Goal: Transaction & Acquisition: Purchase product/service

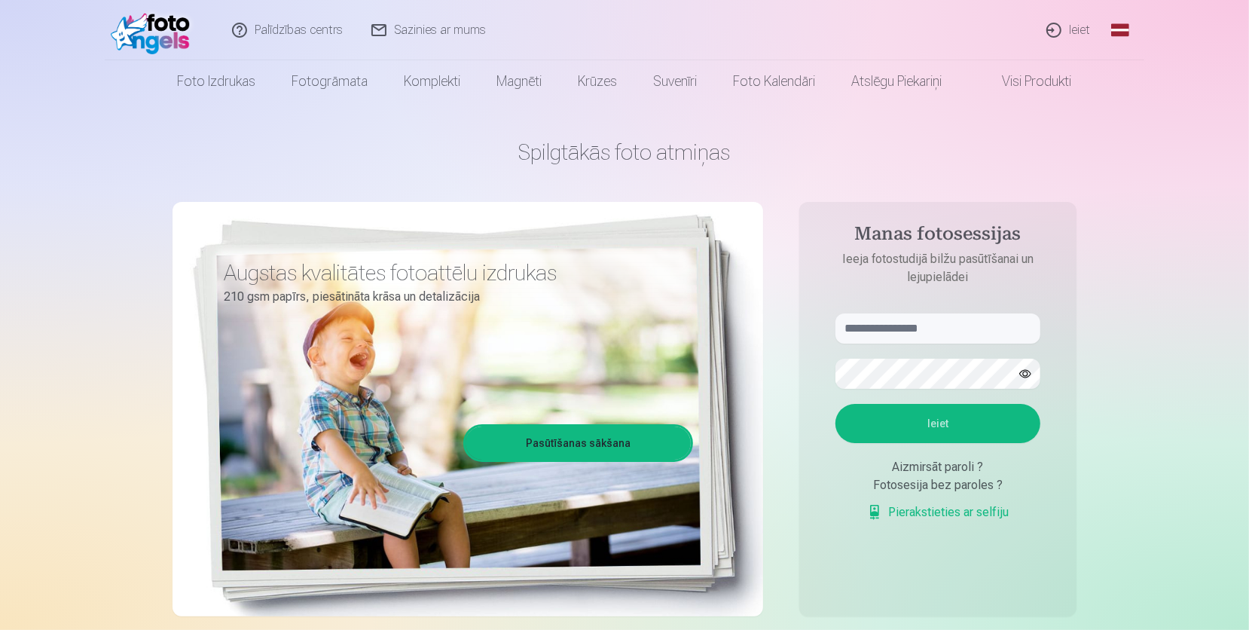
click at [957, 312] on aside "Manas fotosessijas Ieeja fotostudijā bilžu pasūtīšanai un lejupielādei Ieiet Ai…" at bounding box center [937, 409] width 277 height 414
click at [955, 316] on input "text" at bounding box center [938, 328] width 205 height 30
click at [1025, 368] on button "button" at bounding box center [1025, 373] width 29 height 29
click at [995, 422] on button "Ieiet" at bounding box center [938, 423] width 205 height 39
click at [899, 323] on input "******" at bounding box center [938, 328] width 205 height 30
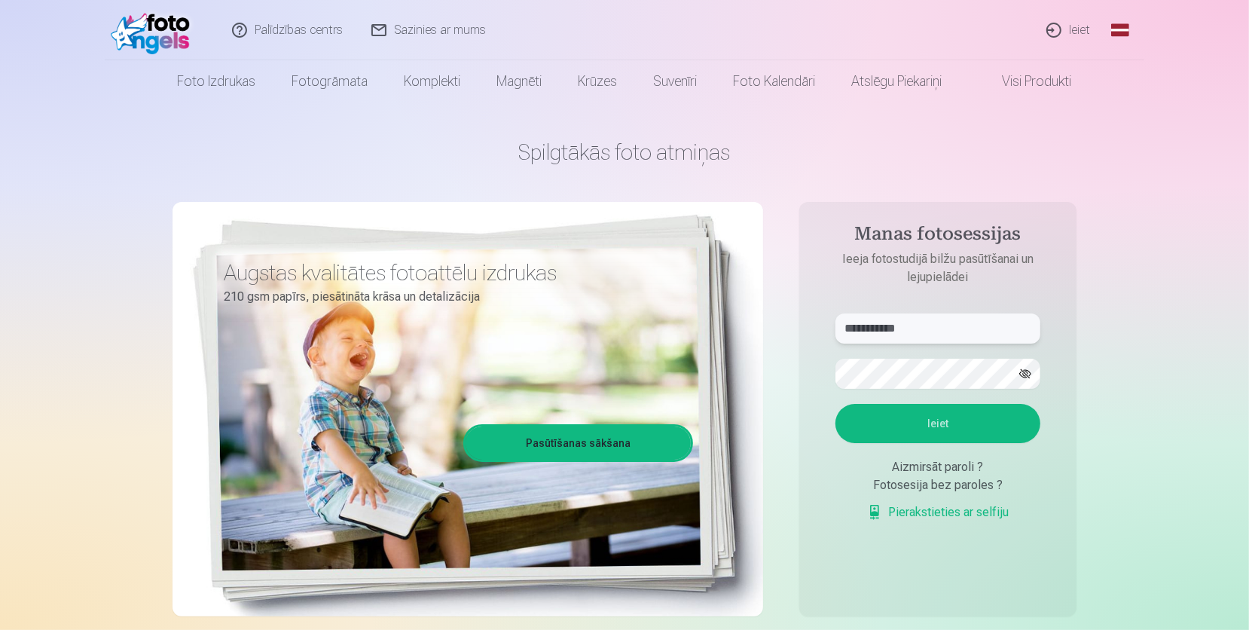
type input "**********"
click at [976, 415] on button "Ieiet" at bounding box center [938, 423] width 205 height 39
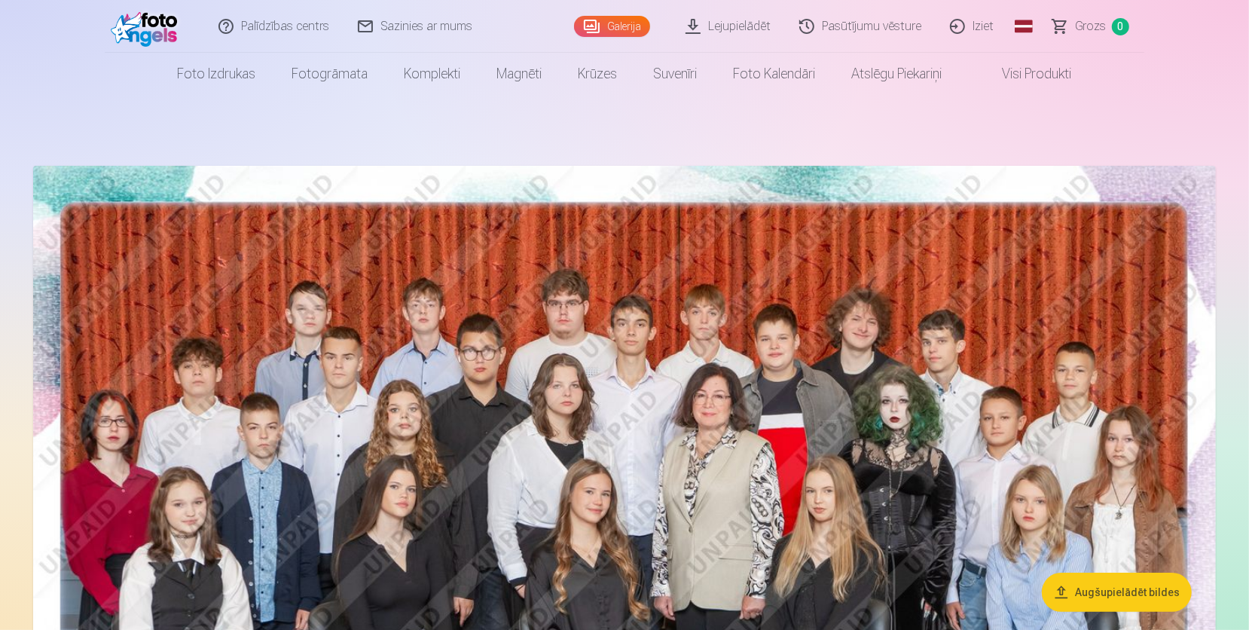
scroll to position [175, 0]
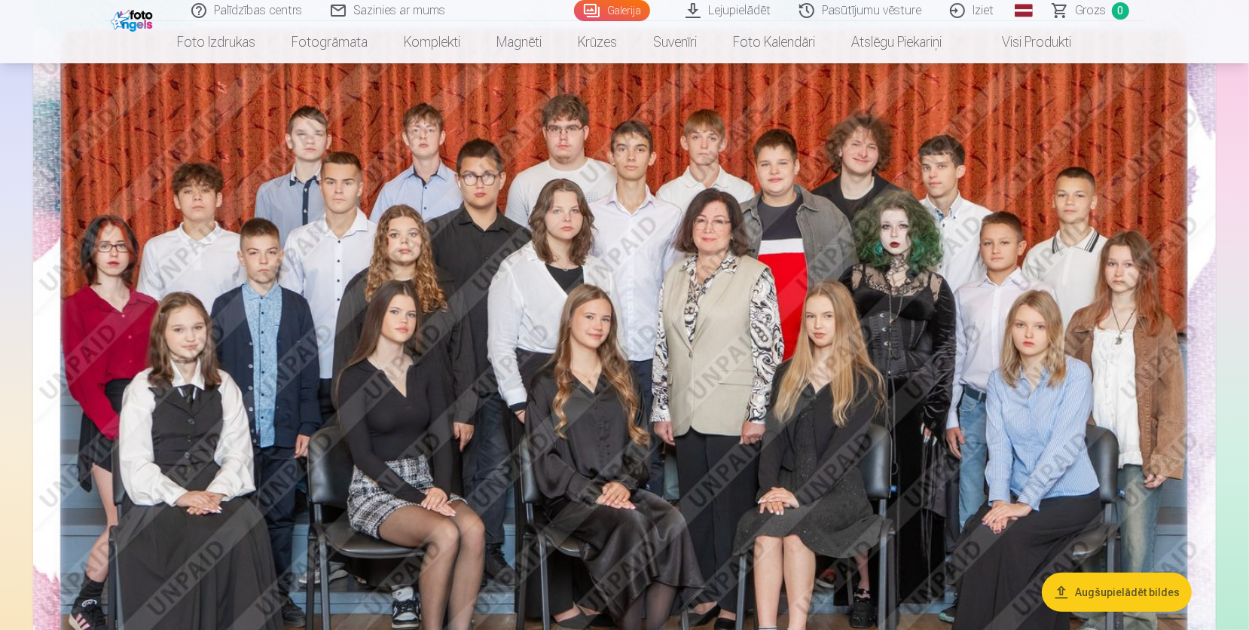
click at [909, 271] on img at bounding box center [624, 385] width 1183 height 789
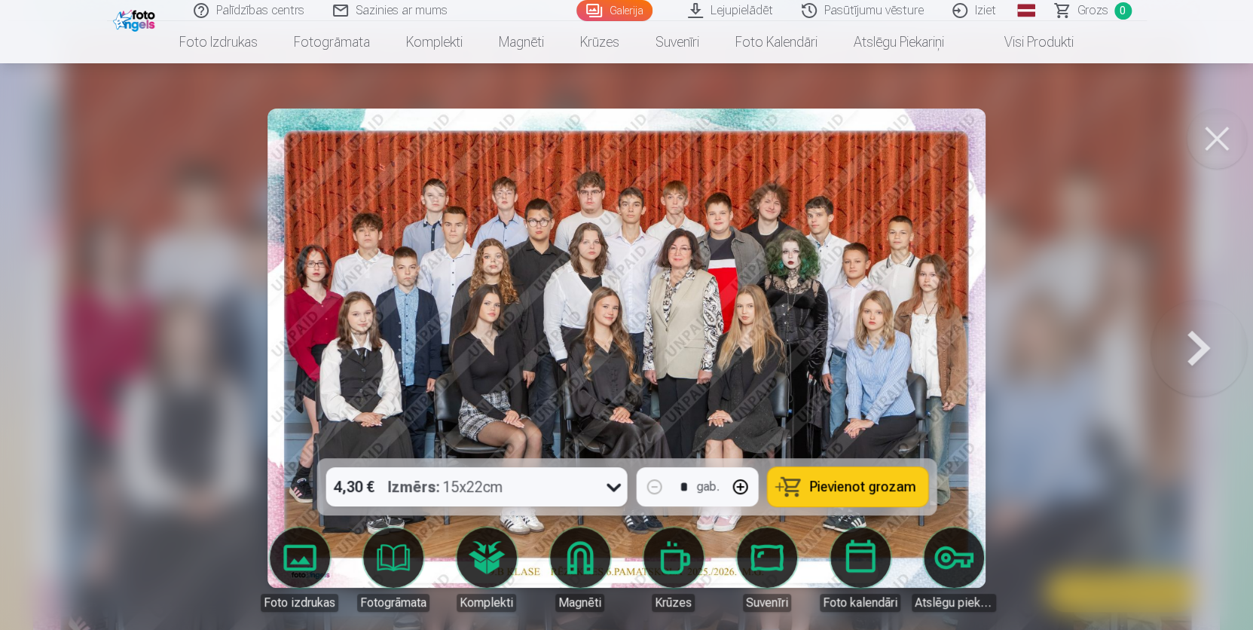
click at [836, 269] on img at bounding box center [626, 347] width 718 height 479
drag, startPoint x: 1174, startPoint y: 118, endPoint x: 1210, endPoint y: 124, distance: 36.7
click at [1213, 127] on button at bounding box center [1217, 138] width 60 height 60
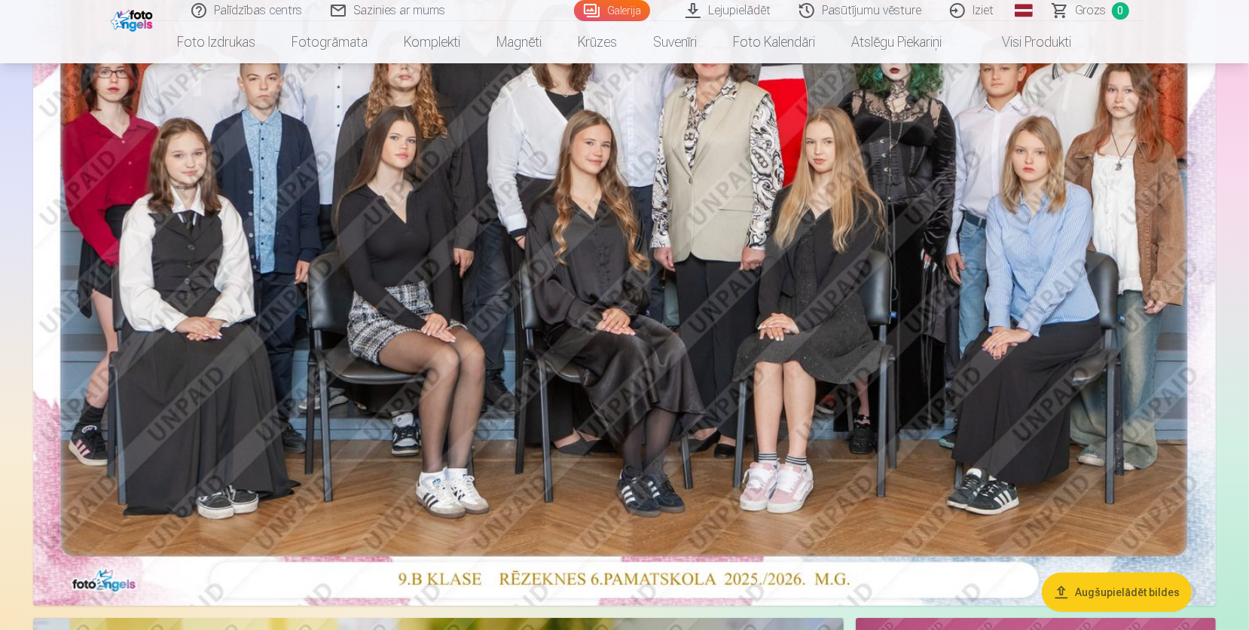
scroll to position [261, 0]
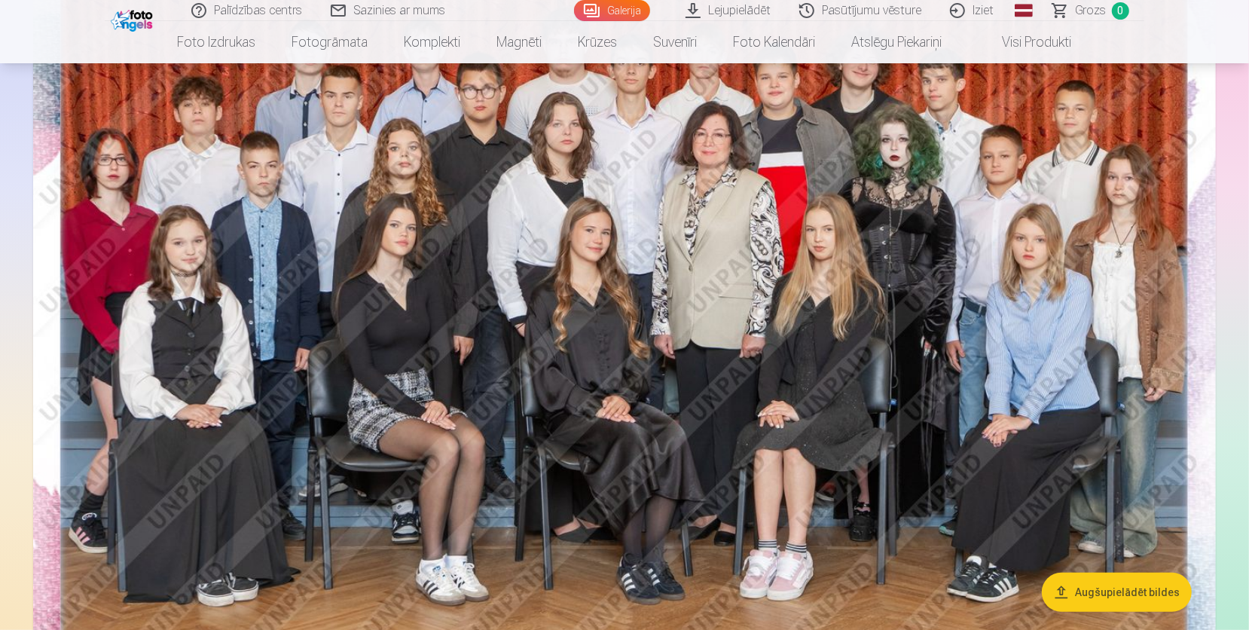
drag, startPoint x: 884, startPoint y: 239, endPoint x: 879, endPoint y: 227, distance: 13.2
click at [879, 227] on img at bounding box center [624, 298] width 1183 height 789
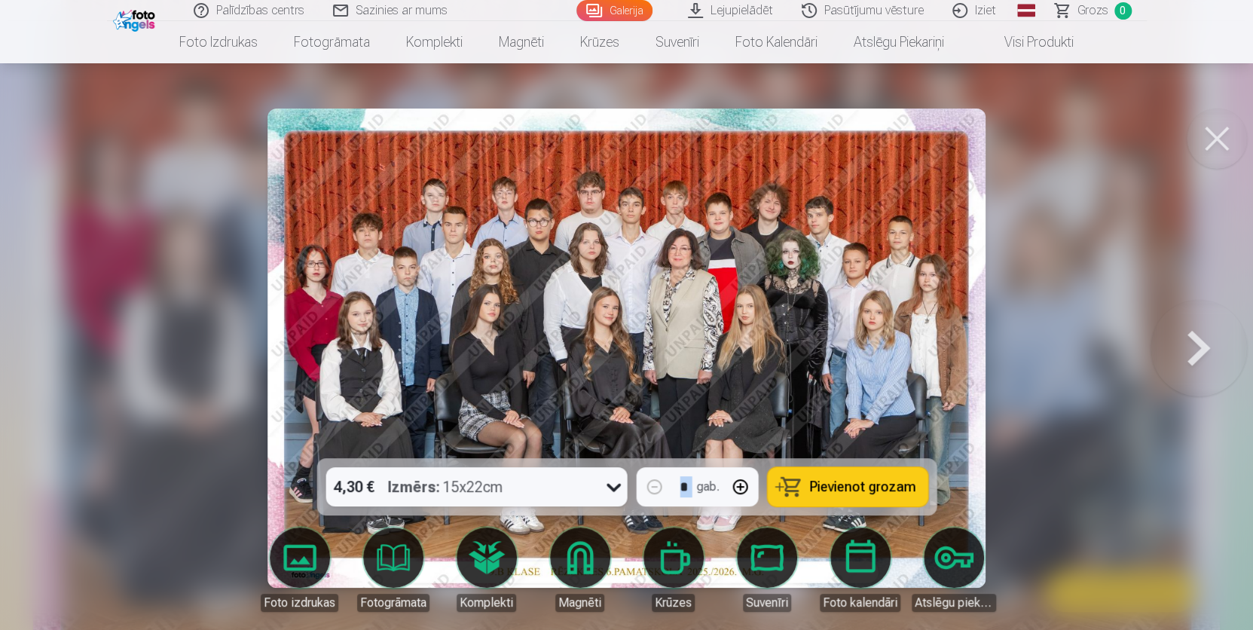
click at [879, 227] on img at bounding box center [626, 347] width 718 height 479
click at [1221, 145] on button at bounding box center [1217, 138] width 60 height 60
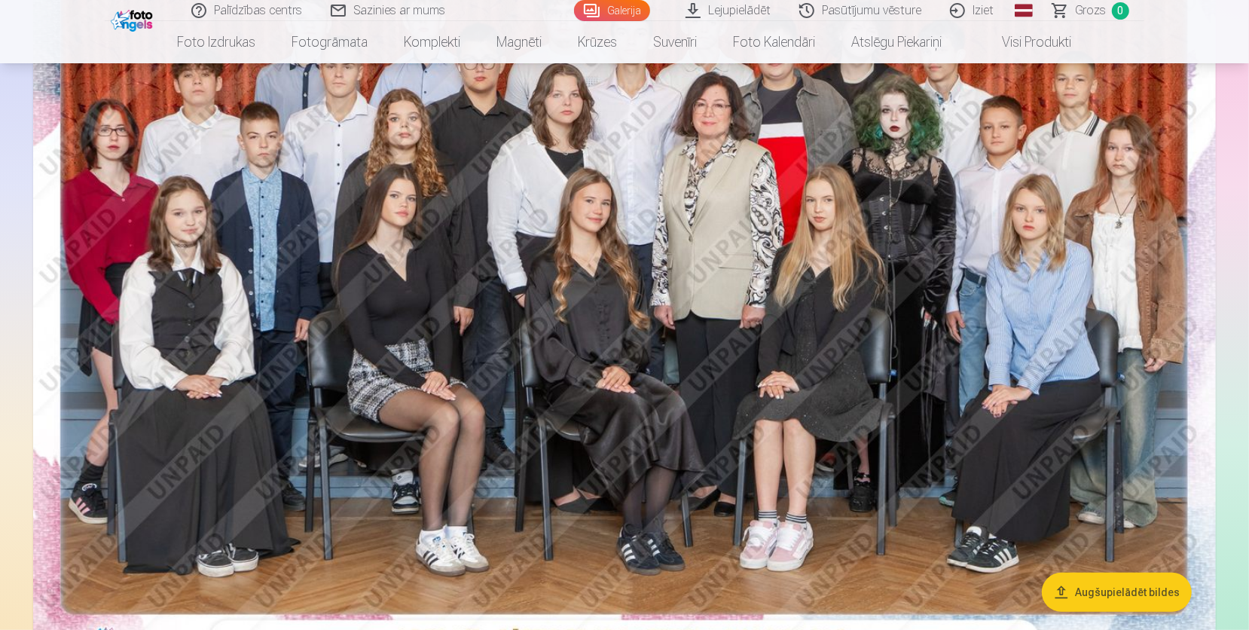
scroll to position [261, 0]
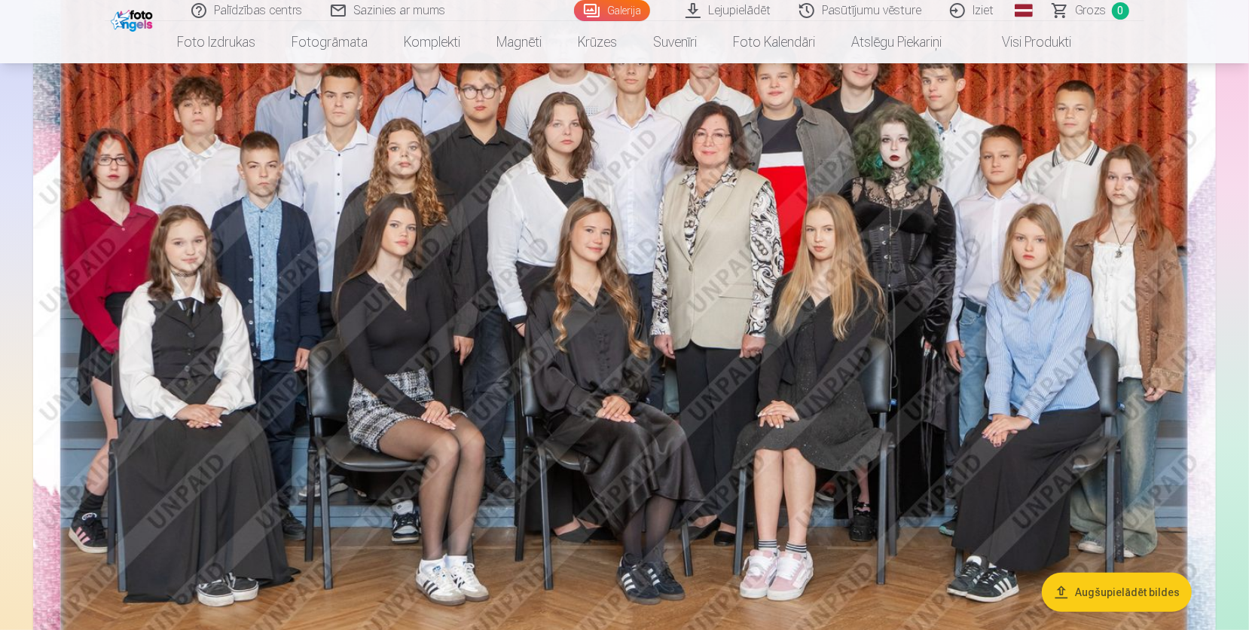
click at [831, 283] on img at bounding box center [624, 298] width 1183 height 789
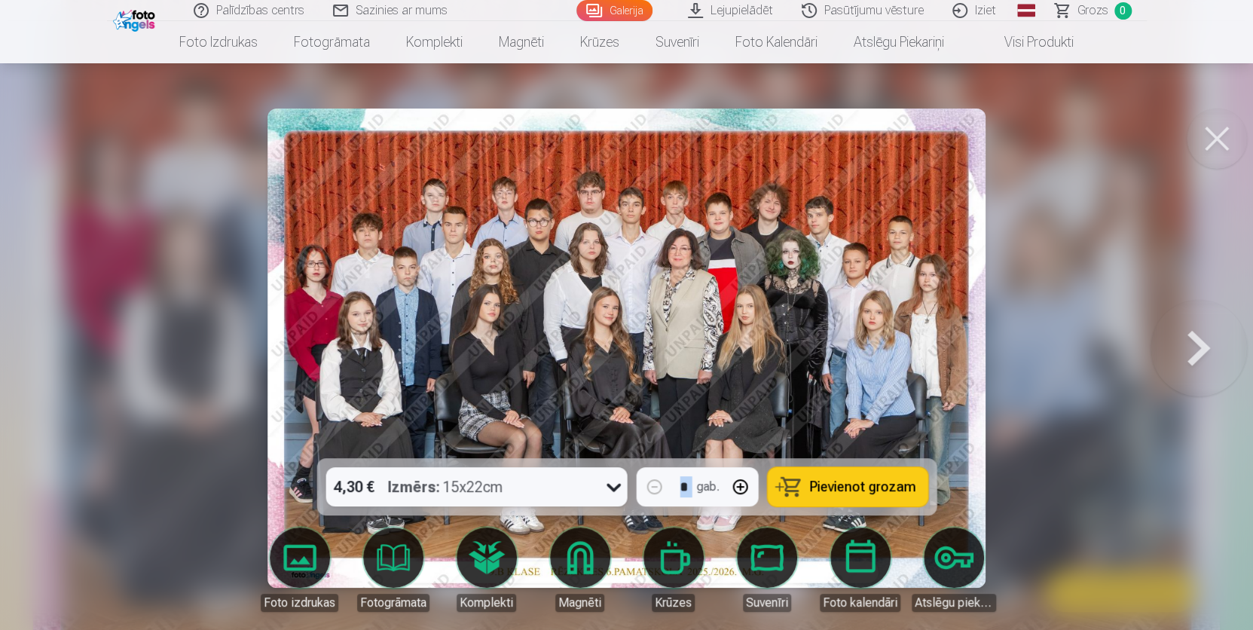
click at [831, 282] on img at bounding box center [626, 347] width 718 height 479
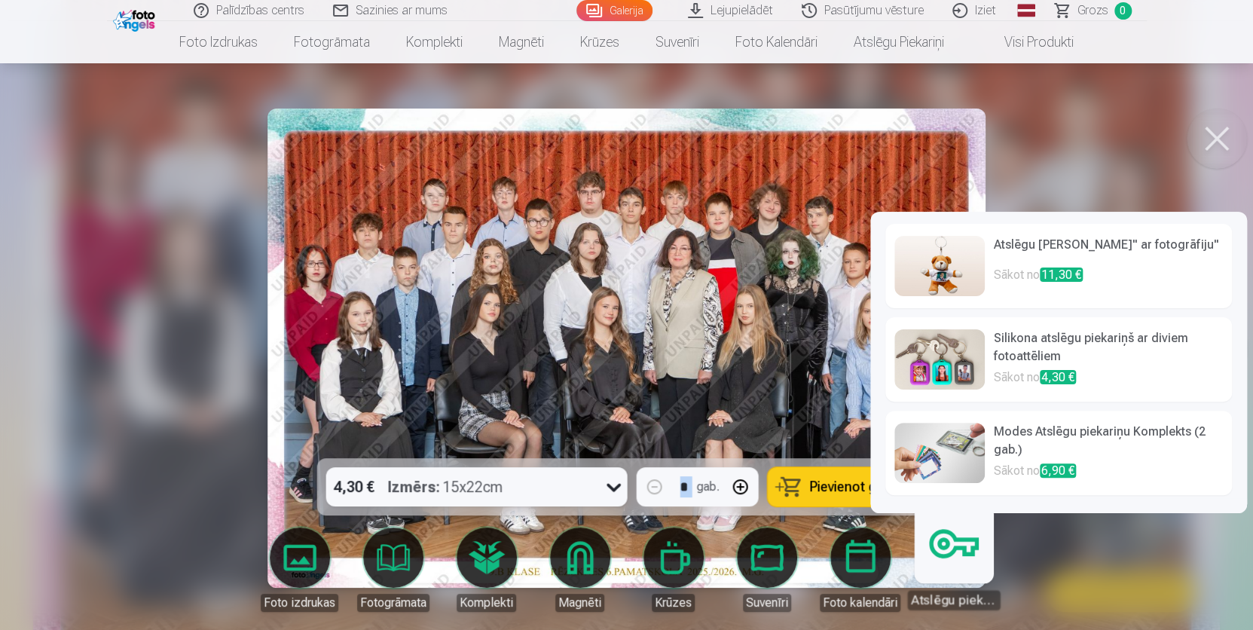
click at [1054, 558] on div at bounding box center [626, 315] width 1253 height 630
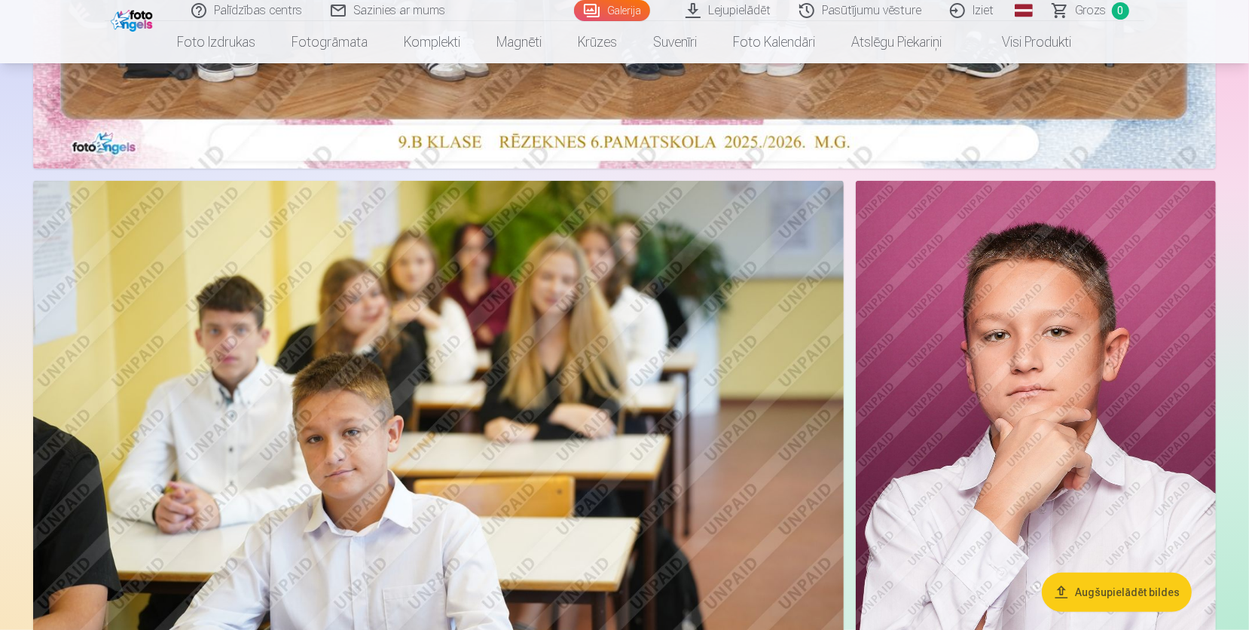
scroll to position [961, 0]
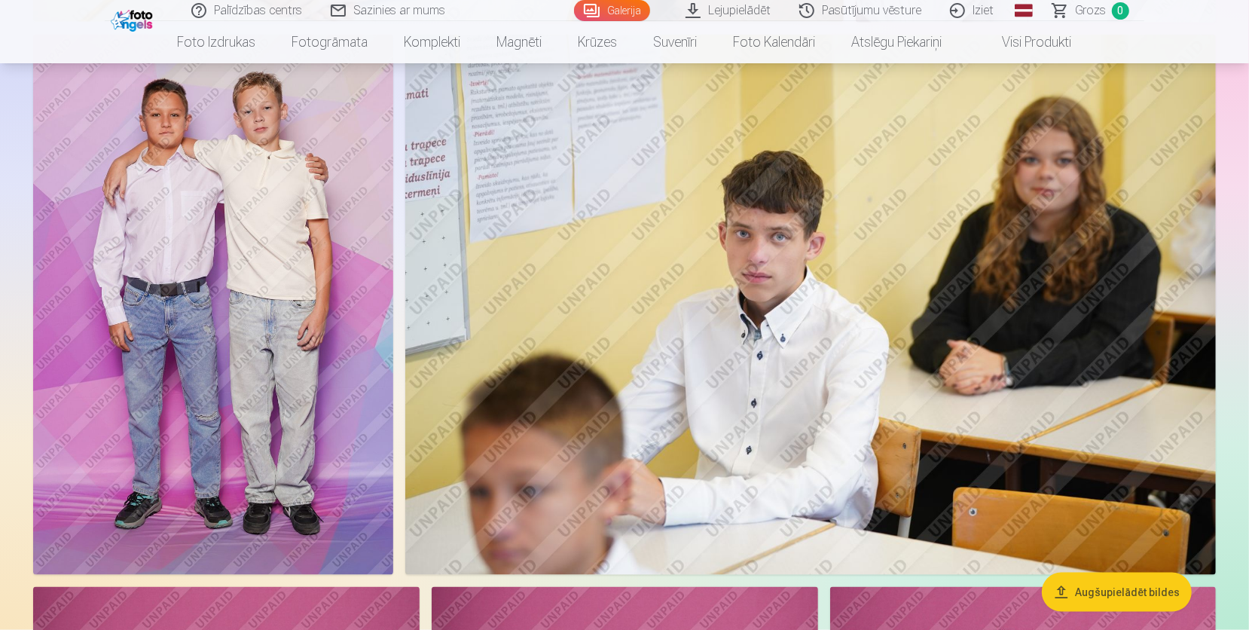
click at [177, 182] on img at bounding box center [213, 305] width 360 height 540
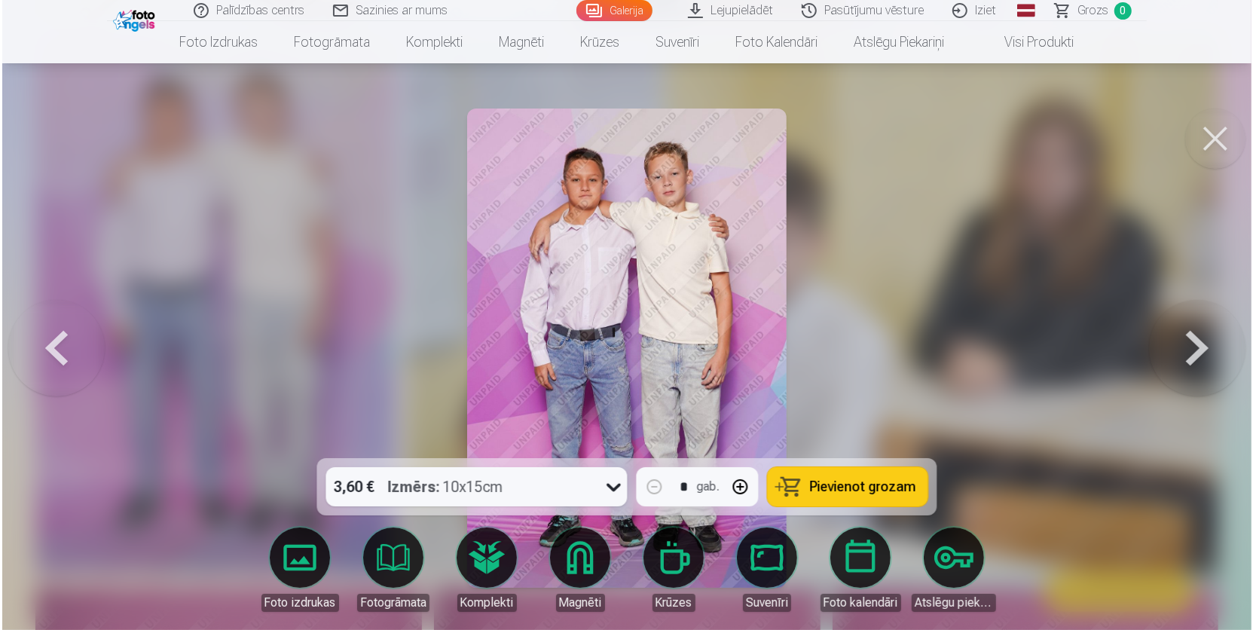
scroll to position [1487, 0]
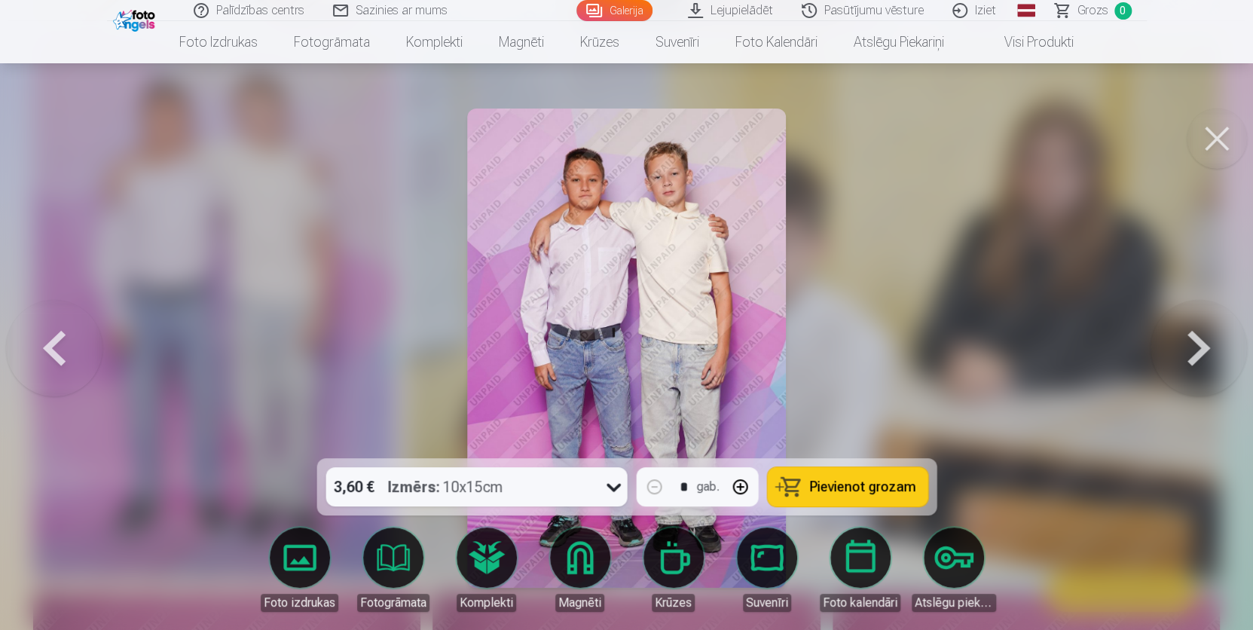
click at [992, 257] on div at bounding box center [626, 315] width 1253 height 630
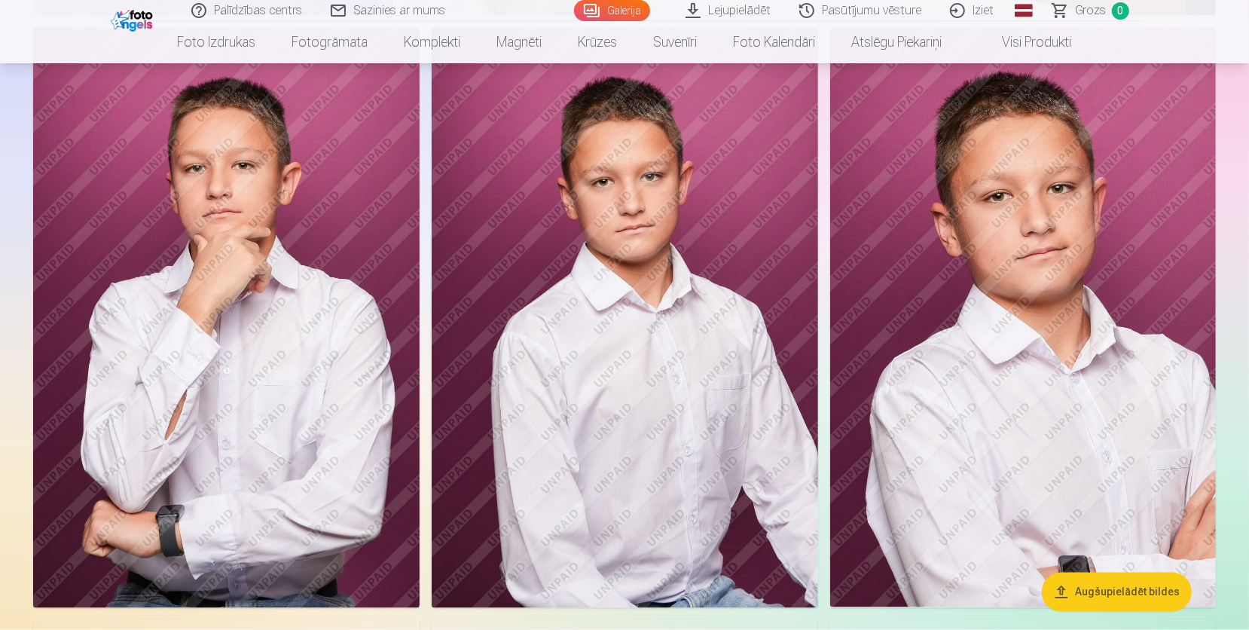
scroll to position [2009, 0]
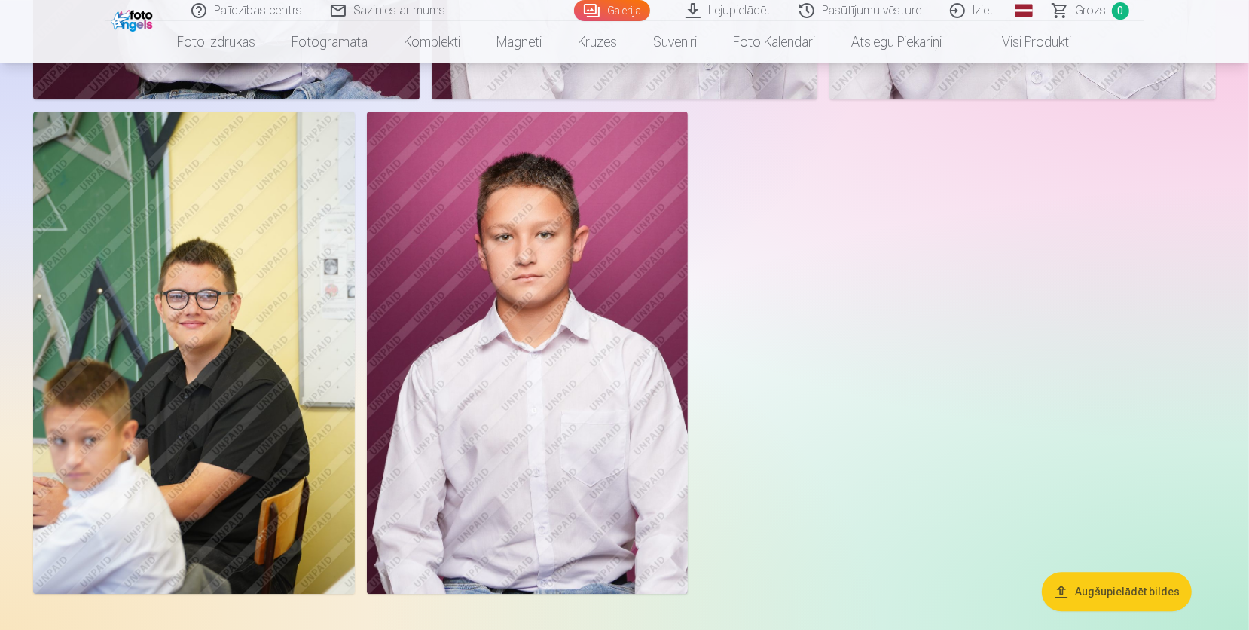
click at [107, 387] on img at bounding box center [194, 353] width 322 height 482
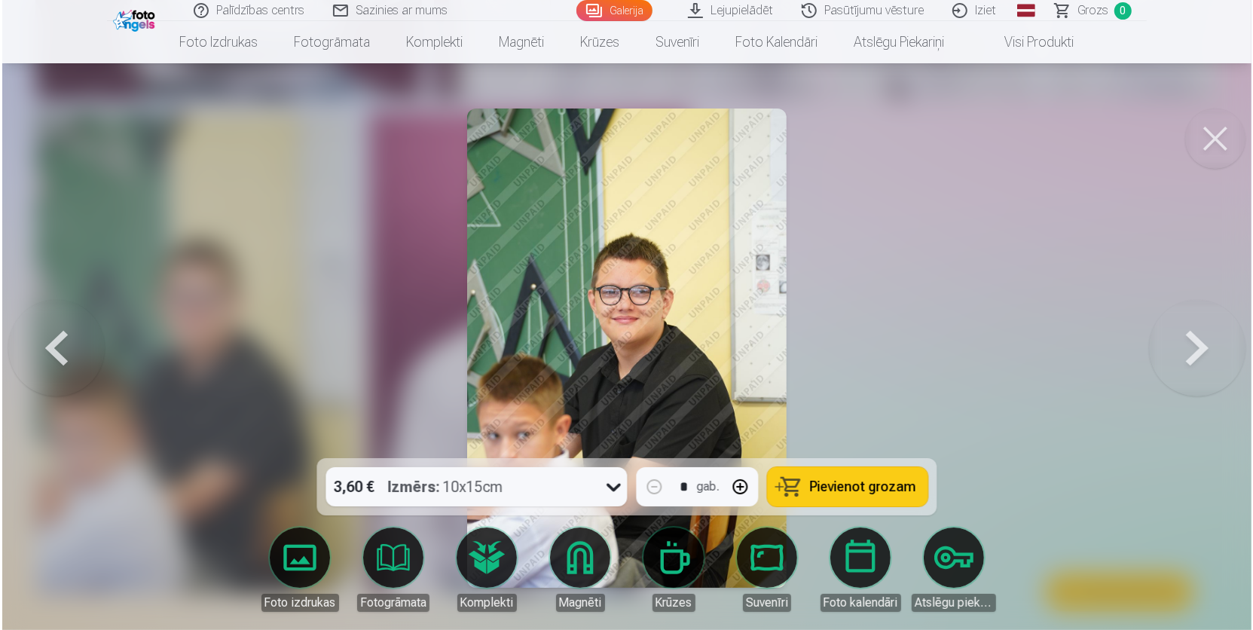
scroll to position [3151, 0]
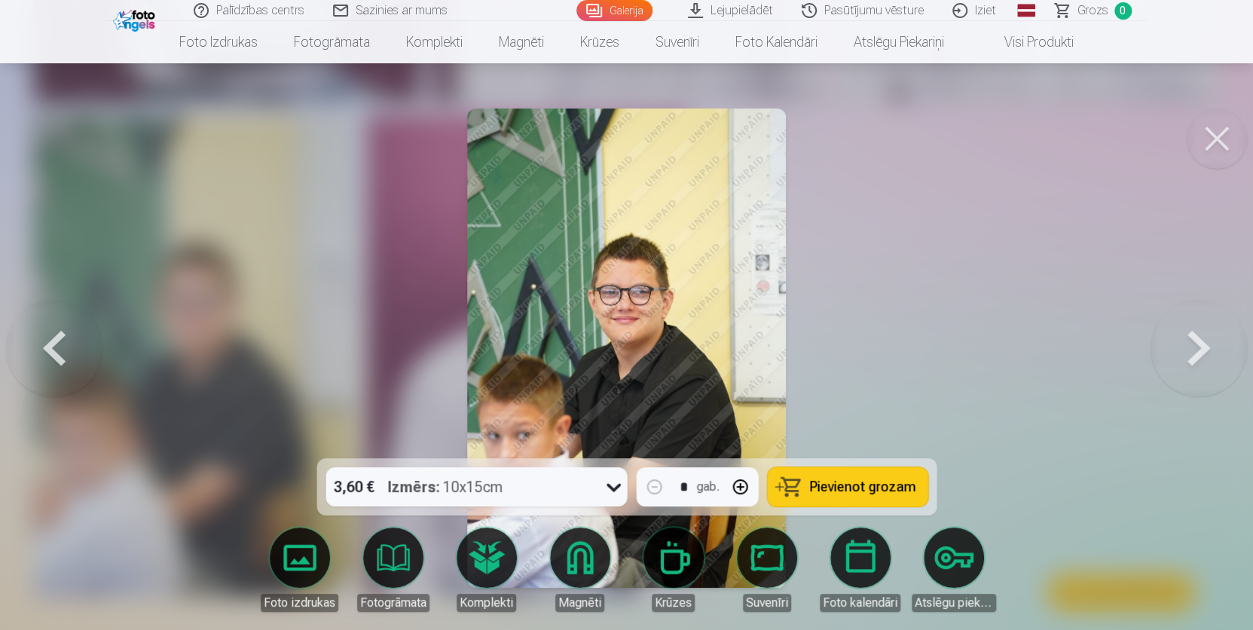
click at [1215, 139] on button at bounding box center [1217, 138] width 60 height 60
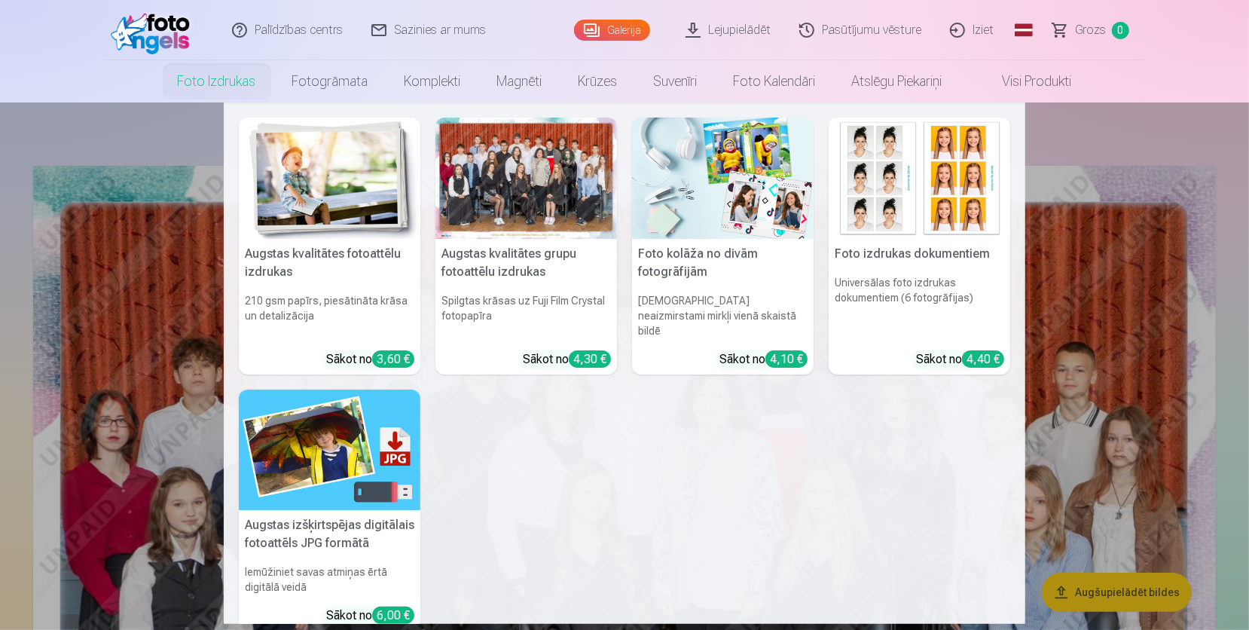
click at [226, 92] on link "Foto izdrukas" at bounding box center [217, 81] width 115 height 42
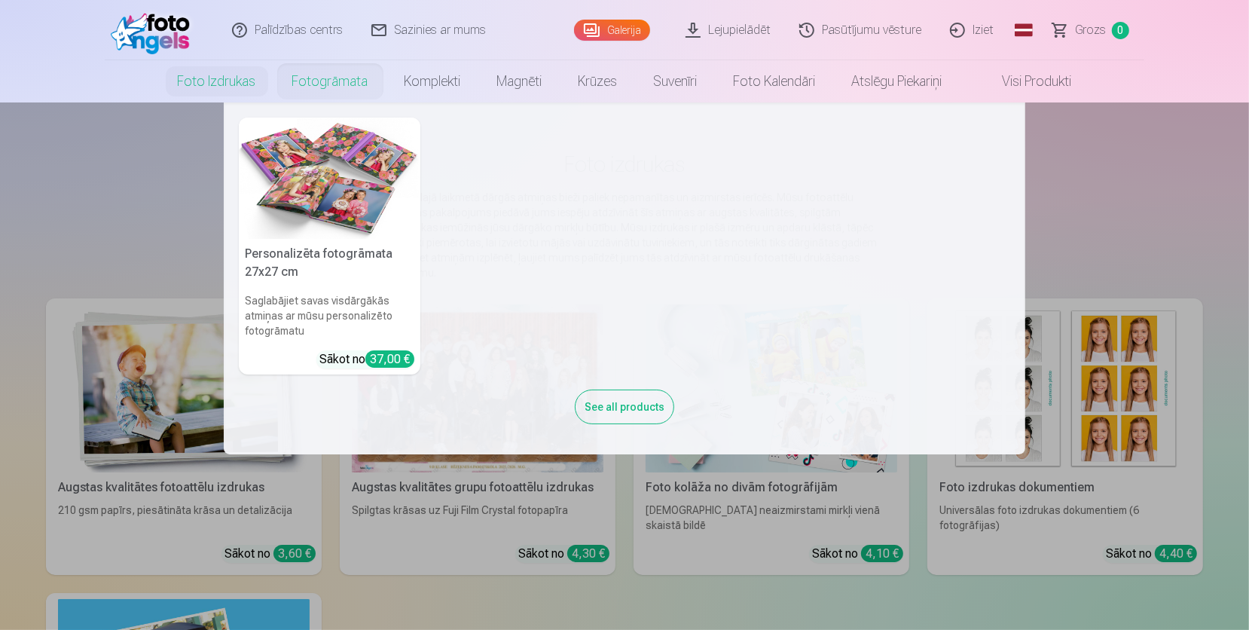
click at [329, 80] on link "Fotogrāmata" at bounding box center [330, 81] width 112 height 42
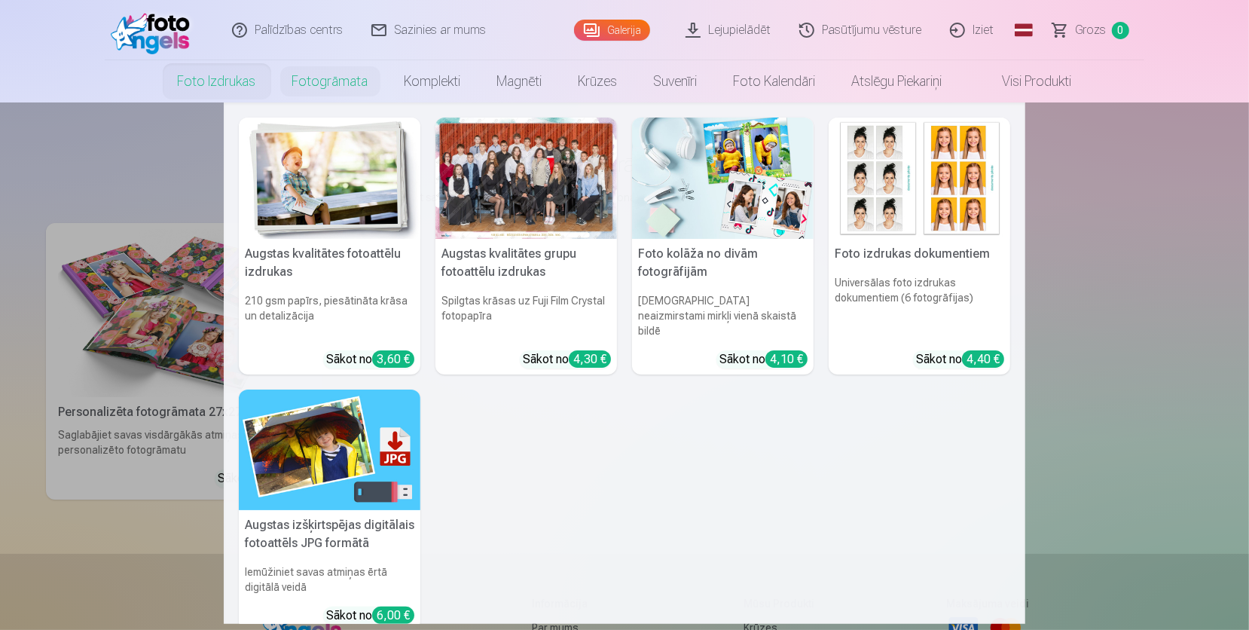
click at [200, 89] on link "Foto izdrukas" at bounding box center [217, 81] width 115 height 42
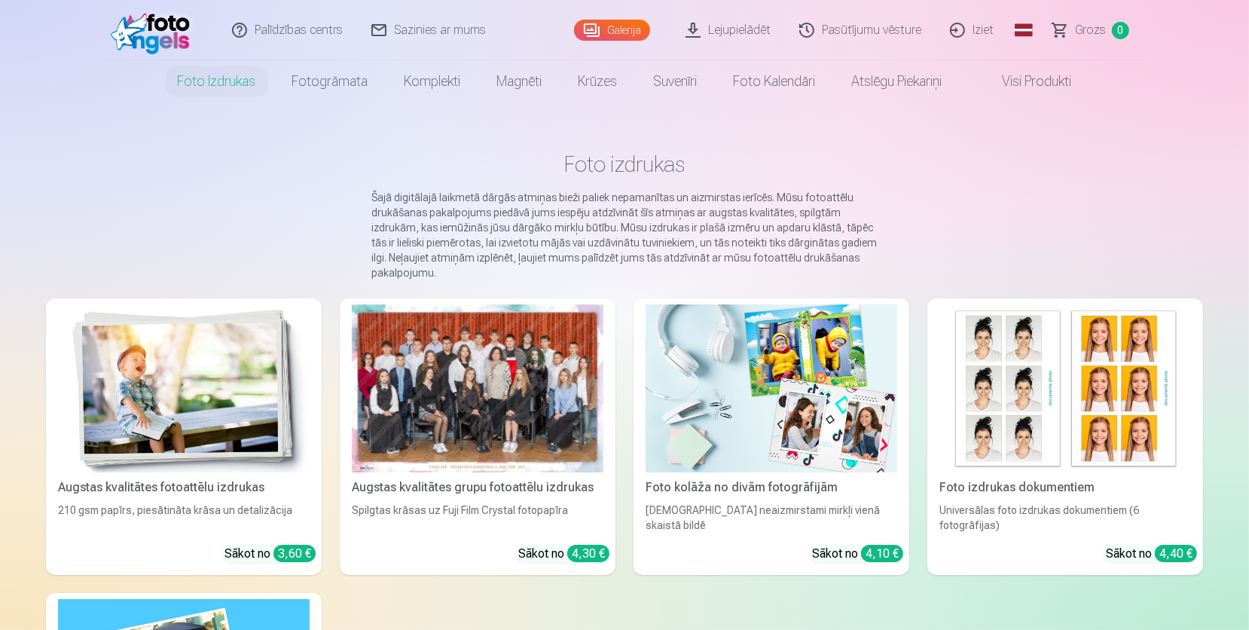
click at [322, 90] on link "Fotogrāmata" at bounding box center [330, 81] width 112 height 42
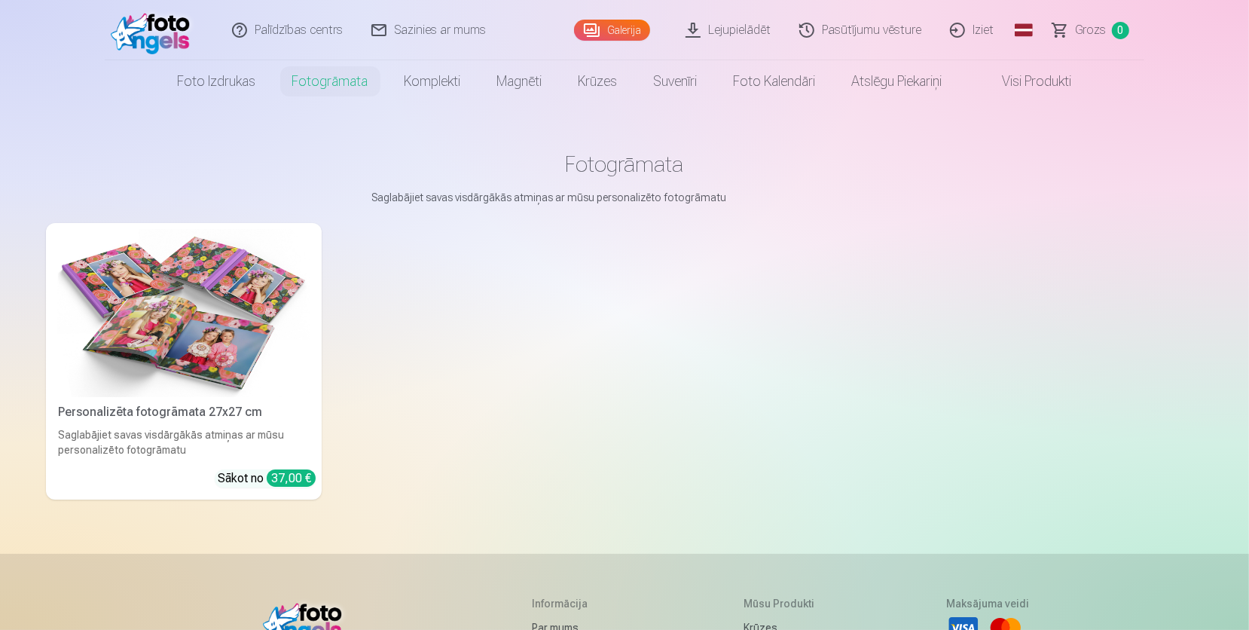
click at [240, 349] on img at bounding box center [184, 313] width 252 height 168
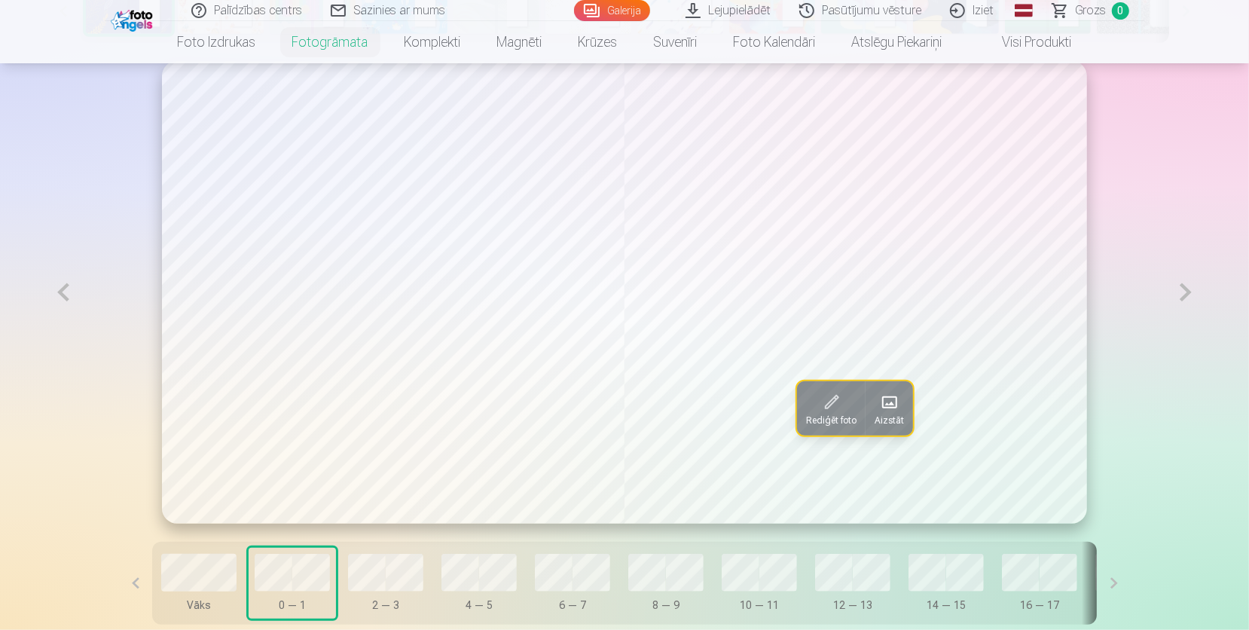
scroll to position [873, 0]
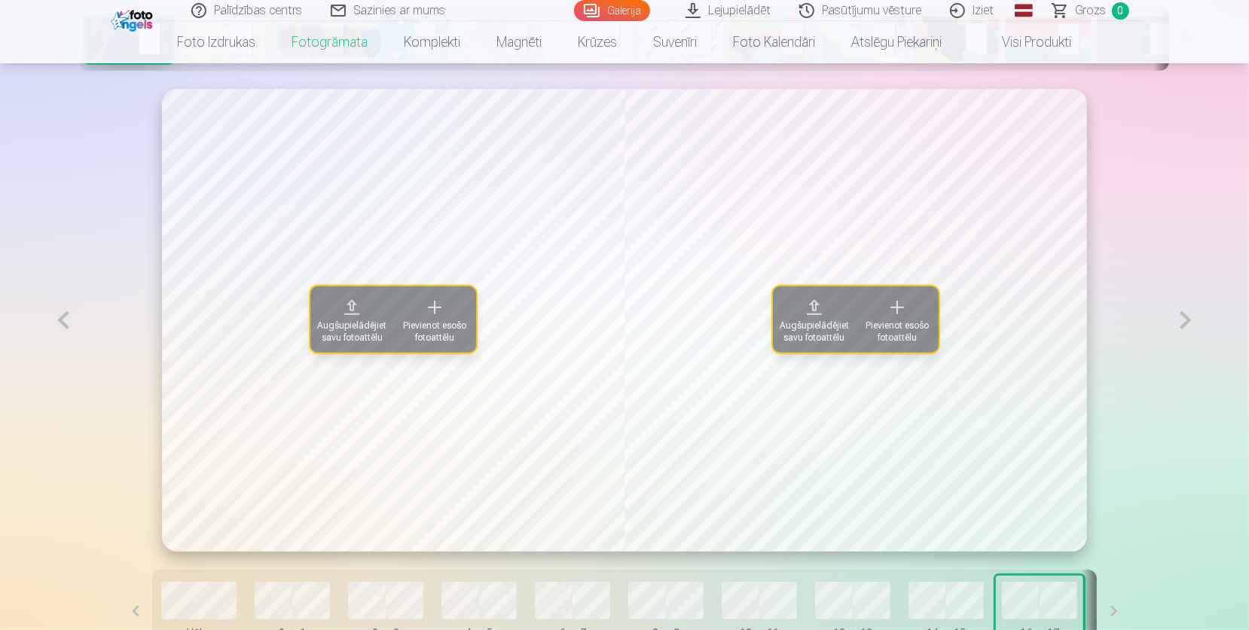
click at [1155, 447] on div "Augšupielādējiet savu fotoattēlu Pievienot esošo fotoattēlu Augšupielādējiet sa…" at bounding box center [624, 320] width 1157 height 463
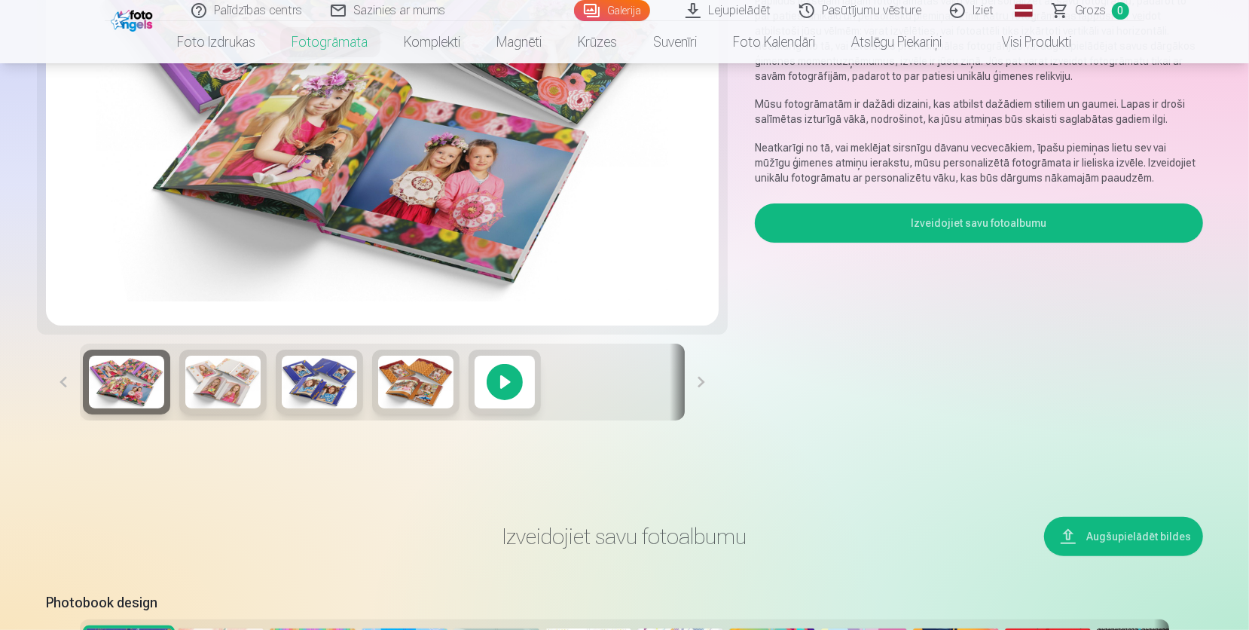
scroll to position [0, 0]
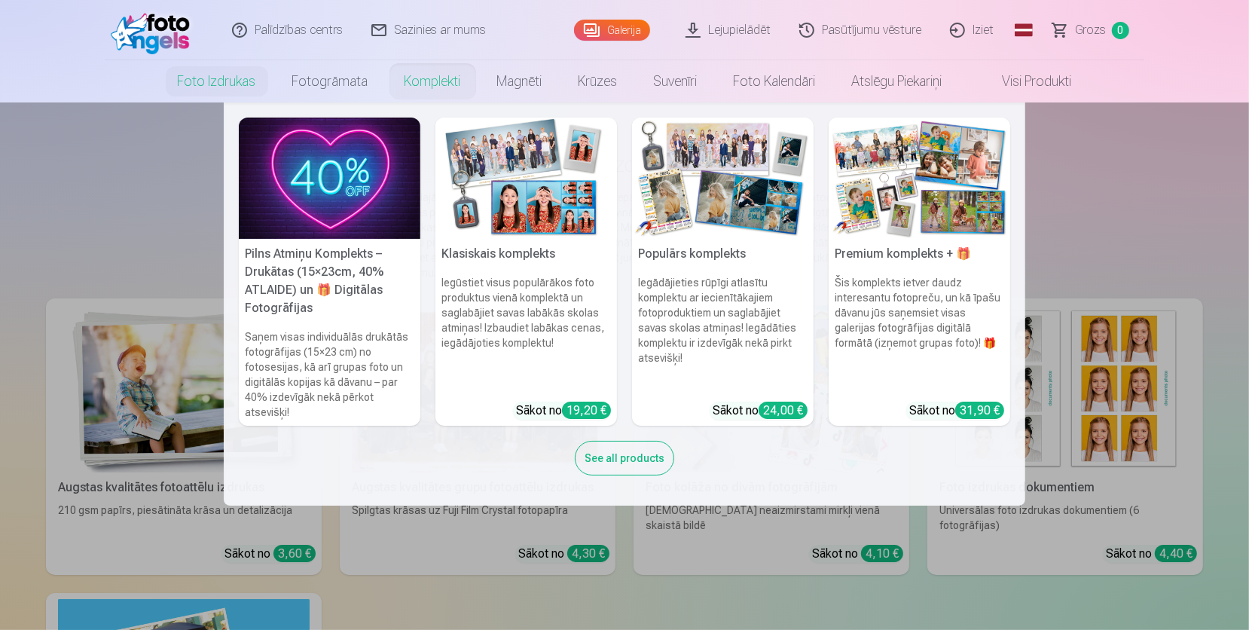
click at [451, 80] on link "Komplekti" at bounding box center [433, 81] width 93 height 42
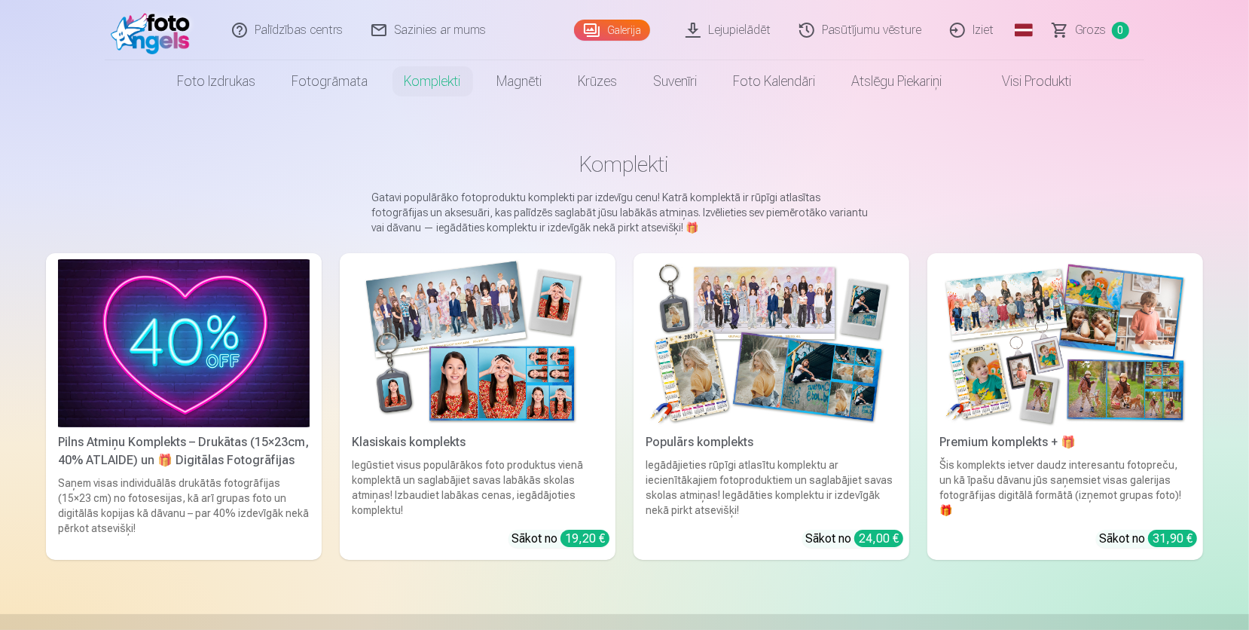
click at [206, 351] on img at bounding box center [184, 343] width 252 height 168
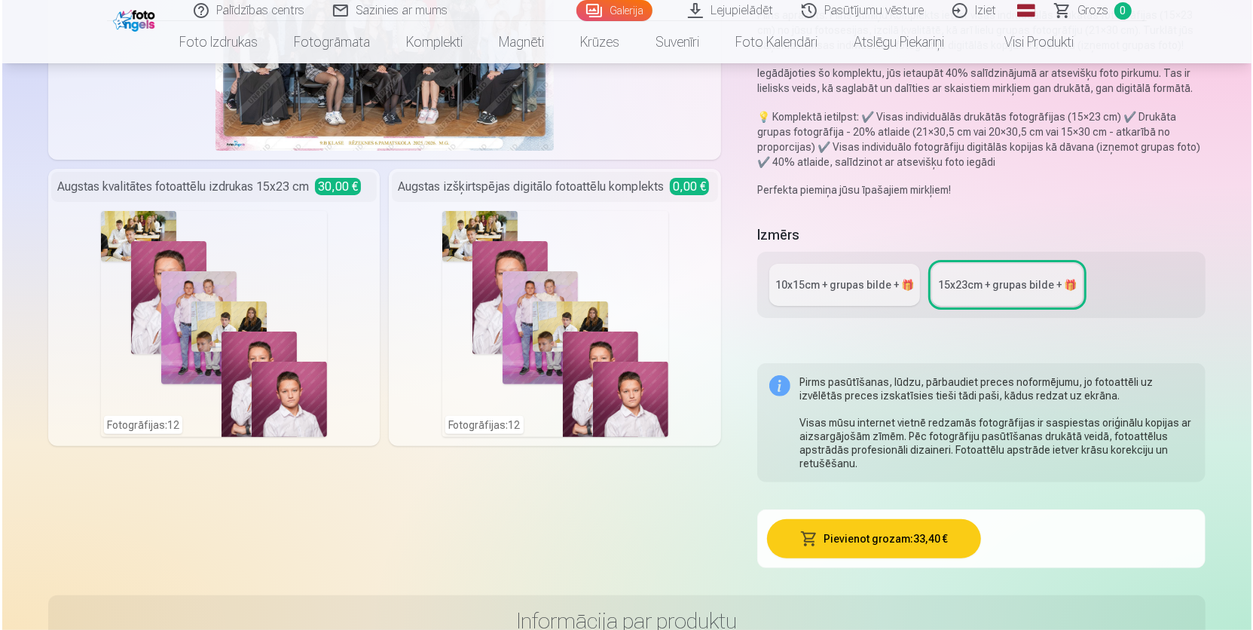
scroll to position [261, 0]
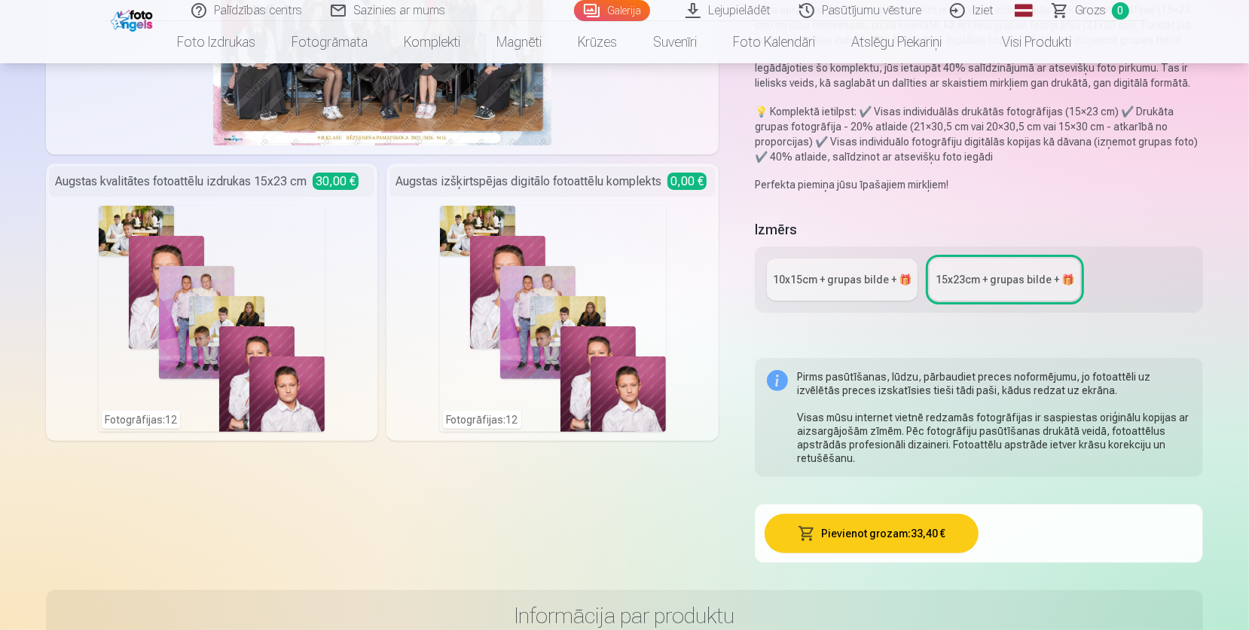
click at [613, 257] on div "Fotogrāfijas : 12" at bounding box center [553, 319] width 226 height 226
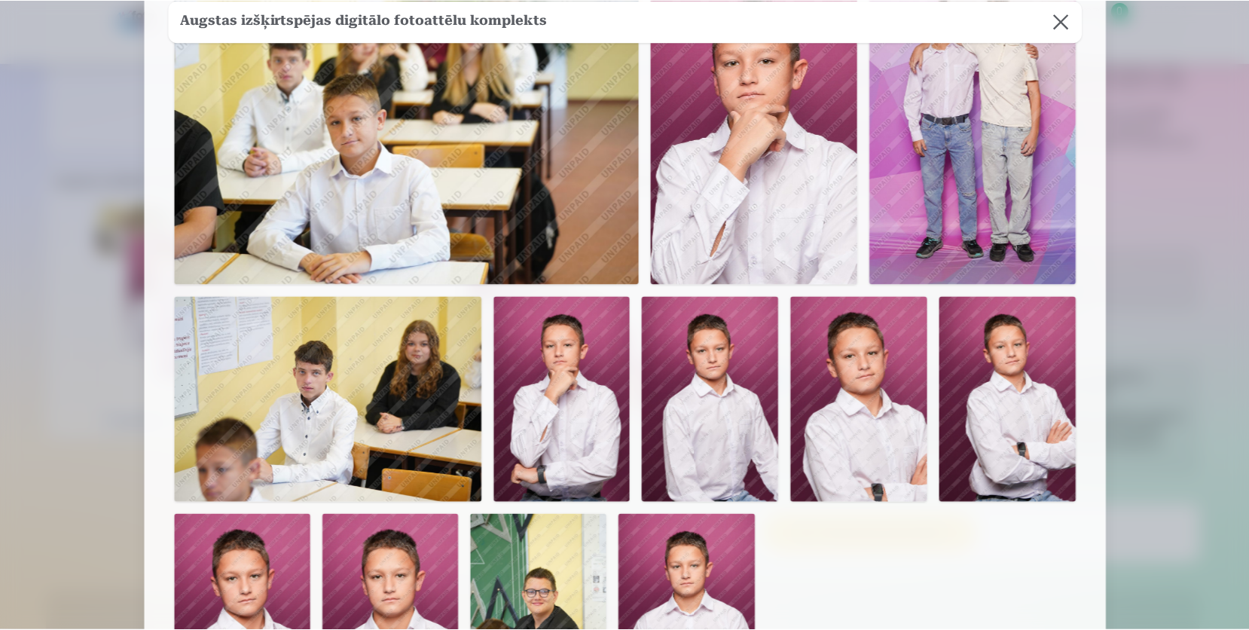
scroll to position [130, 0]
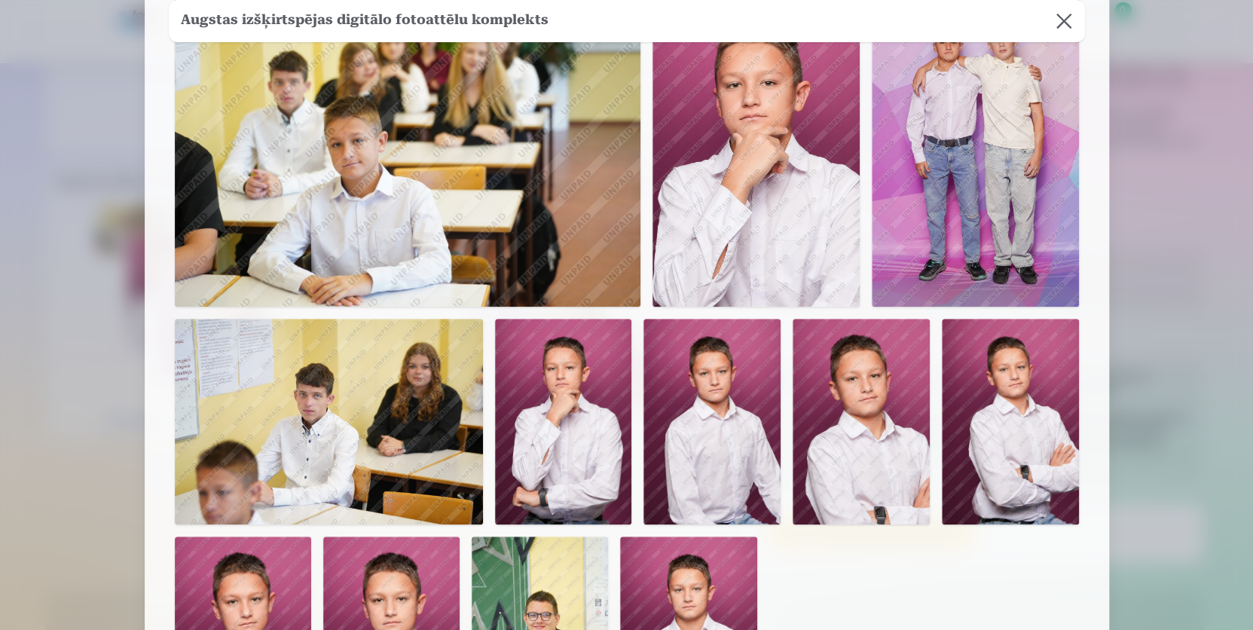
click at [1068, 29] on button at bounding box center [1064, 21] width 42 height 42
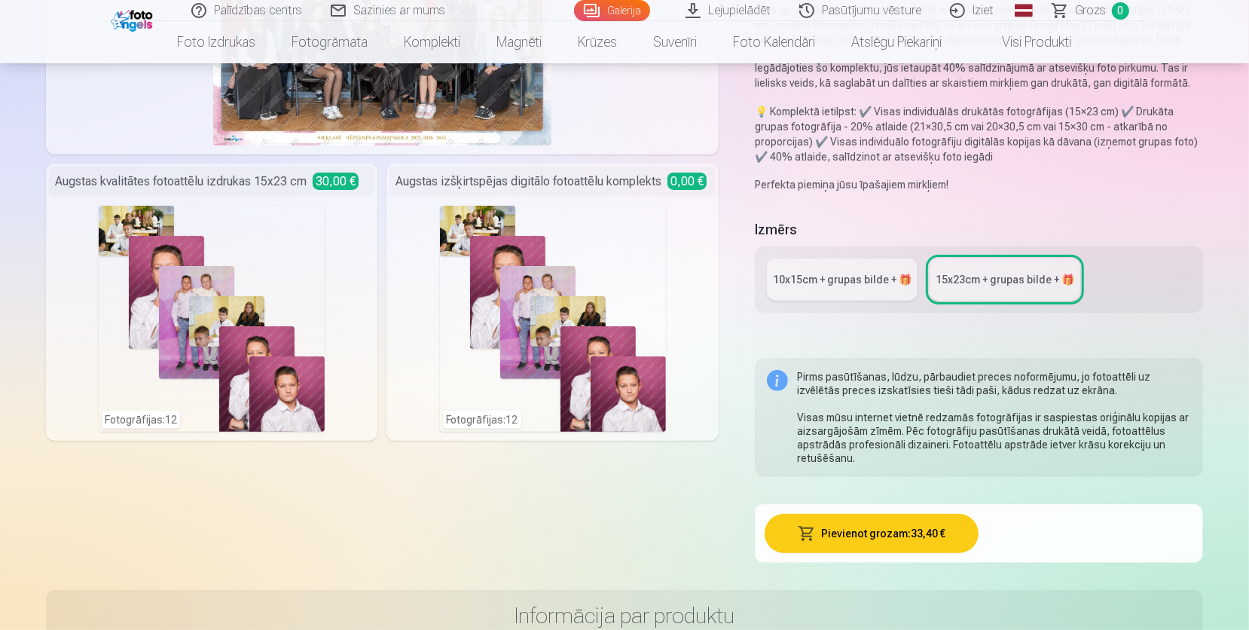
click at [252, 344] on div "Fotogrāfijas : 12" at bounding box center [212, 319] width 226 height 226
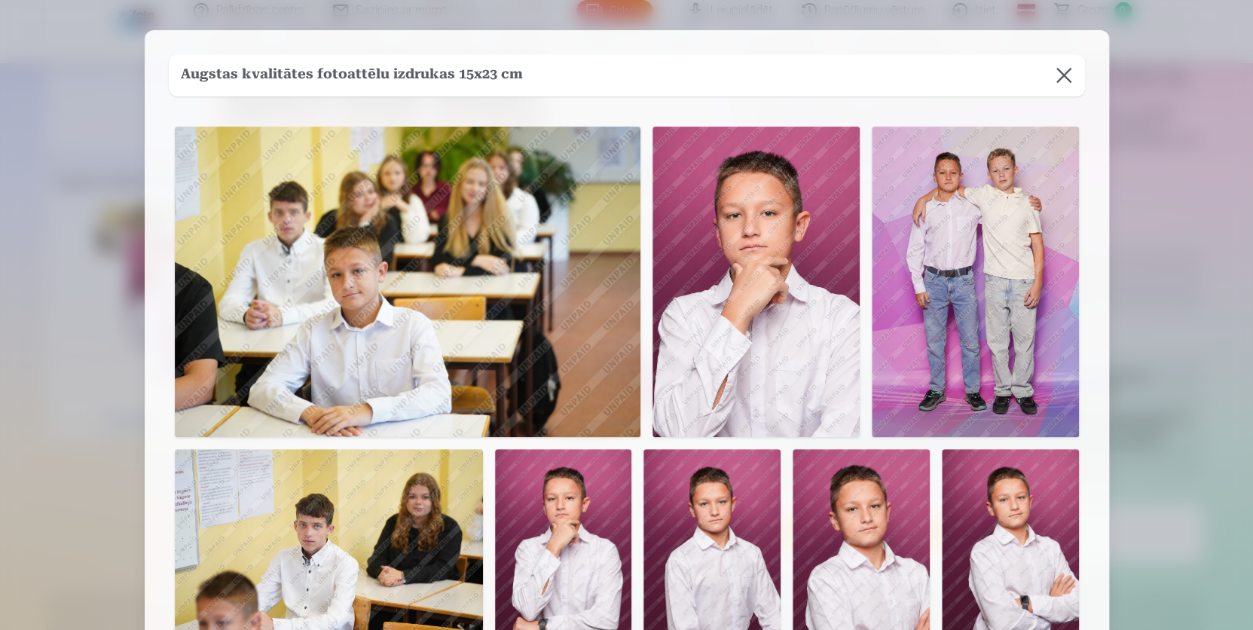
click at [1065, 69] on button at bounding box center [1064, 75] width 42 height 42
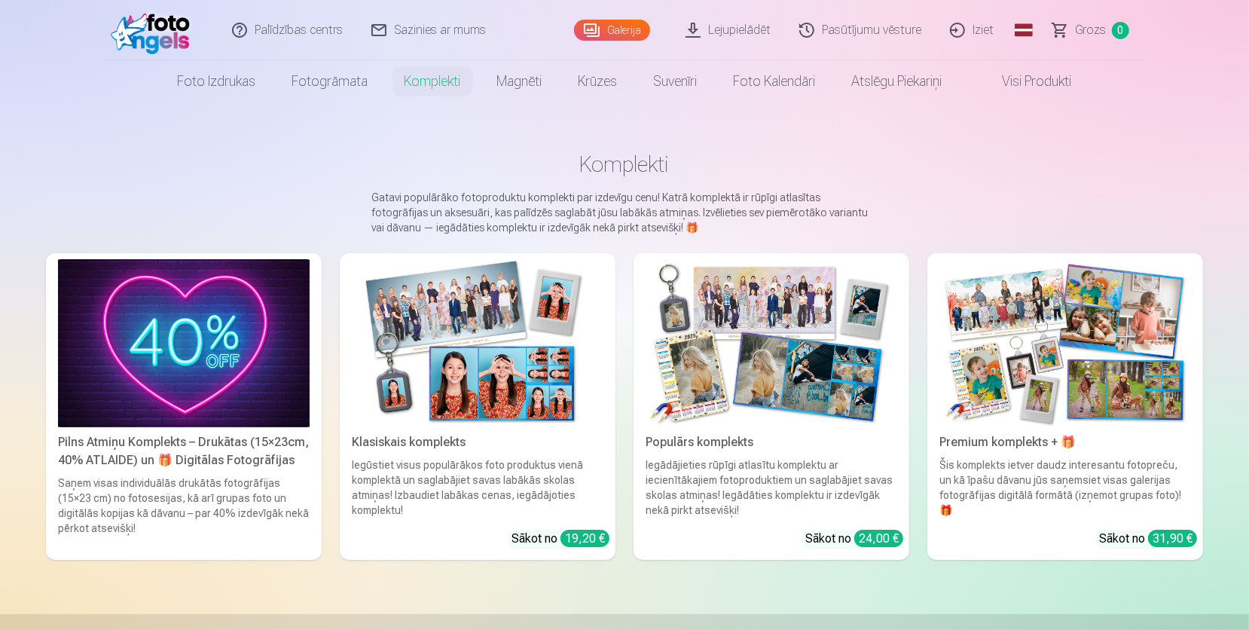
click at [546, 340] on img at bounding box center [478, 343] width 252 height 168
click at [795, 366] on img at bounding box center [772, 343] width 252 height 168
click at [1047, 331] on img at bounding box center [1066, 343] width 252 height 168
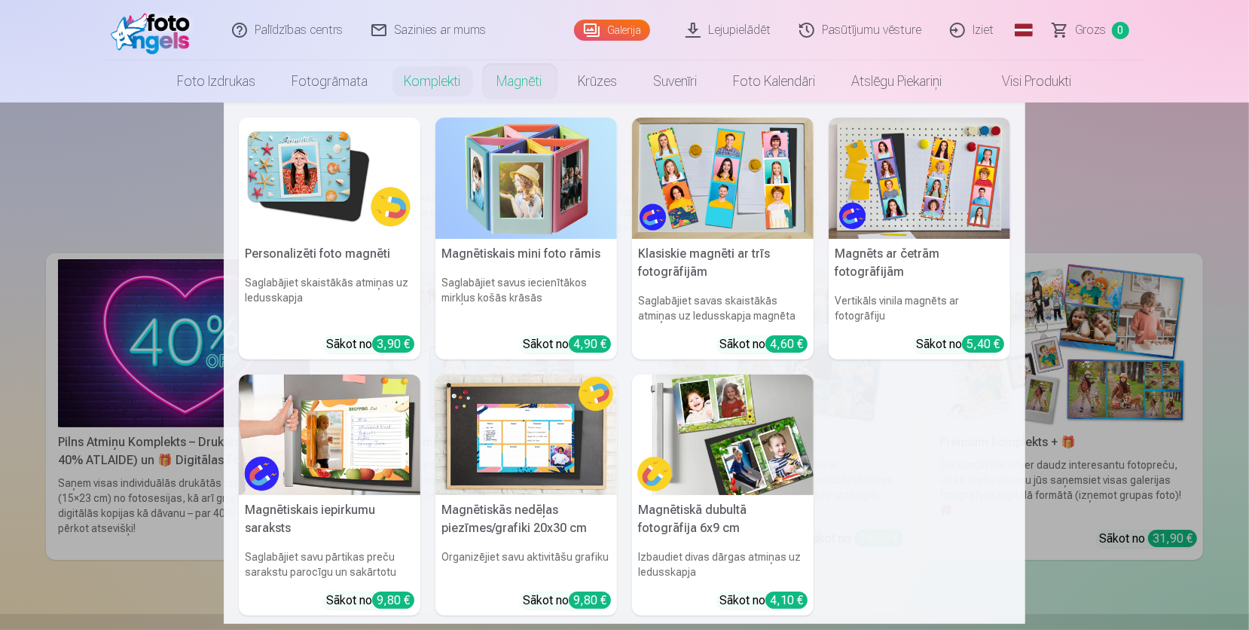
click at [527, 81] on link "Magnēti" at bounding box center [519, 81] width 81 height 42
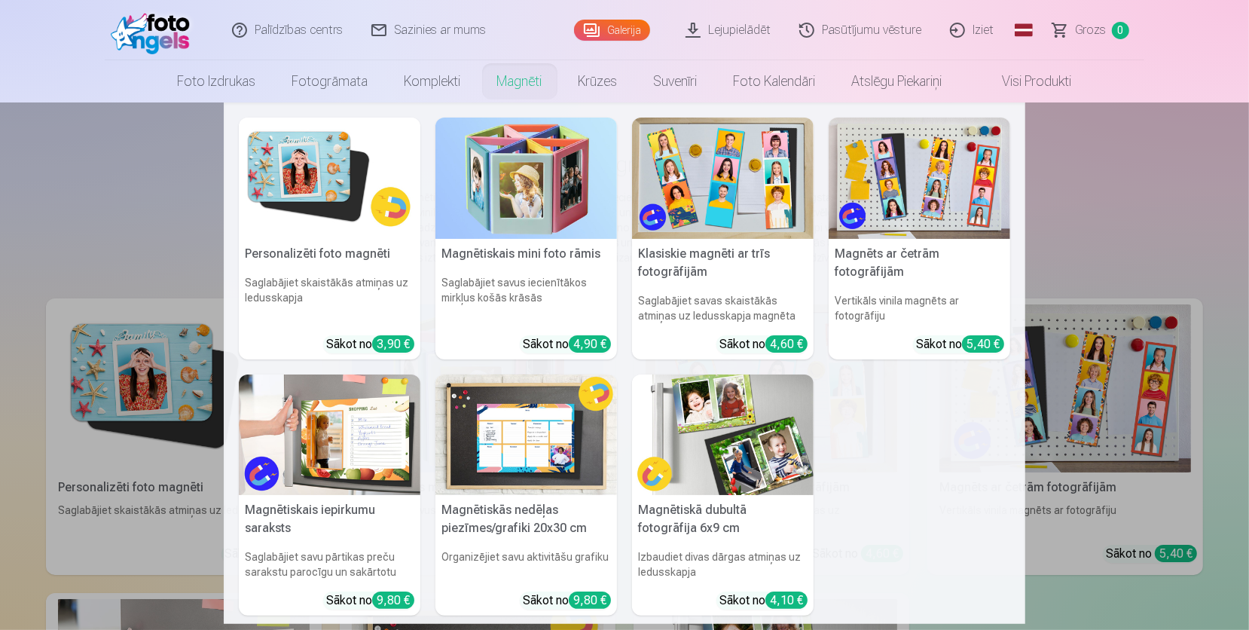
click at [153, 159] on nav "Personalizēti foto magnēti Saglabājiet skaistākās atmiņas uz ledusskapja Sākot …" at bounding box center [624, 362] width 1249 height 521
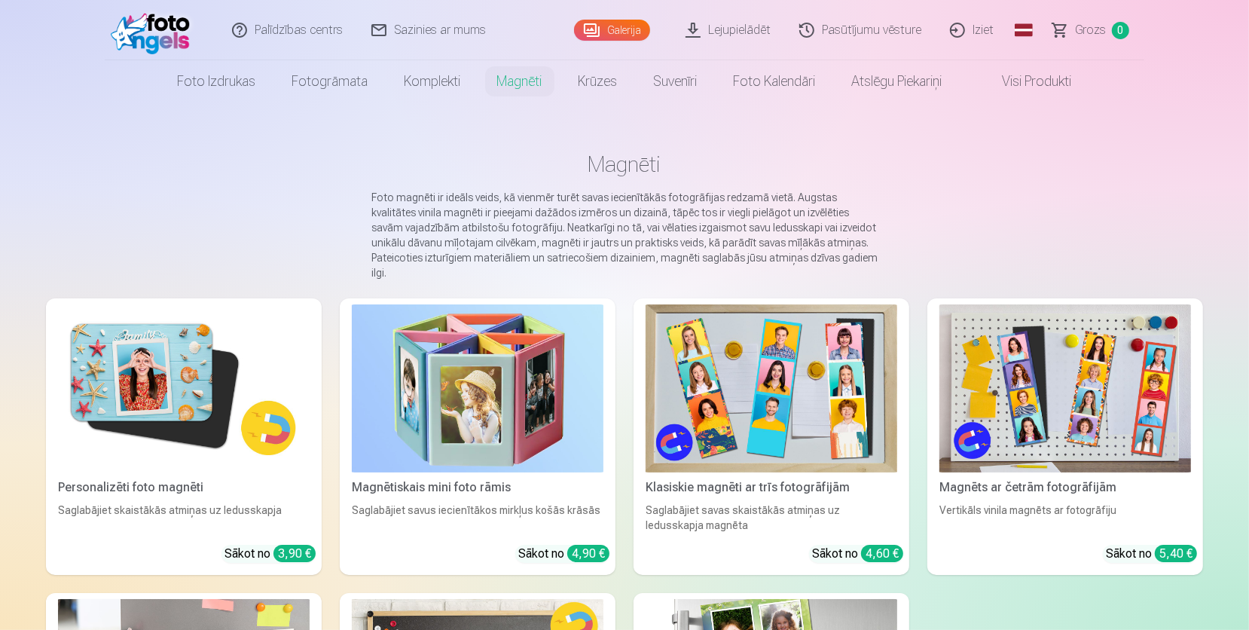
click at [172, 351] on img at bounding box center [184, 388] width 252 height 168
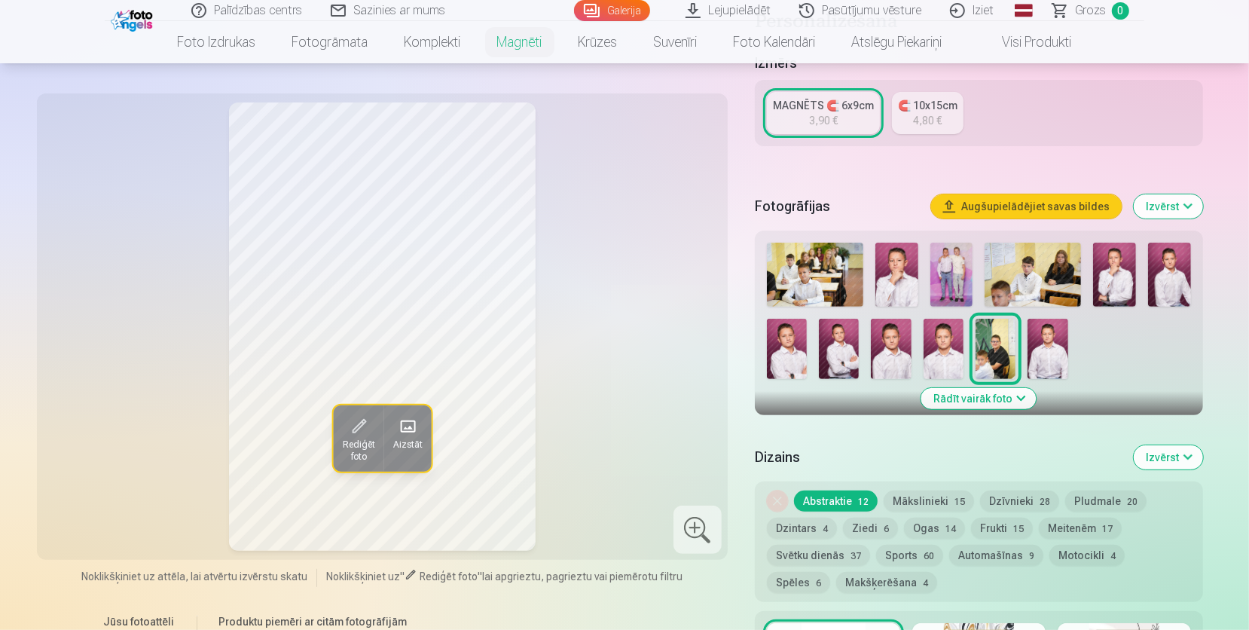
scroll to position [349, 0]
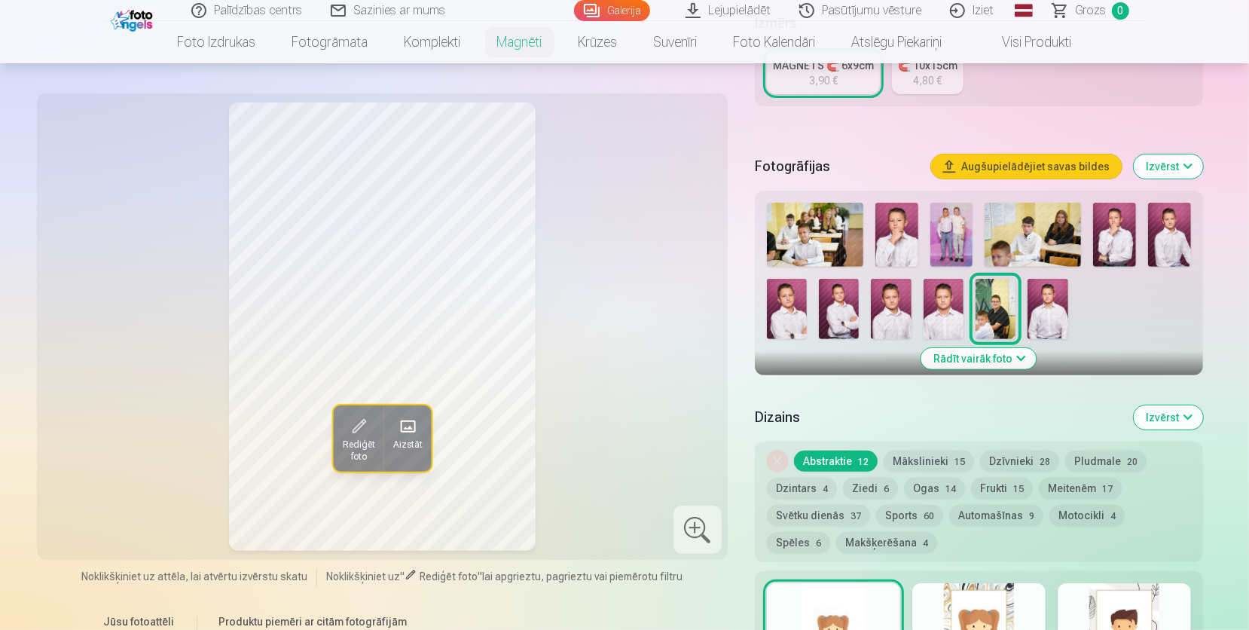
click at [949, 313] on img at bounding box center [944, 309] width 40 height 60
click at [882, 212] on img at bounding box center [897, 235] width 43 height 64
click at [875, 317] on img at bounding box center [891, 309] width 40 height 60
click at [836, 316] on img at bounding box center [839, 309] width 40 height 60
click at [799, 236] on img at bounding box center [815, 235] width 96 height 64
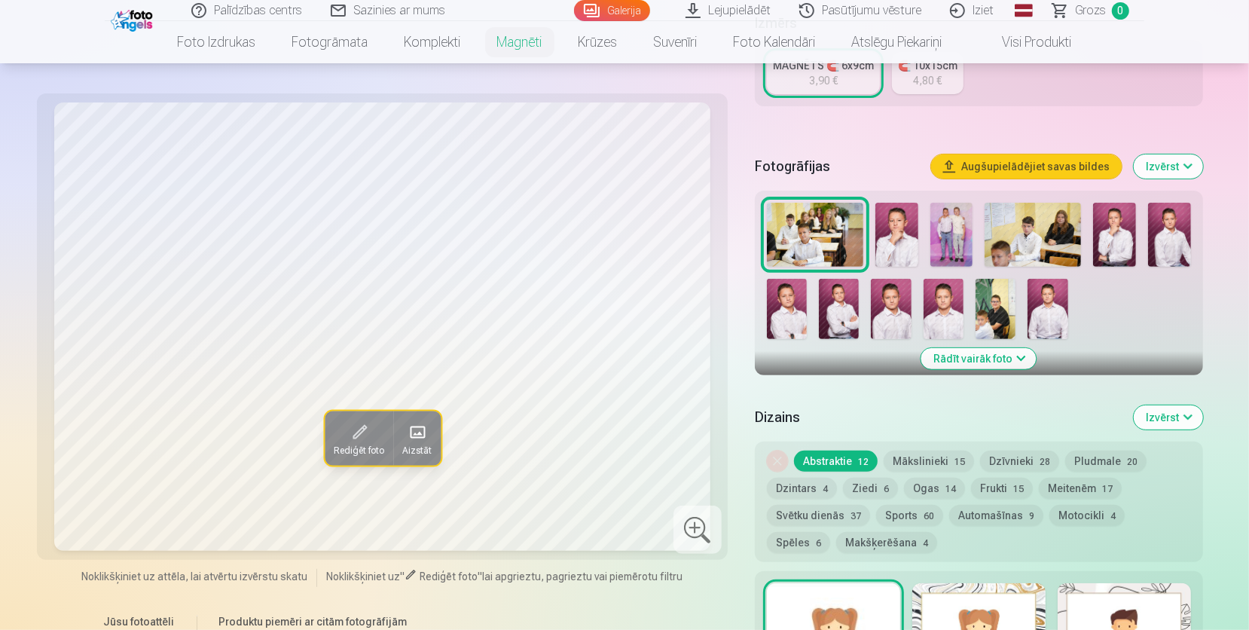
click at [784, 302] on img at bounding box center [787, 309] width 40 height 60
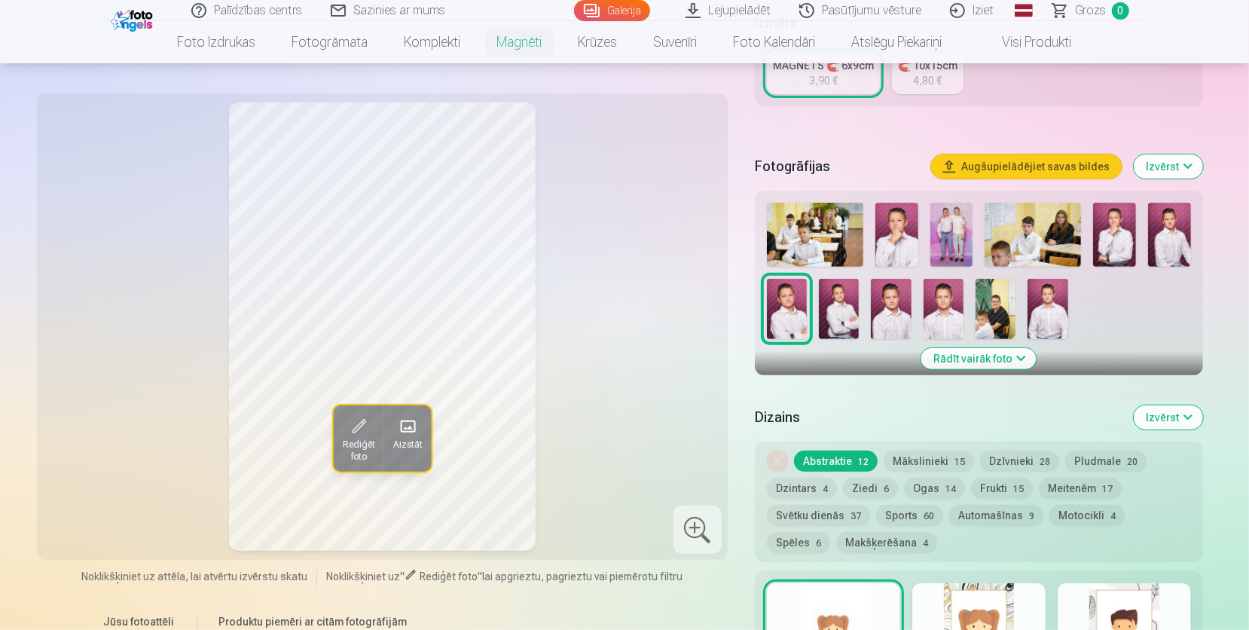
click at [848, 297] on img at bounding box center [839, 309] width 40 height 60
click at [885, 292] on img at bounding box center [891, 309] width 40 height 60
click at [1053, 286] on img at bounding box center [1048, 309] width 40 height 60
click at [1132, 232] on img at bounding box center [1114, 235] width 43 height 64
click at [1153, 226] on img at bounding box center [1169, 235] width 43 height 64
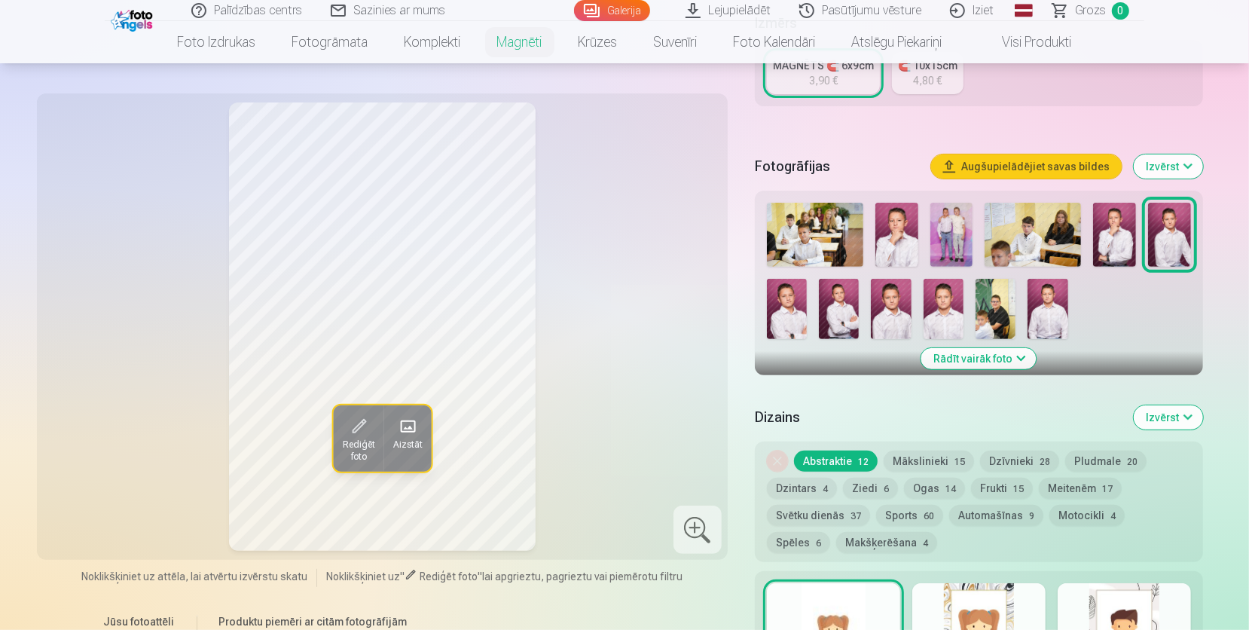
click at [914, 215] on img at bounding box center [897, 235] width 43 height 64
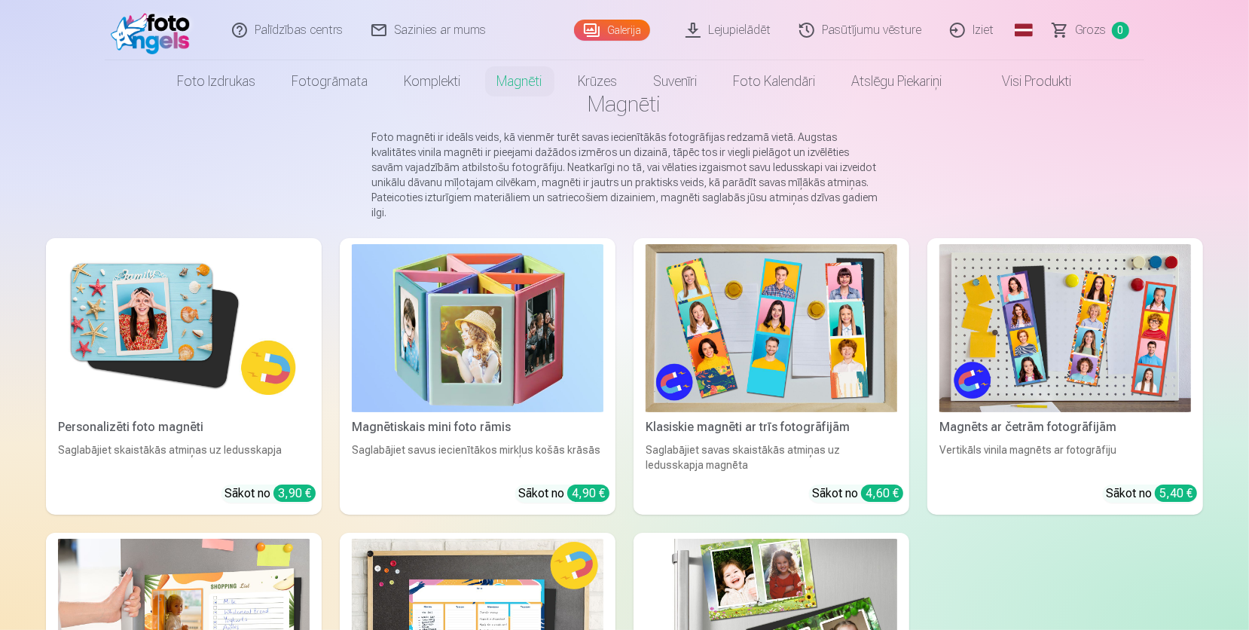
scroll to position [87, 0]
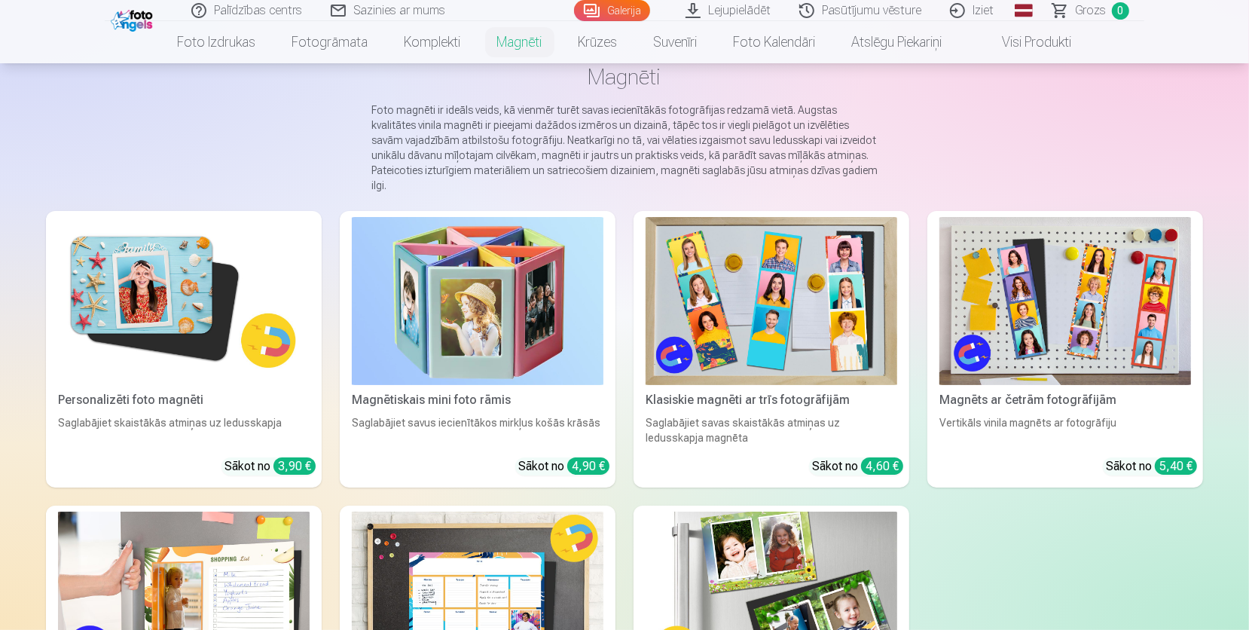
click at [819, 305] on img at bounding box center [772, 301] width 252 height 168
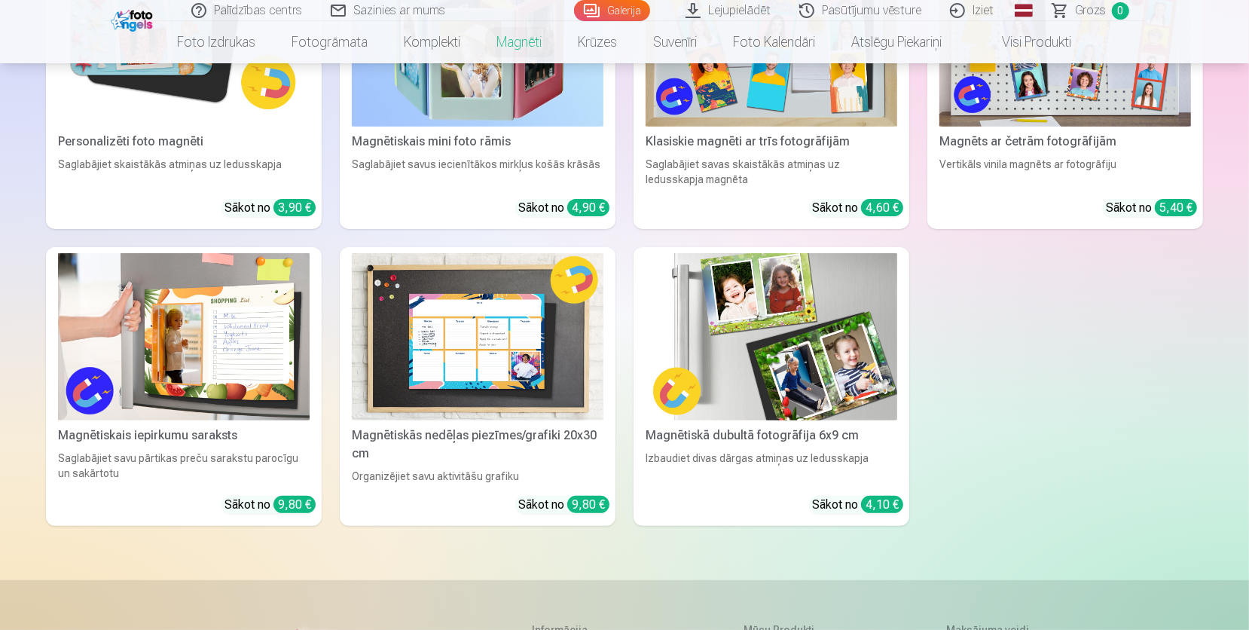
scroll to position [349, 0]
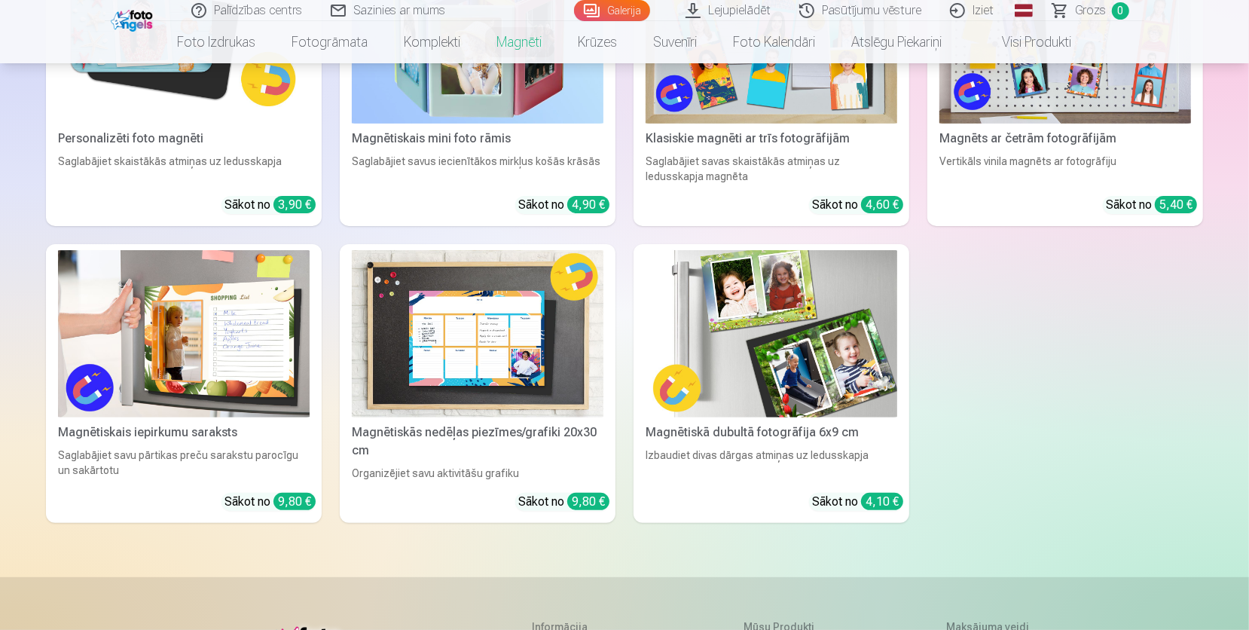
click at [189, 294] on img at bounding box center [184, 334] width 252 height 168
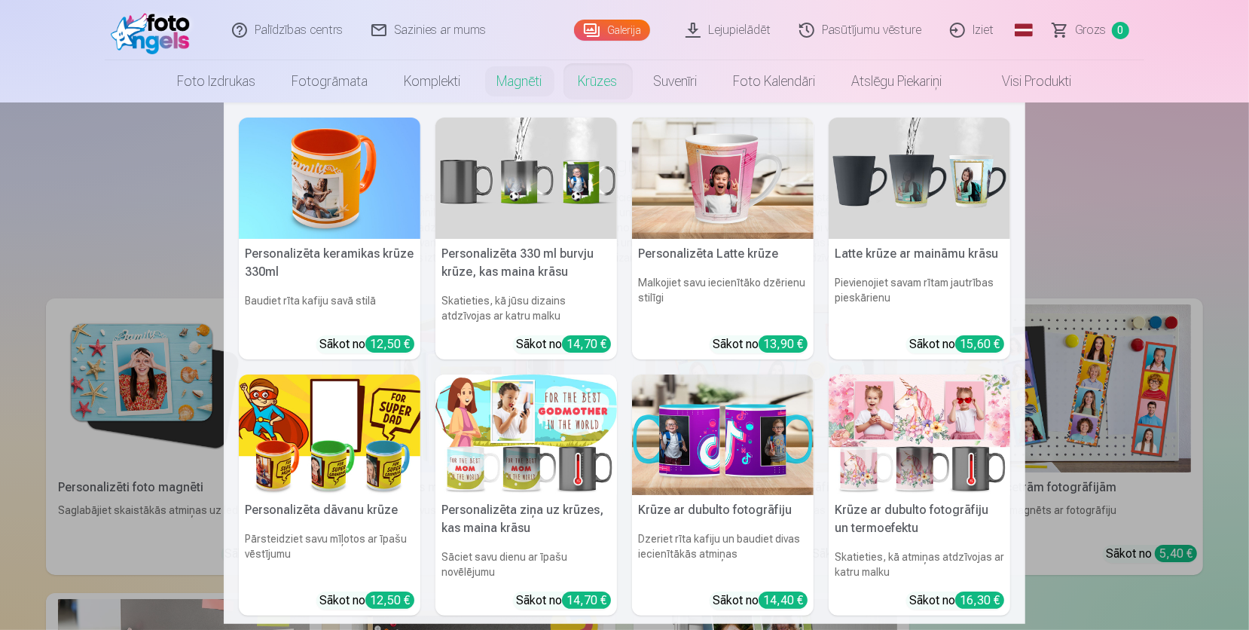
click at [594, 79] on link "Krūzes" at bounding box center [598, 81] width 75 height 42
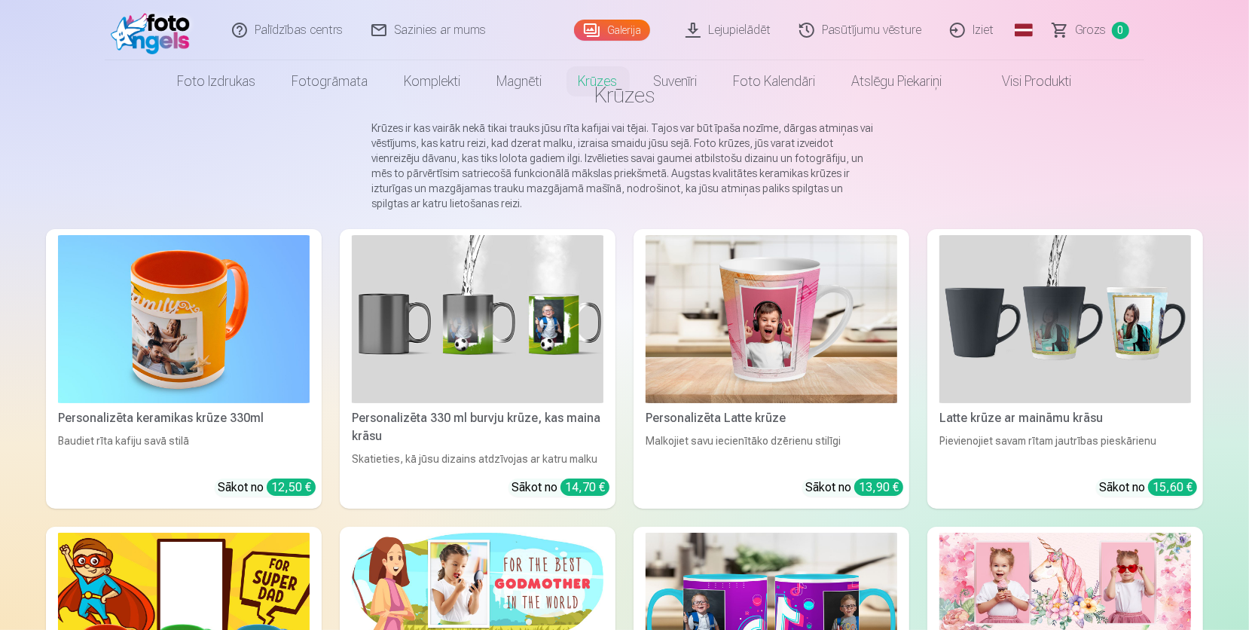
scroll to position [175, 0]
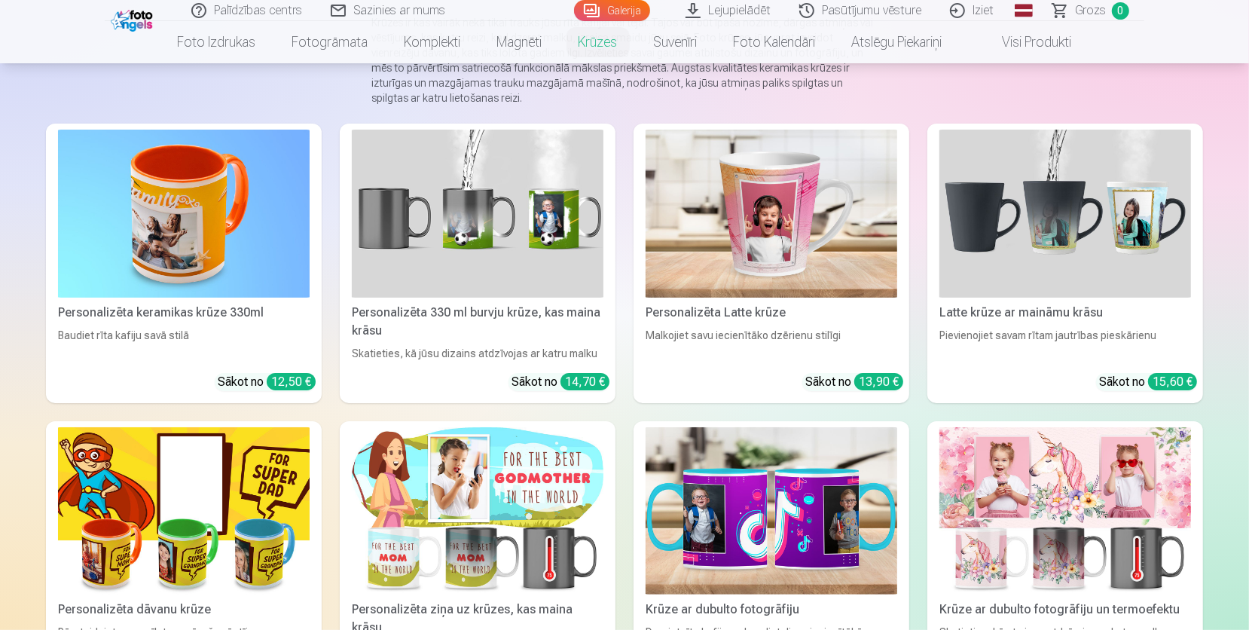
click at [161, 203] on img at bounding box center [184, 214] width 252 height 168
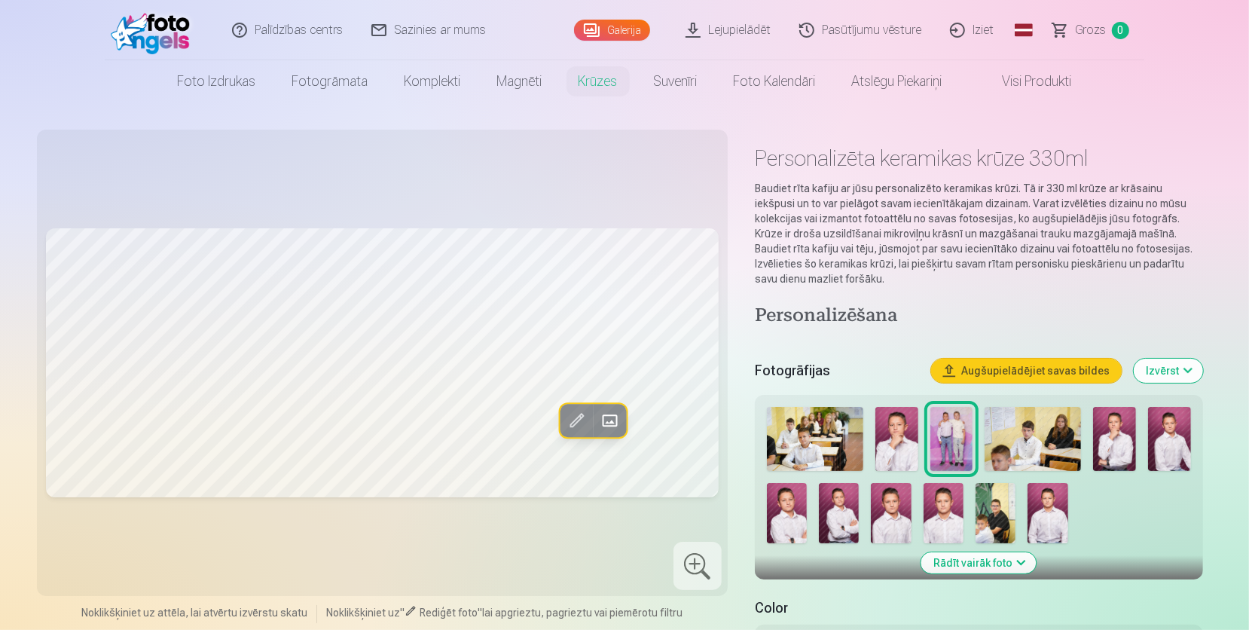
click at [906, 422] on img at bounding box center [897, 439] width 43 height 64
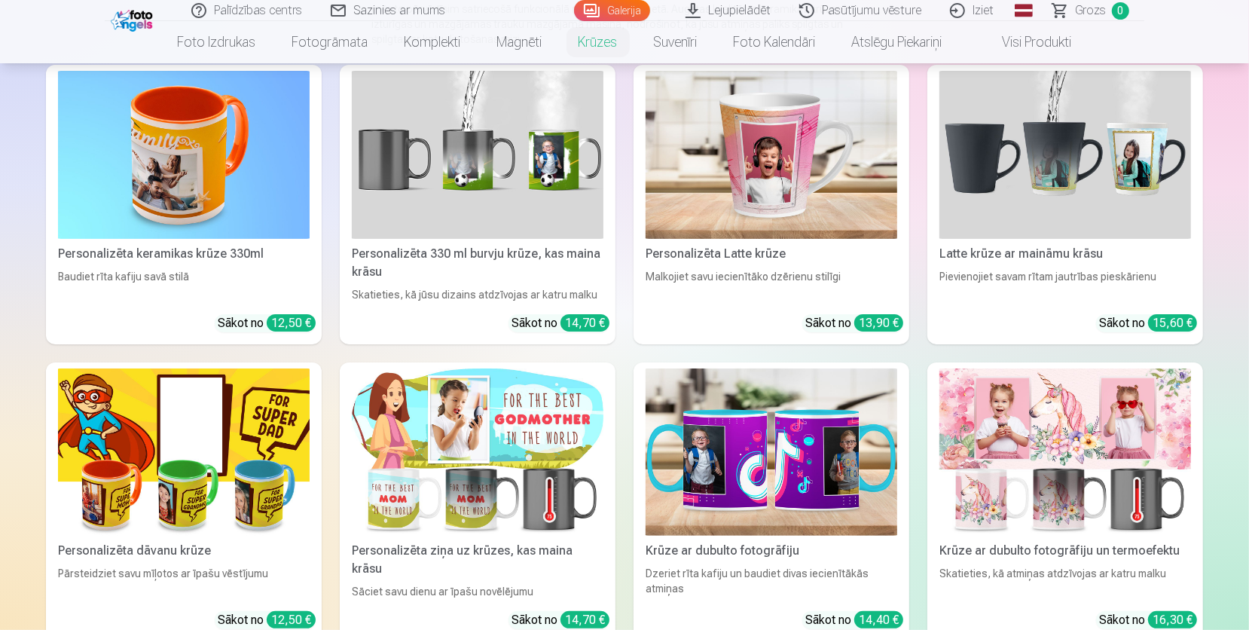
scroll to position [261, 0]
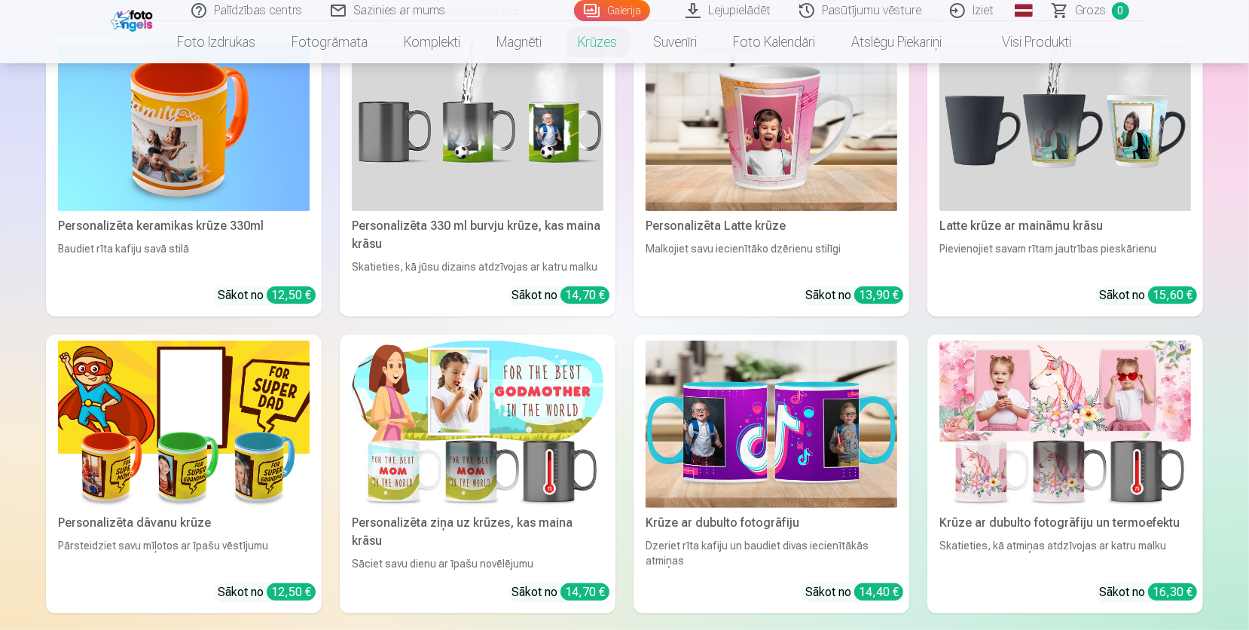
click at [484, 122] on img at bounding box center [478, 127] width 252 height 168
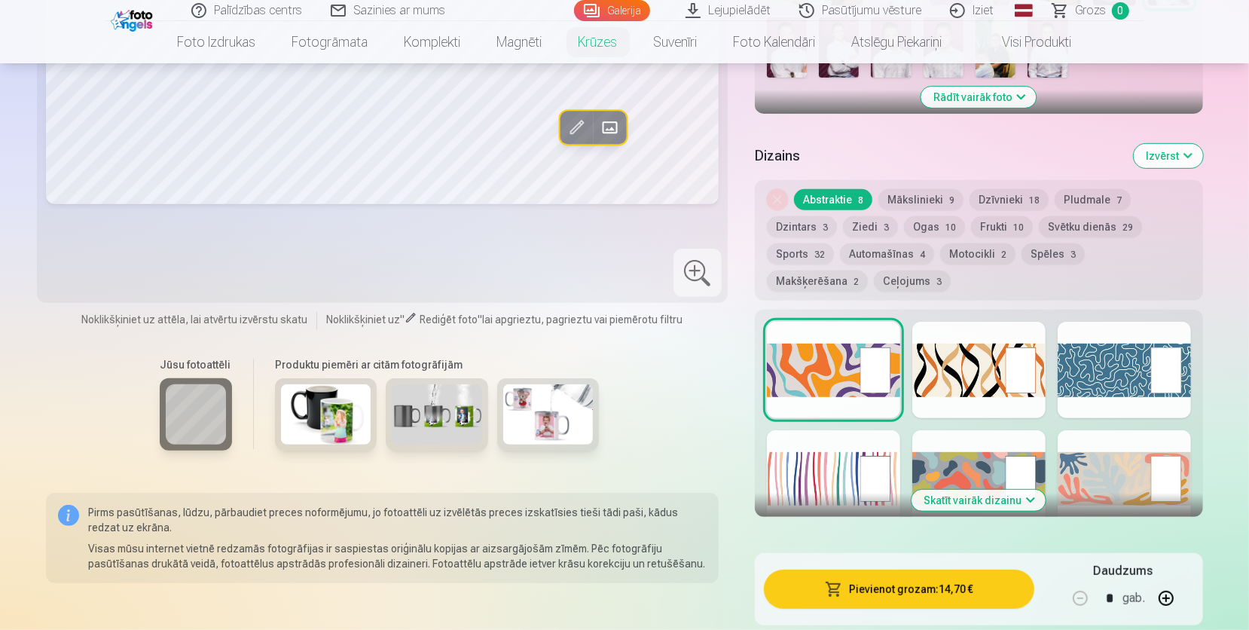
scroll to position [524, 0]
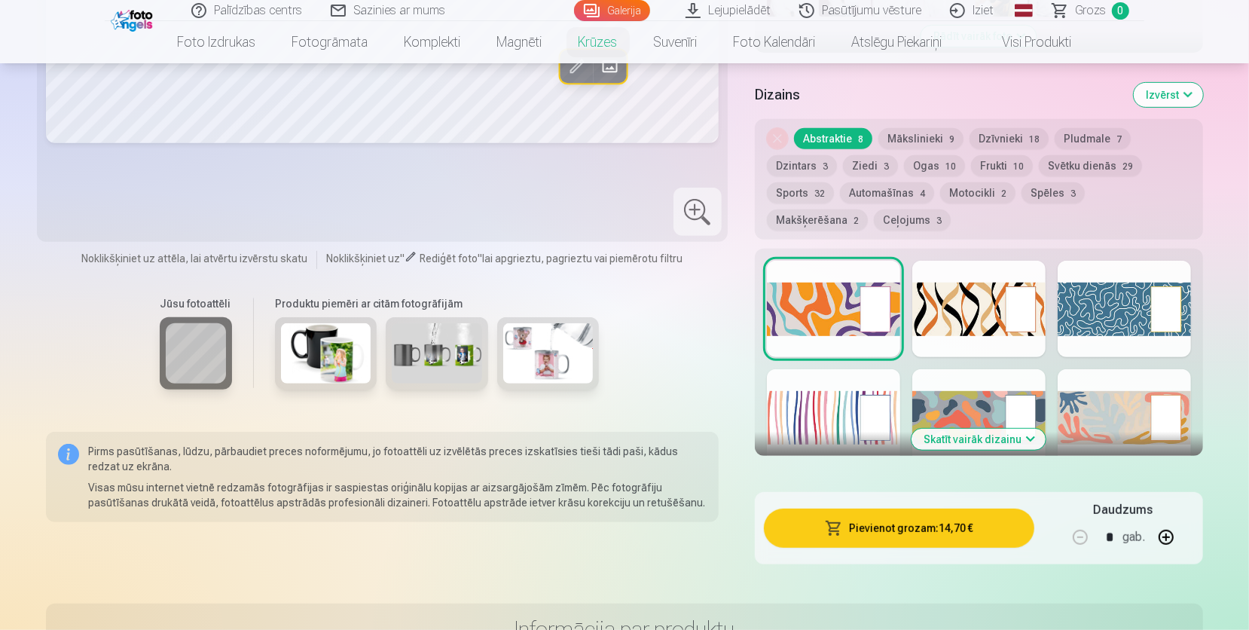
click at [1001, 442] on button "Skatīt vairāk dizainu" at bounding box center [979, 439] width 134 height 21
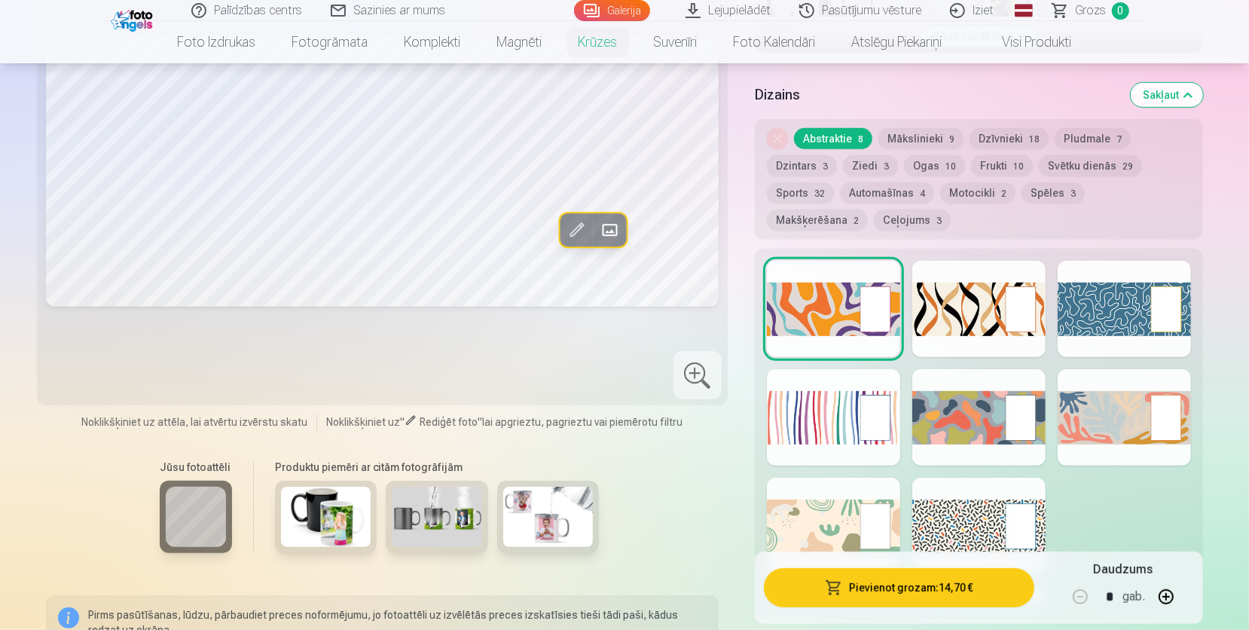
scroll to position [437, 0]
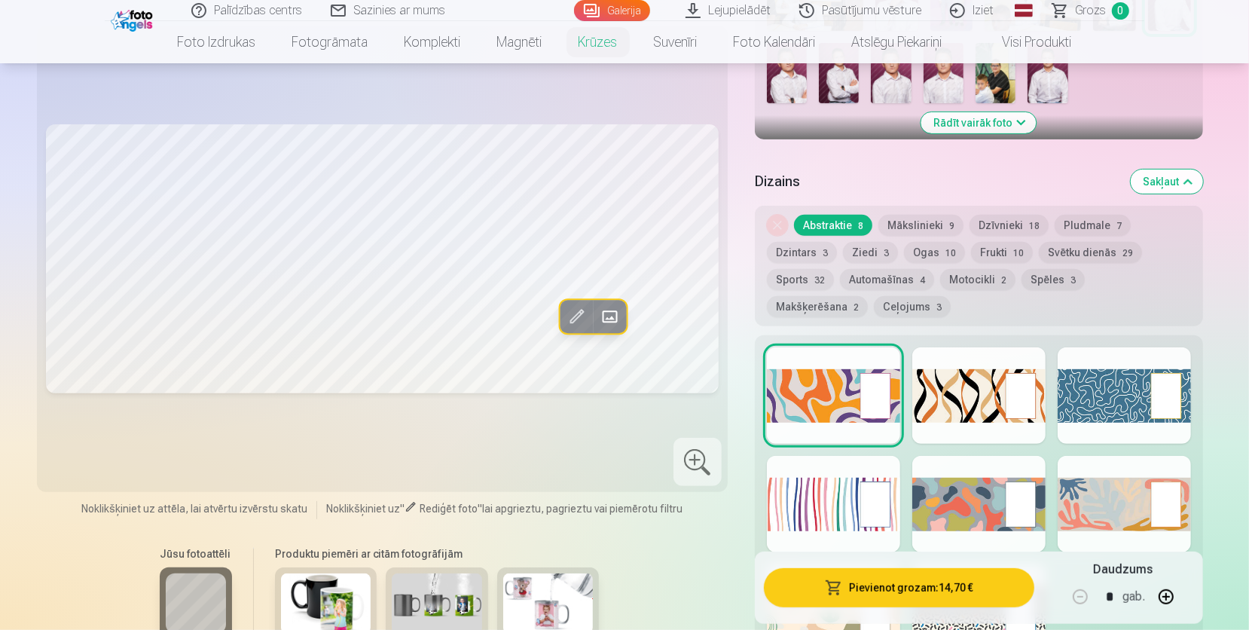
click at [1080, 402] on div at bounding box center [1124, 395] width 133 height 96
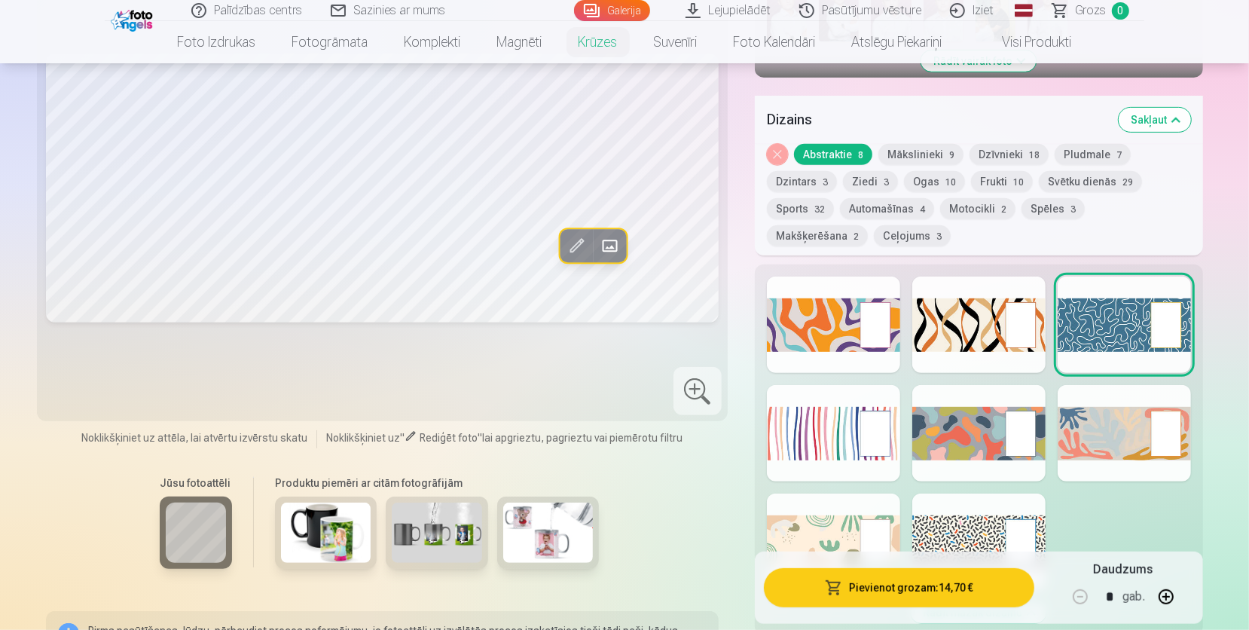
scroll to position [611, 0]
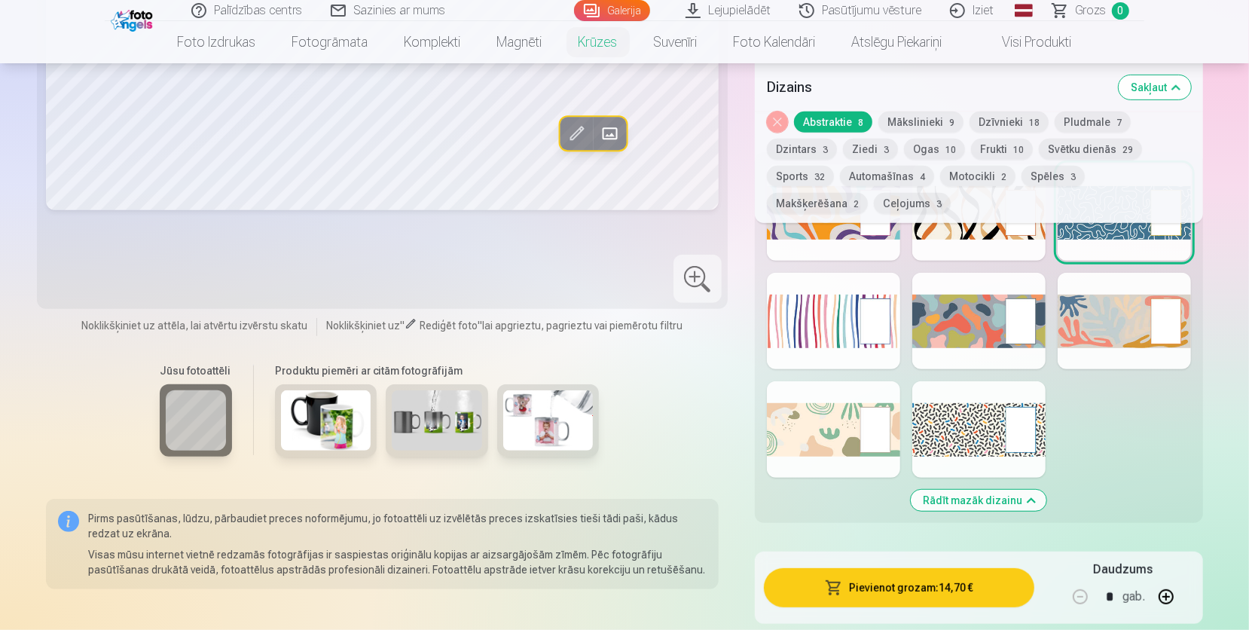
click at [1105, 323] on div at bounding box center [1124, 321] width 133 height 96
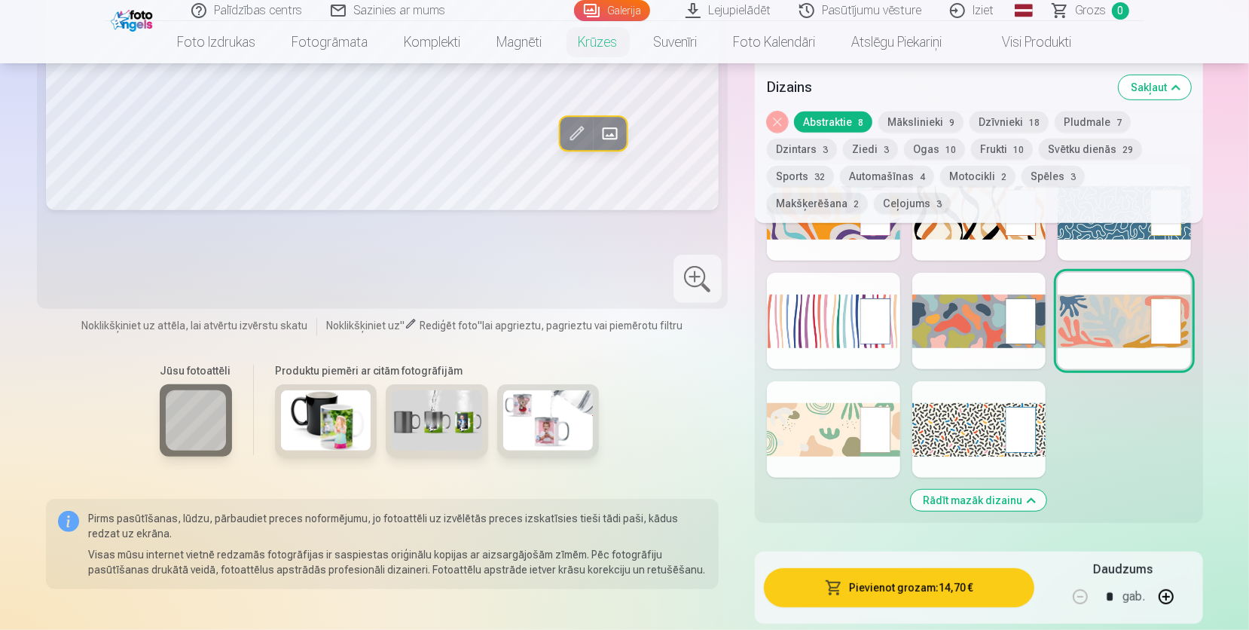
click at [29, 2] on header "Palīdzības centrs Sazinies ar mums Galerija Lejupielādēt Pasūtījumu vēsture Izi…" at bounding box center [624, 31] width 1249 height 63
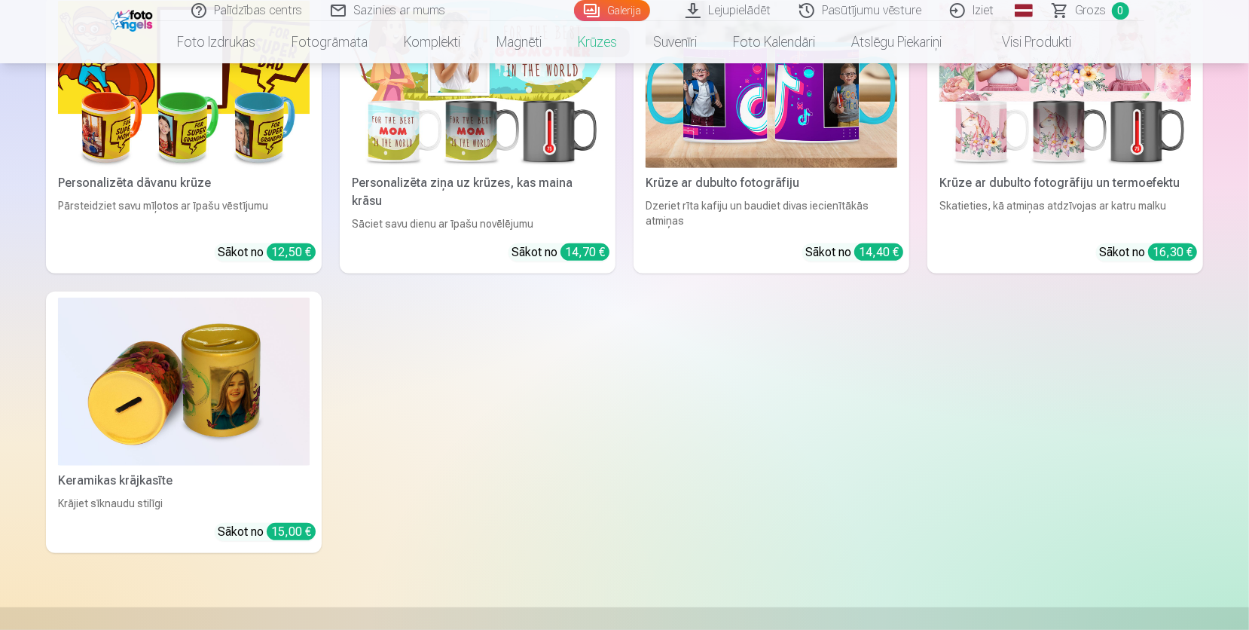
scroll to position [612, 0]
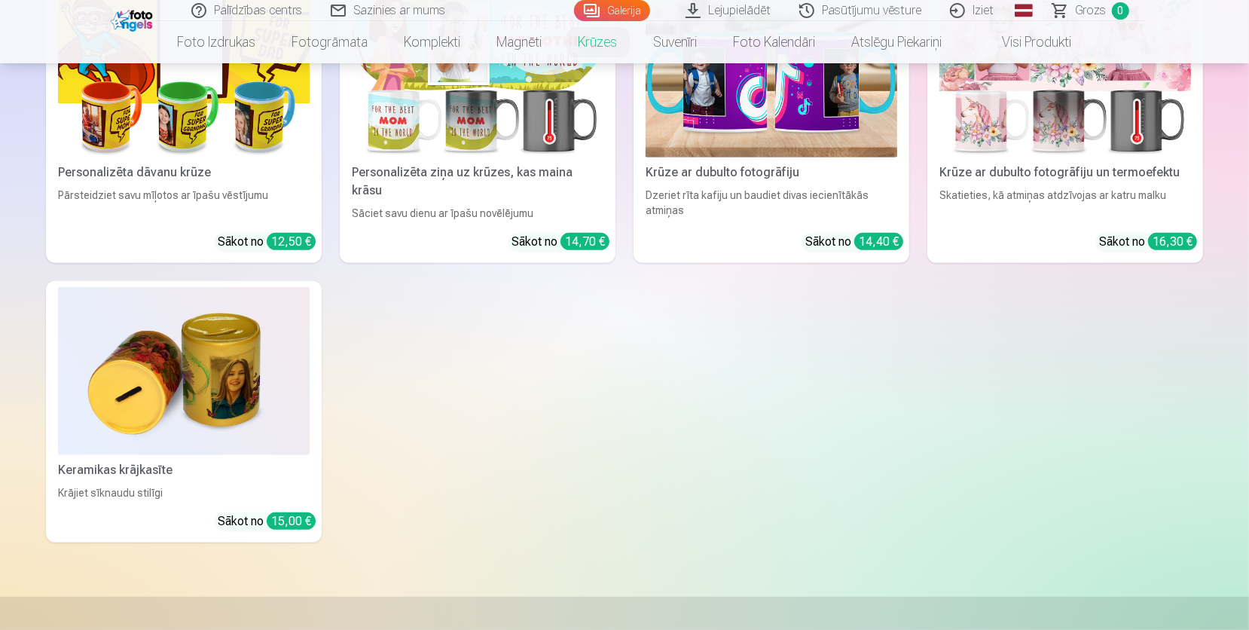
click at [212, 336] on img at bounding box center [184, 371] width 252 height 168
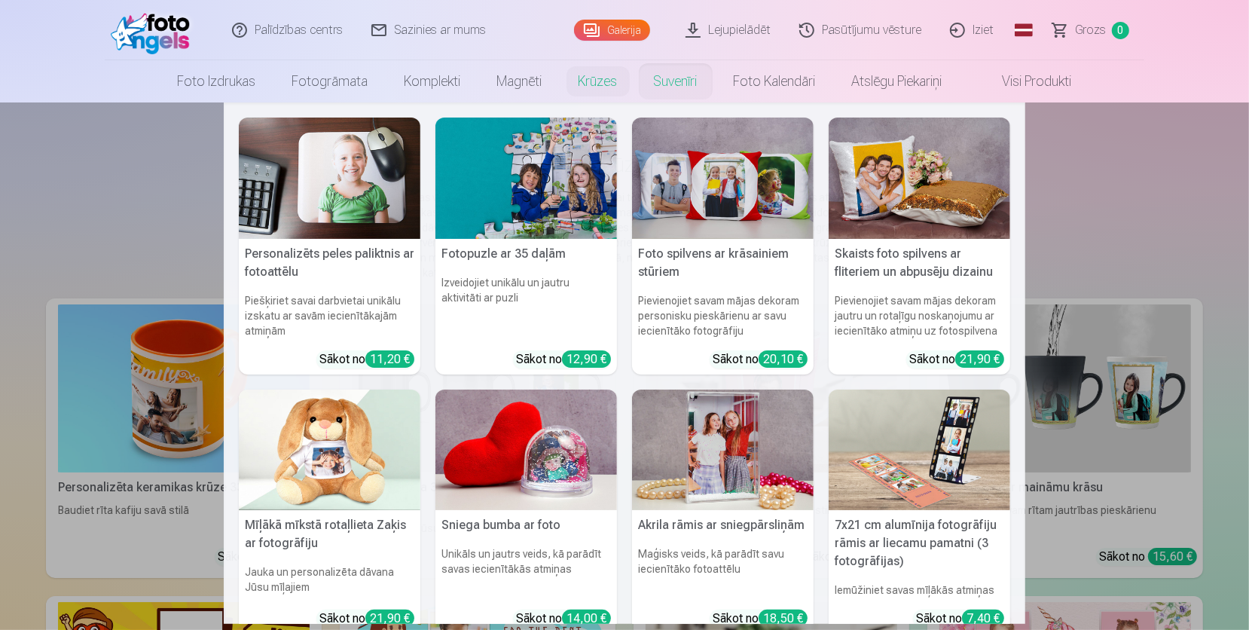
click at [686, 72] on link "Suvenīri" at bounding box center [676, 81] width 80 height 42
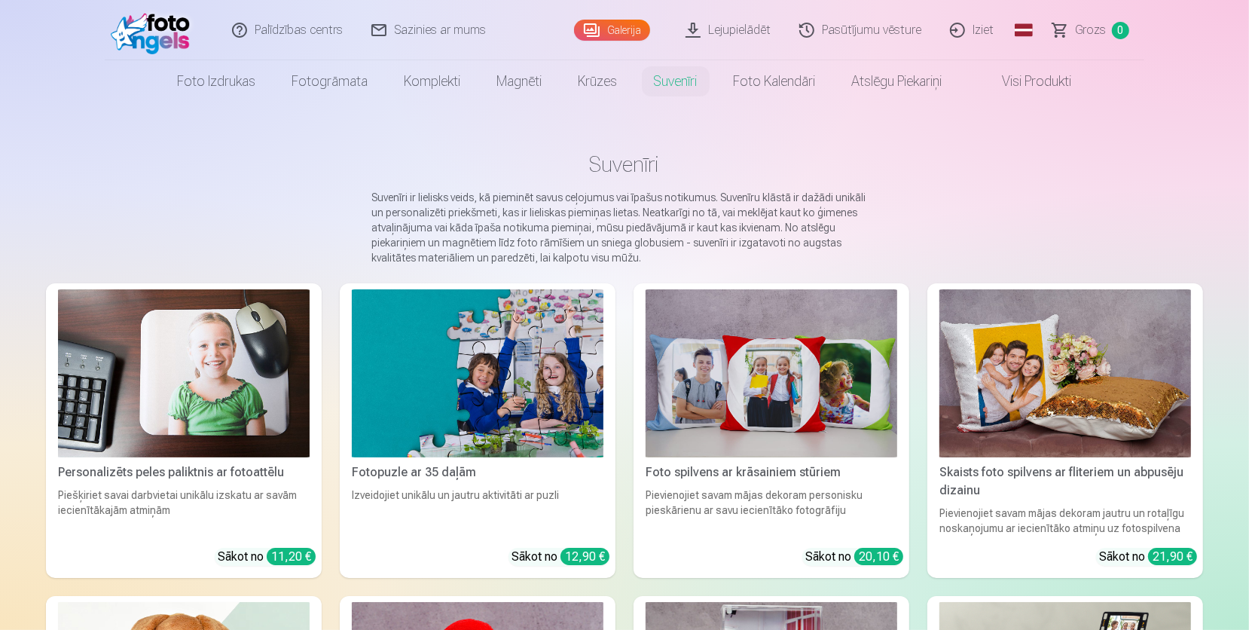
click at [241, 383] on img at bounding box center [184, 373] width 252 height 168
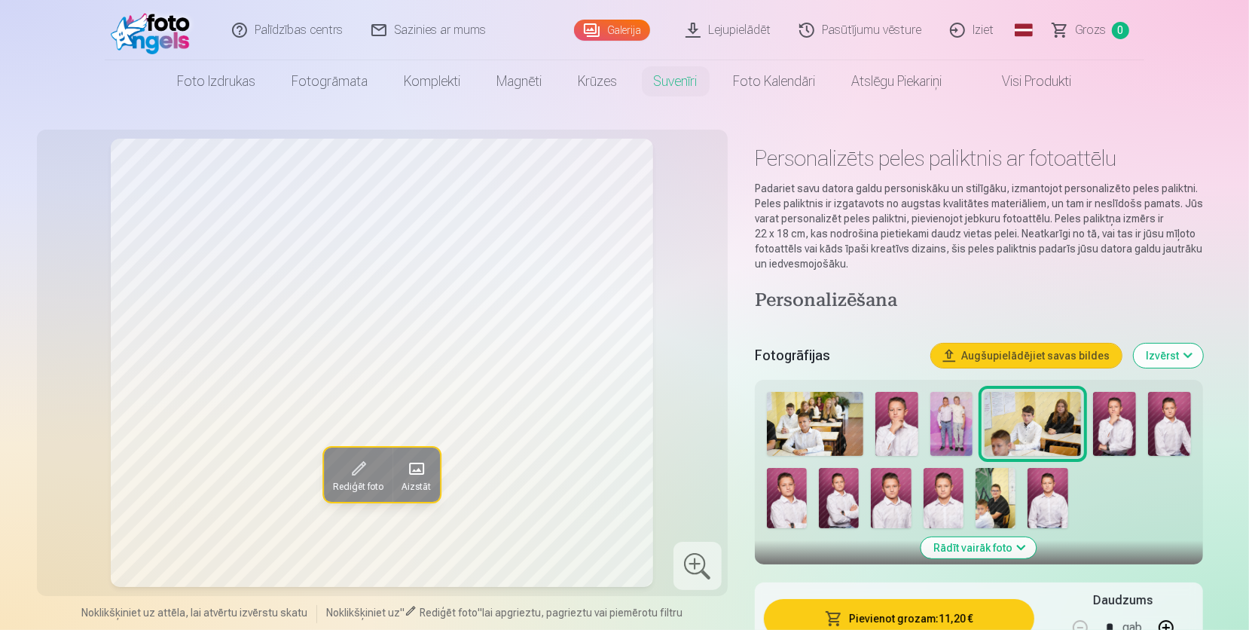
click at [937, 424] on img at bounding box center [952, 424] width 43 height 64
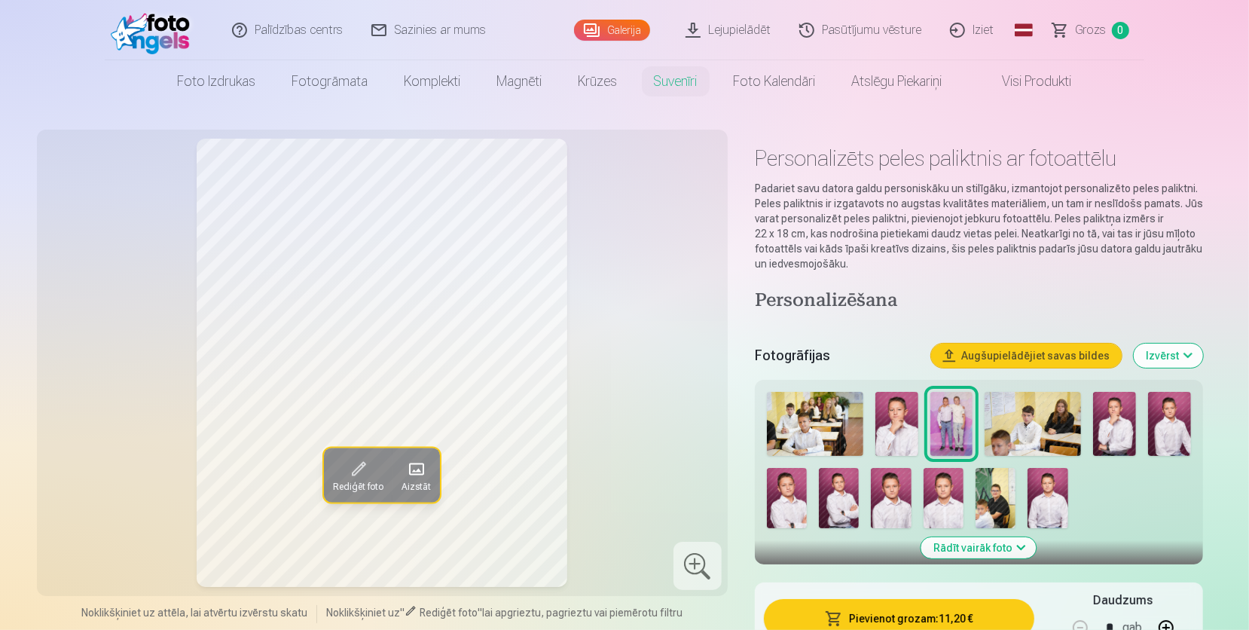
click at [912, 442] on img at bounding box center [897, 424] width 43 height 64
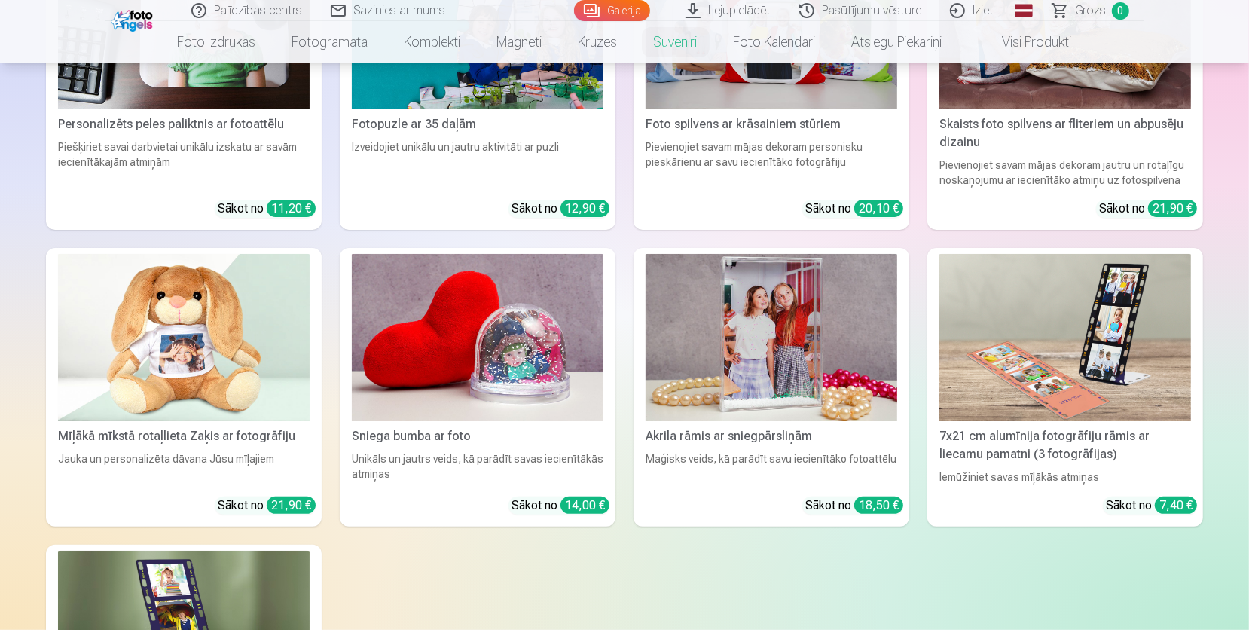
scroll to position [349, 0]
click at [779, 301] on img at bounding box center [772, 337] width 252 height 168
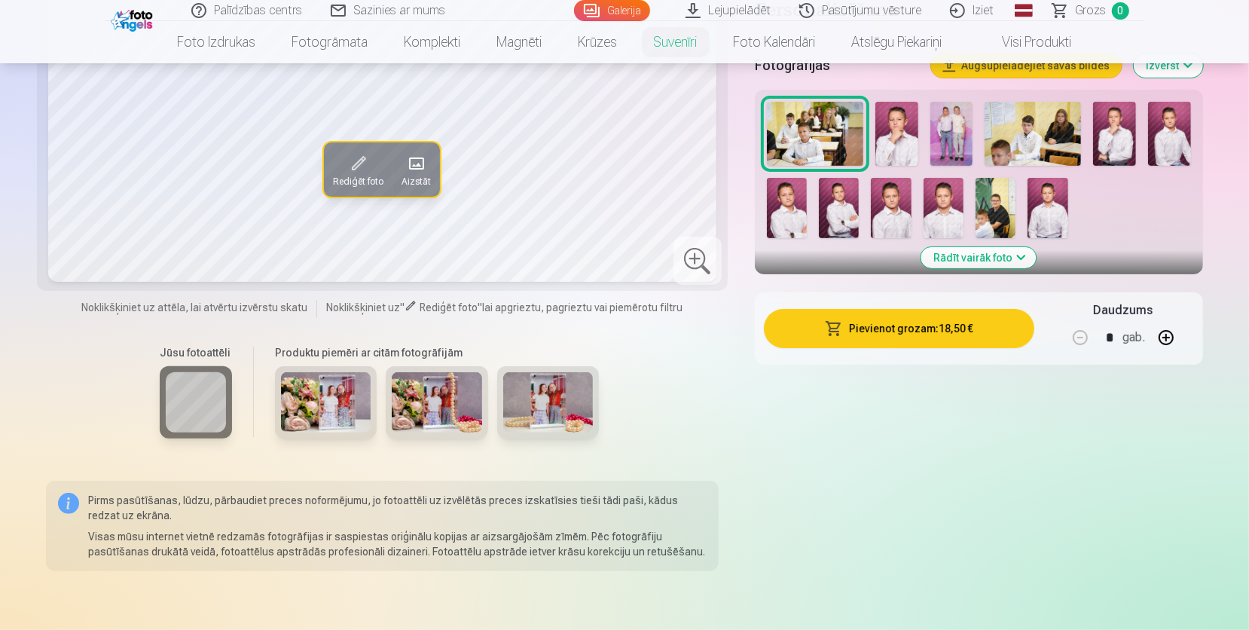
scroll to position [437, 0]
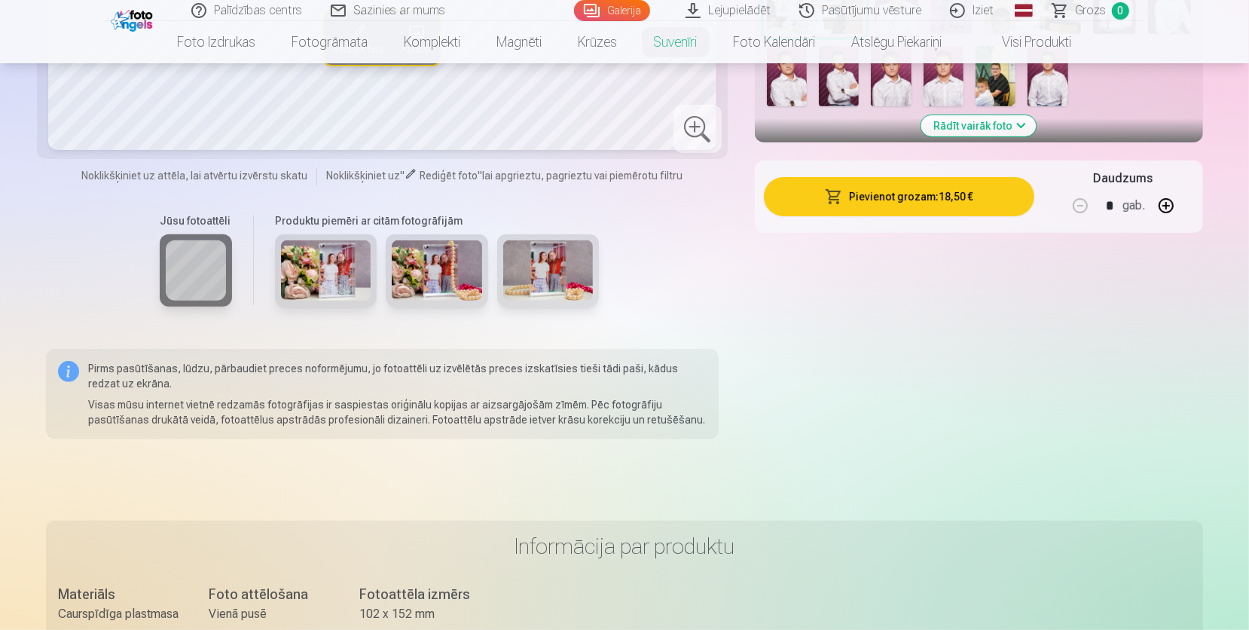
click at [542, 242] on img at bounding box center [548, 270] width 90 height 60
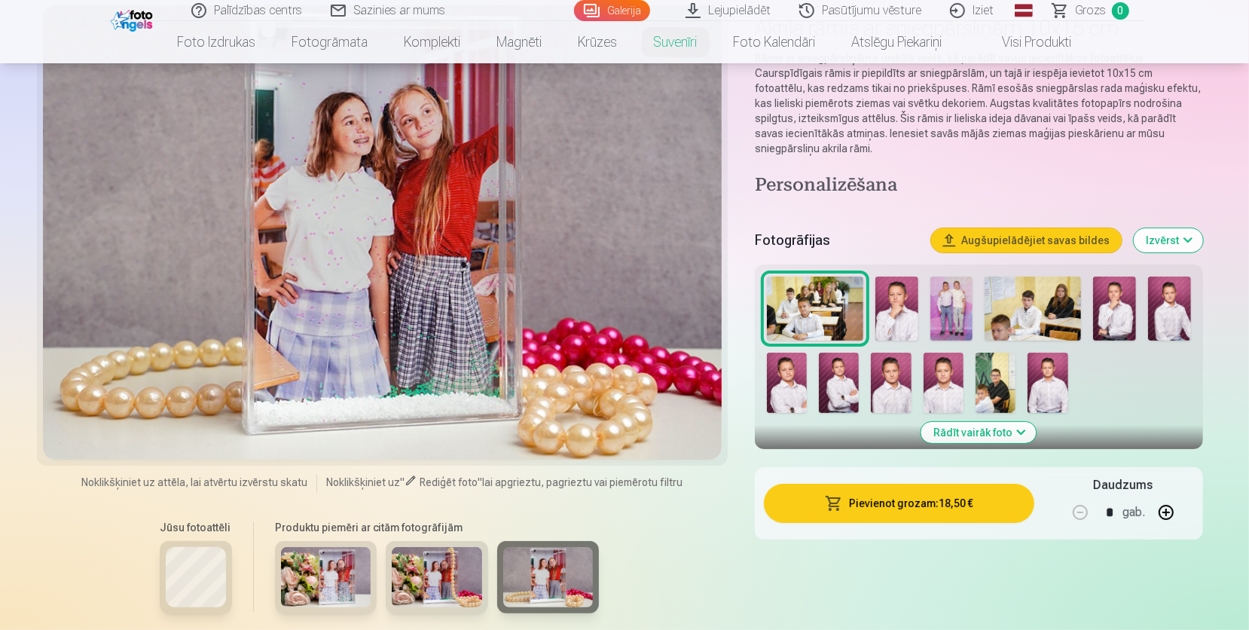
scroll to position [87, 0]
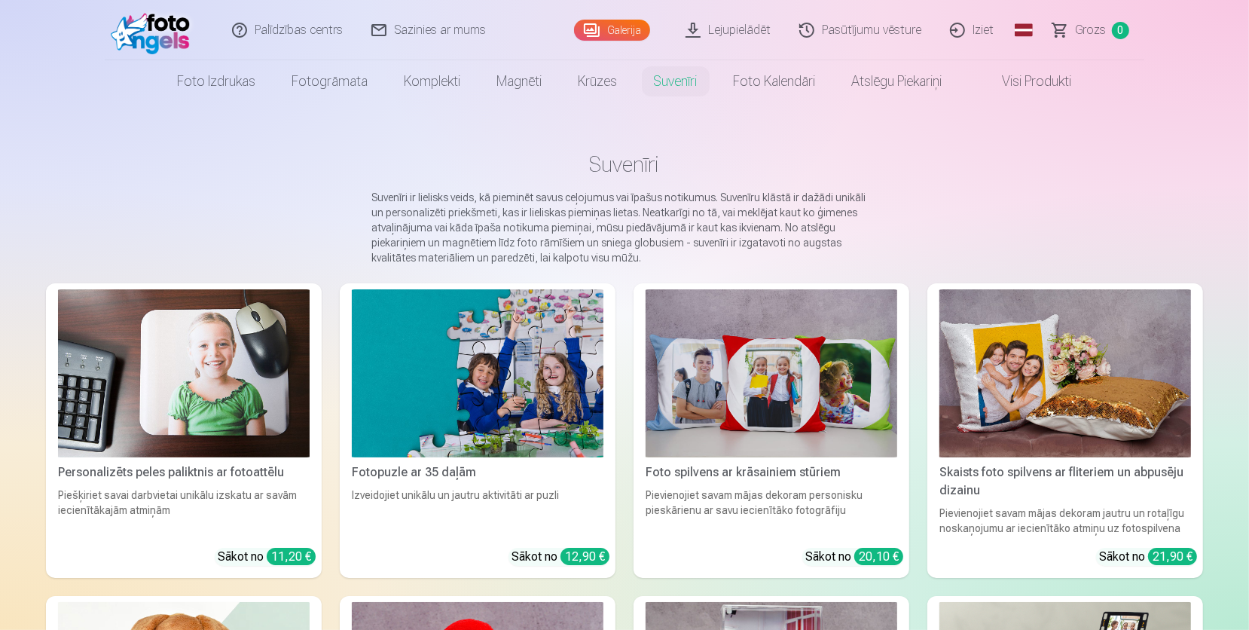
click at [770, 68] on link "Foto kalendāri" at bounding box center [775, 81] width 118 height 42
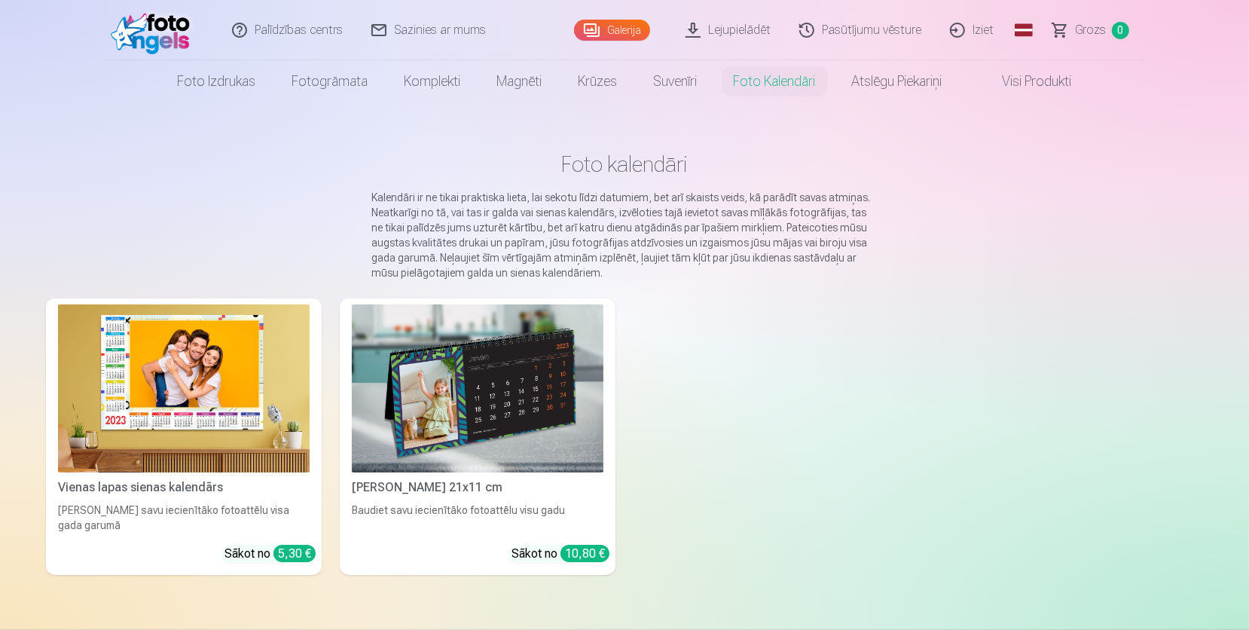
click at [421, 411] on img at bounding box center [478, 388] width 252 height 168
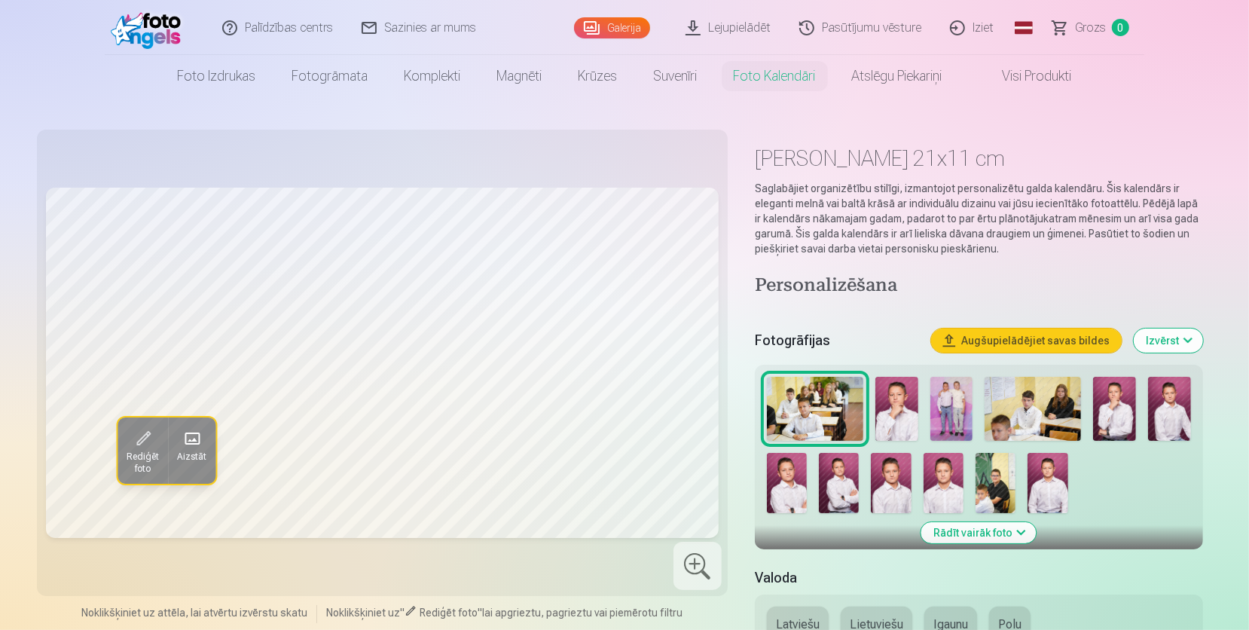
scroll to position [87, 0]
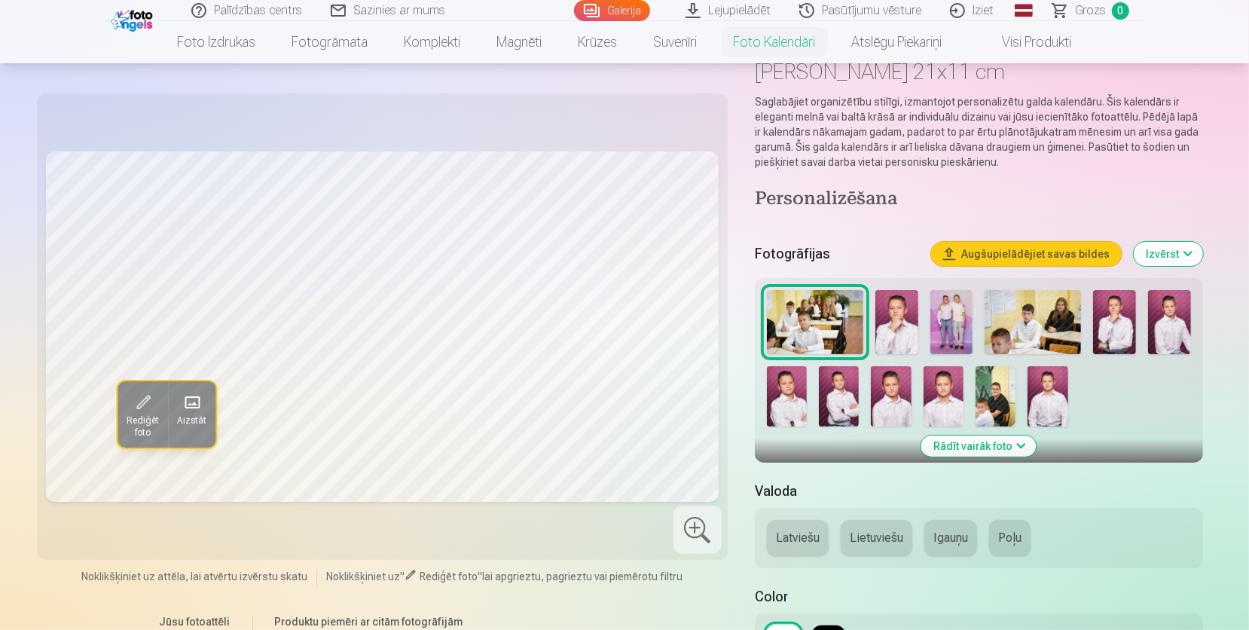
click at [887, 325] on img at bounding box center [897, 322] width 43 height 64
click at [954, 309] on img at bounding box center [952, 322] width 43 height 64
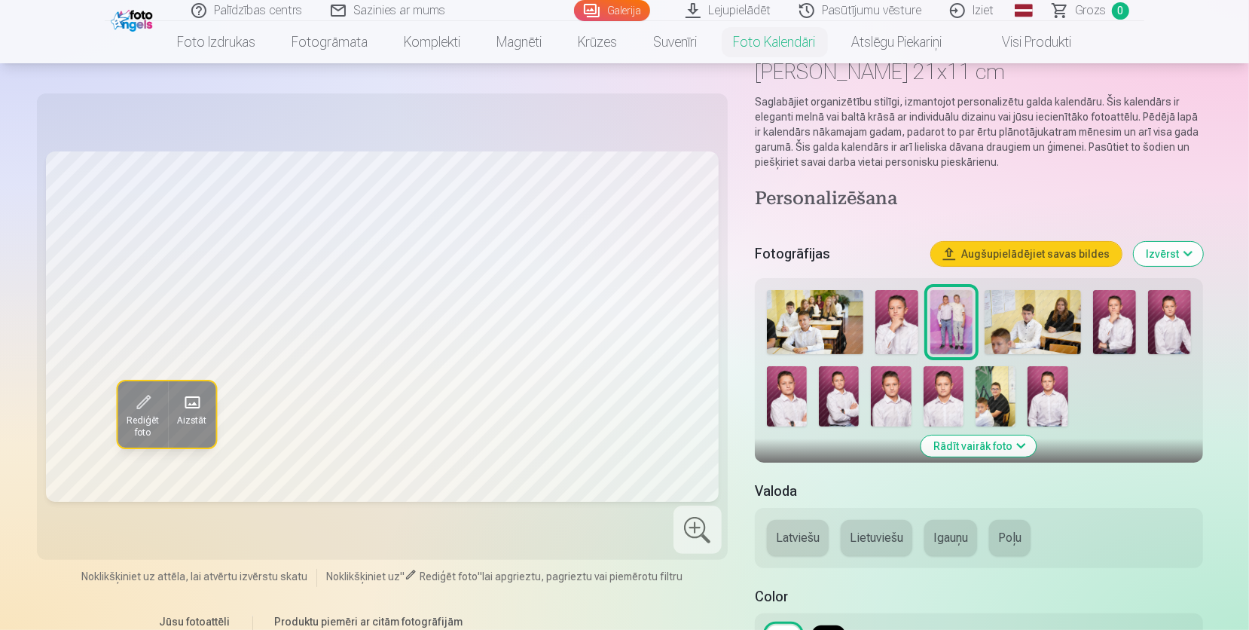
click at [1019, 311] on img at bounding box center [1033, 322] width 96 height 64
click at [1145, 337] on div at bounding box center [979, 358] width 436 height 148
click at [1136, 337] on div at bounding box center [979, 358] width 436 height 148
click at [978, 403] on img at bounding box center [996, 396] width 40 height 60
click at [1059, 393] on img at bounding box center [1048, 396] width 40 height 60
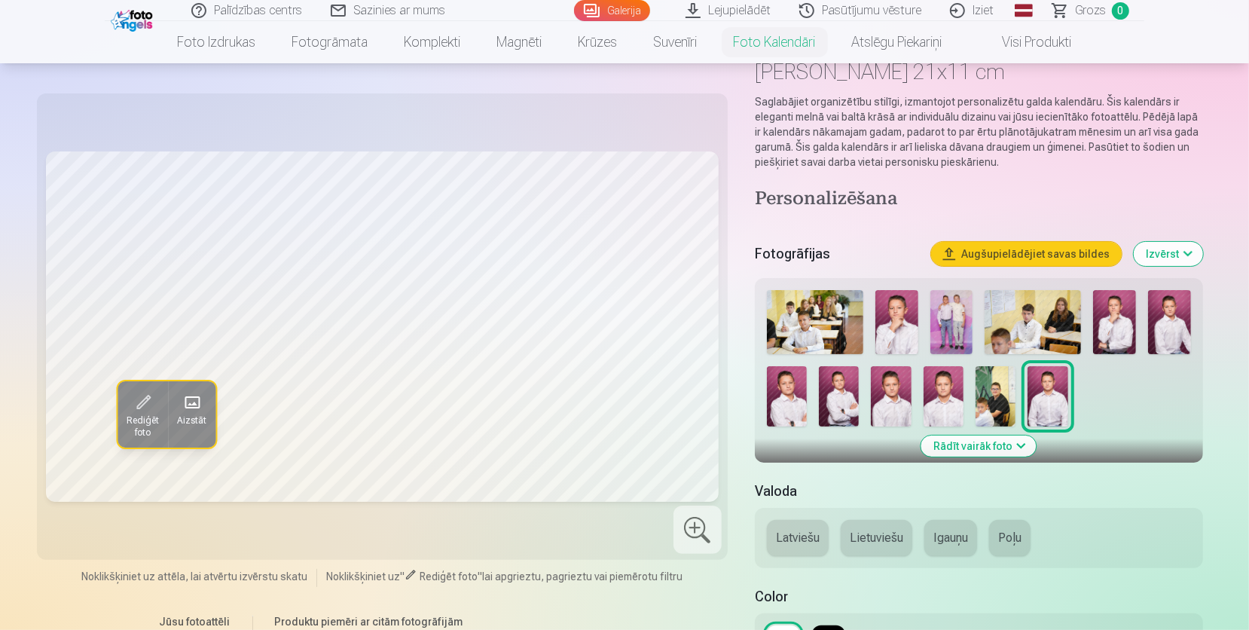
click at [949, 394] on img at bounding box center [944, 396] width 40 height 60
click at [879, 387] on img at bounding box center [891, 396] width 40 height 60
click at [819, 382] on img at bounding box center [839, 396] width 40 height 60
click at [815, 383] on div at bounding box center [979, 358] width 436 height 148
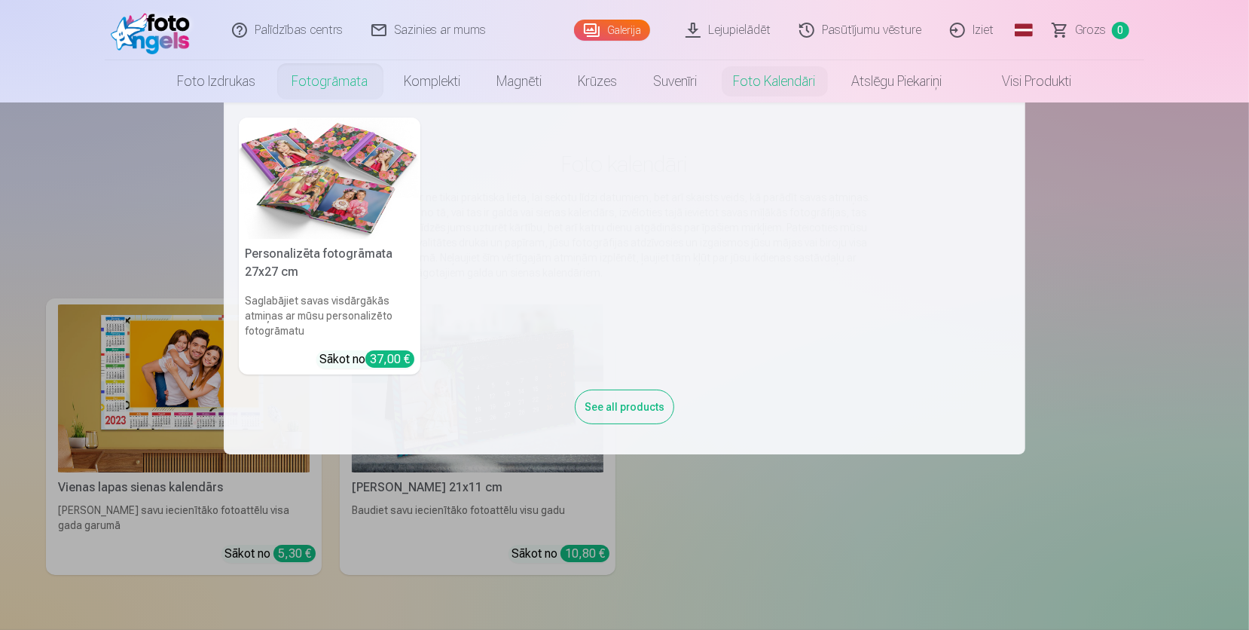
click at [290, 74] on link "Fotogrāmata" at bounding box center [330, 81] width 112 height 42
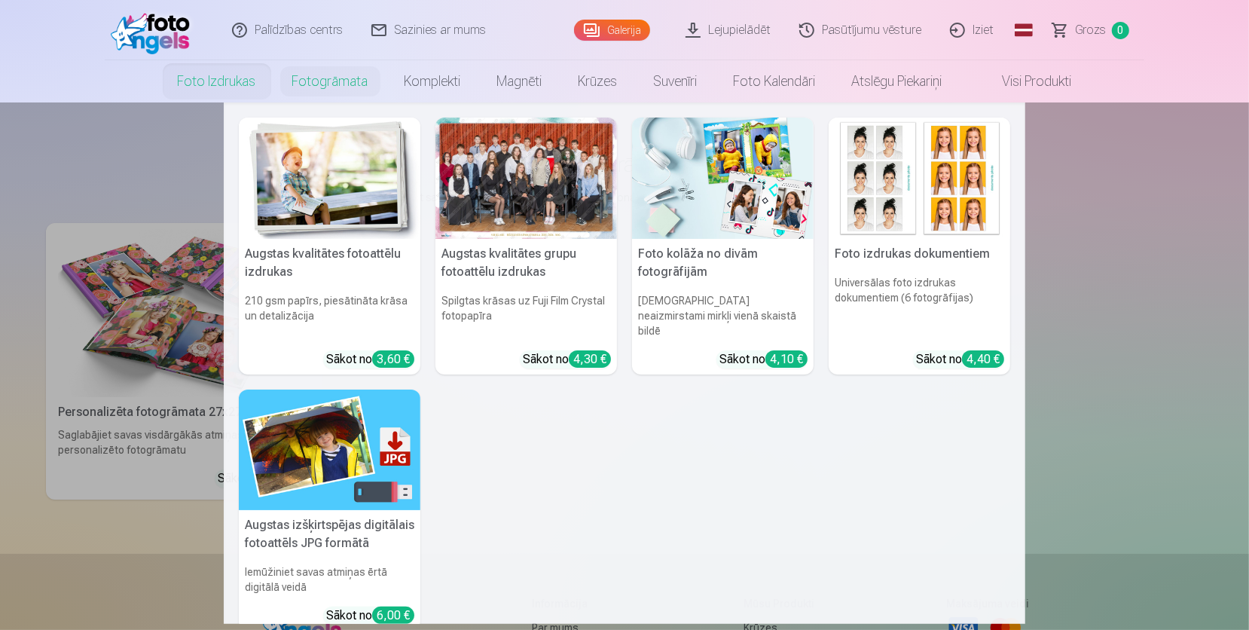
click at [200, 92] on link "Foto izdrukas" at bounding box center [217, 81] width 115 height 42
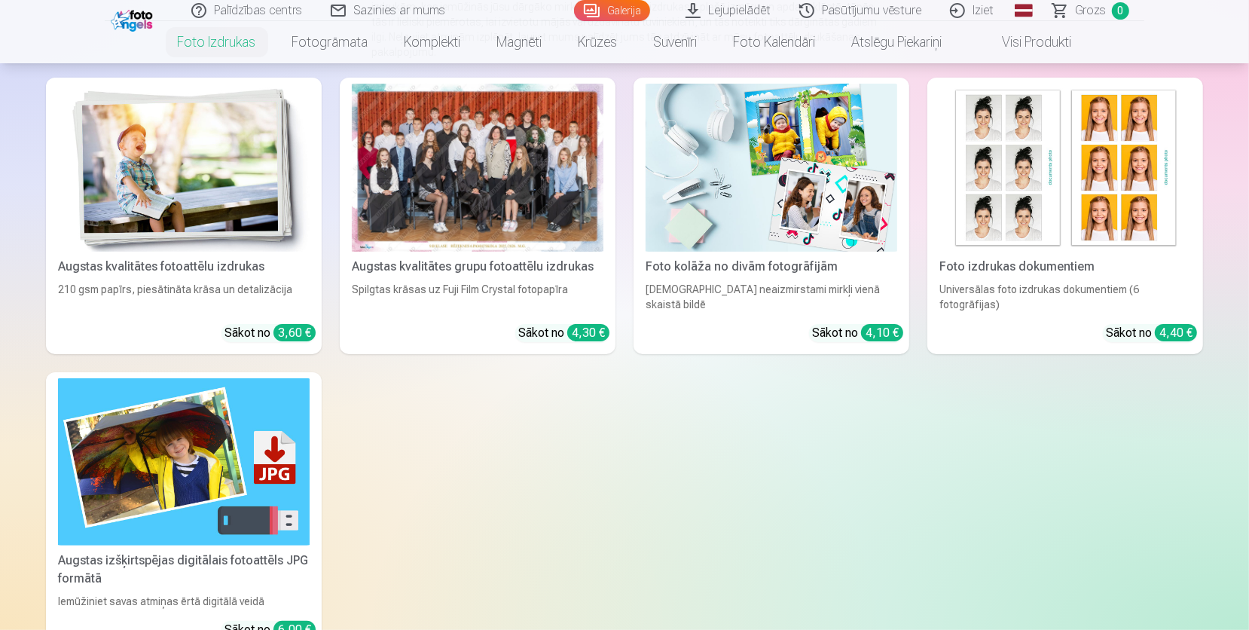
scroll to position [261, 0]
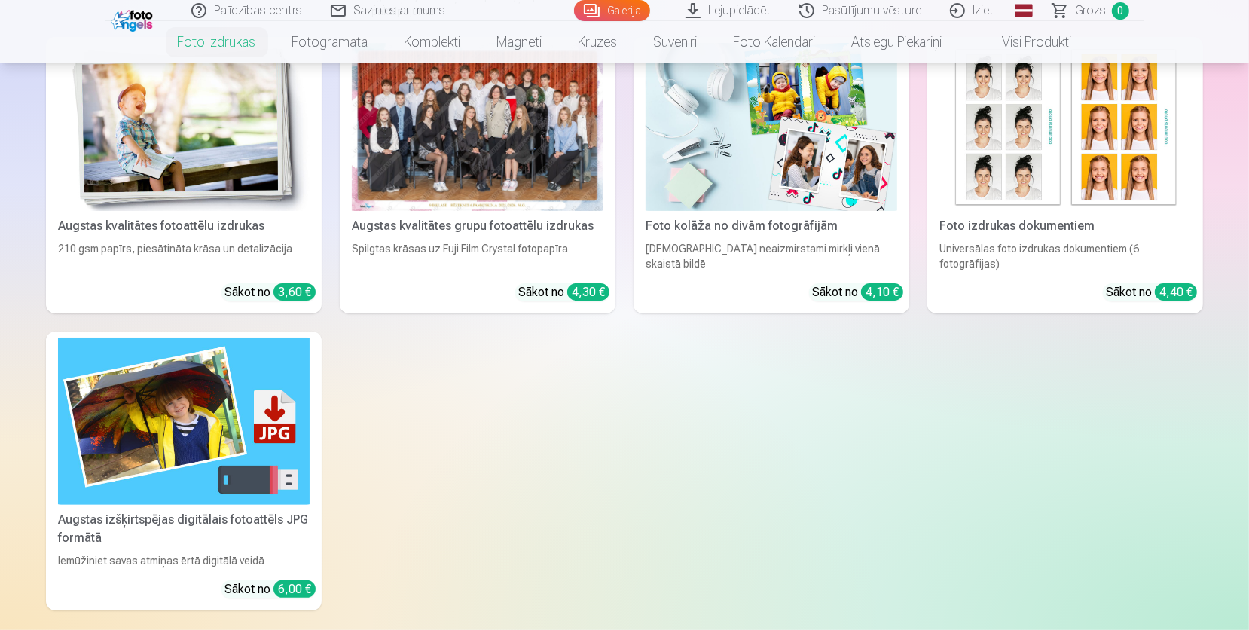
click at [220, 161] on img at bounding box center [184, 127] width 252 height 168
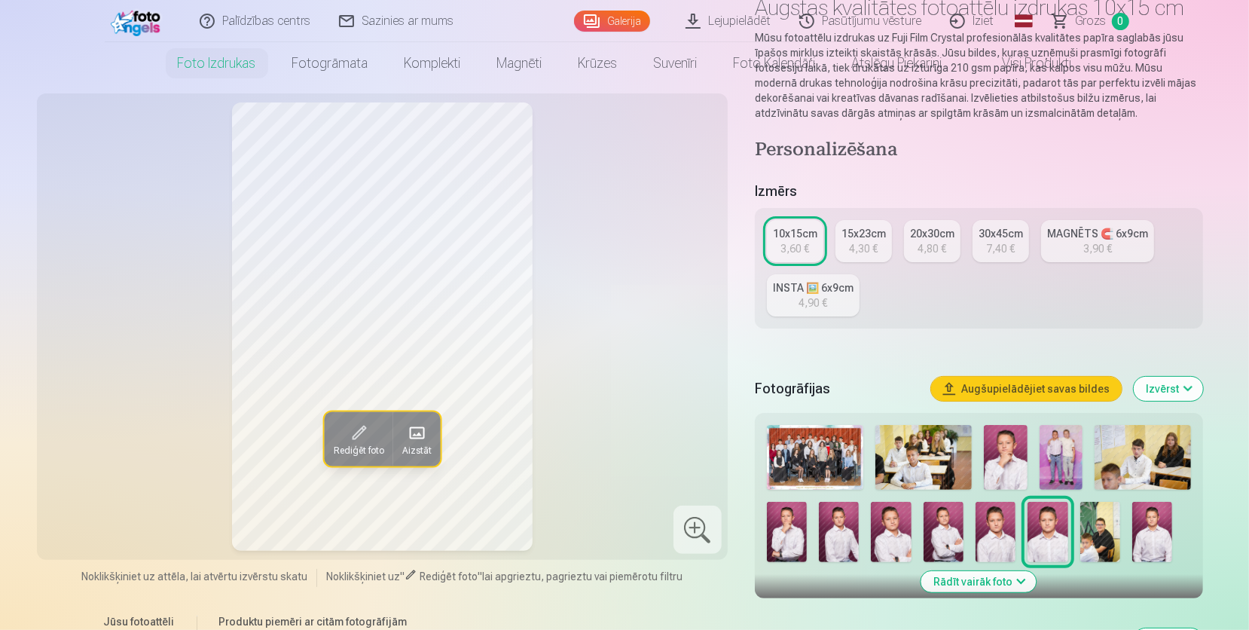
scroll to position [437, 0]
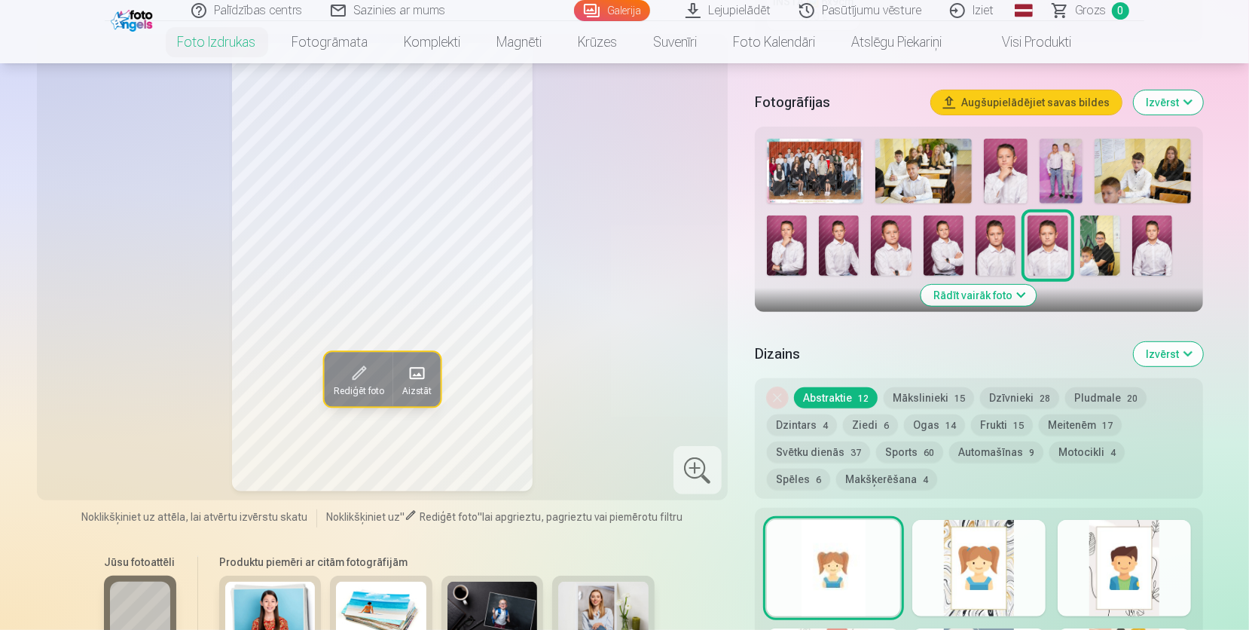
click at [945, 402] on button "Mākslinieki 15" at bounding box center [929, 397] width 90 height 21
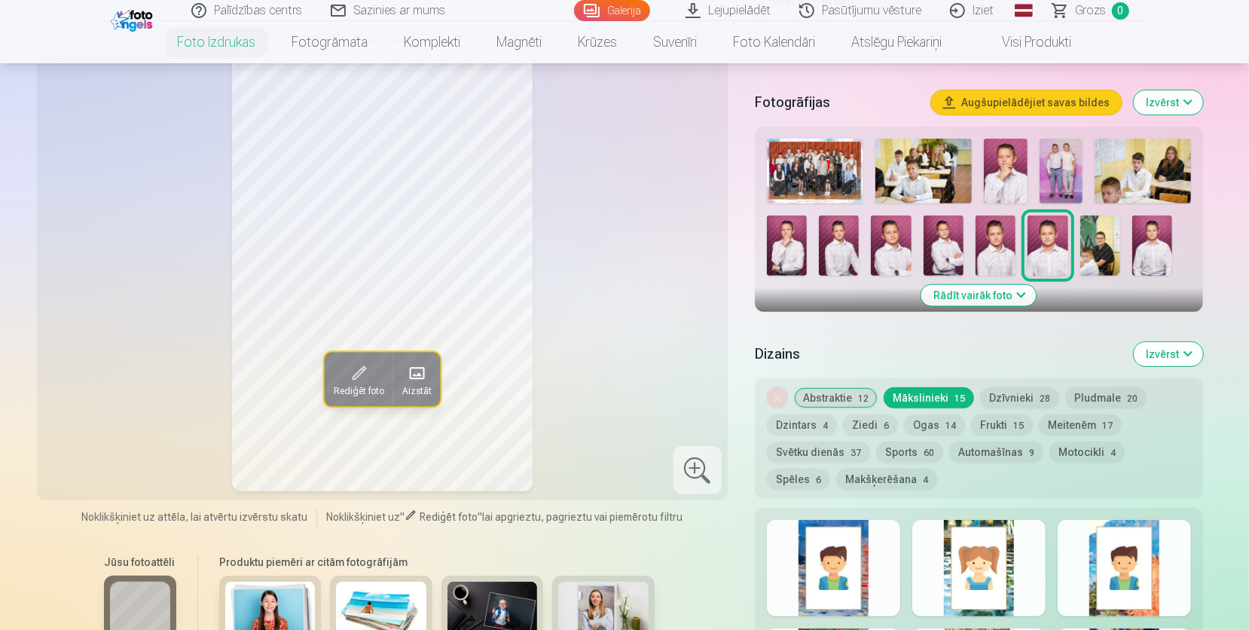
click at [841, 396] on button "Abstraktie 12" at bounding box center [836, 397] width 84 height 21
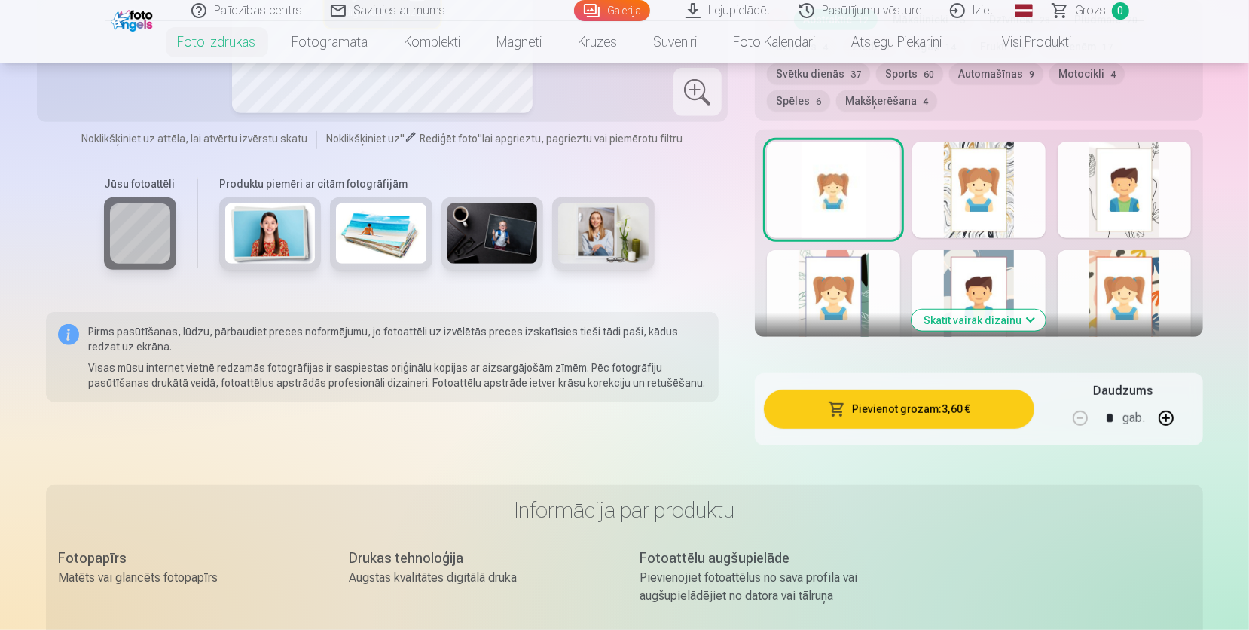
scroll to position [786, 0]
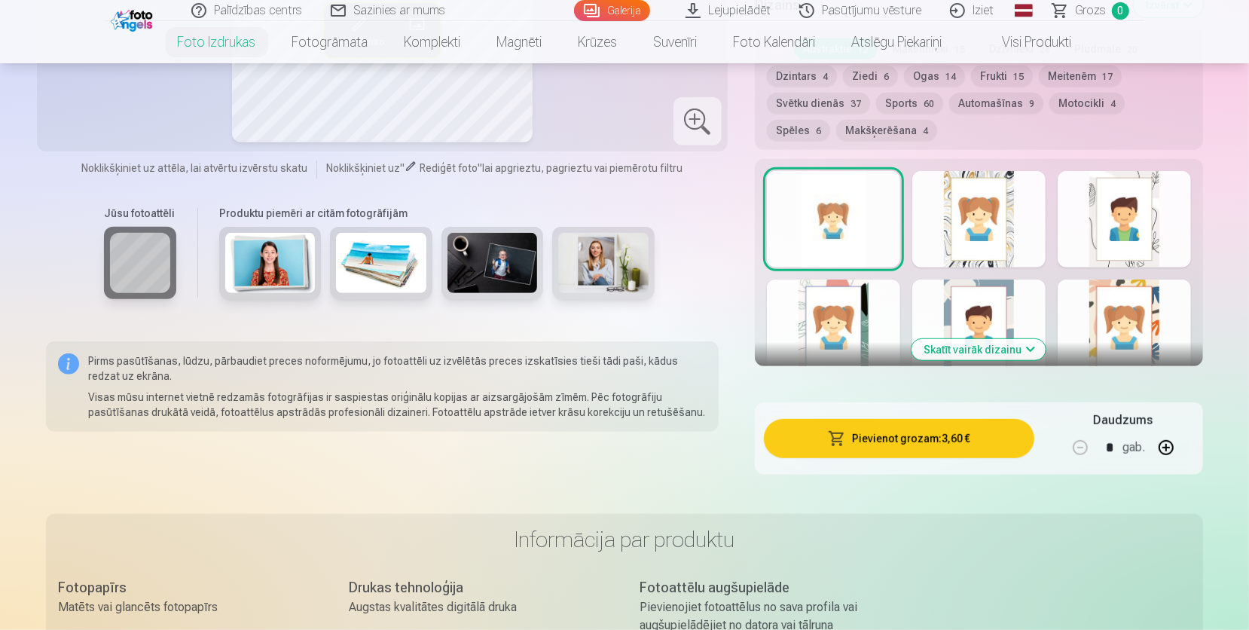
click at [991, 347] on button "Skatīt vairāk dizainu" at bounding box center [979, 349] width 134 height 21
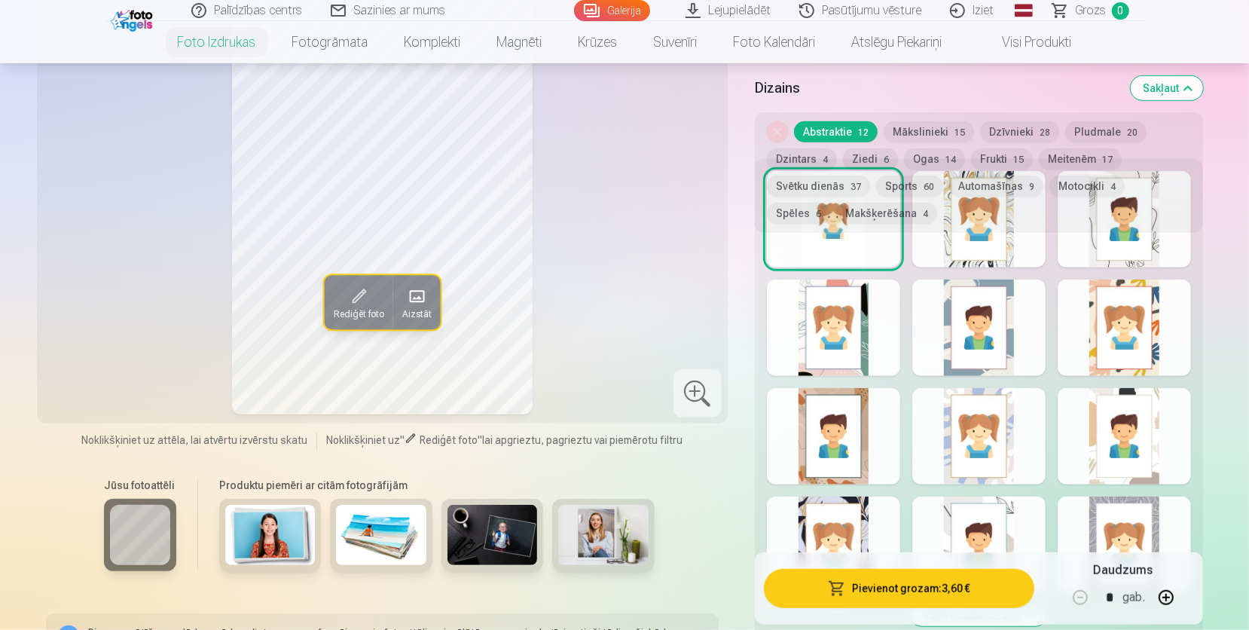
click at [967, 347] on div at bounding box center [978, 328] width 133 height 96
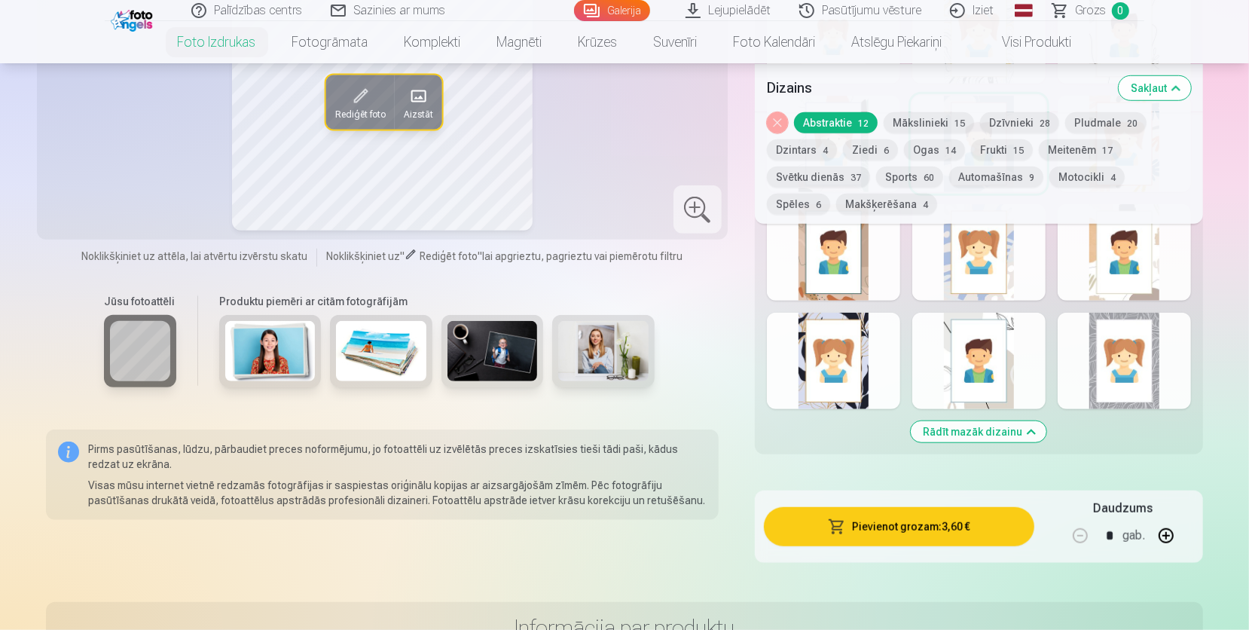
click at [961, 429] on button "Rādīt mazāk dizainu" at bounding box center [979, 431] width 136 height 21
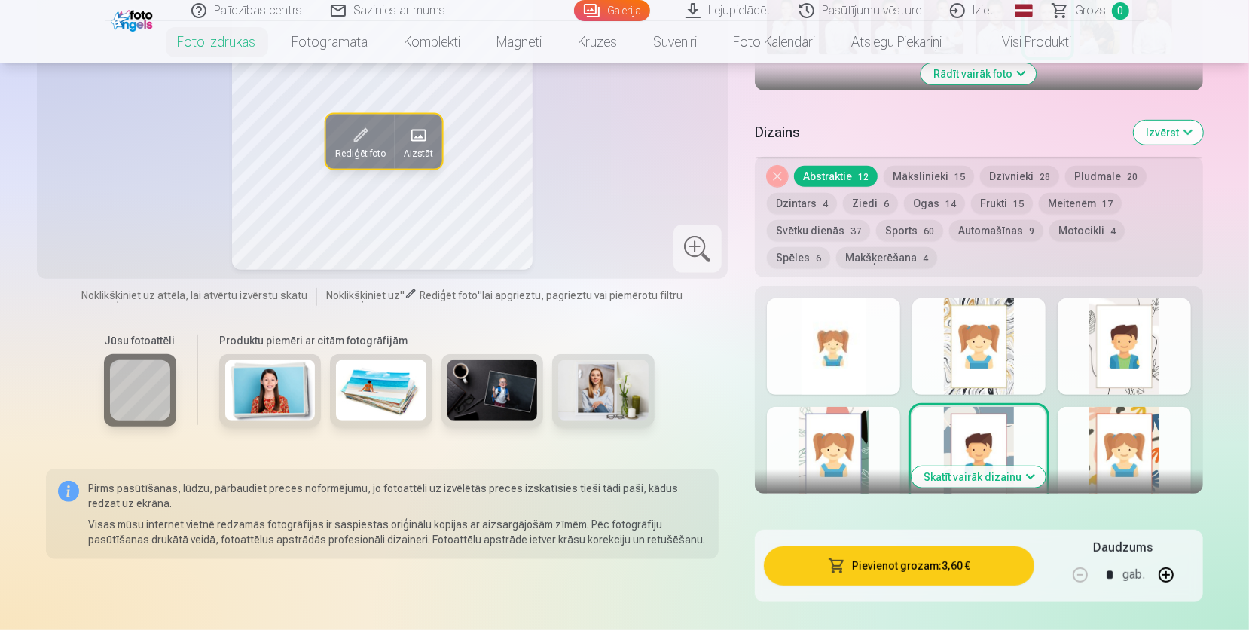
scroll to position [648, 0]
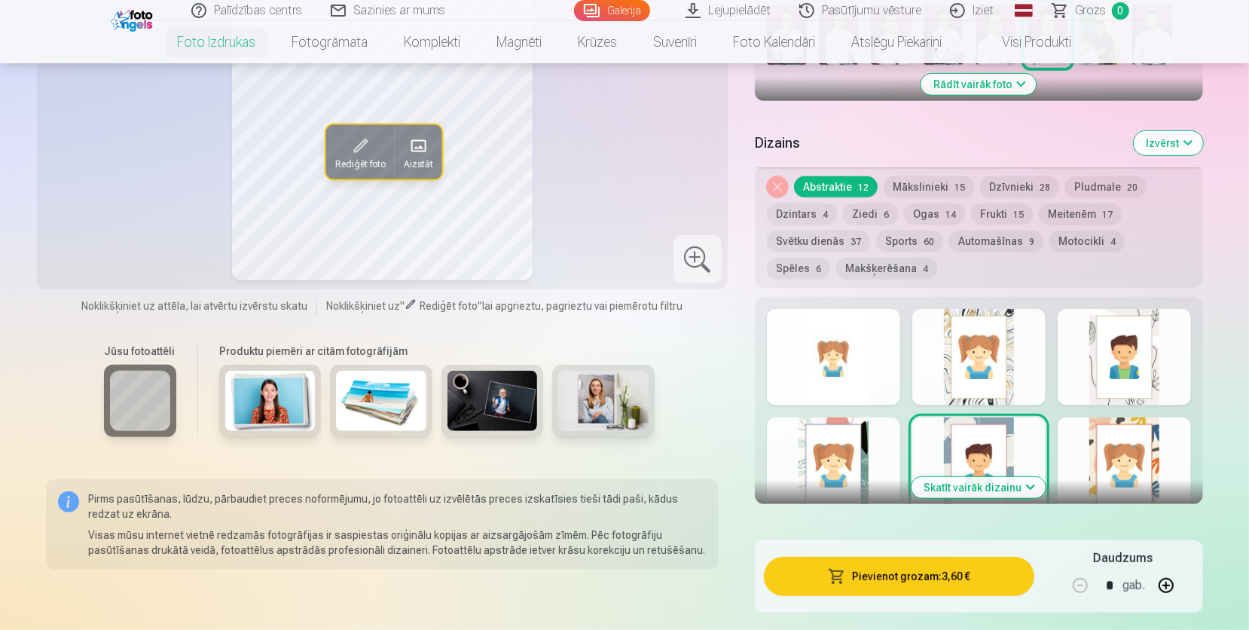
click at [950, 489] on button "Skatīt vairāk dizainu" at bounding box center [979, 487] width 134 height 21
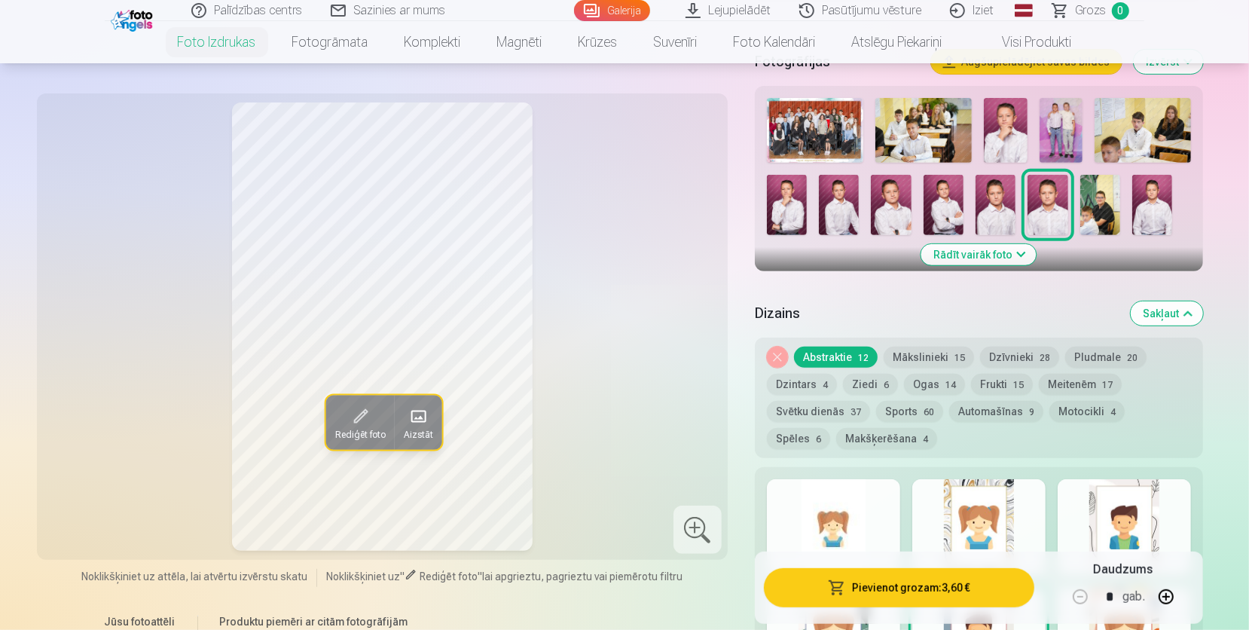
scroll to position [473, 0]
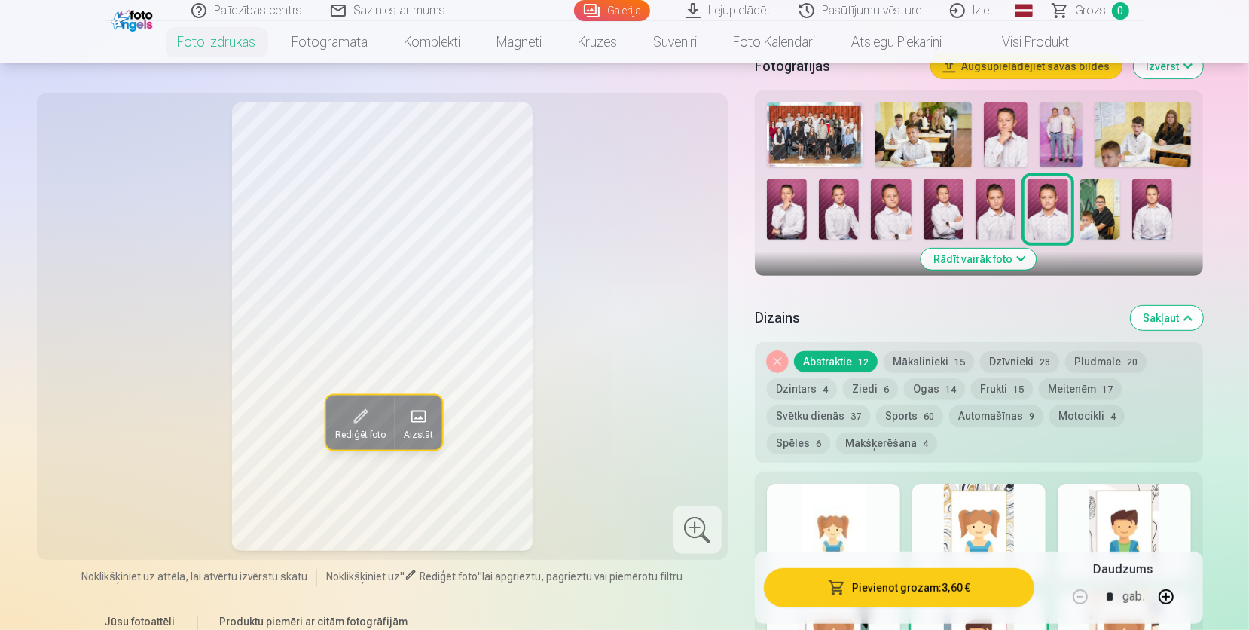
click at [916, 362] on button "Mākslinieki 15" at bounding box center [929, 361] width 90 height 21
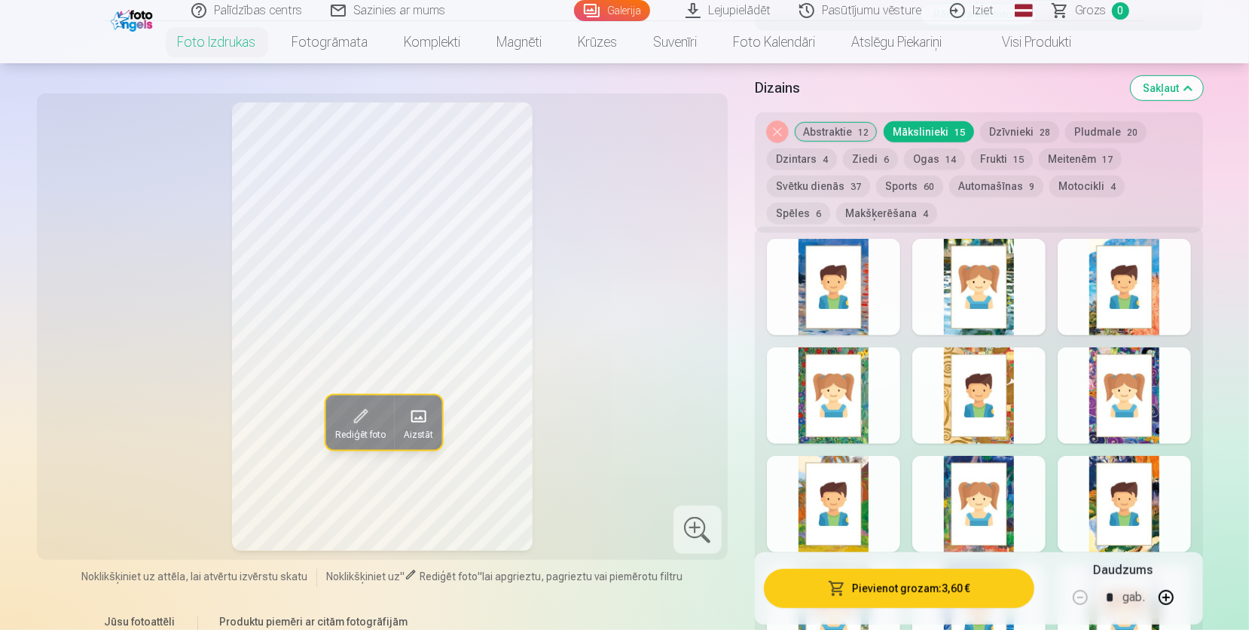
scroll to position [735, 0]
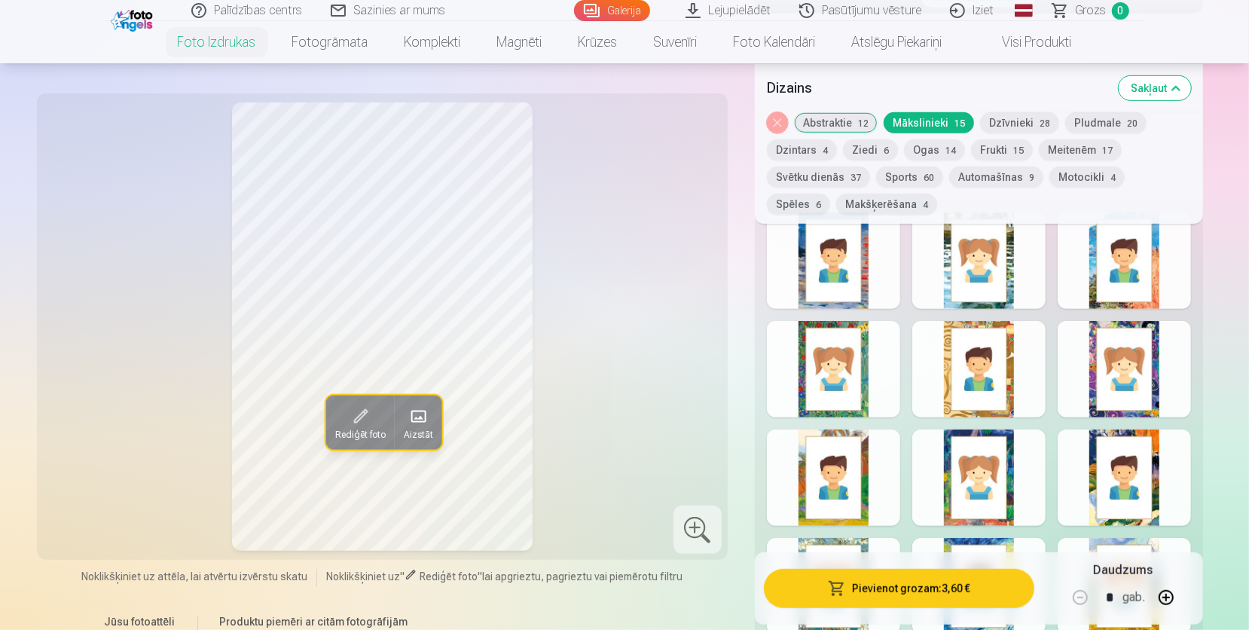
click at [992, 249] on div at bounding box center [978, 260] width 133 height 96
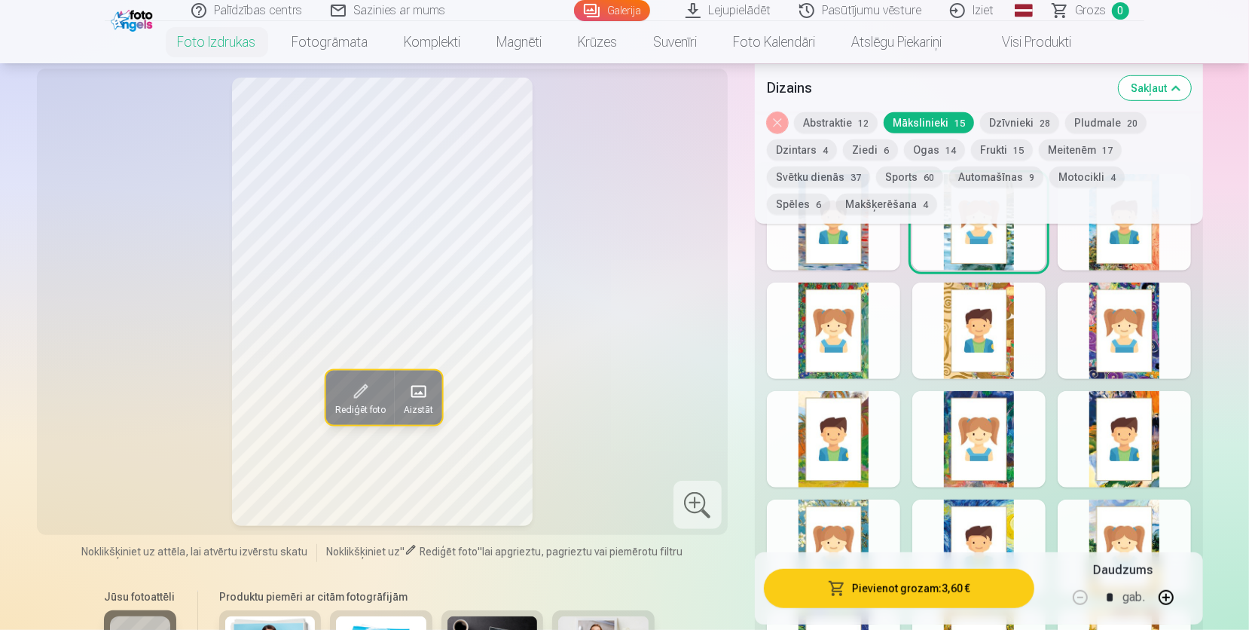
scroll to position [561, 0]
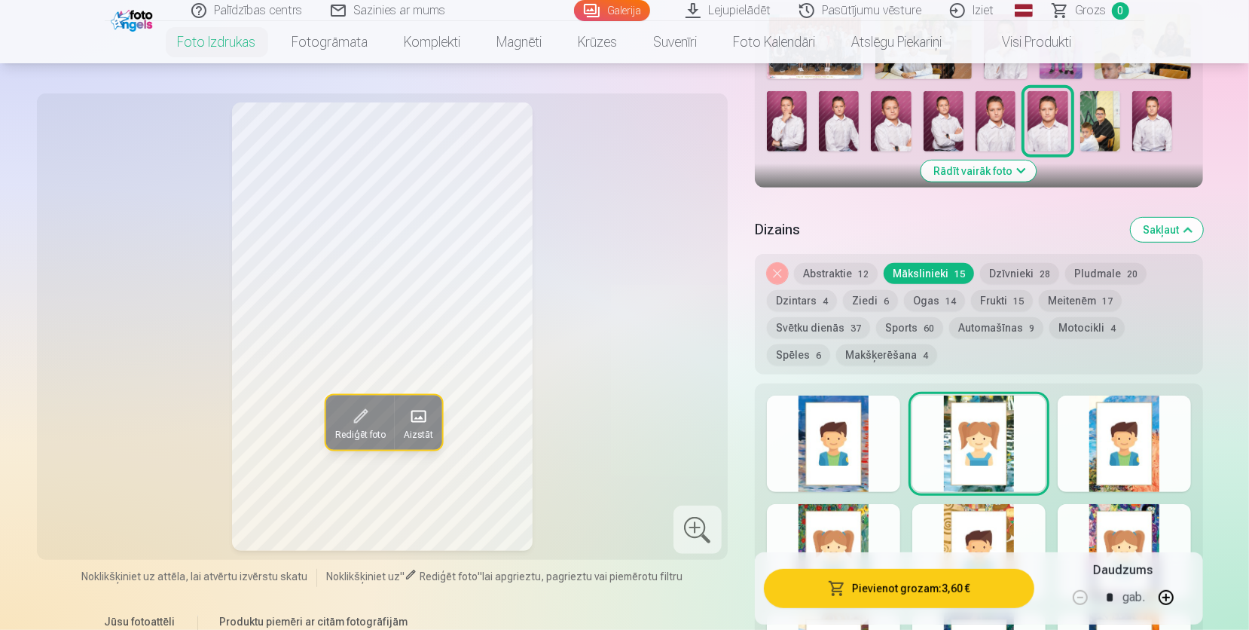
click at [998, 270] on button "Dzīvnieki 28" at bounding box center [1019, 273] width 79 height 21
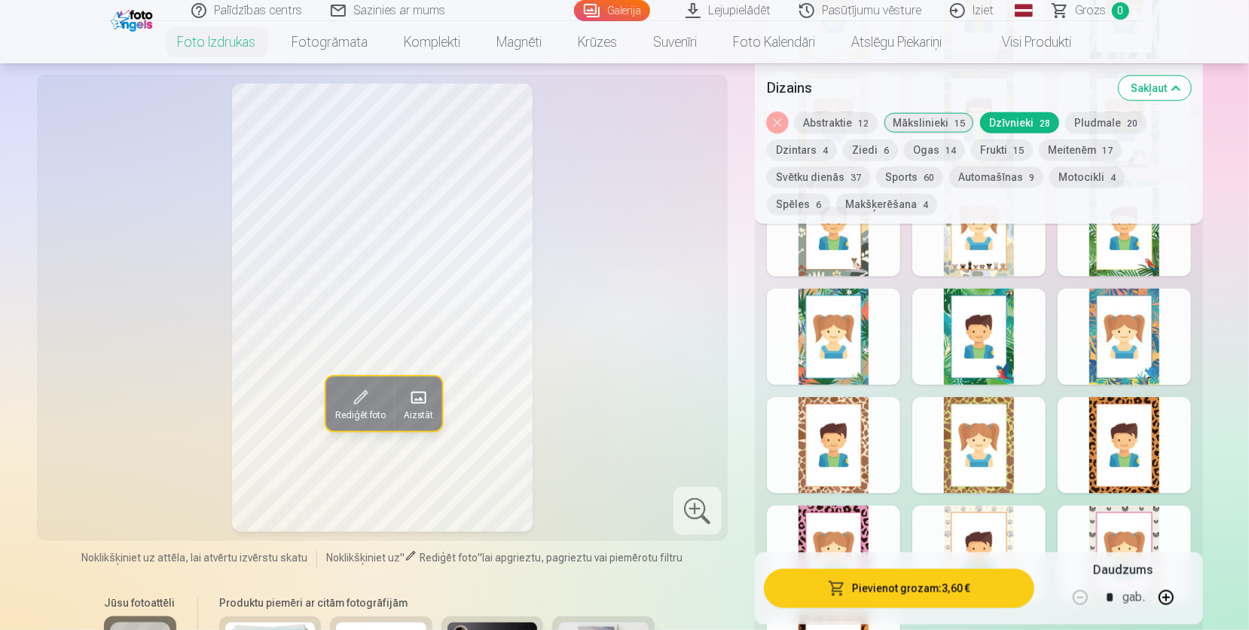
scroll to position [1260, 0]
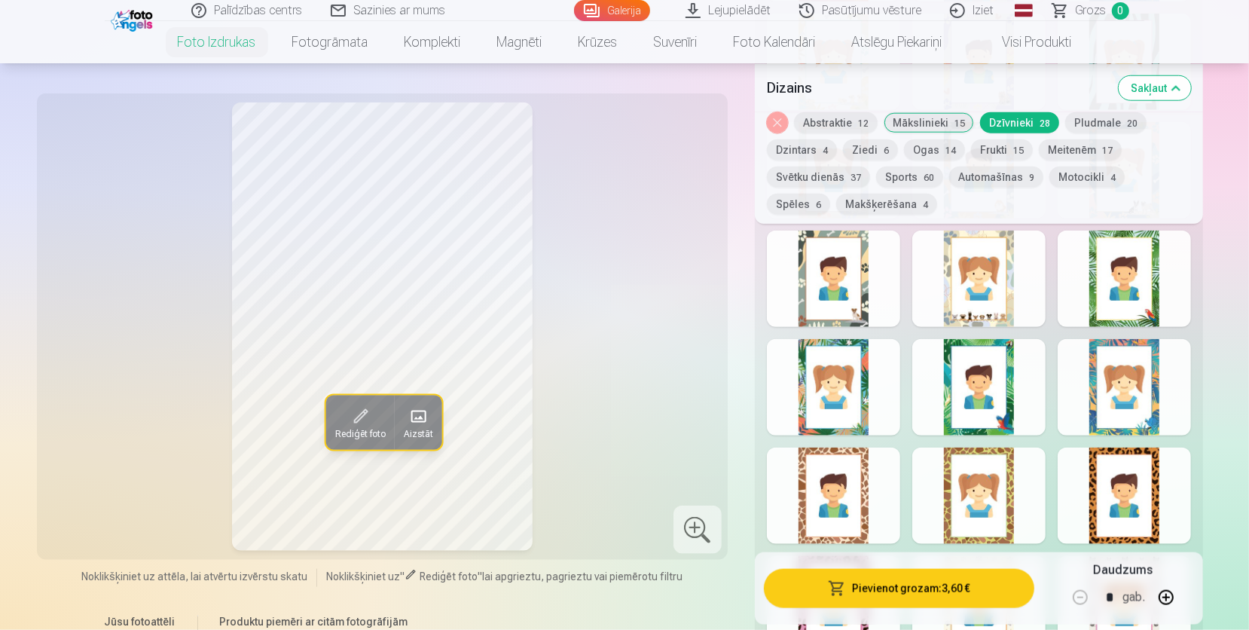
click at [1091, 122] on button "Pludmale 20" at bounding box center [1105, 122] width 81 height 21
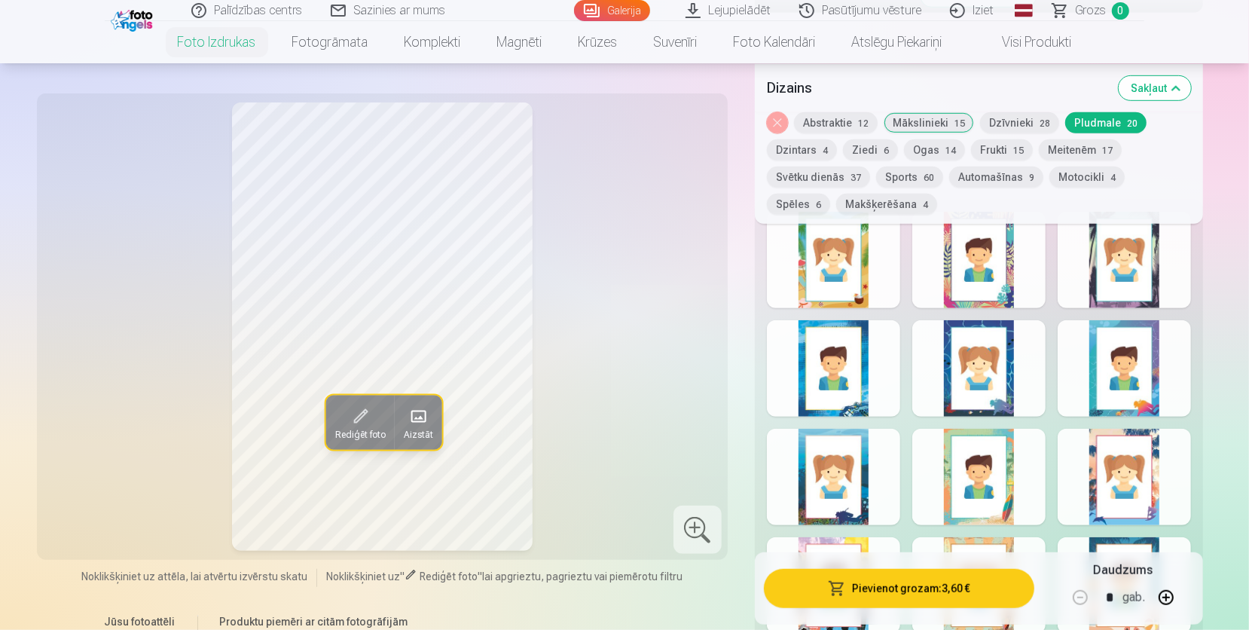
scroll to position [735, 0]
click at [852, 366] on div at bounding box center [833, 369] width 133 height 96
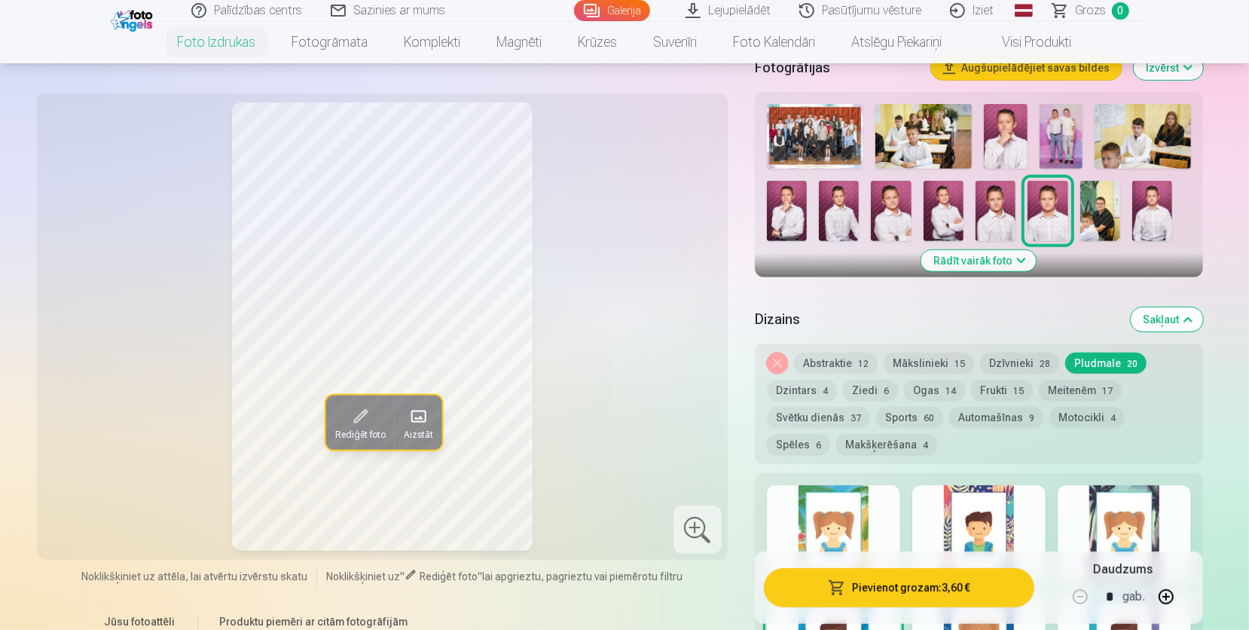
scroll to position [473, 0]
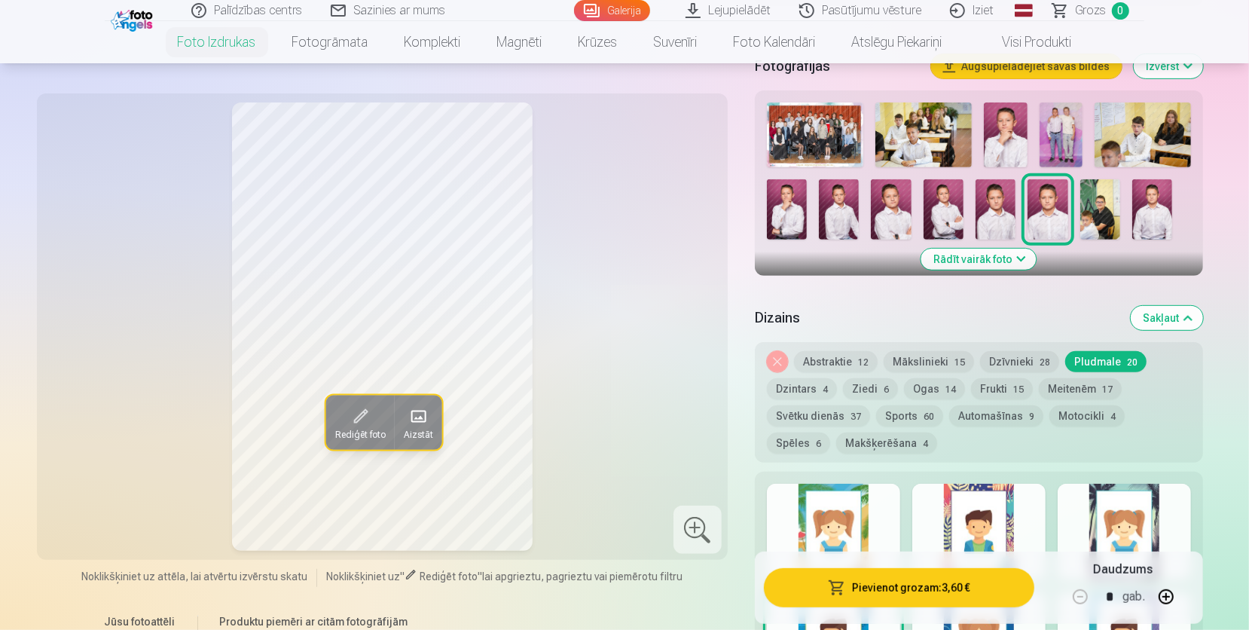
click at [801, 387] on button "Dzintars 4" at bounding box center [802, 388] width 70 height 21
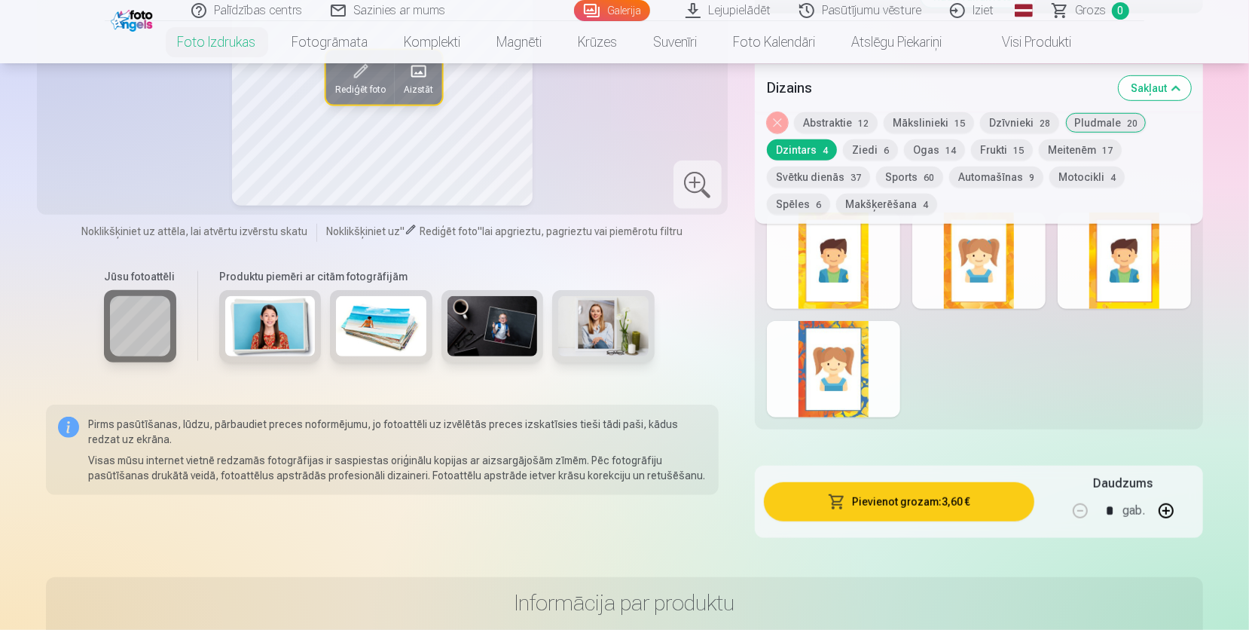
scroll to position [561, 0]
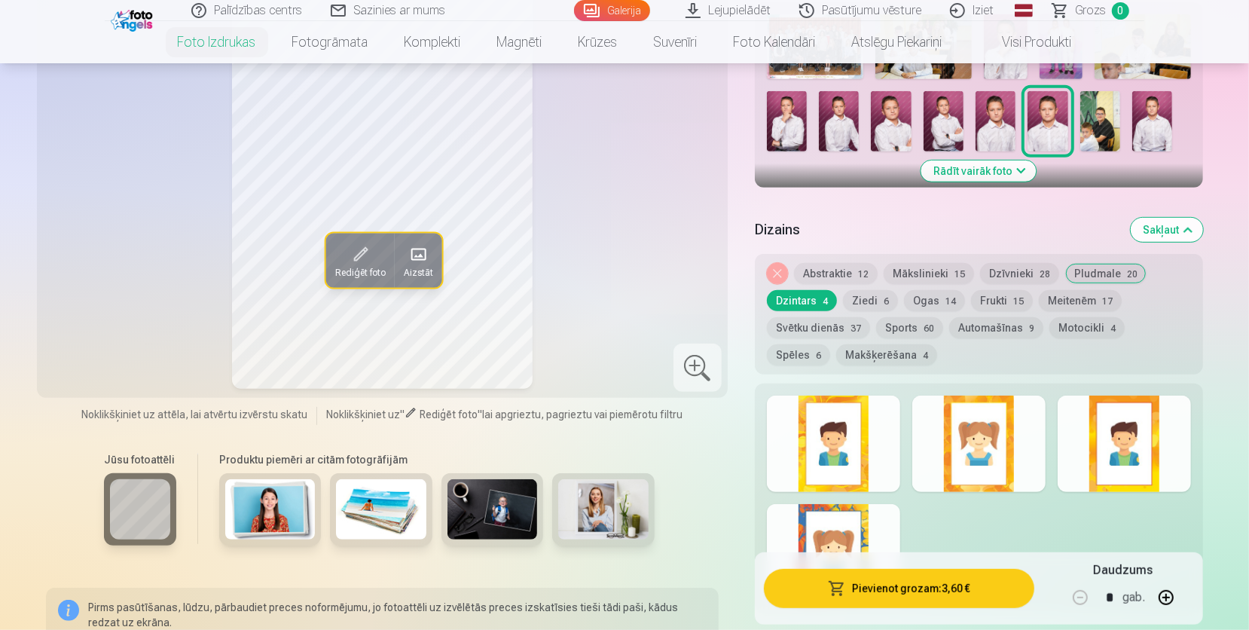
click at [872, 301] on button "Ziedi 6" at bounding box center [870, 300] width 55 height 21
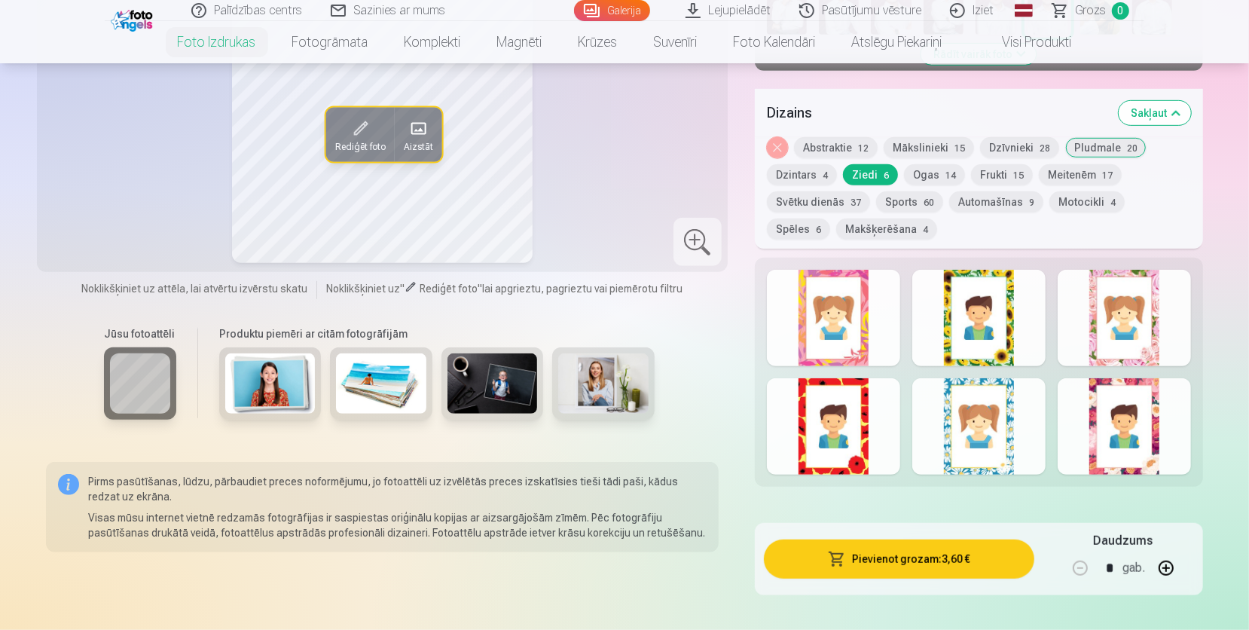
scroll to position [648, 0]
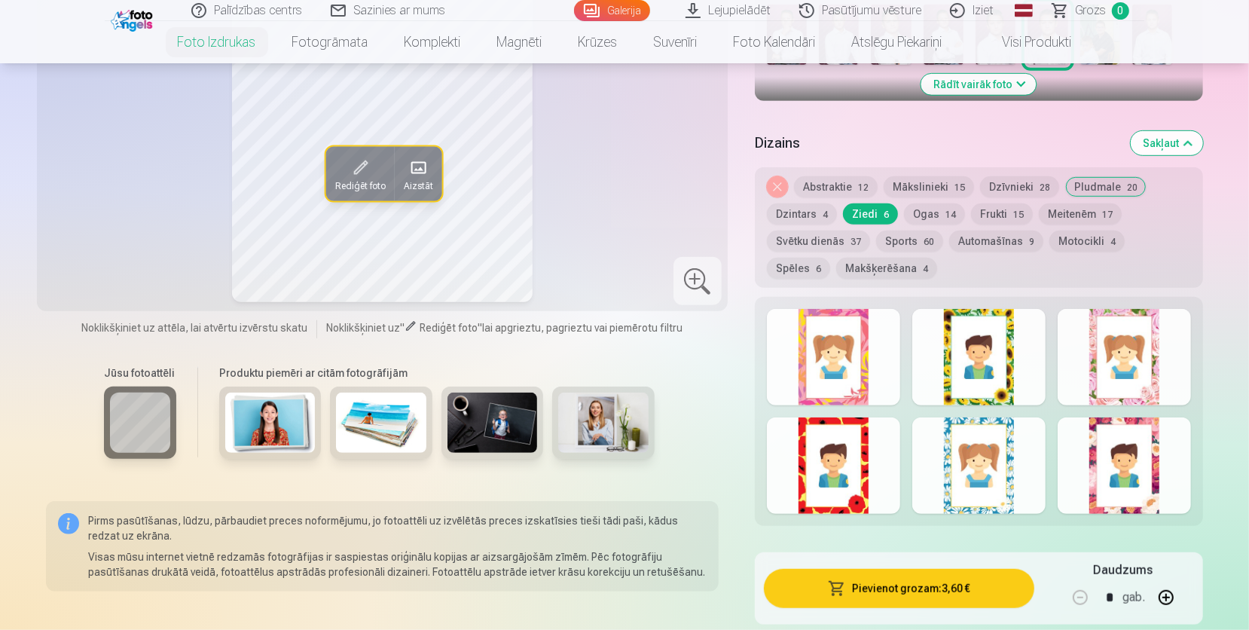
click at [927, 214] on button "Ogas 14" at bounding box center [934, 213] width 61 height 21
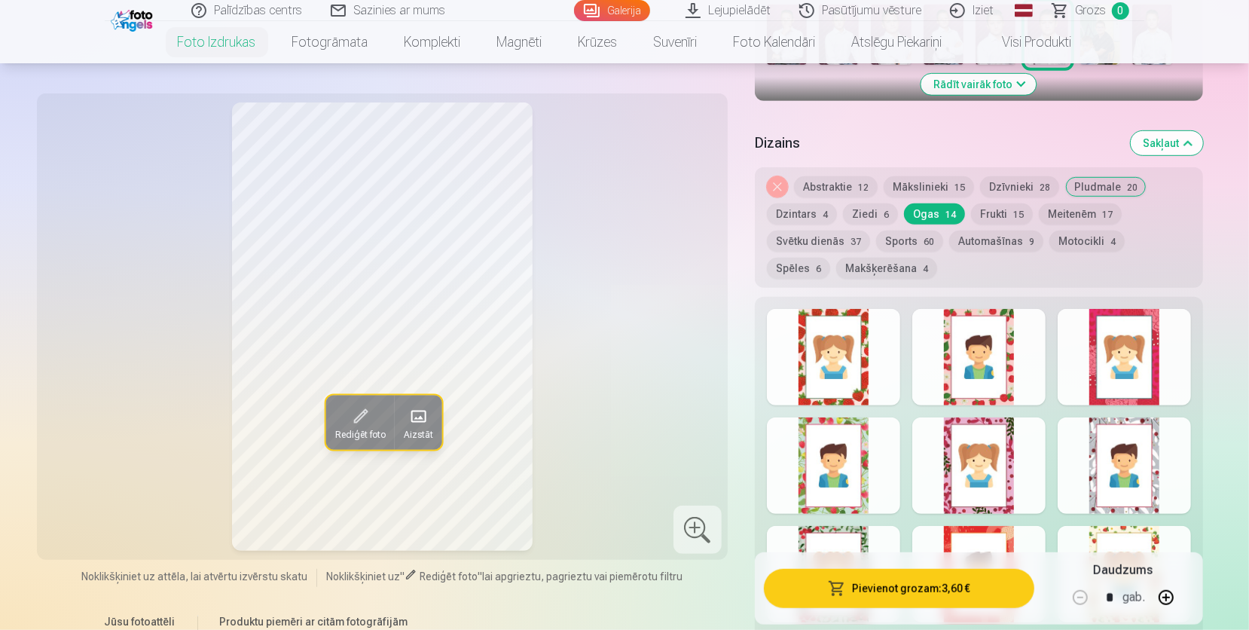
click at [991, 207] on button "Frukti 15" at bounding box center [1002, 213] width 62 height 21
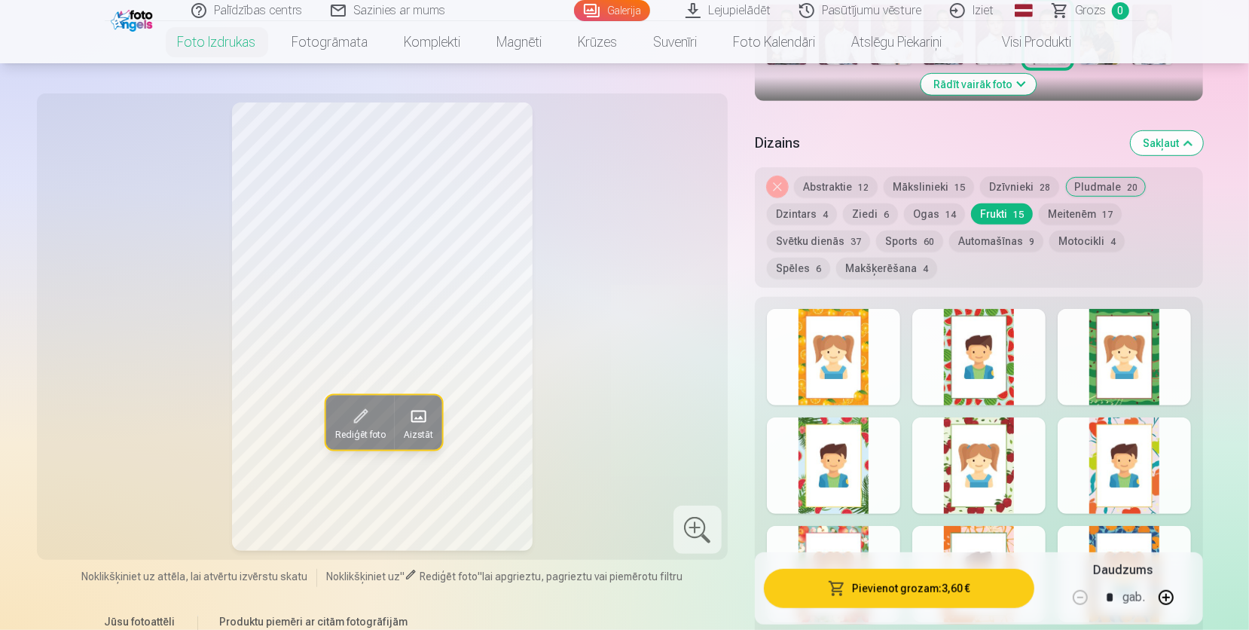
click at [991, 351] on div at bounding box center [978, 357] width 133 height 96
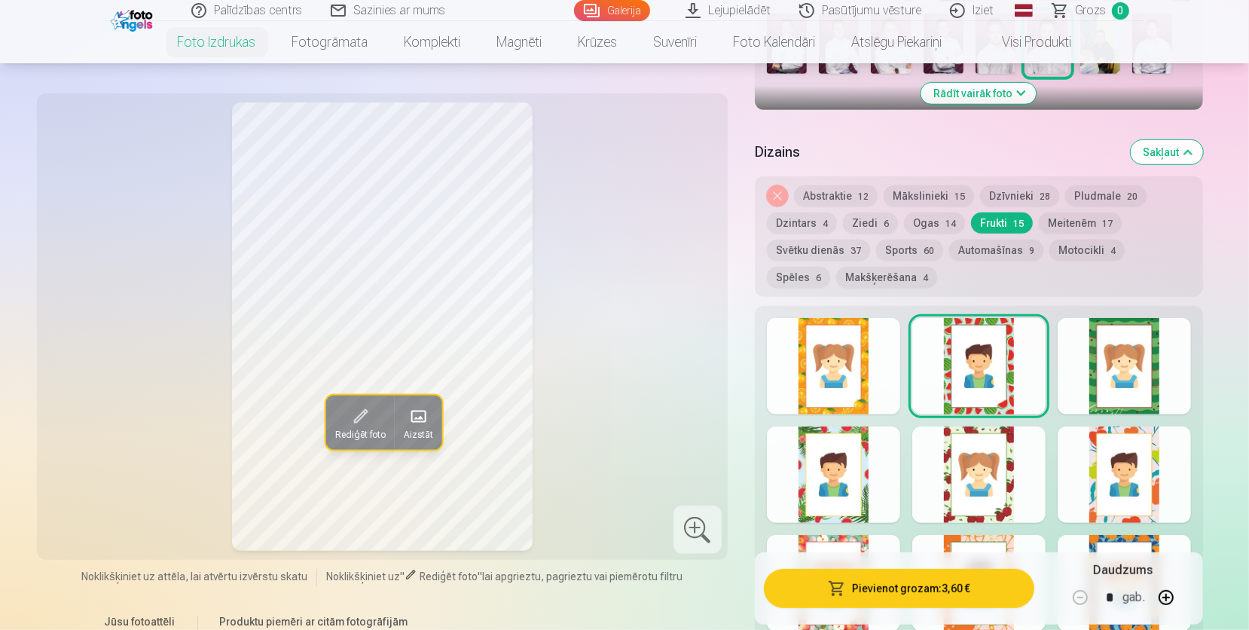
scroll to position [561, 0]
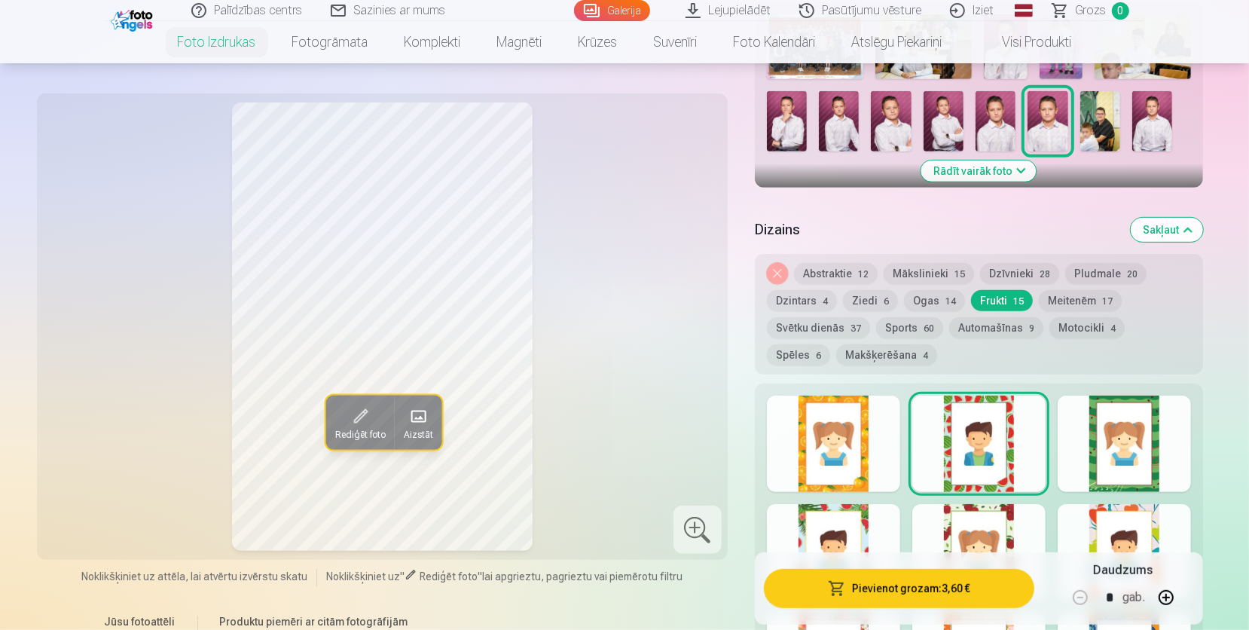
click at [1081, 291] on button "Meitenēm 17" at bounding box center [1080, 300] width 83 height 21
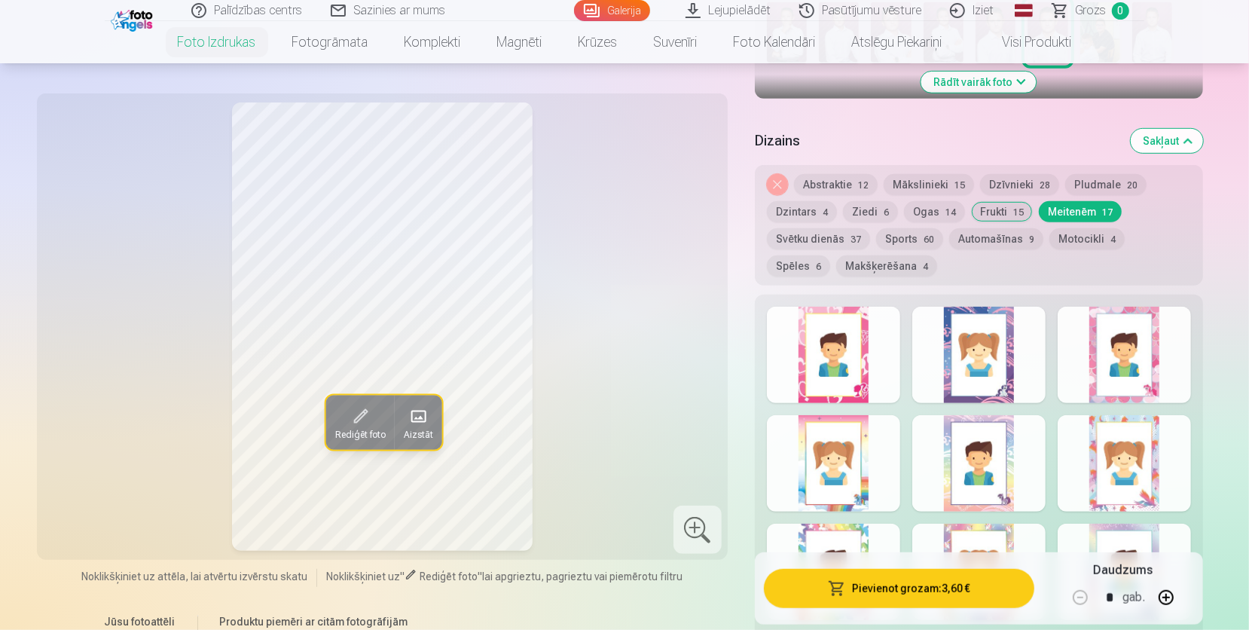
scroll to position [648, 0]
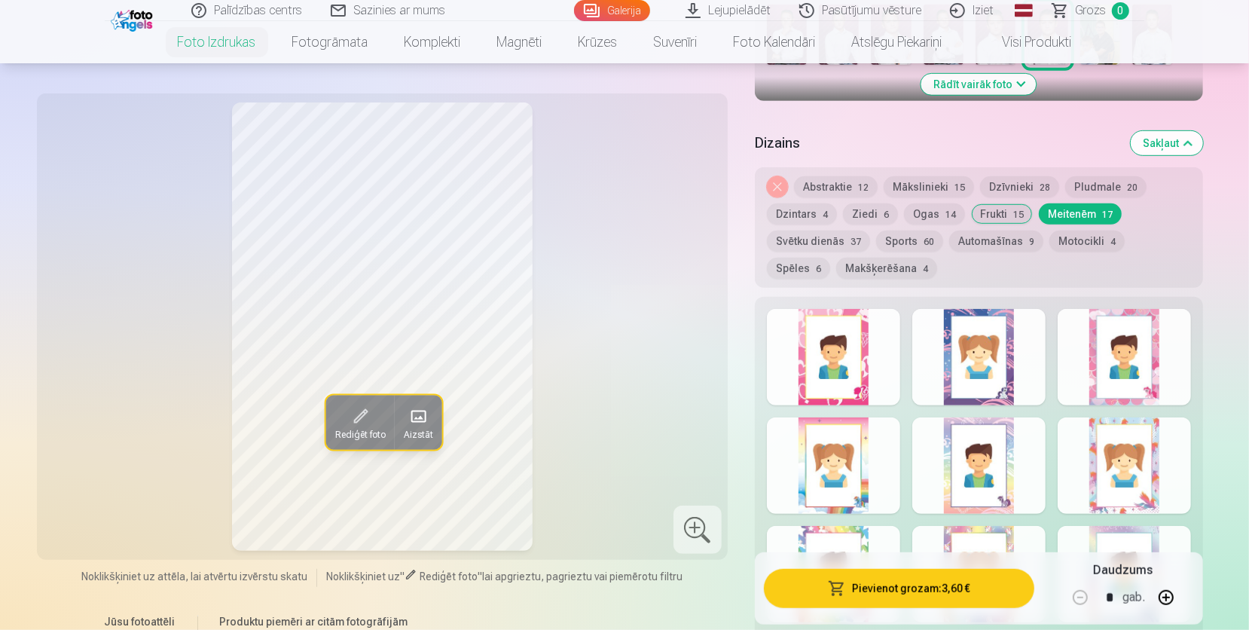
click at [833, 243] on button "Svētku dienās 37" at bounding box center [818, 241] width 103 height 21
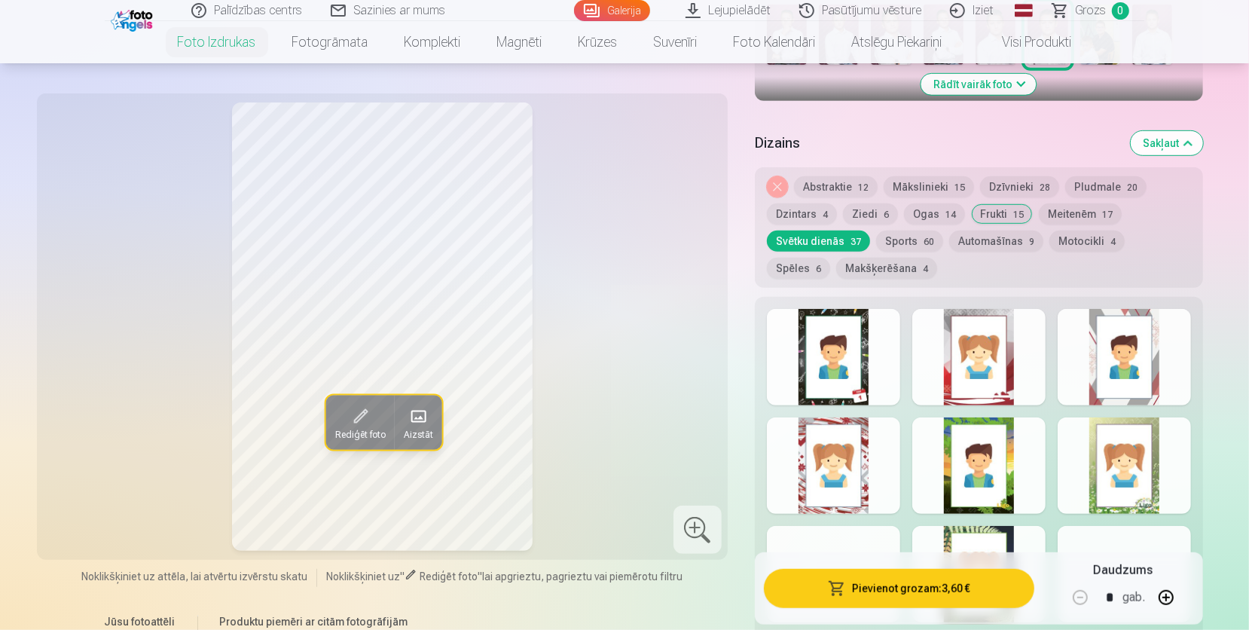
click at [842, 357] on div at bounding box center [833, 357] width 133 height 96
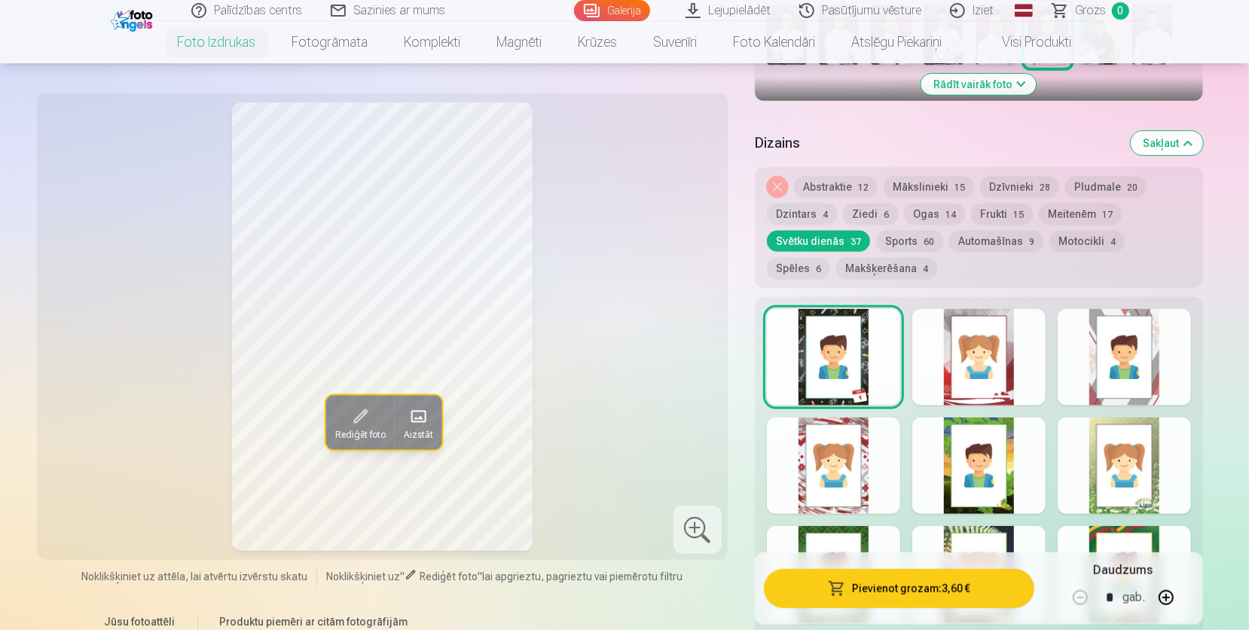
click at [991, 379] on div at bounding box center [978, 357] width 133 height 96
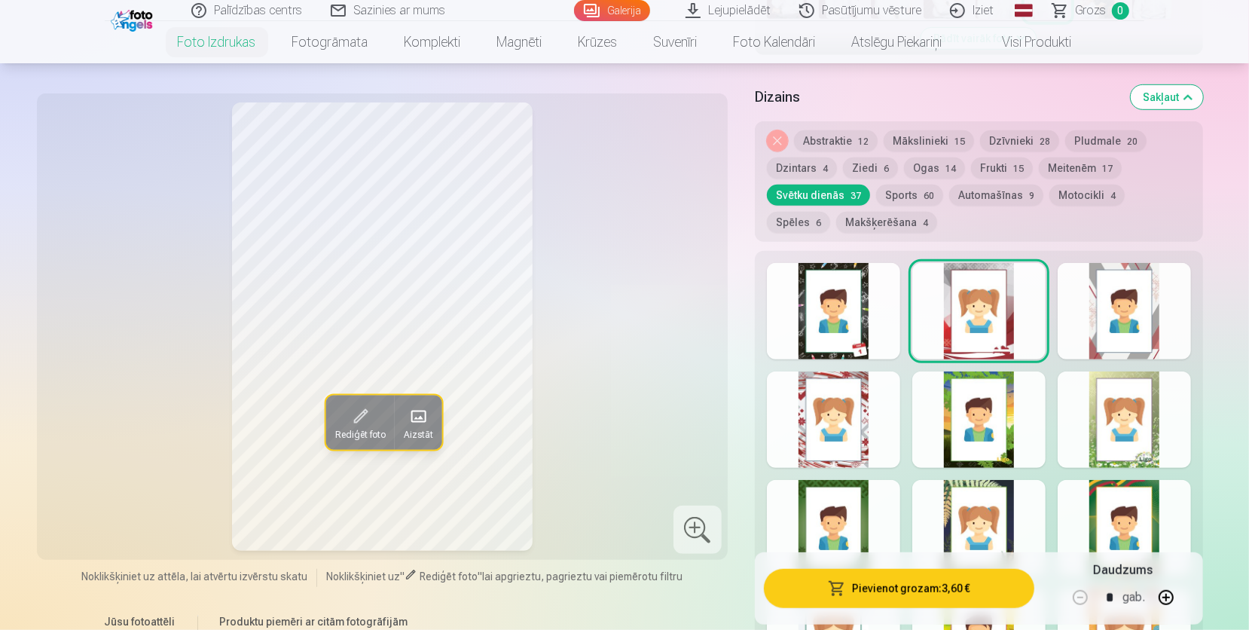
scroll to position [735, 0]
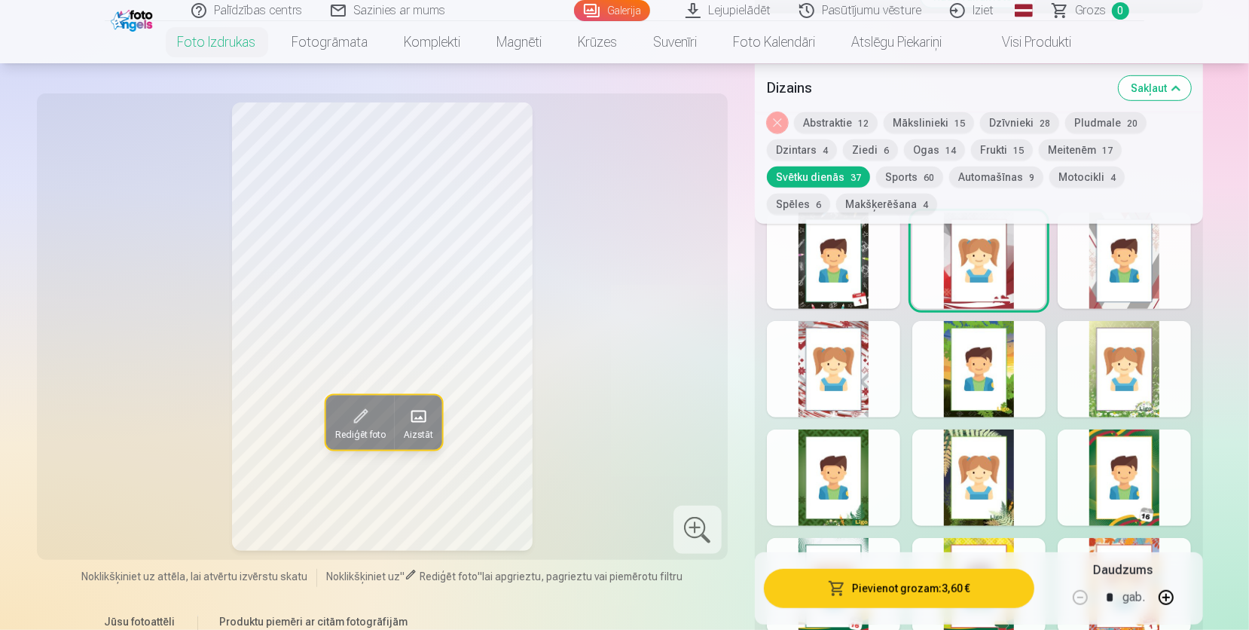
click at [874, 379] on div at bounding box center [833, 369] width 133 height 96
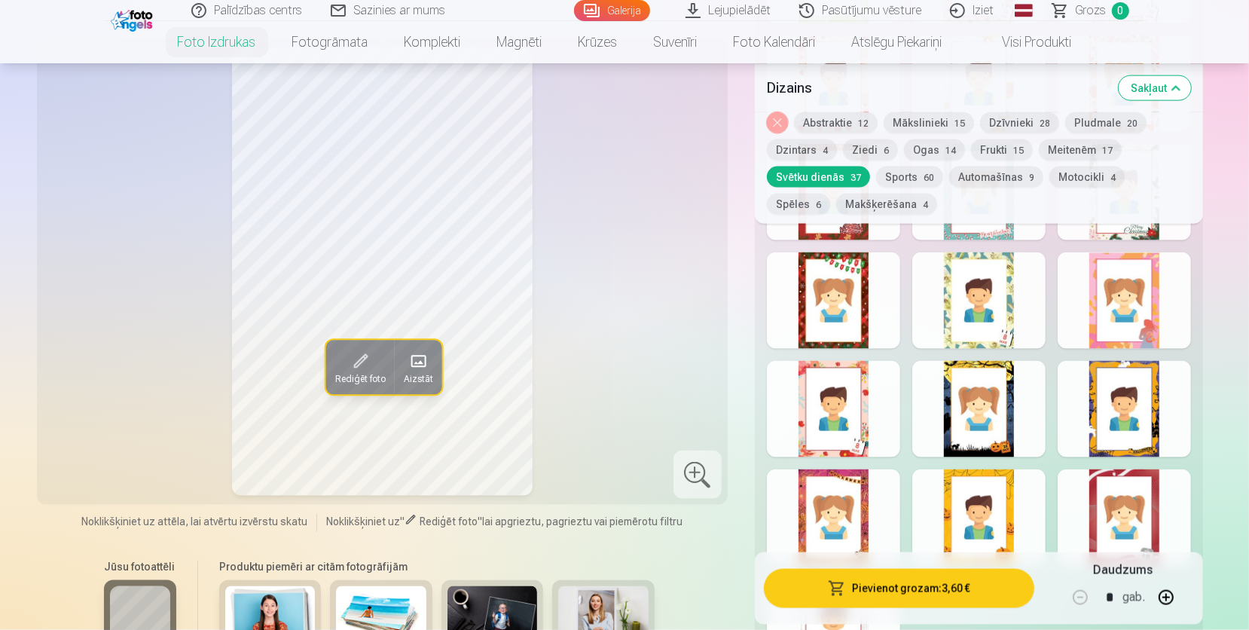
scroll to position [1697, 0]
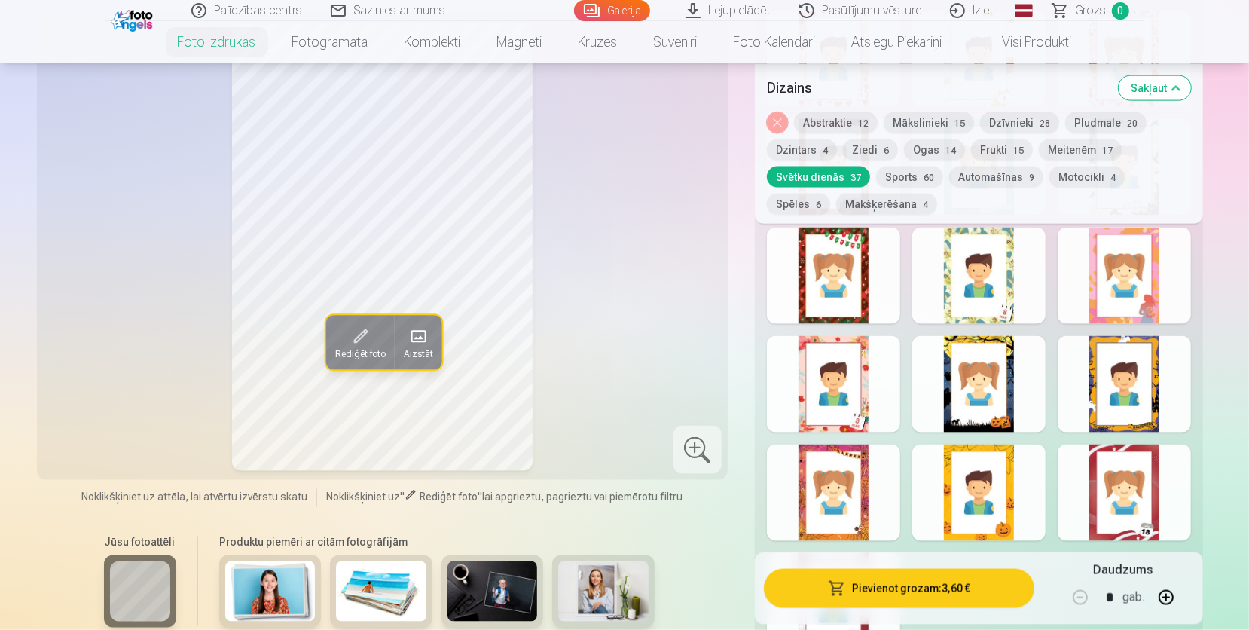
click at [857, 306] on div at bounding box center [833, 276] width 133 height 96
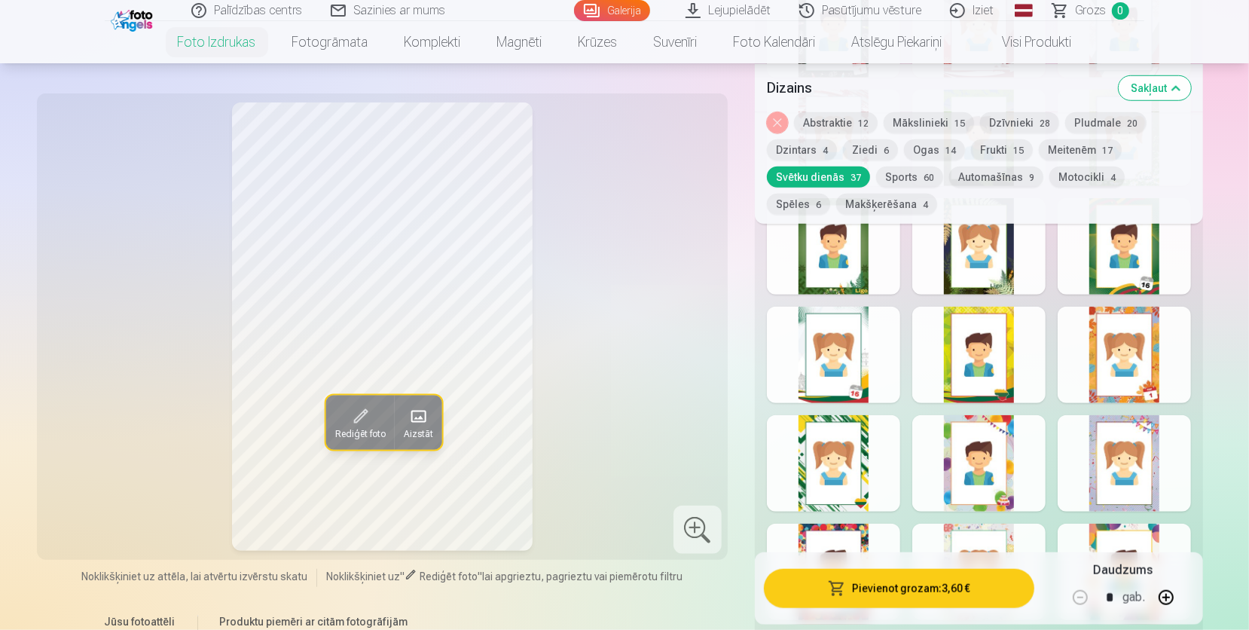
scroll to position [910, 0]
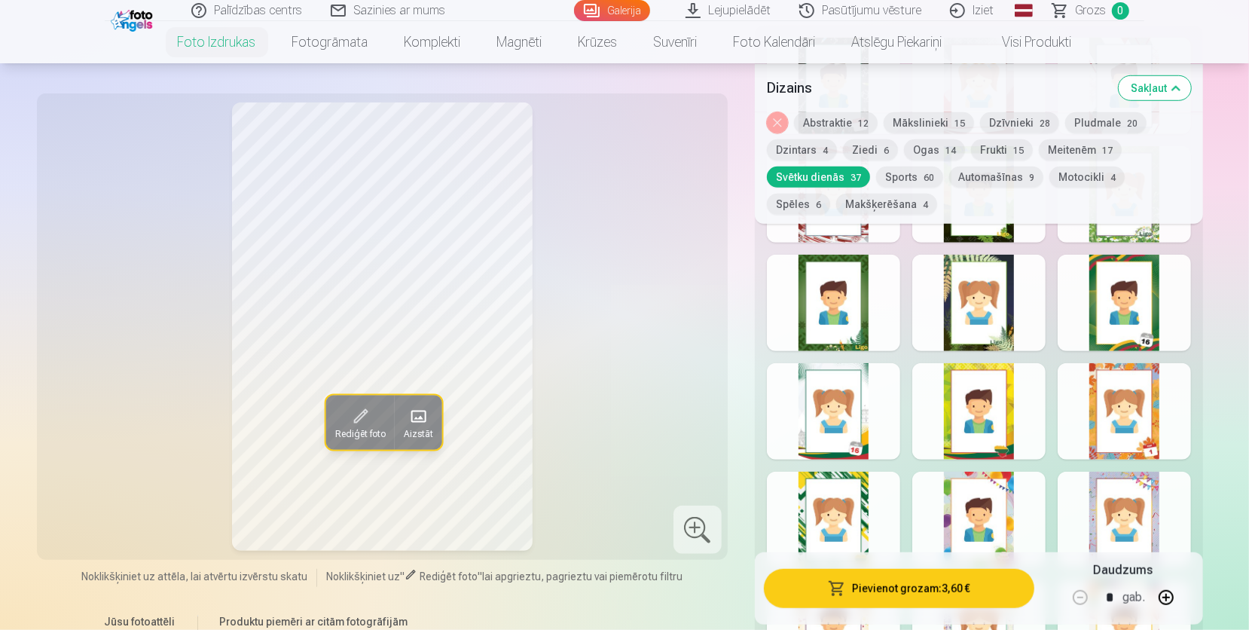
click at [919, 176] on button "Sports 60" at bounding box center [909, 176] width 67 height 21
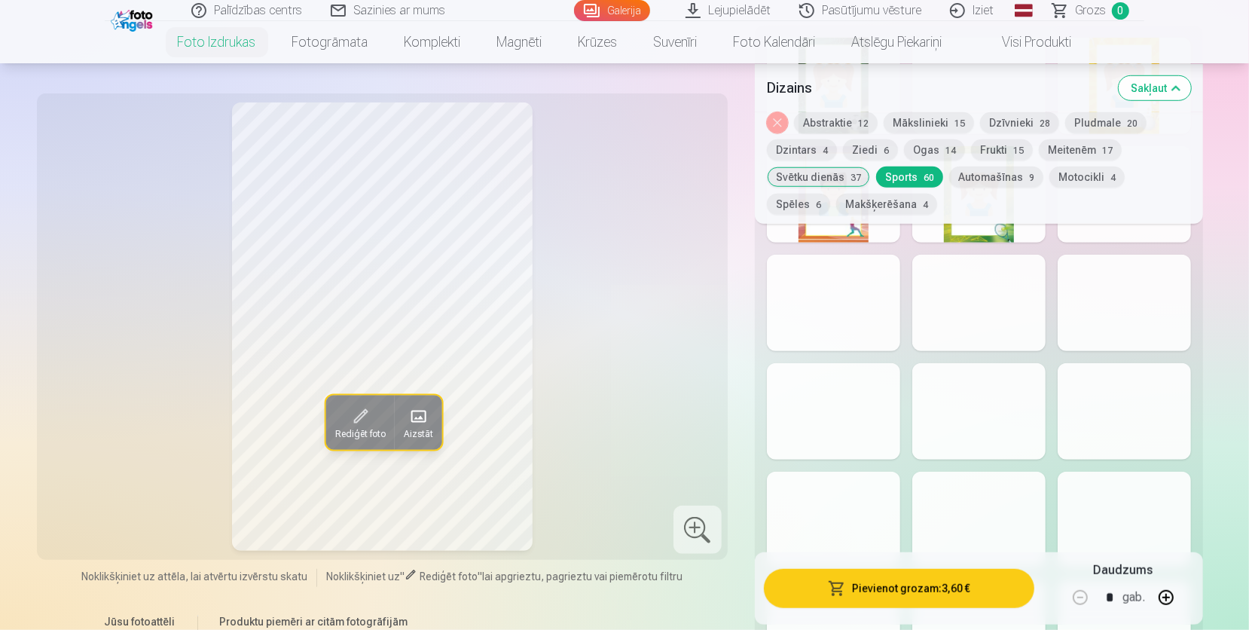
scroll to position [998, 0]
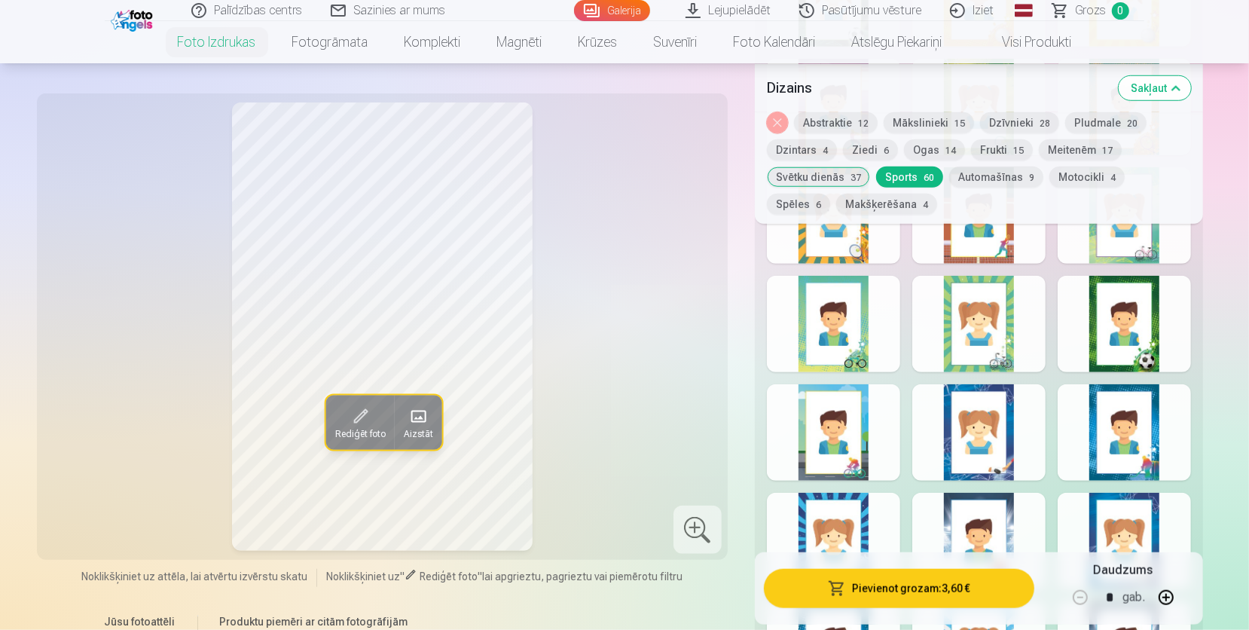
click at [964, 440] on div at bounding box center [978, 432] width 133 height 96
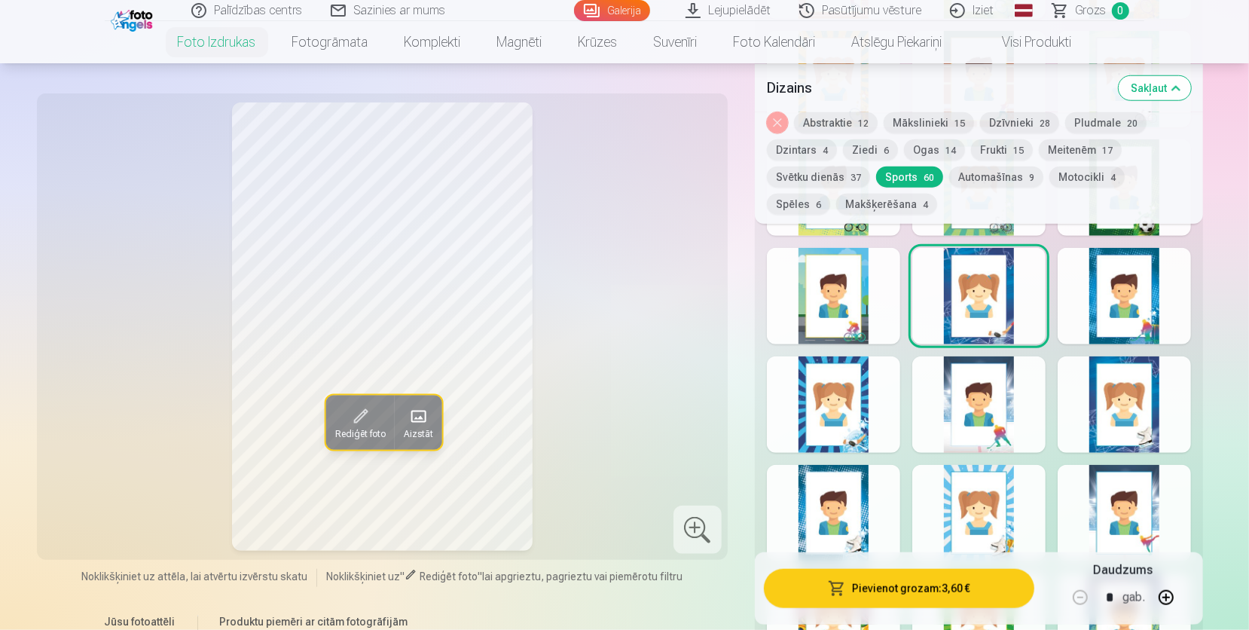
scroll to position [1172, 0]
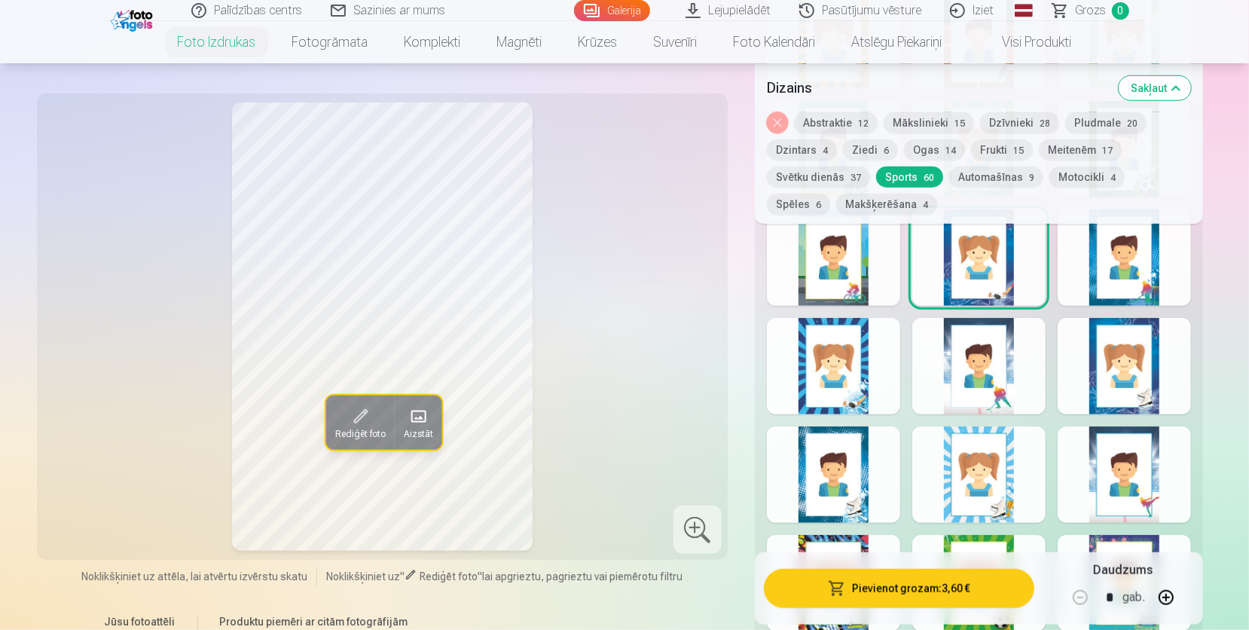
click at [874, 386] on div at bounding box center [833, 366] width 133 height 96
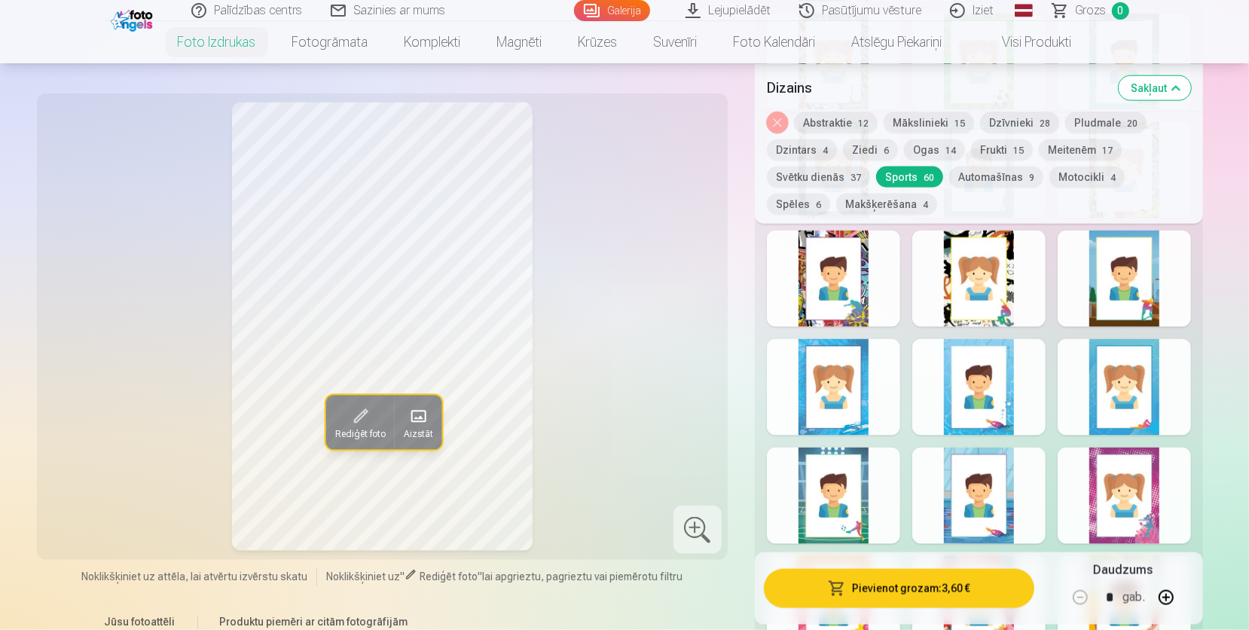
scroll to position [1697, 0]
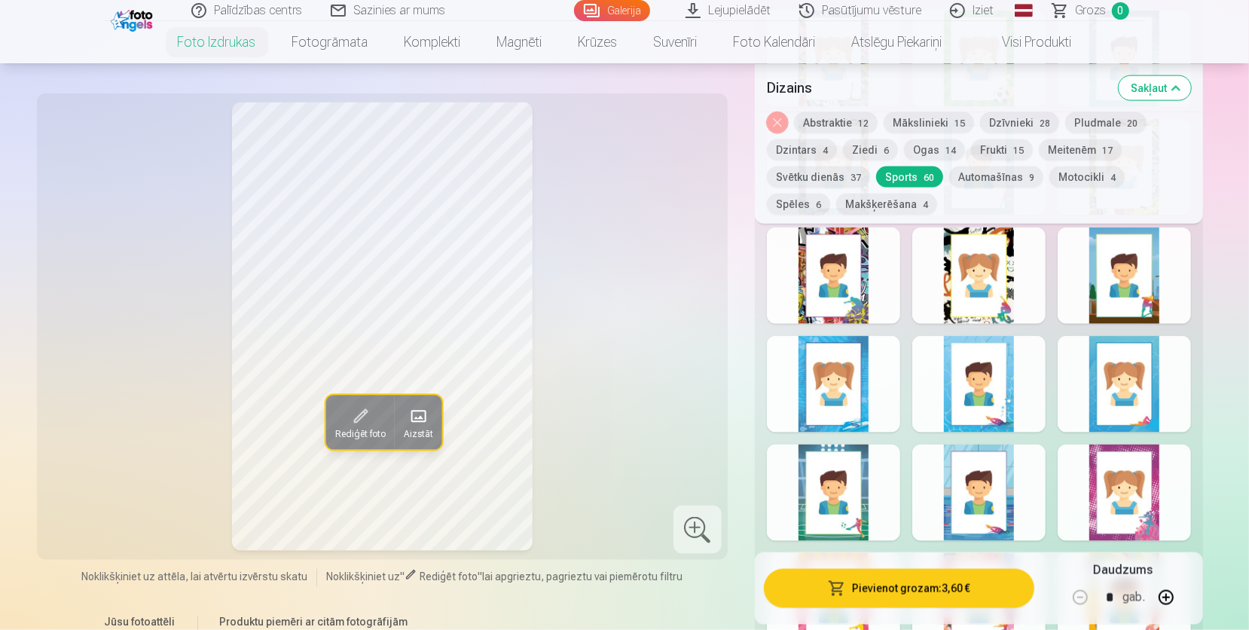
click at [964, 398] on div at bounding box center [978, 384] width 133 height 96
click at [873, 417] on div at bounding box center [833, 384] width 133 height 96
click at [992, 414] on div at bounding box center [978, 384] width 133 height 96
click at [1108, 420] on div at bounding box center [1124, 384] width 133 height 96
click at [1018, 414] on div at bounding box center [978, 384] width 133 height 96
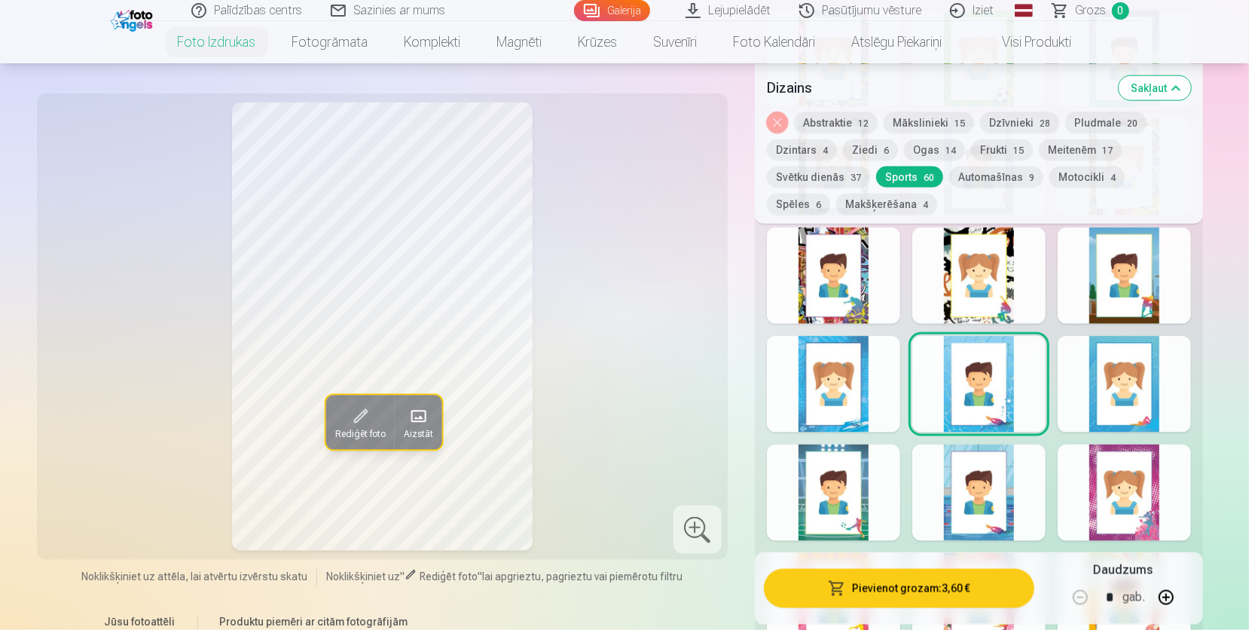
click at [974, 510] on div at bounding box center [978, 493] width 133 height 96
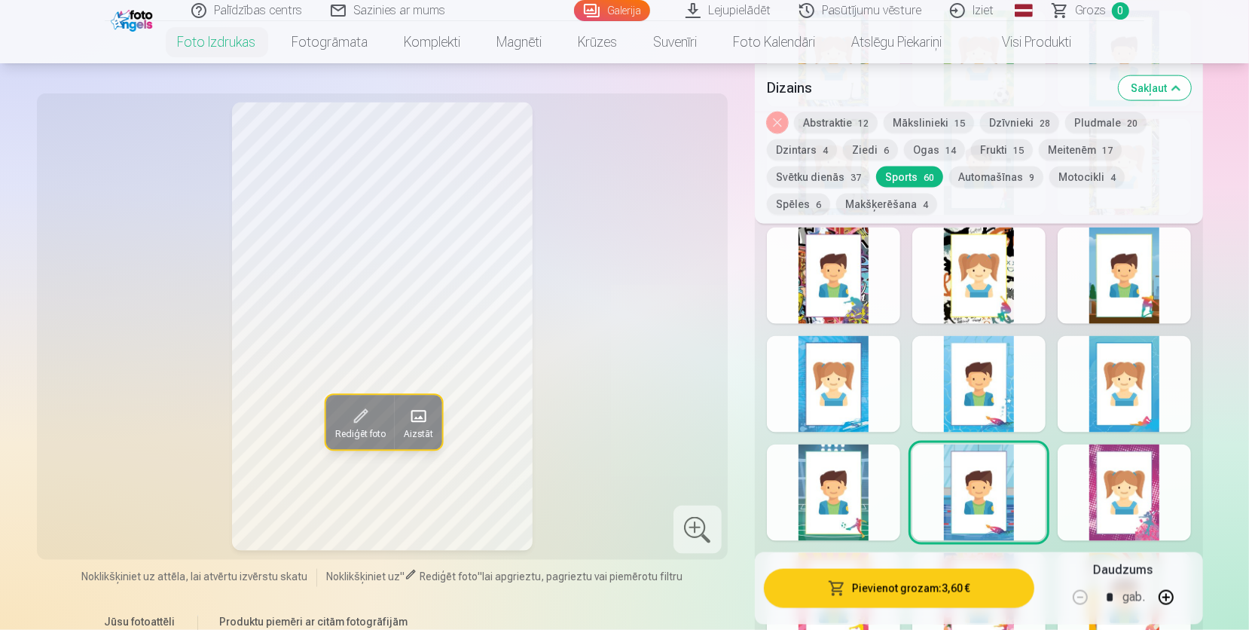
click at [872, 519] on div at bounding box center [833, 493] width 133 height 96
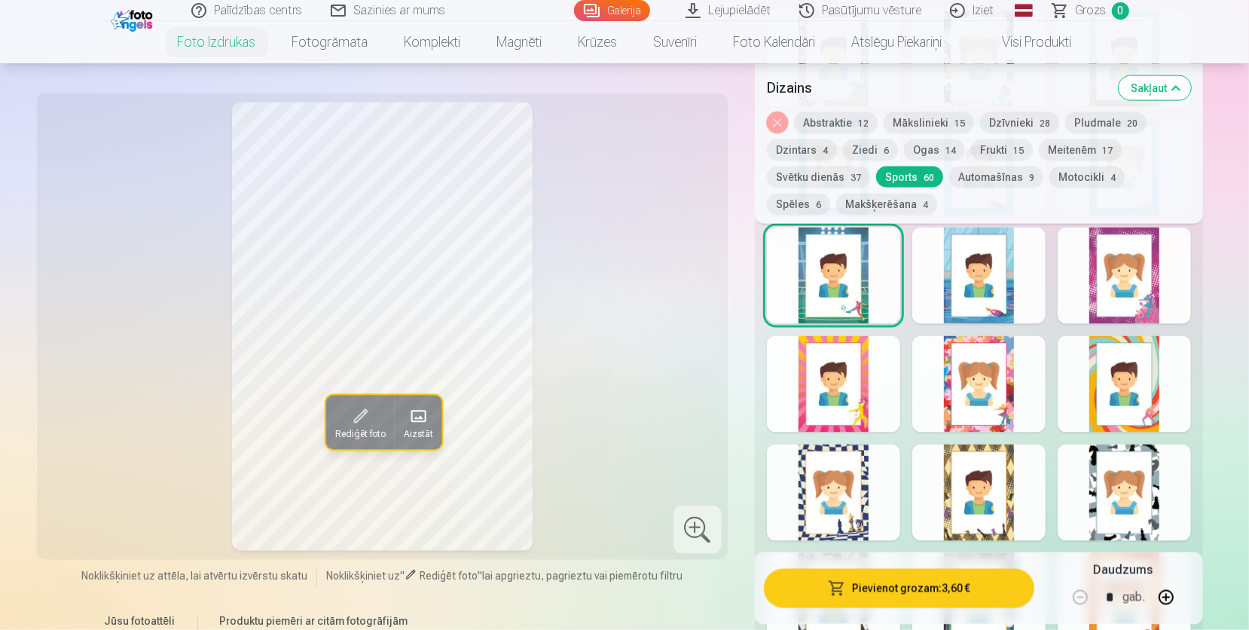
scroll to position [1872, 0]
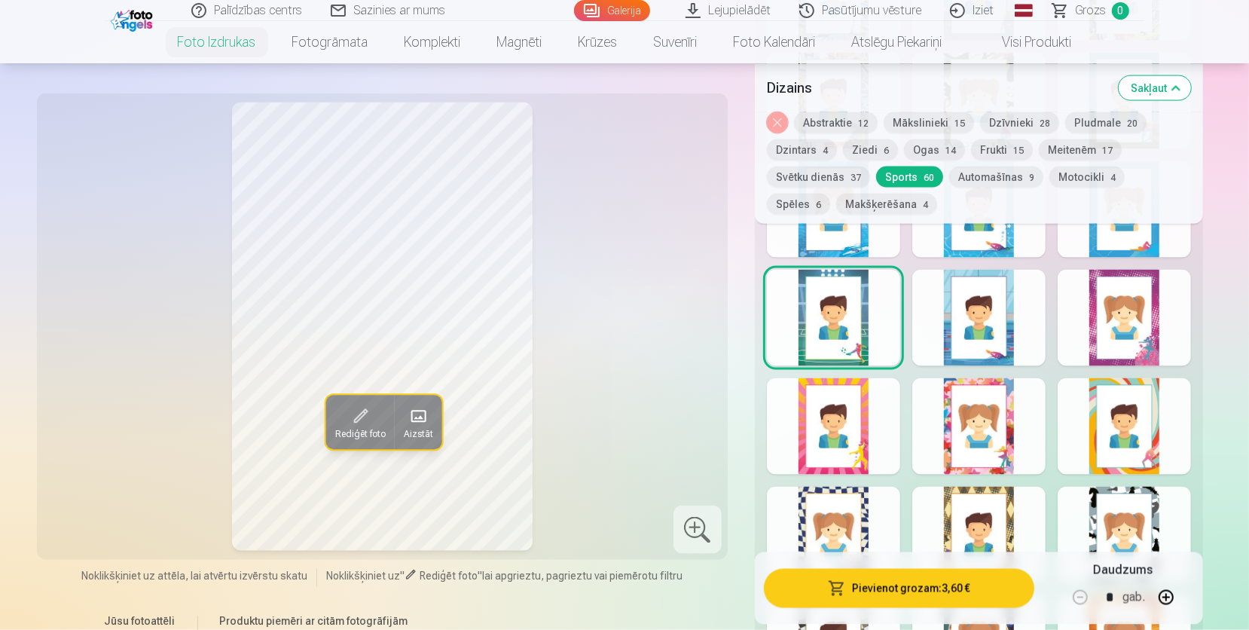
click at [1013, 346] on div at bounding box center [978, 318] width 133 height 96
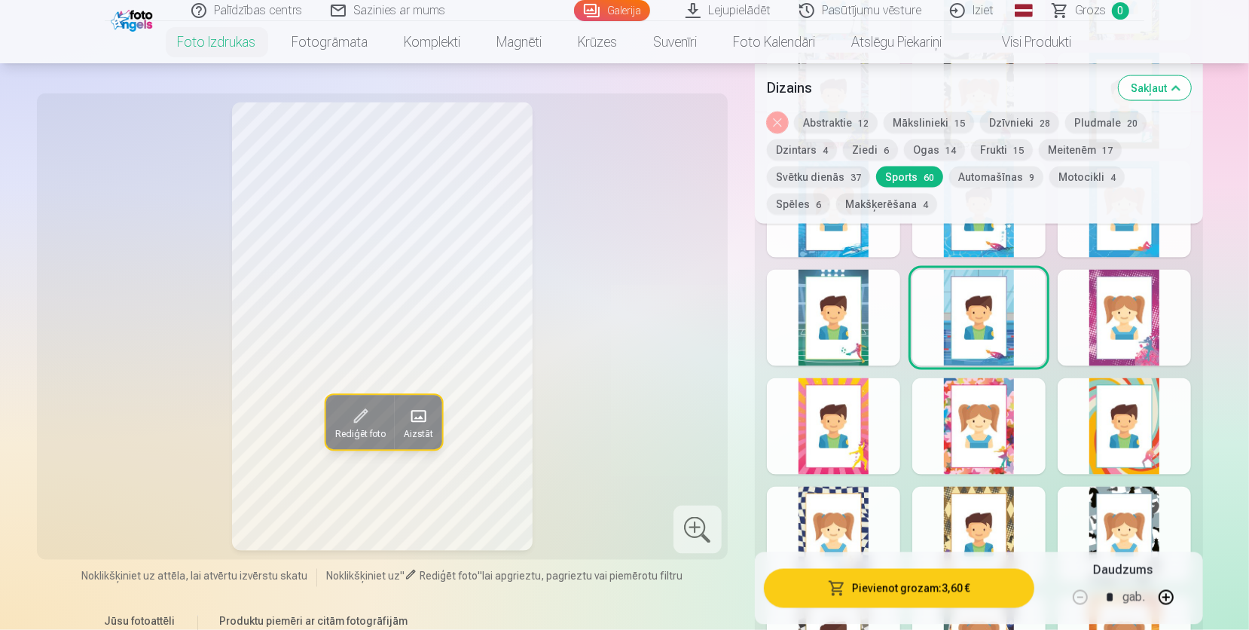
click at [995, 179] on button "Automašīnas 9" at bounding box center [996, 176] width 94 height 21
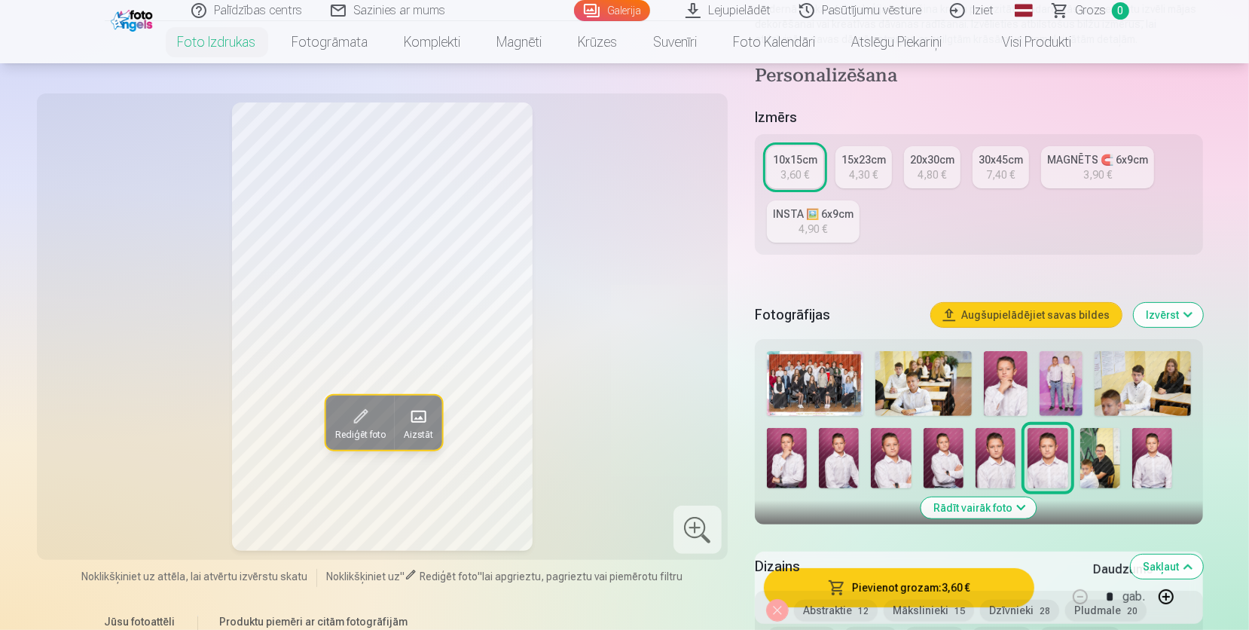
scroll to position [124, 0]
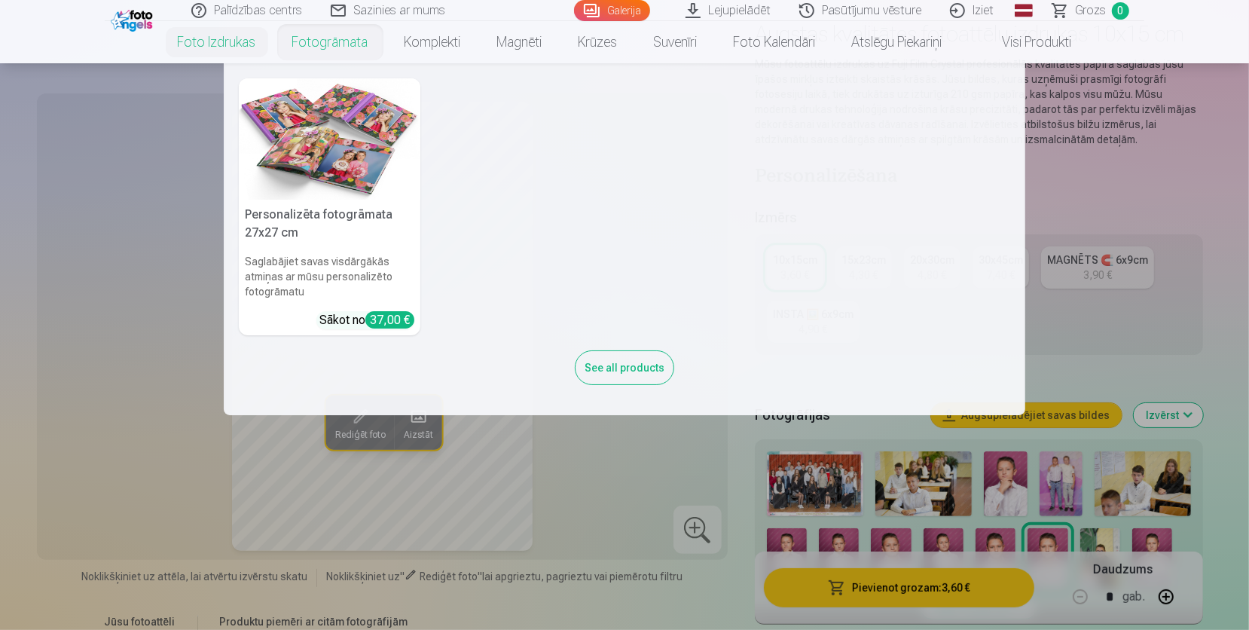
click at [321, 45] on link "Fotogrāmata" at bounding box center [330, 42] width 112 height 42
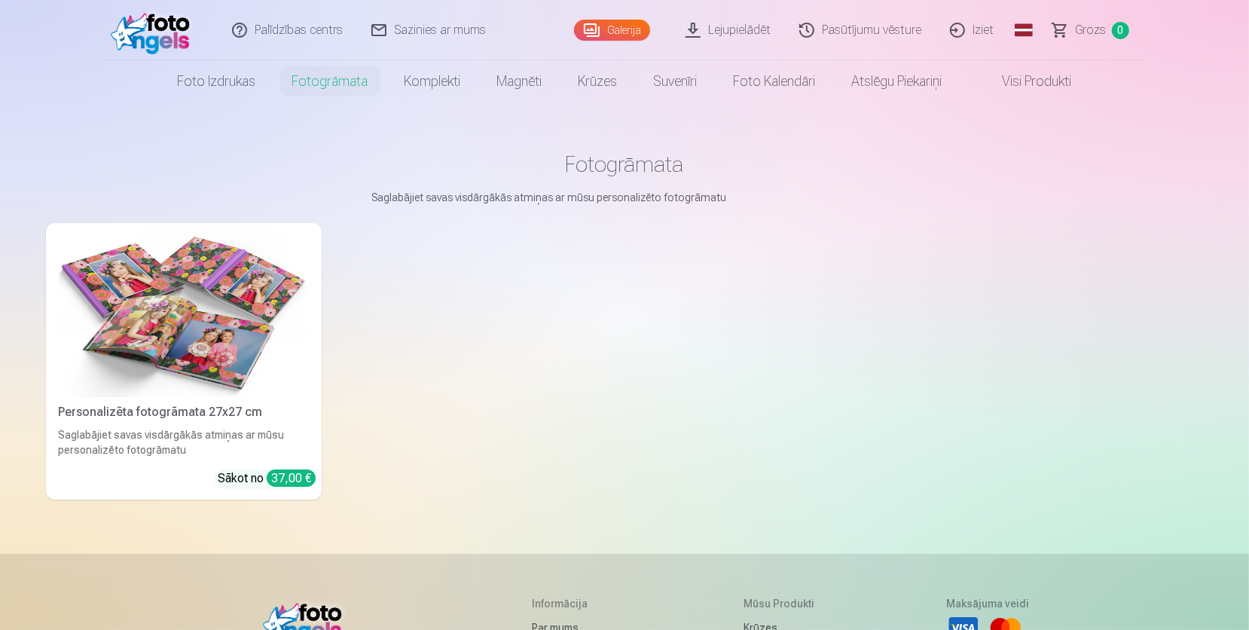
click at [252, 87] on link "Foto izdrukas" at bounding box center [217, 81] width 115 height 42
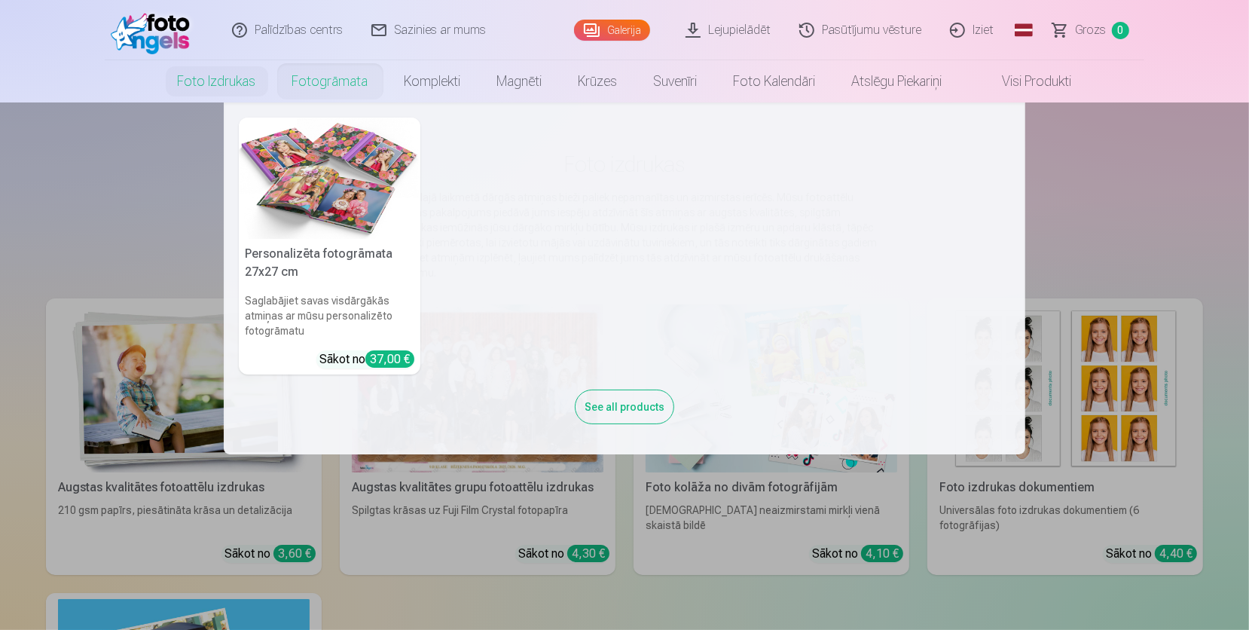
click at [599, 392] on div "See all products" at bounding box center [624, 407] width 99 height 35
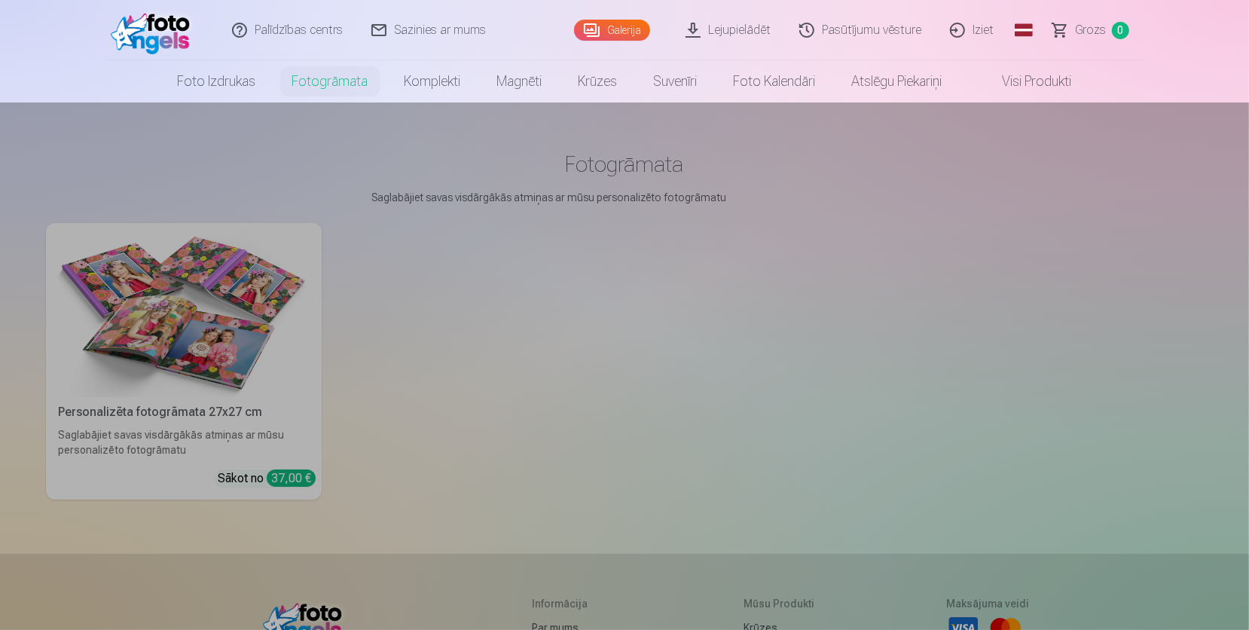
click at [214, 67] on link "Foto izdrukas" at bounding box center [217, 81] width 115 height 42
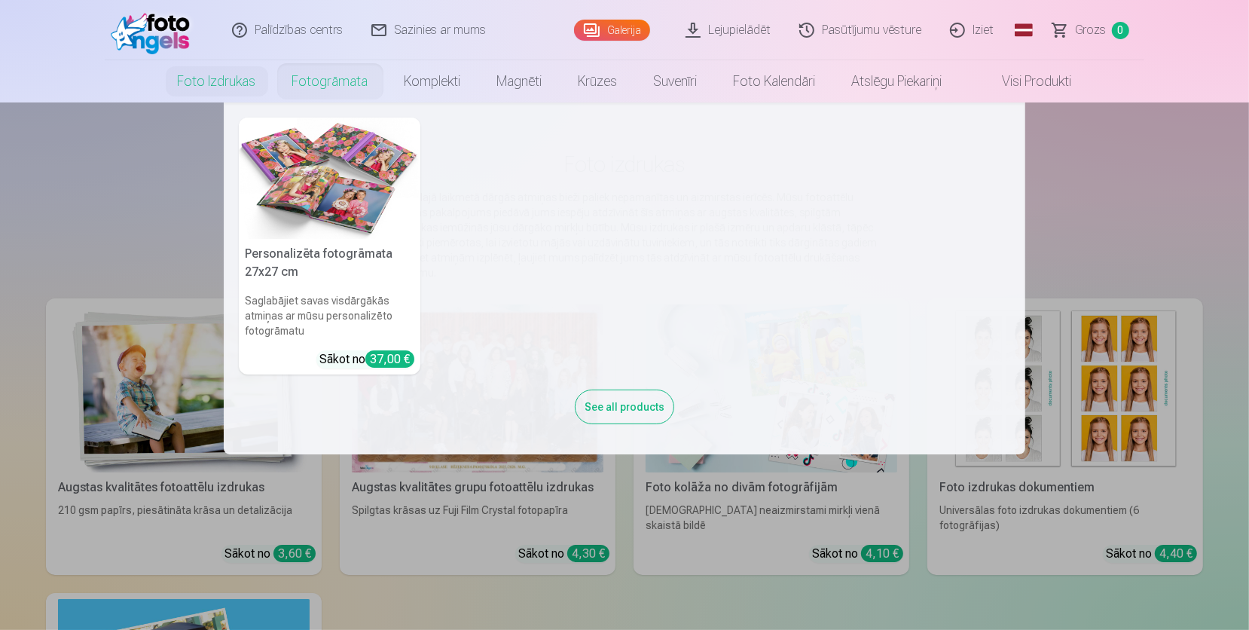
click at [308, 78] on link "Fotogrāmata" at bounding box center [330, 81] width 112 height 42
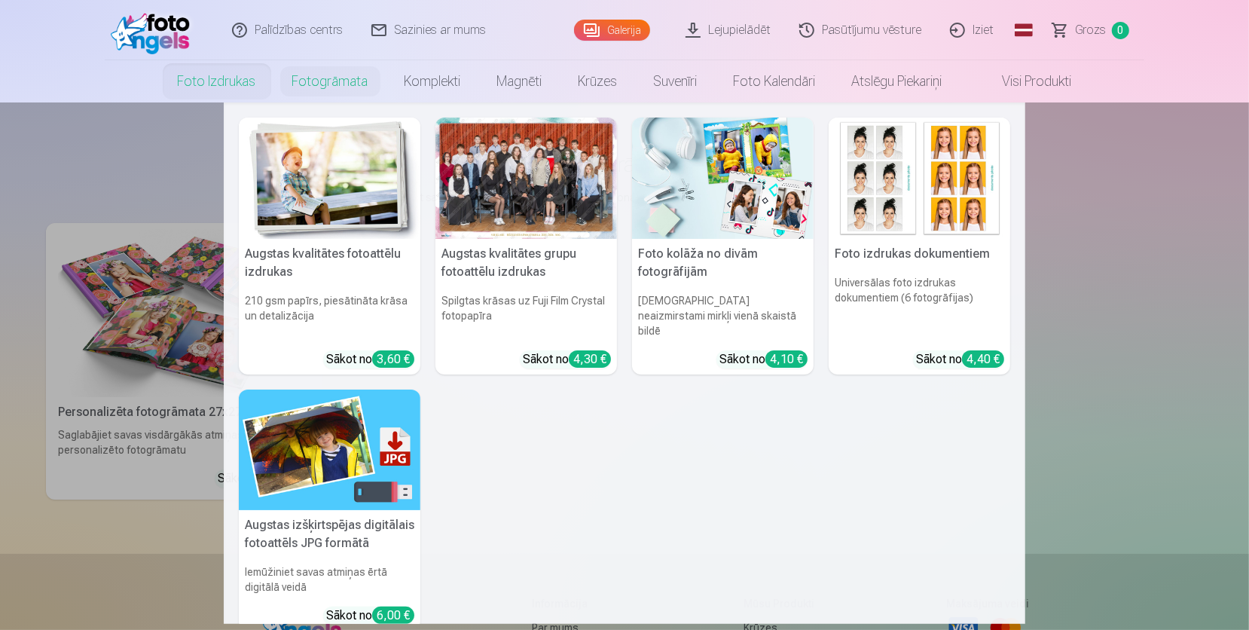
click at [240, 86] on link "Foto izdrukas" at bounding box center [217, 81] width 115 height 42
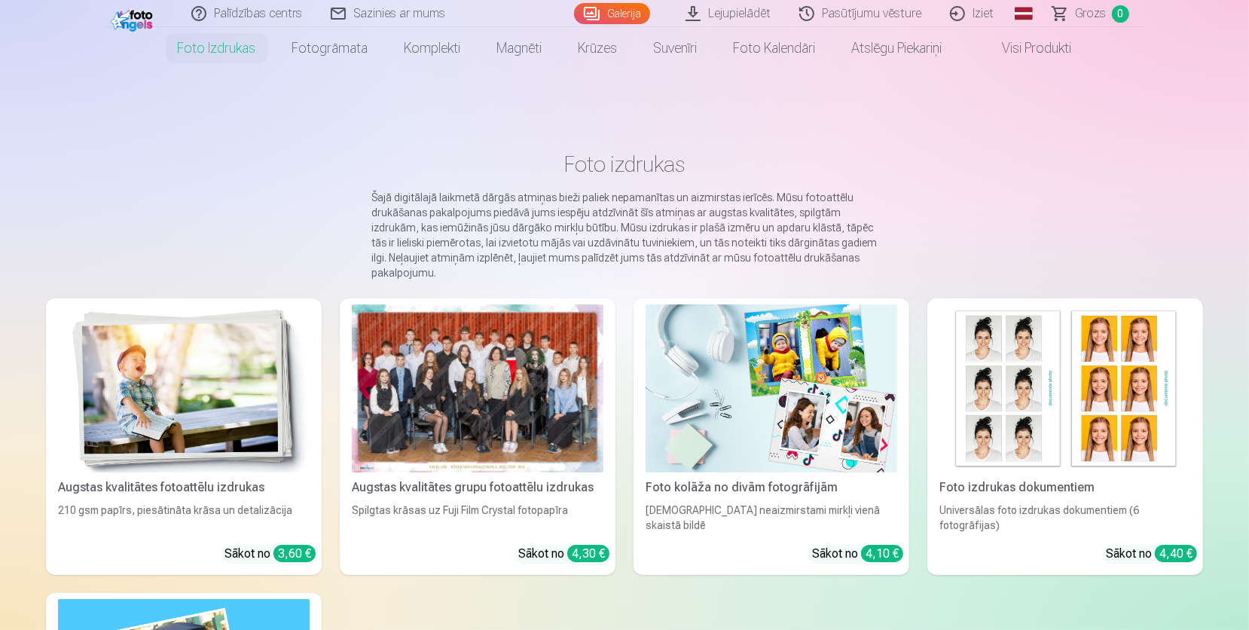
scroll to position [87, 0]
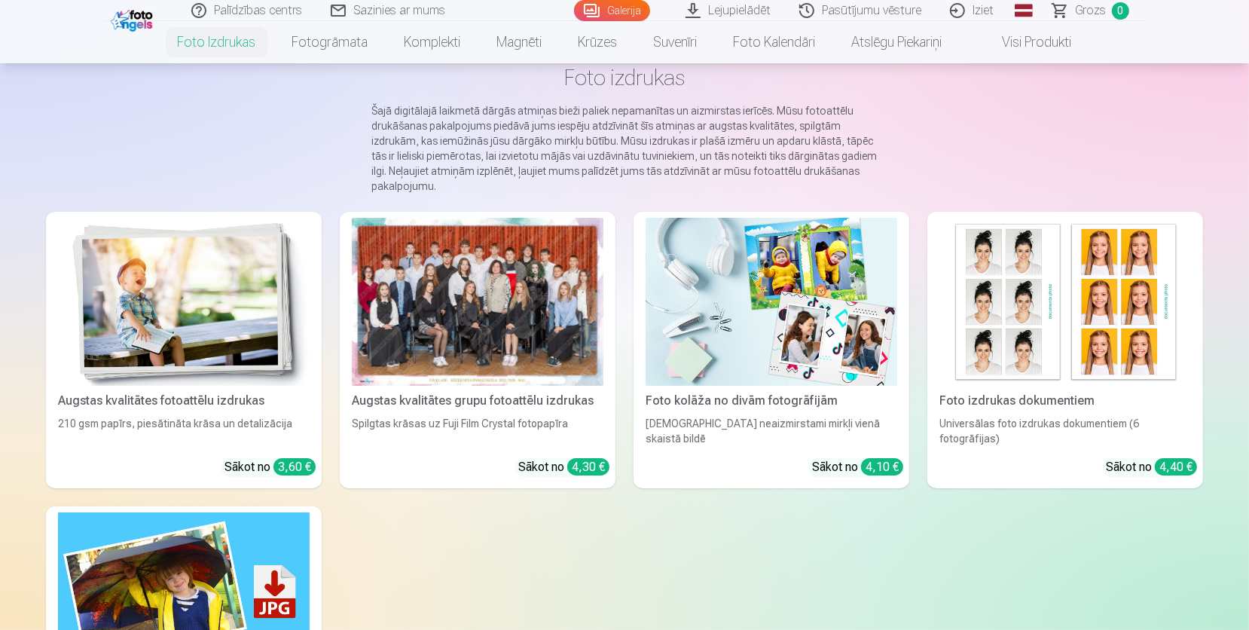
click at [486, 313] on div at bounding box center [478, 302] width 252 height 168
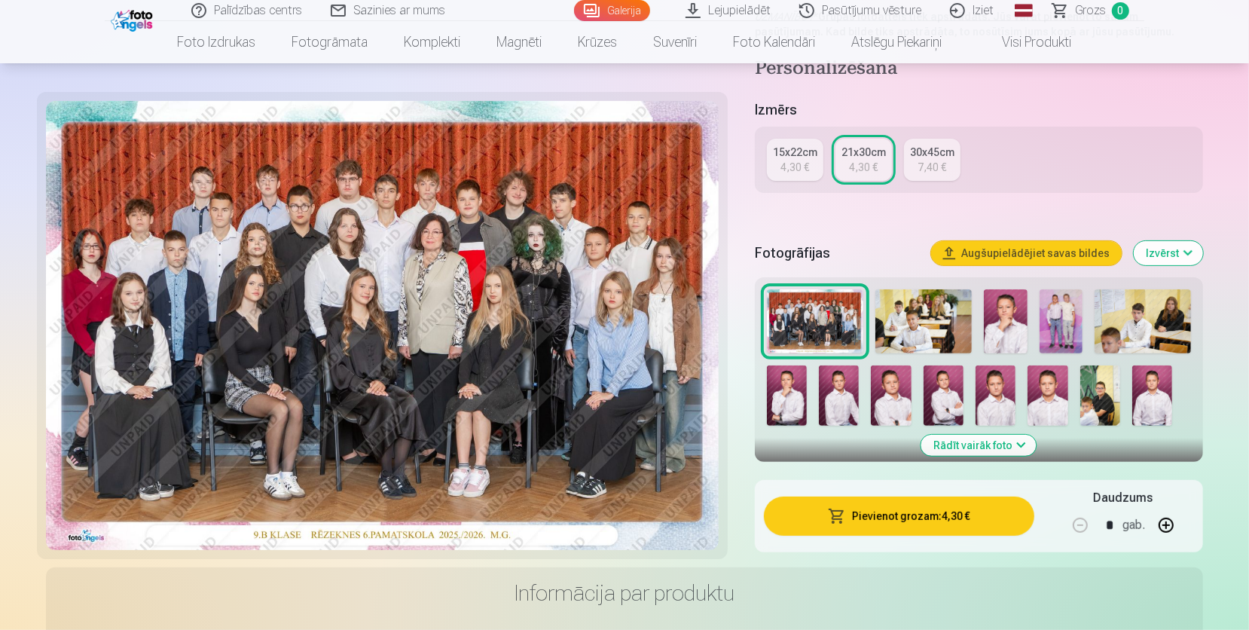
scroll to position [261, 0]
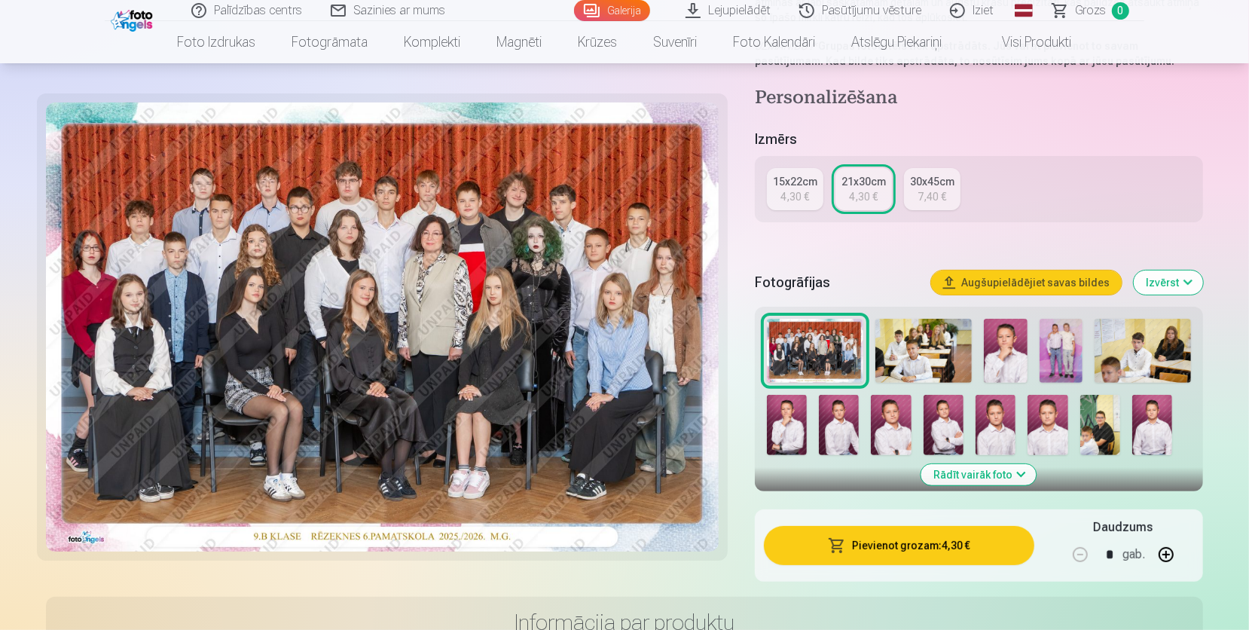
click at [908, 353] on img at bounding box center [924, 351] width 96 height 65
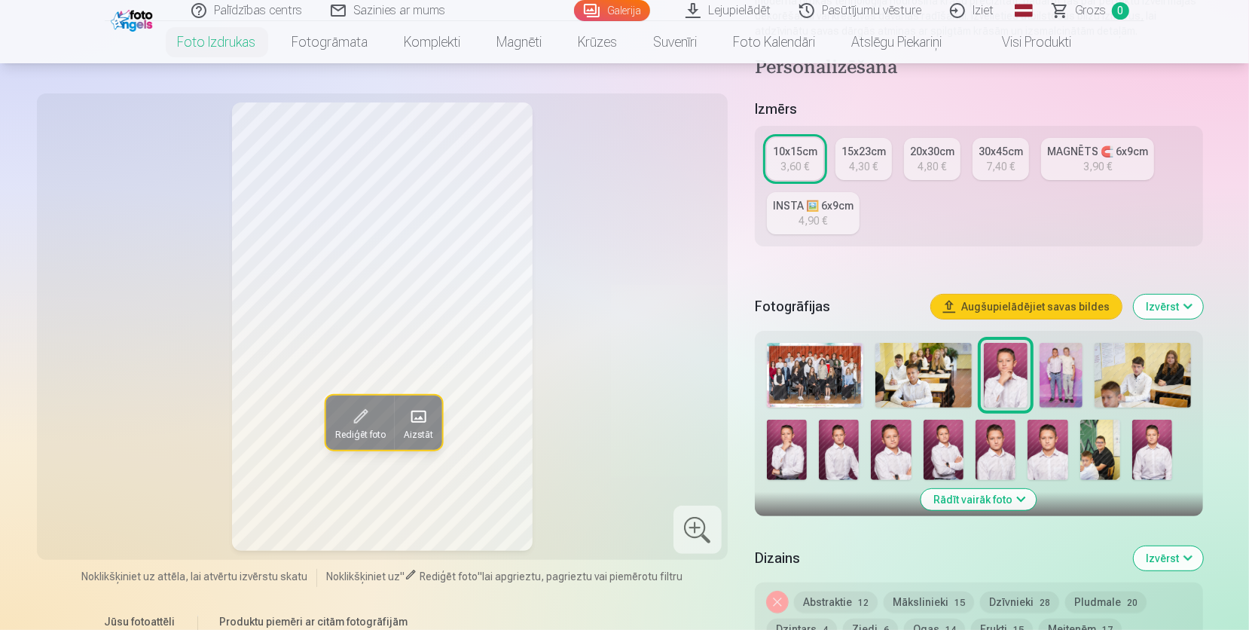
scroll to position [261, 0]
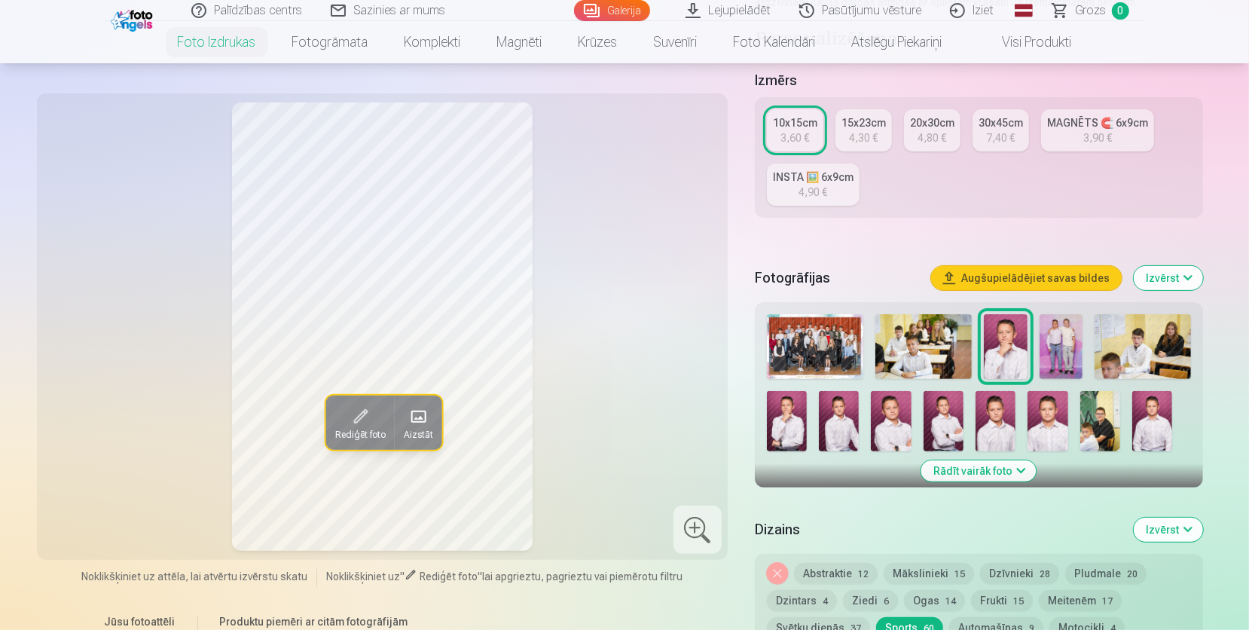
click at [1044, 330] on img at bounding box center [1061, 346] width 43 height 65
click at [1001, 341] on img at bounding box center [1005, 346] width 43 height 65
click at [780, 571] on button "Noņemiet dizainu" at bounding box center [777, 573] width 21 height 21
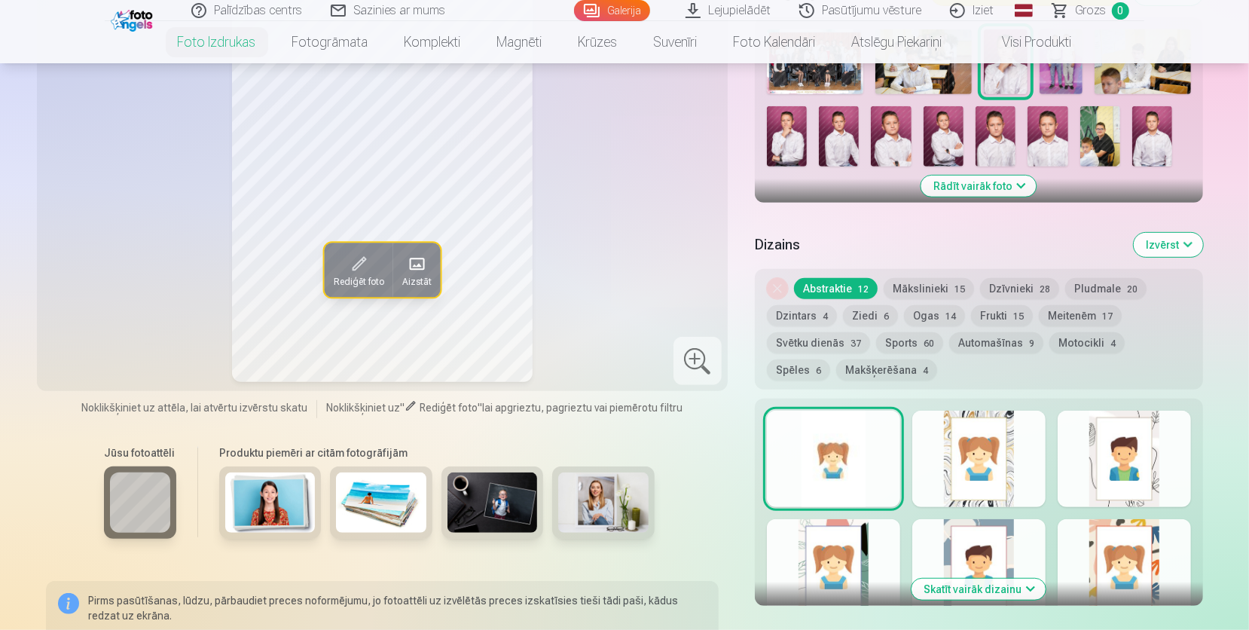
scroll to position [391, 0]
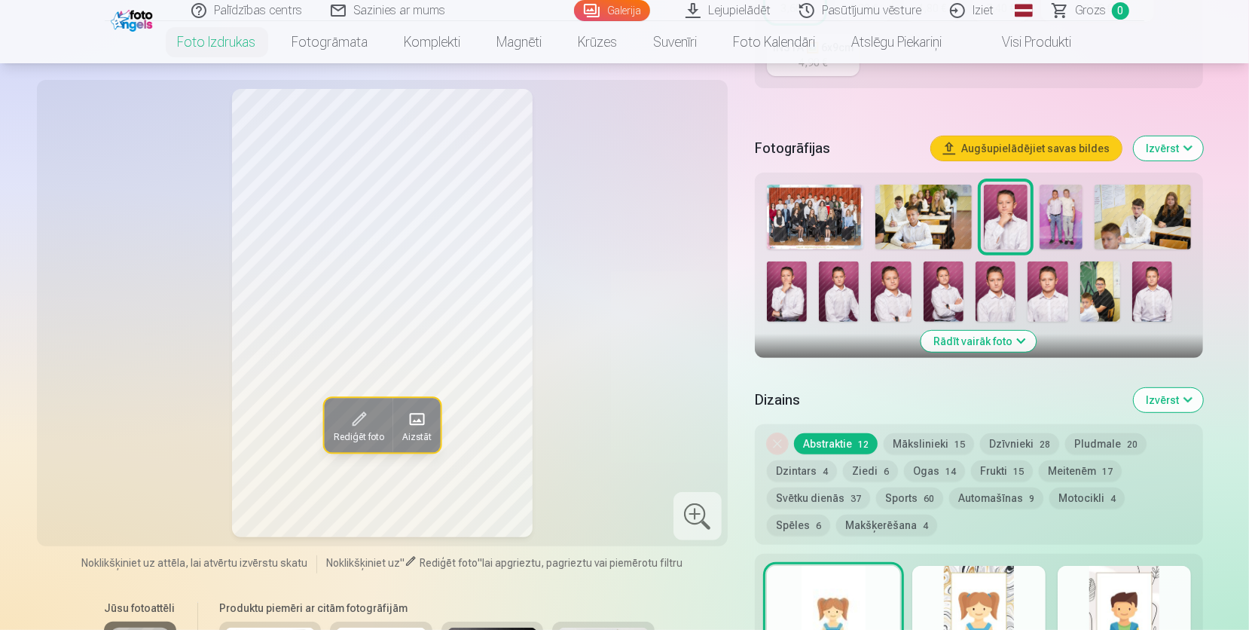
click at [1053, 212] on img at bounding box center [1061, 217] width 43 height 65
click at [1011, 231] on img at bounding box center [1005, 217] width 43 height 65
click at [919, 233] on img at bounding box center [924, 217] width 96 height 65
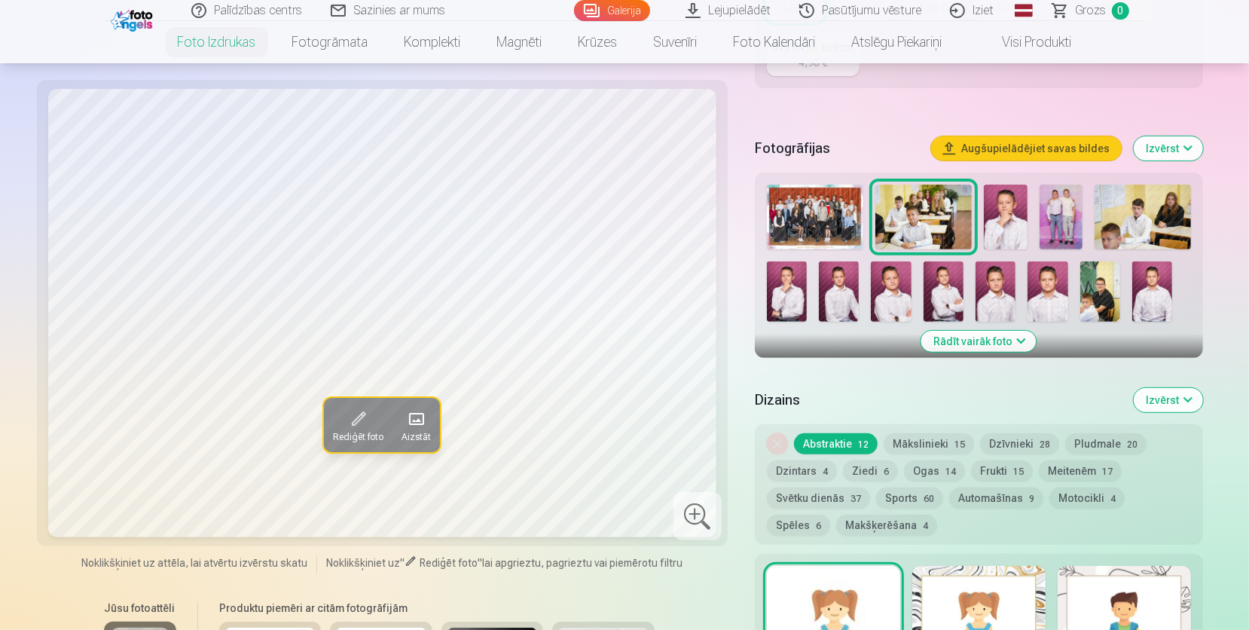
click at [1011, 226] on img at bounding box center [1005, 217] width 43 height 65
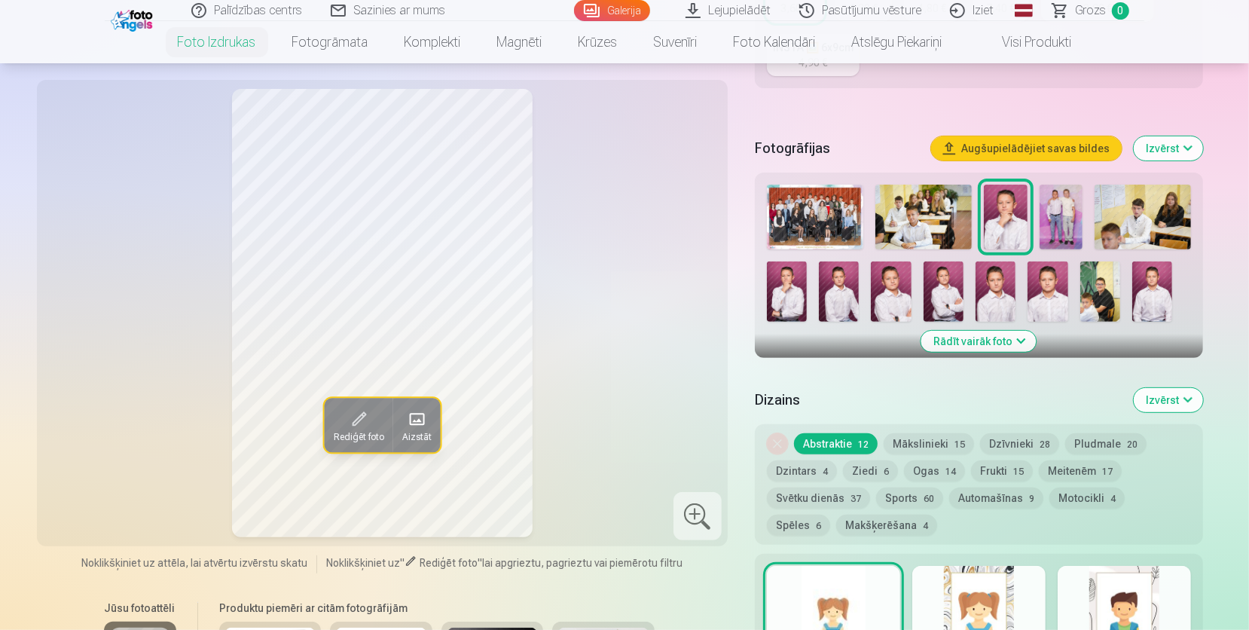
click at [1064, 222] on img at bounding box center [1061, 217] width 43 height 65
click at [1011, 211] on img at bounding box center [1005, 217] width 43 height 65
click at [1120, 222] on img at bounding box center [1143, 217] width 96 height 65
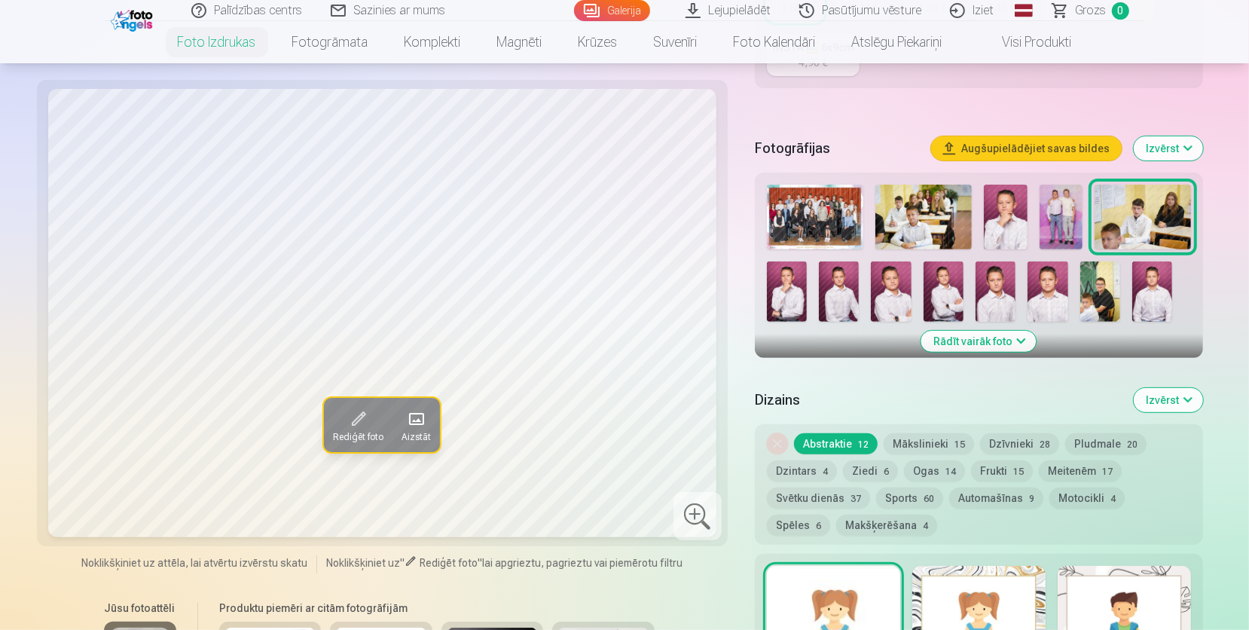
click at [790, 264] on img at bounding box center [787, 291] width 40 height 60
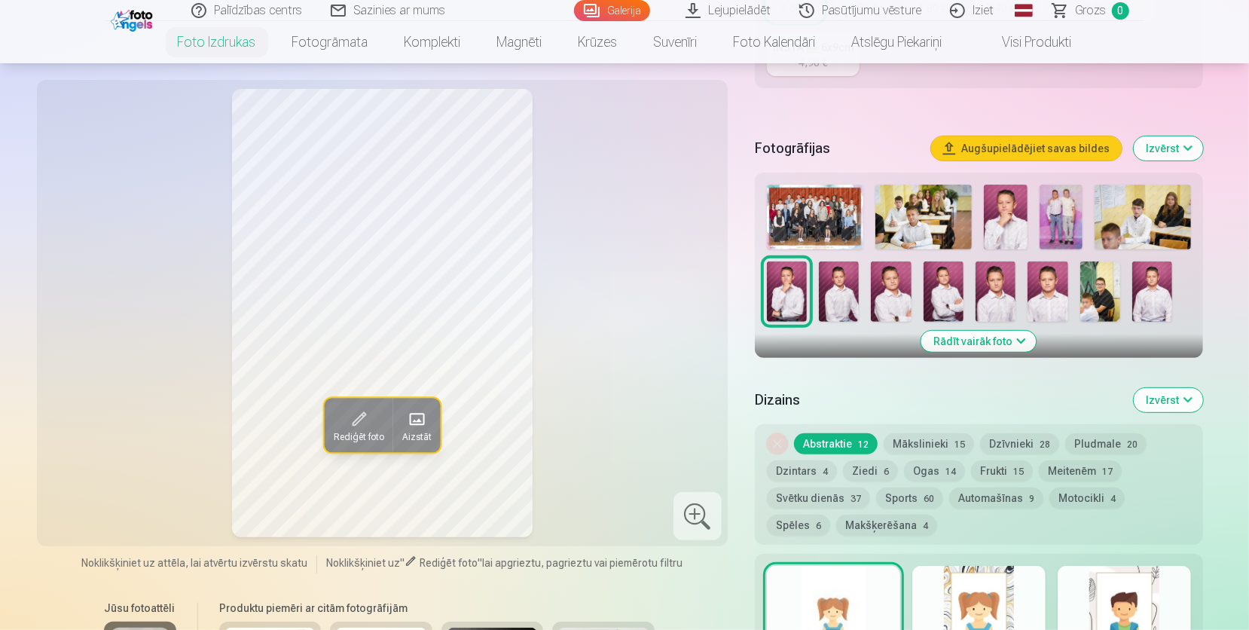
click at [849, 286] on img at bounding box center [839, 291] width 40 height 60
click at [897, 290] on img at bounding box center [891, 291] width 40 height 60
click at [937, 284] on img at bounding box center [944, 291] width 40 height 60
click at [989, 288] on img at bounding box center [996, 291] width 40 height 60
click at [1010, 218] on img at bounding box center [1005, 217] width 43 height 65
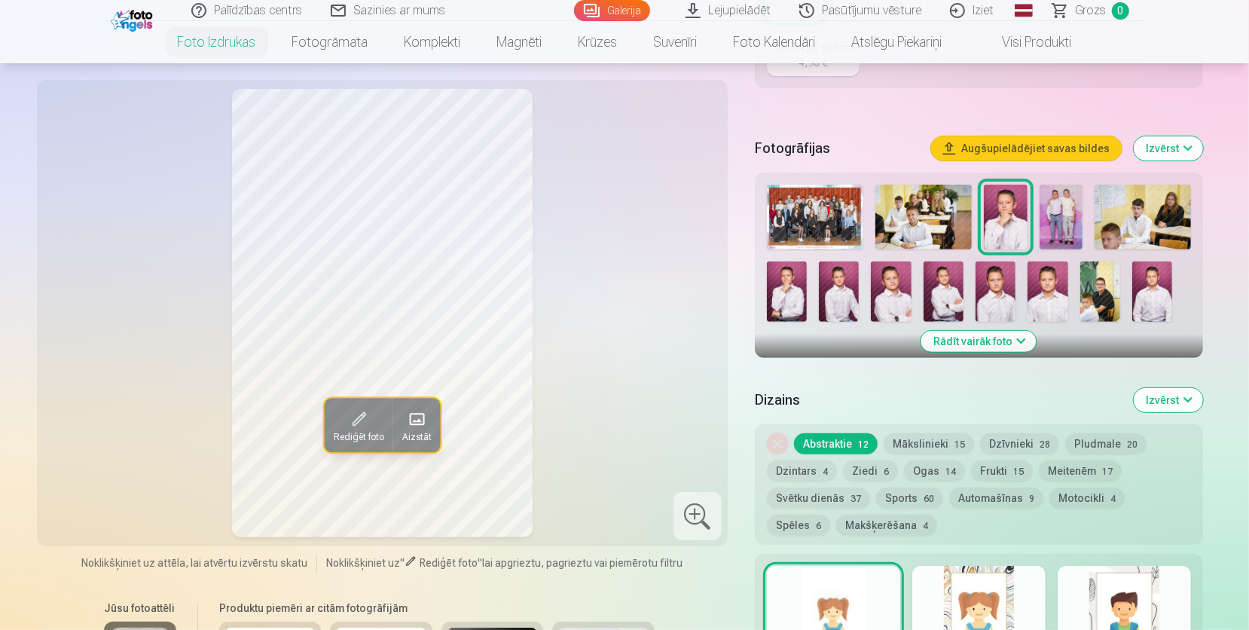
click at [1002, 274] on img at bounding box center [996, 291] width 40 height 60
click at [1161, 290] on img at bounding box center [1152, 291] width 40 height 60
click at [1112, 295] on img at bounding box center [1100, 291] width 40 height 60
click at [1131, 288] on div at bounding box center [979, 253] width 436 height 149
click at [1150, 289] on img at bounding box center [1152, 291] width 40 height 60
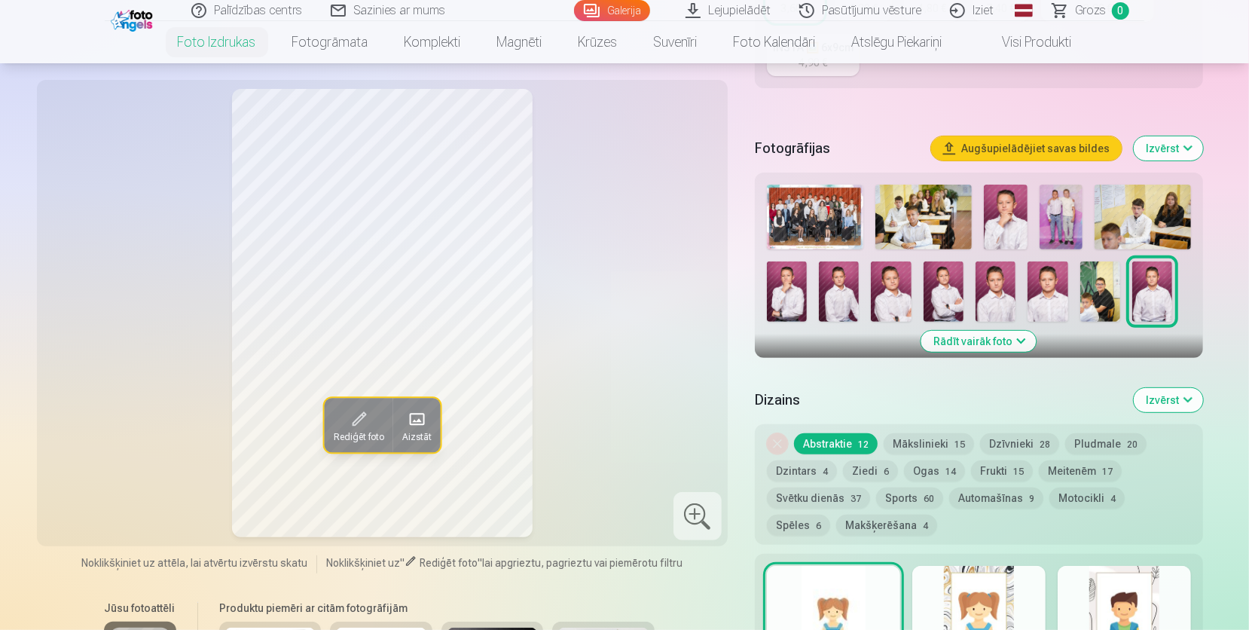
click at [1056, 296] on img at bounding box center [1048, 291] width 40 height 60
click at [991, 295] on img at bounding box center [996, 291] width 40 height 60
click at [1012, 220] on img at bounding box center [1005, 217] width 43 height 65
click at [1000, 293] on img at bounding box center [996, 291] width 40 height 60
click at [1002, 240] on img at bounding box center [1005, 217] width 43 height 65
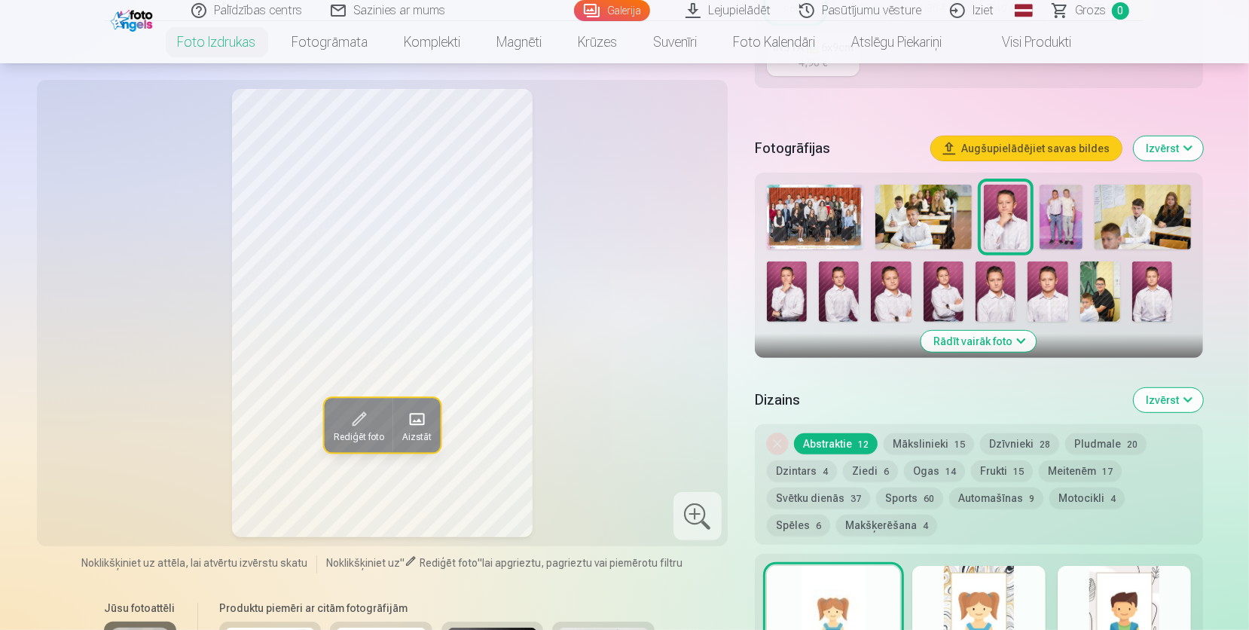
click at [989, 291] on img at bounding box center [996, 291] width 40 height 60
click at [1001, 228] on img at bounding box center [1005, 217] width 43 height 65
click at [347, 426] on span at bounding box center [359, 420] width 24 height 24
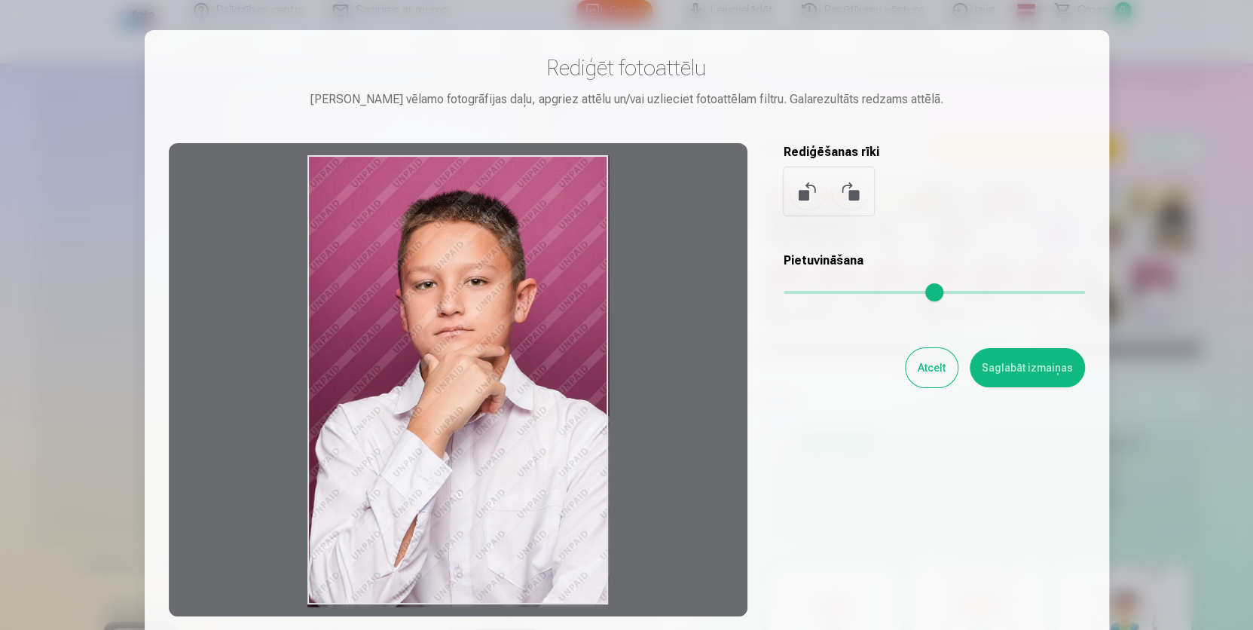
drag, startPoint x: 415, startPoint y: 436, endPoint x: 425, endPoint y: 482, distance: 47.0
click at [425, 482] on div at bounding box center [458, 379] width 579 height 473
drag, startPoint x: 402, startPoint y: 525, endPoint x: 420, endPoint y: 539, distance: 23.1
click at [420, 539] on div at bounding box center [458, 379] width 579 height 473
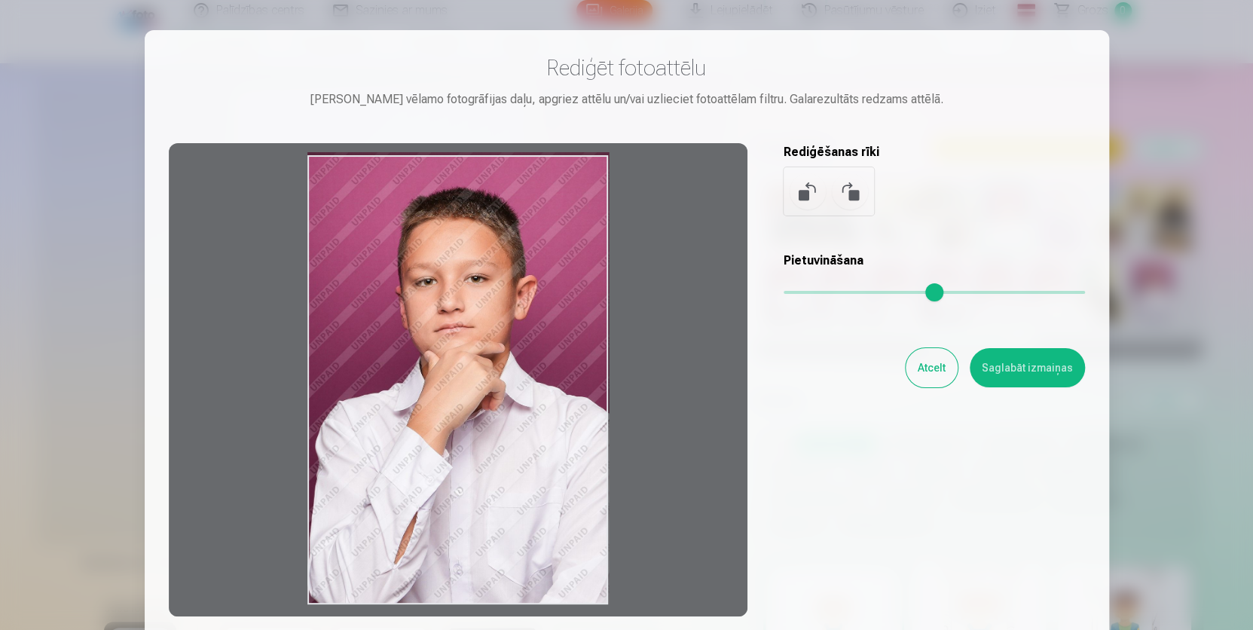
drag, startPoint x: 412, startPoint y: 537, endPoint x: 484, endPoint y: 532, distance: 72.5
click at [483, 532] on div at bounding box center [458, 379] width 579 height 473
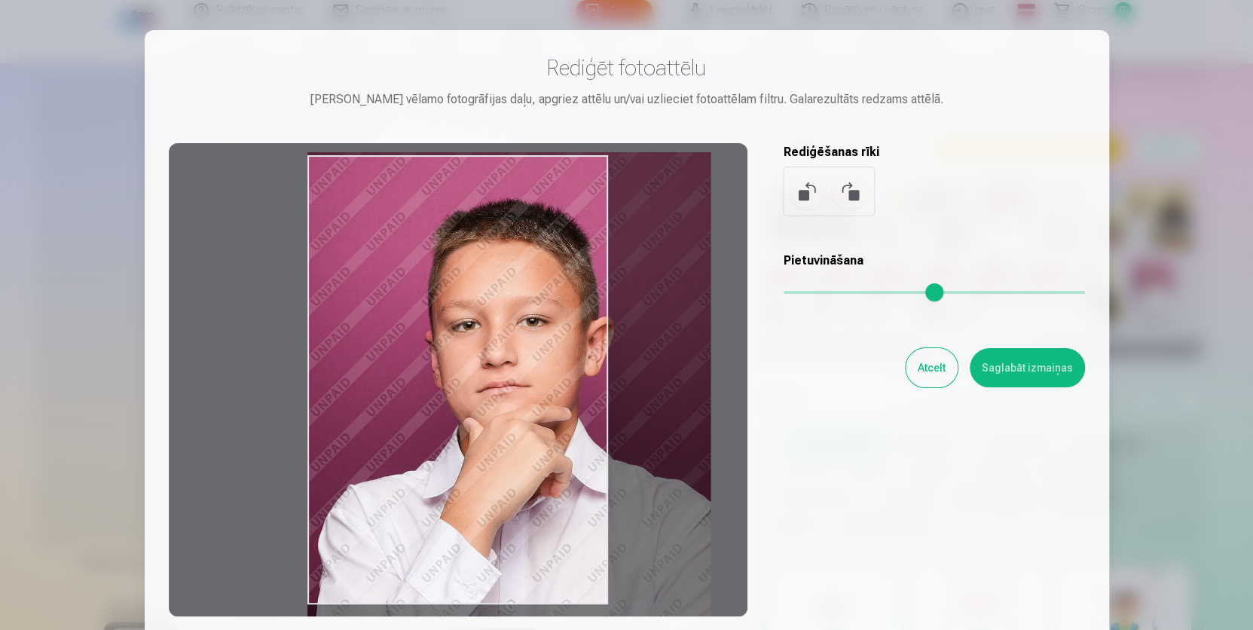
type input "*"
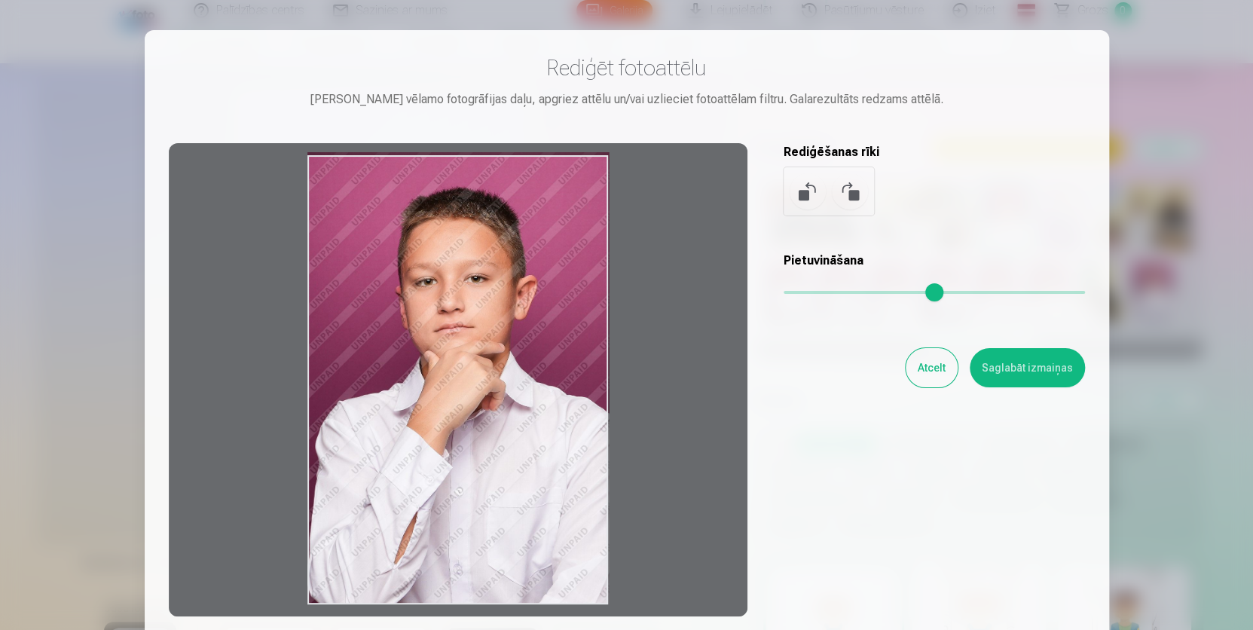
drag, startPoint x: 787, startPoint y: 289, endPoint x: 359, endPoint y: 249, distance: 429.8
click at [784, 291] on input "range" at bounding box center [934, 292] width 301 height 3
click at [843, 189] on button at bounding box center [850, 191] width 36 height 36
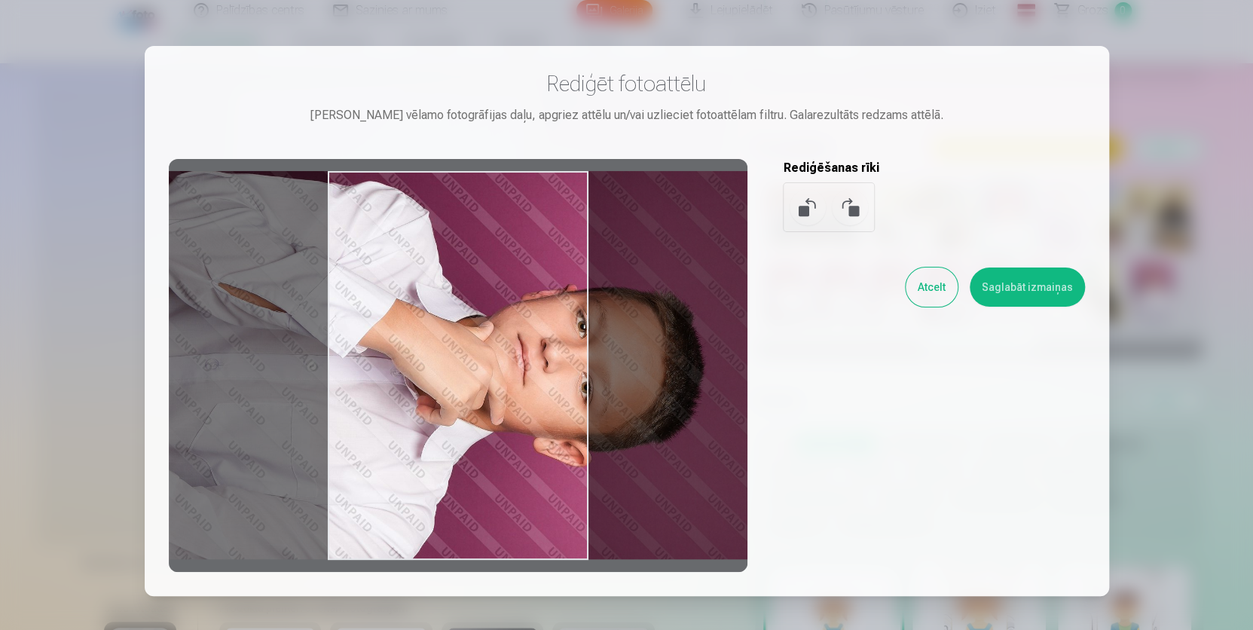
click at [844, 200] on button at bounding box center [850, 207] width 36 height 36
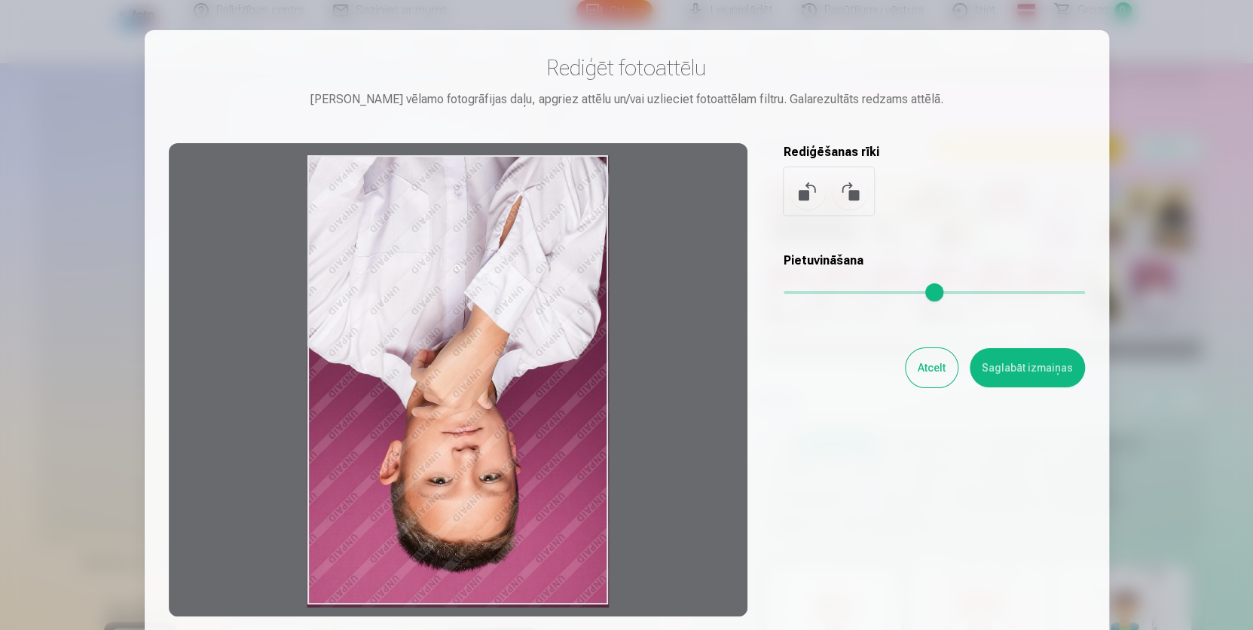
click at [844, 200] on button at bounding box center [850, 191] width 36 height 36
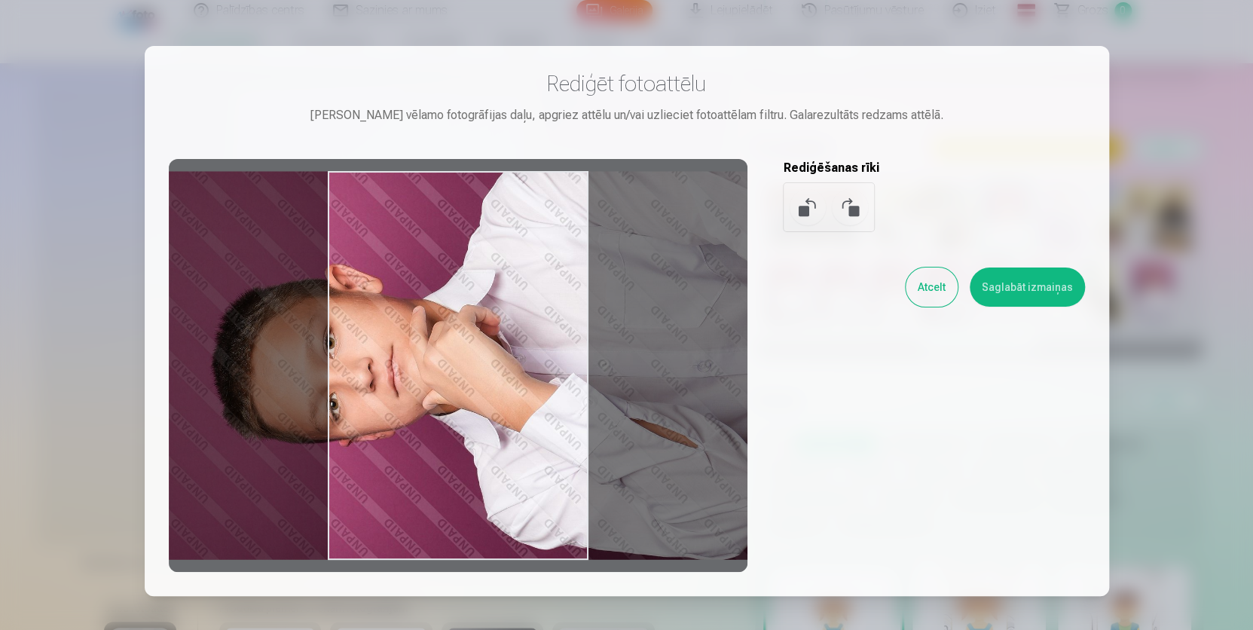
click at [844, 200] on button at bounding box center [850, 207] width 36 height 36
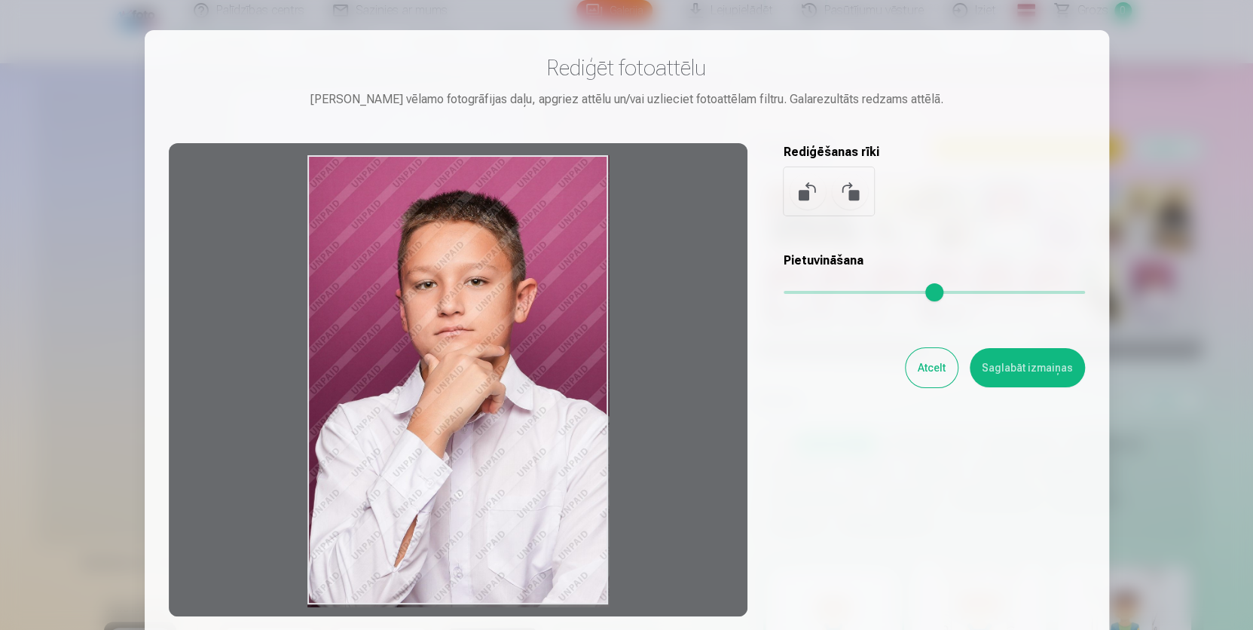
drag, startPoint x: 606, startPoint y: 153, endPoint x: 598, endPoint y: 170, distance: 18.9
click at [598, 170] on div at bounding box center [458, 379] width 579 height 473
drag, startPoint x: 604, startPoint y: 160, endPoint x: 597, endPoint y: 175, distance: 16.5
click at [597, 175] on div at bounding box center [458, 379] width 579 height 473
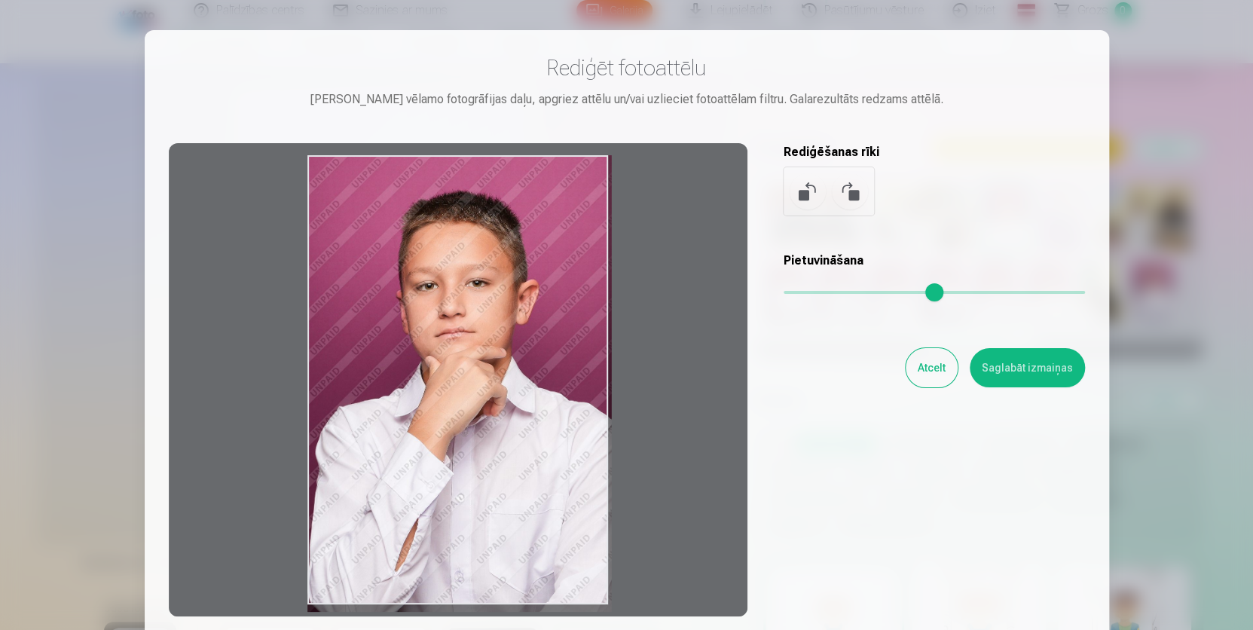
click at [799, 291] on input "range" at bounding box center [934, 292] width 301 height 3
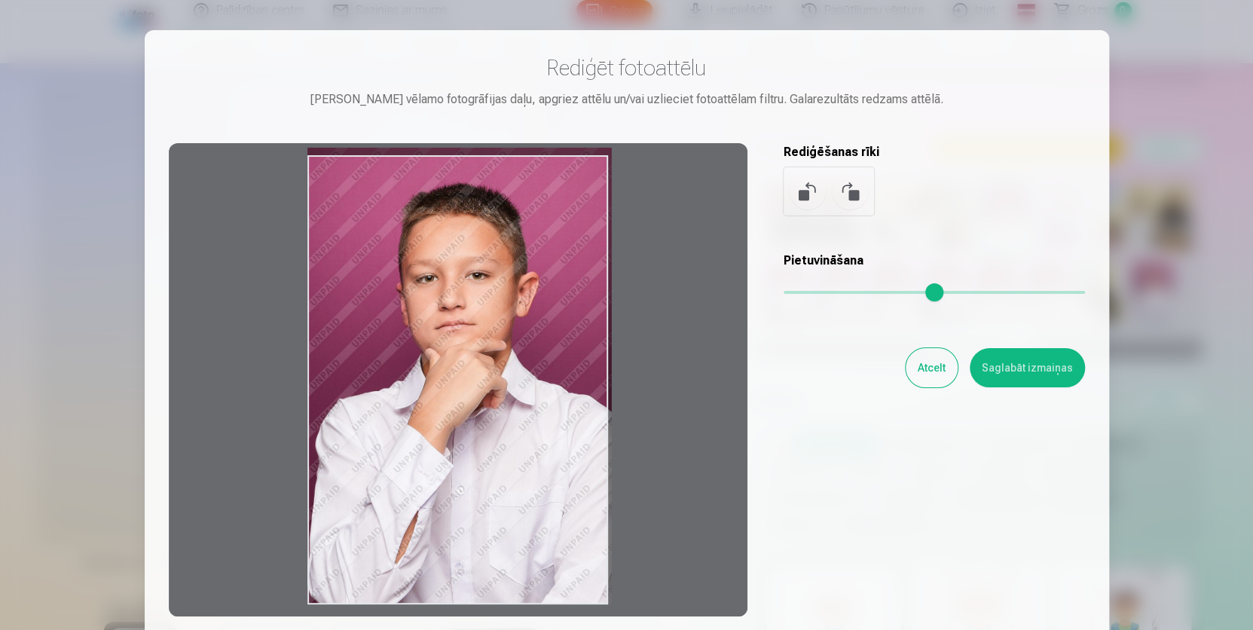
drag, startPoint x: 474, startPoint y: 340, endPoint x: 507, endPoint y: 270, distance: 76.8
click at [507, 271] on div at bounding box center [458, 379] width 579 height 473
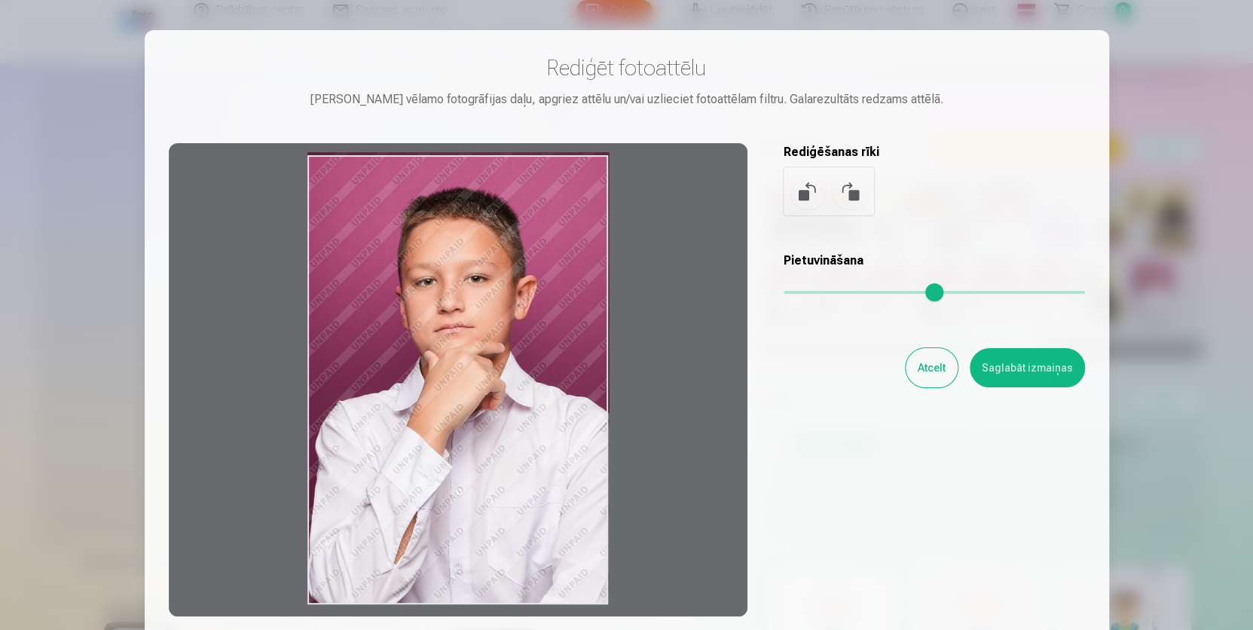
drag, startPoint x: 791, startPoint y: 283, endPoint x: 728, endPoint y: 293, distance: 64.2
type input "*"
click at [784, 294] on input "range" at bounding box center [934, 292] width 301 height 3
click at [921, 356] on button "Atcelt" at bounding box center [932, 367] width 52 height 39
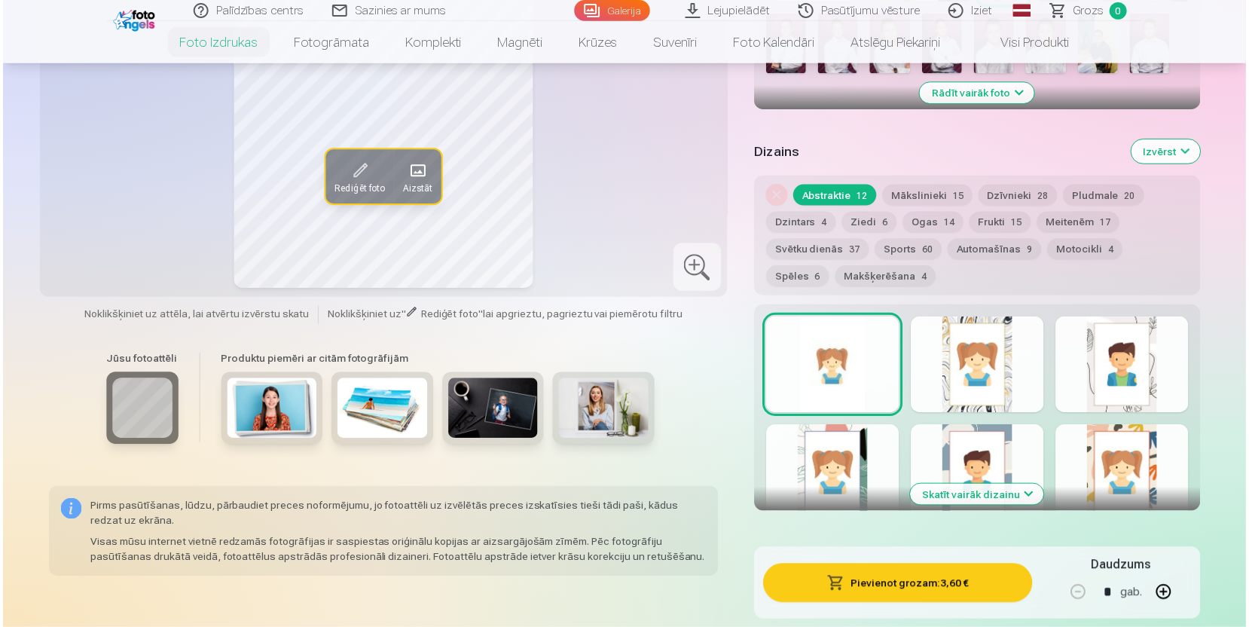
scroll to position [304, 0]
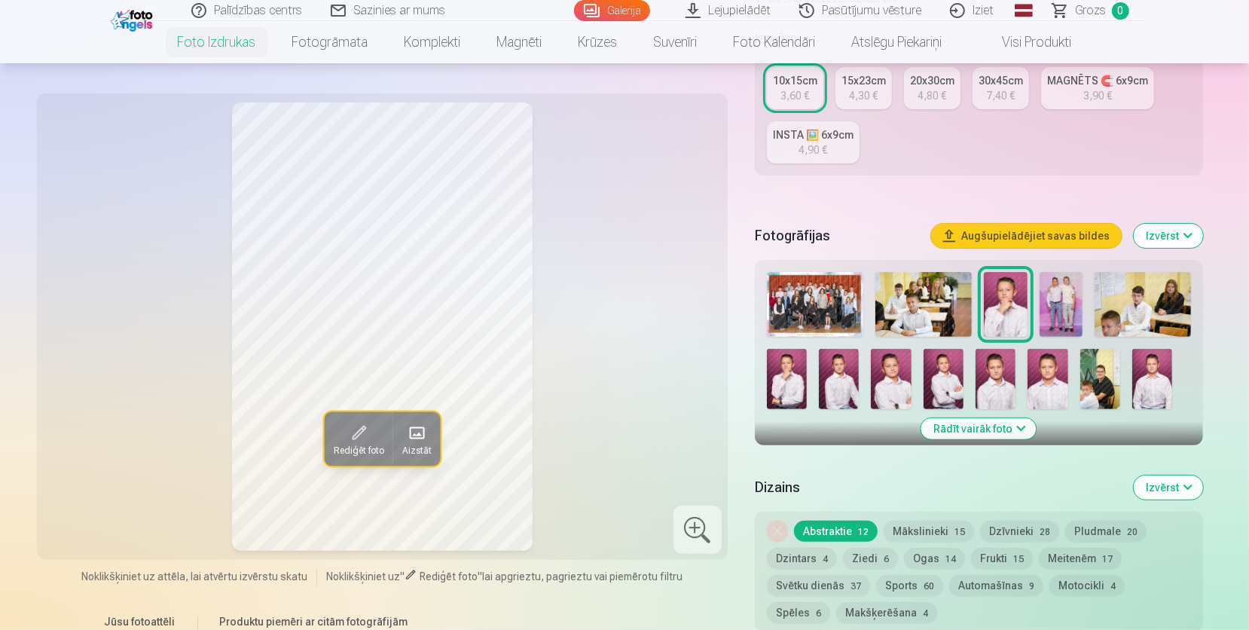
click at [952, 371] on img at bounding box center [944, 379] width 40 height 60
click at [1007, 310] on img at bounding box center [1005, 304] width 43 height 65
click at [845, 322] on img at bounding box center [815, 304] width 96 height 65
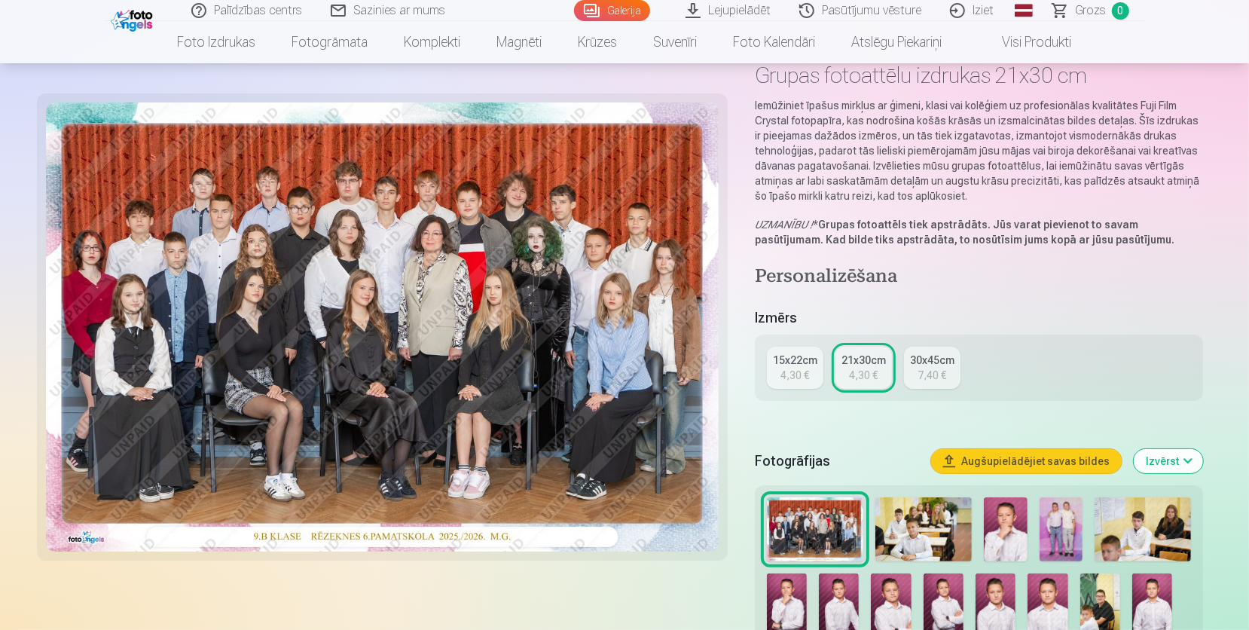
scroll to position [175, 0]
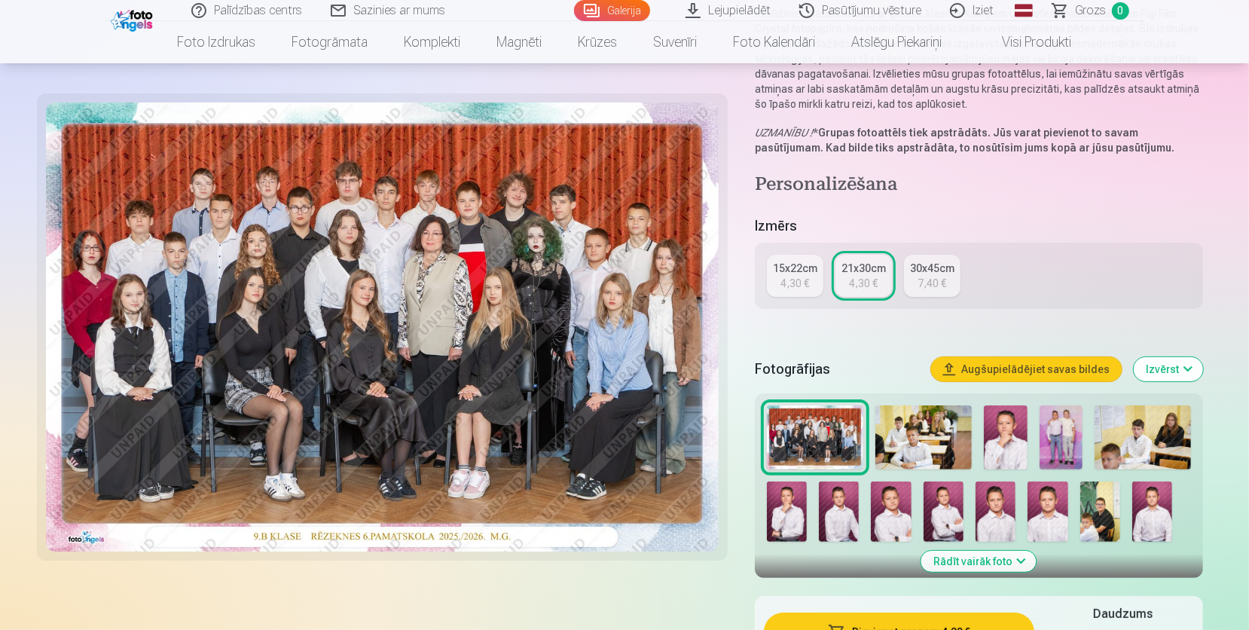
click at [1011, 431] on img at bounding box center [1005, 437] width 43 height 65
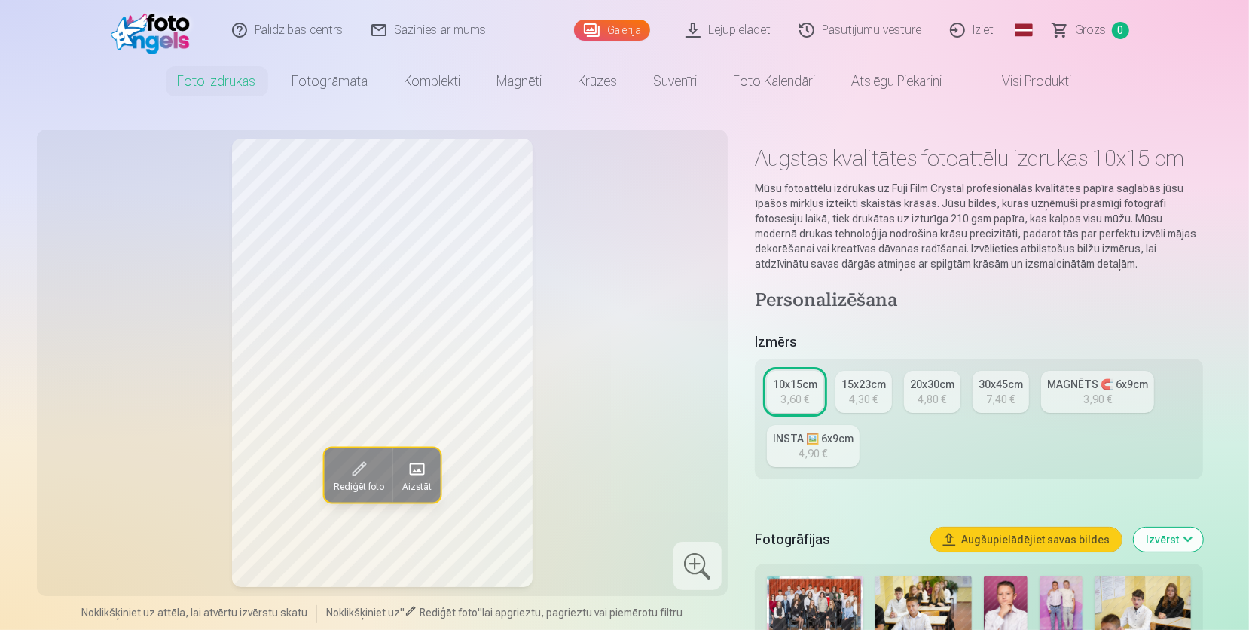
click at [824, 457] on div "4,90 €" at bounding box center [813, 453] width 29 height 15
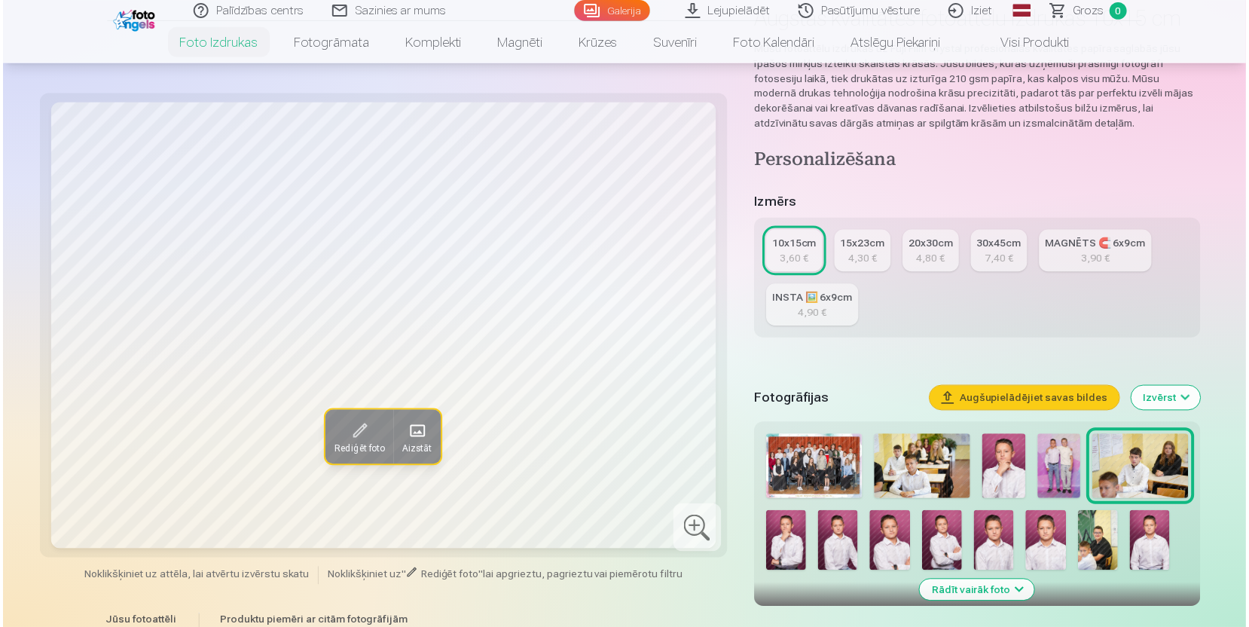
scroll to position [261, 0]
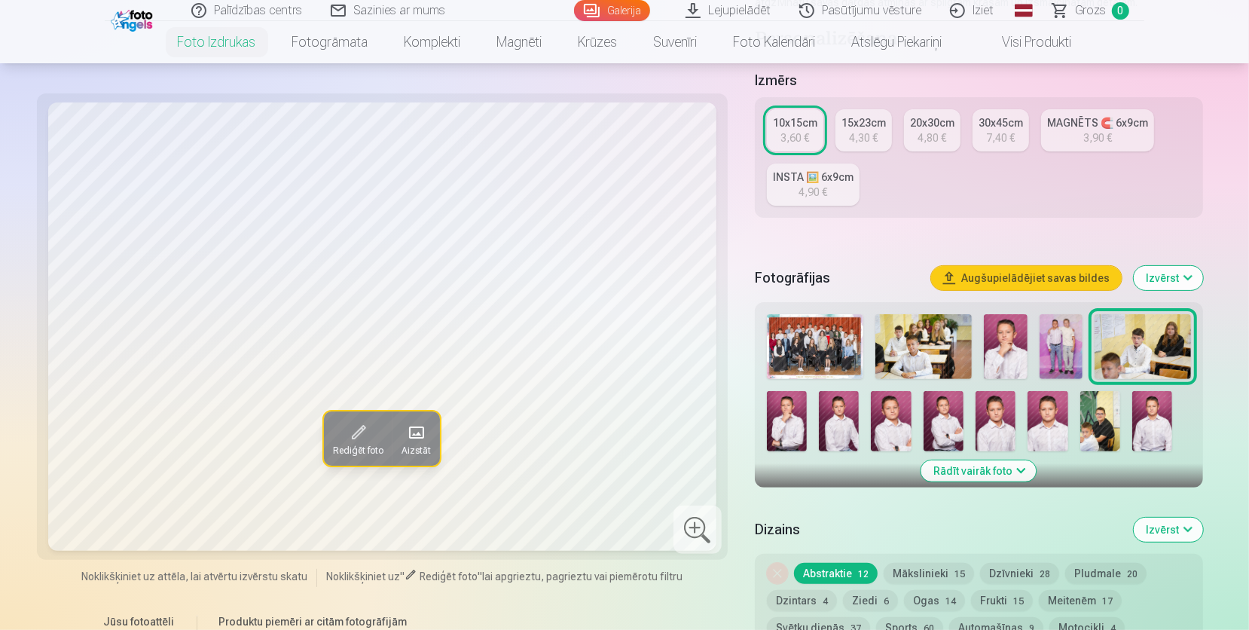
click at [822, 356] on img at bounding box center [815, 346] width 96 height 65
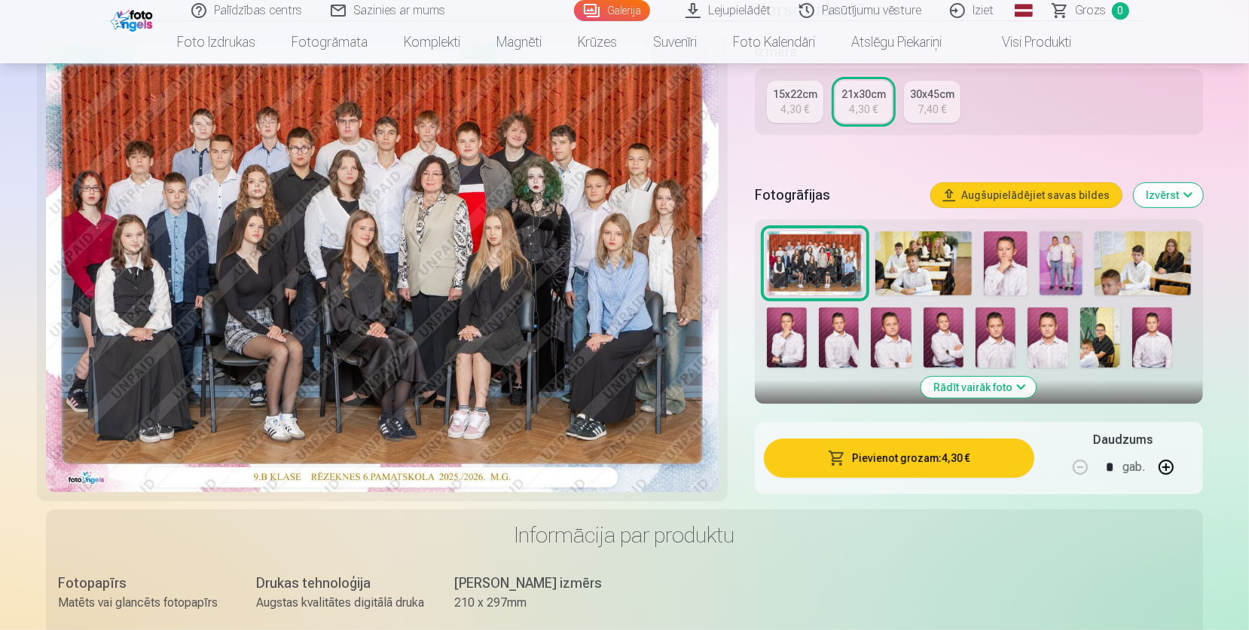
scroll to position [437, 0]
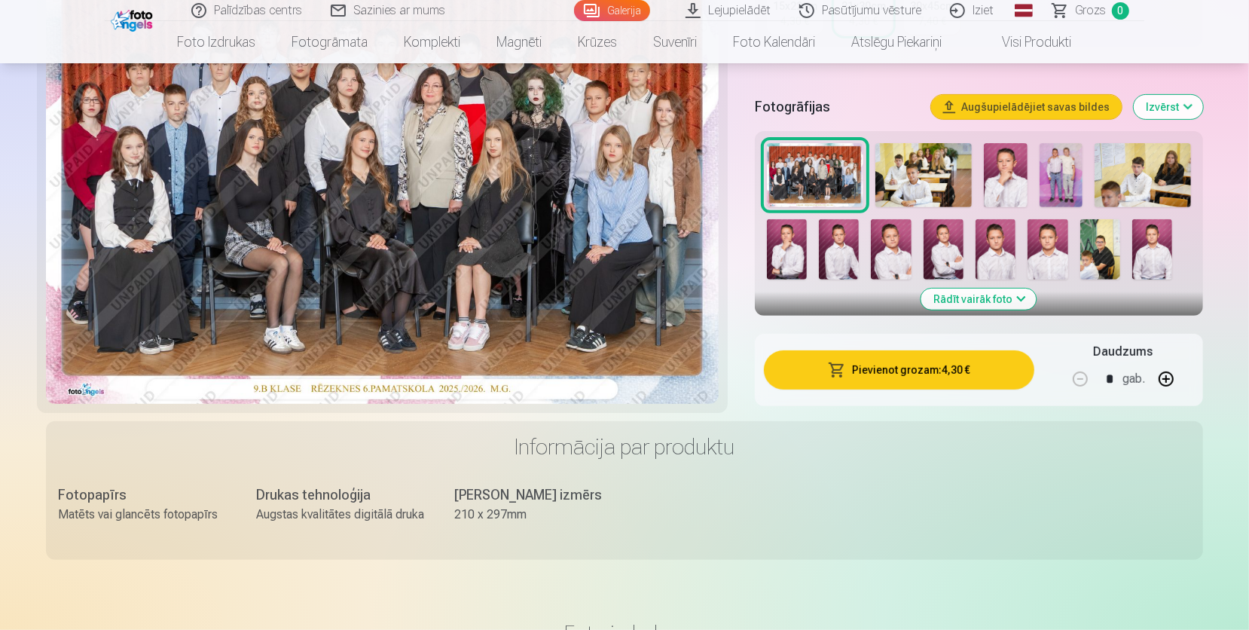
click at [906, 252] on img at bounding box center [891, 249] width 40 height 60
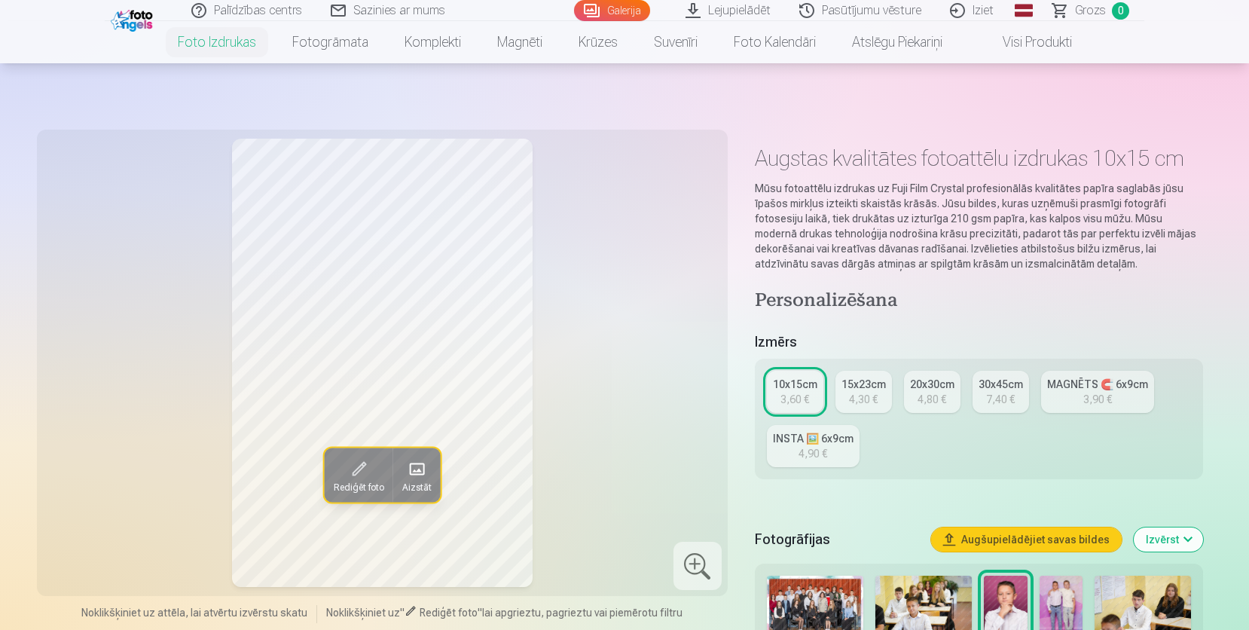
scroll to position [261, 0]
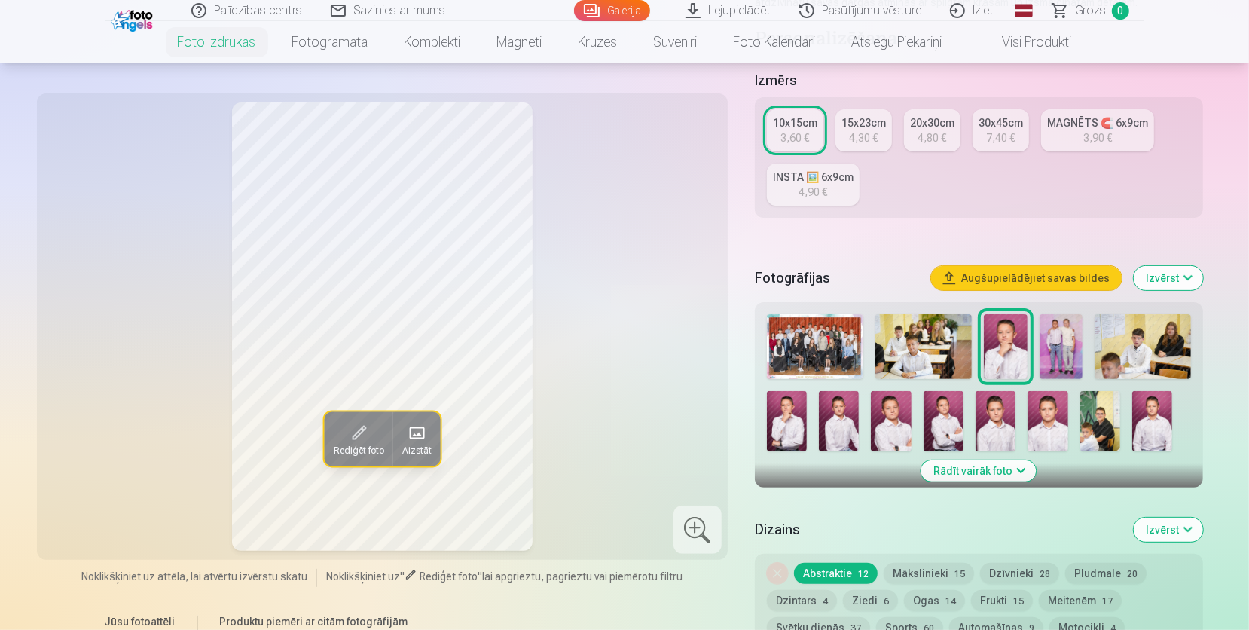
click at [821, 355] on img at bounding box center [815, 346] width 96 height 65
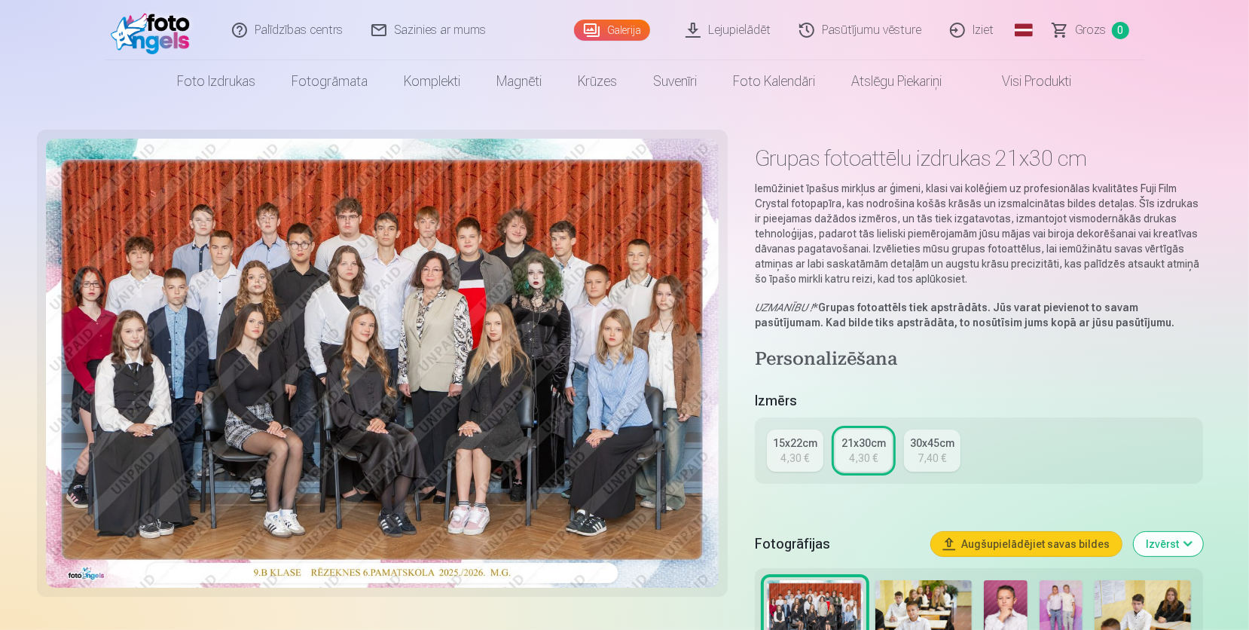
drag, startPoint x: 341, startPoint y: 321, endPoint x: 210, endPoint y: 324, distance: 131.1
click at [210, 324] on img at bounding box center [382, 363] width 673 height 449
click at [236, 371] on img at bounding box center [382, 363] width 673 height 449
click at [332, 392] on img at bounding box center [382, 363] width 673 height 449
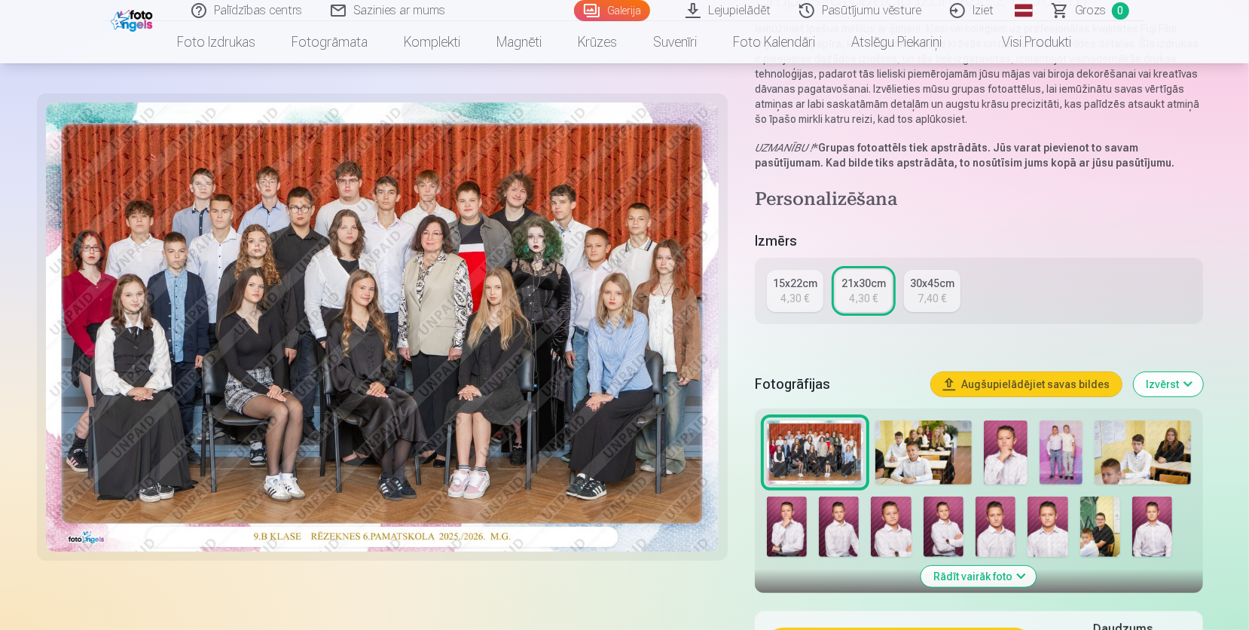
scroll to position [261, 0]
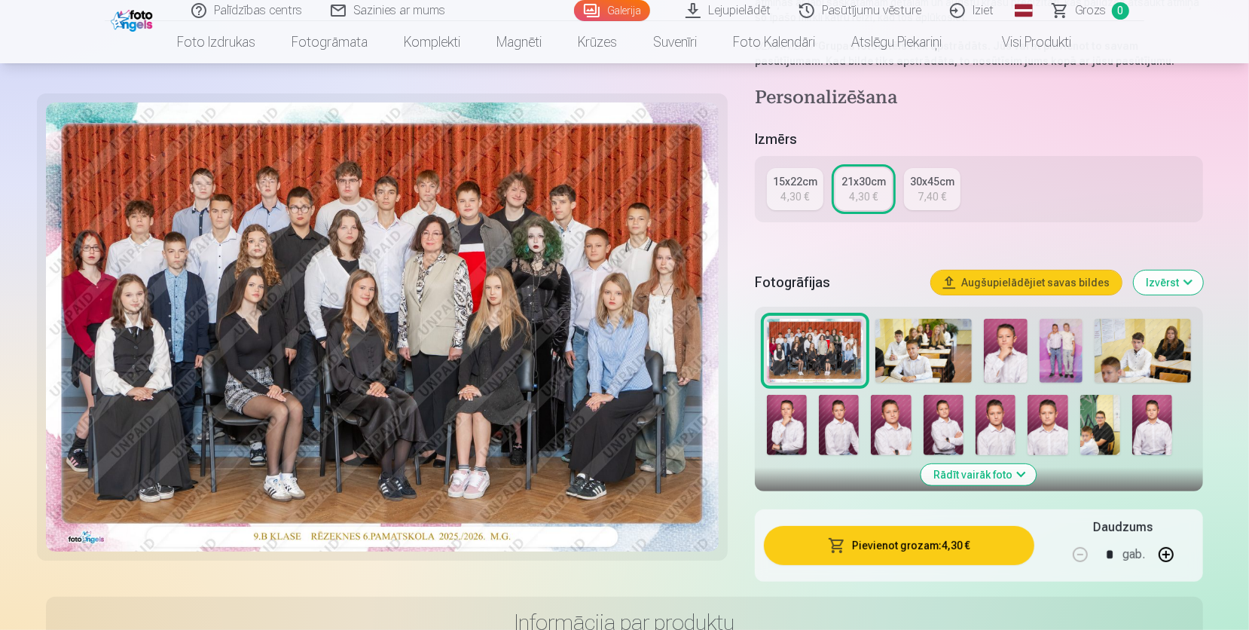
click at [925, 215] on div "15x22cm 4,30 € 21x30cm 4,30 € 30x45cm 7,40 €" at bounding box center [979, 189] width 448 height 66
click at [923, 204] on link "30x45cm 7,40 €" at bounding box center [932, 189] width 57 height 42
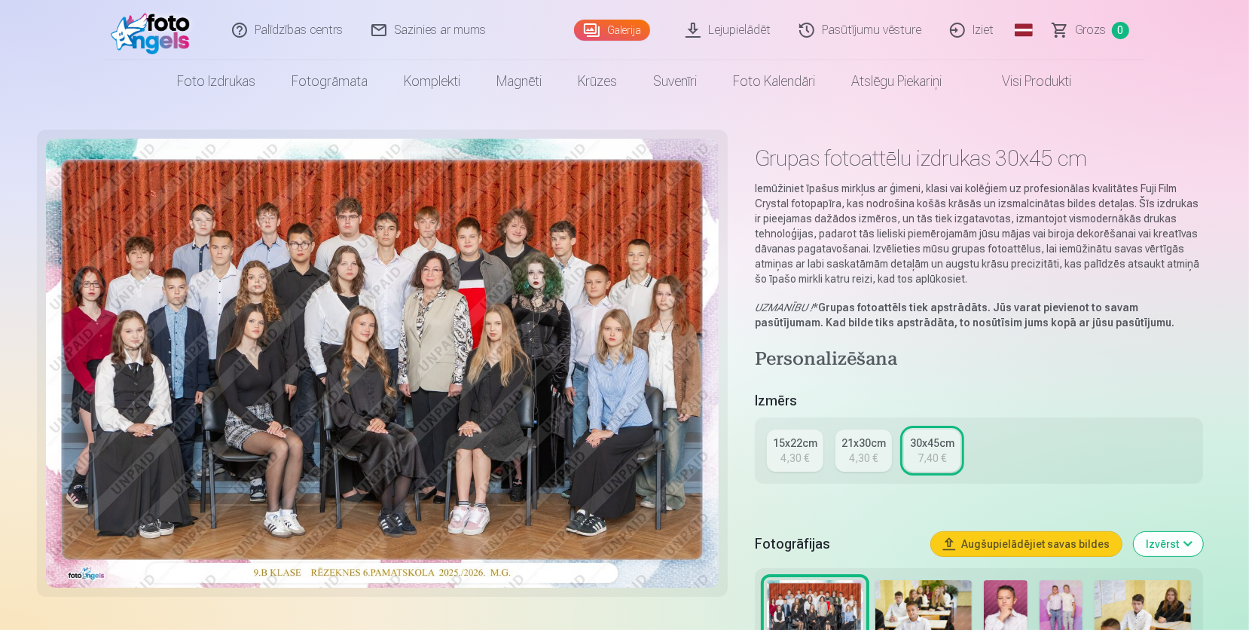
click at [866, 465] on link "21x30cm 4,30 €" at bounding box center [864, 450] width 57 height 42
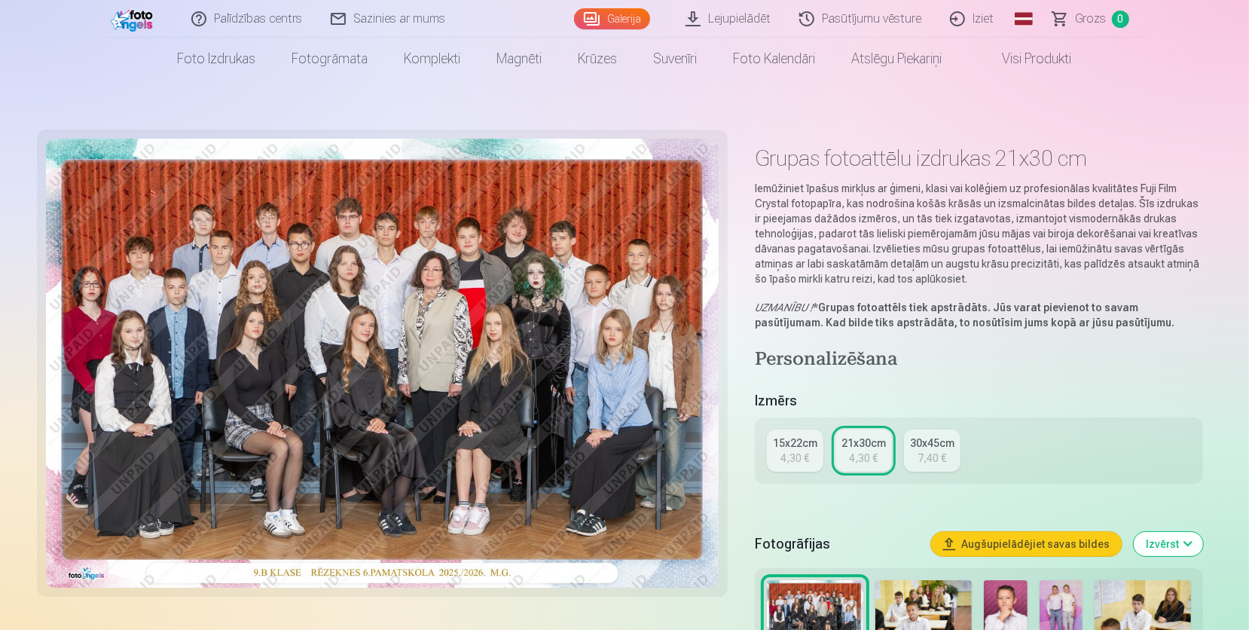
scroll to position [175, 0]
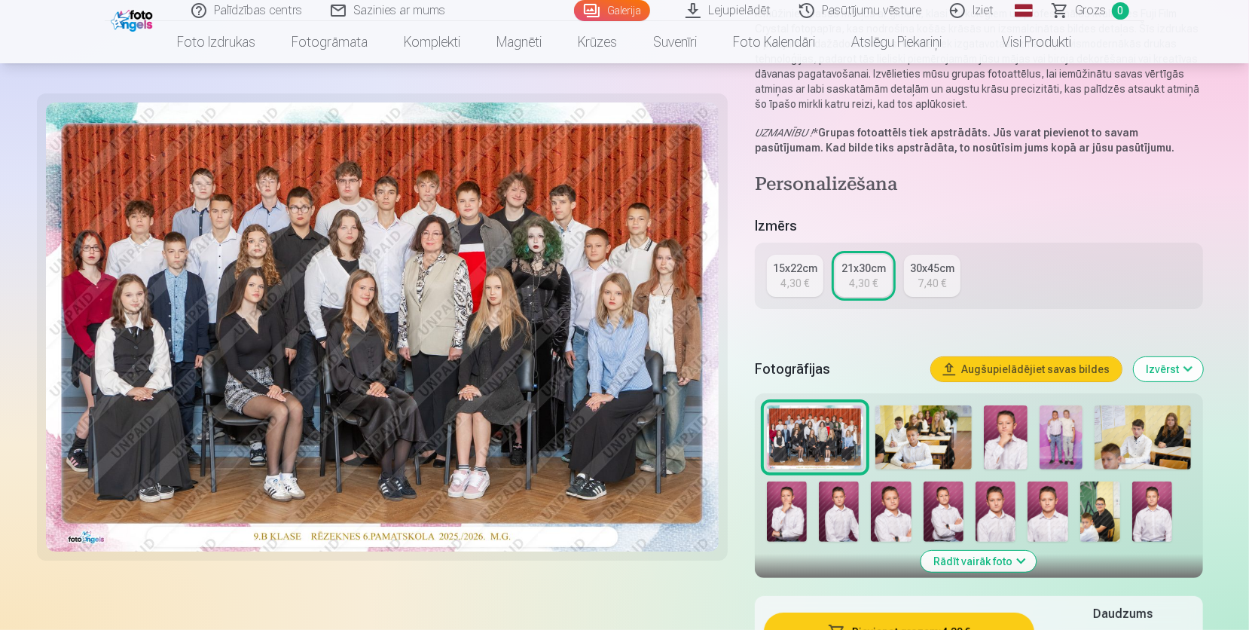
click at [1039, 372] on button "Augšupielādējiet savas bildes" at bounding box center [1026, 369] width 191 height 24
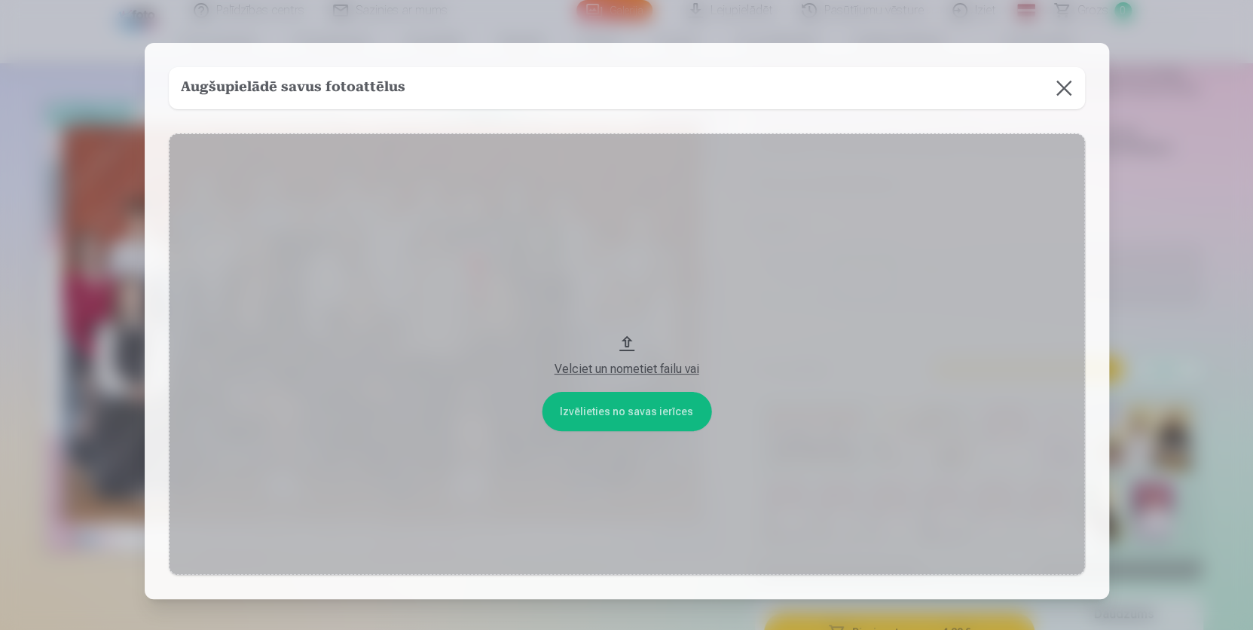
click at [1057, 89] on button at bounding box center [1064, 88] width 42 height 42
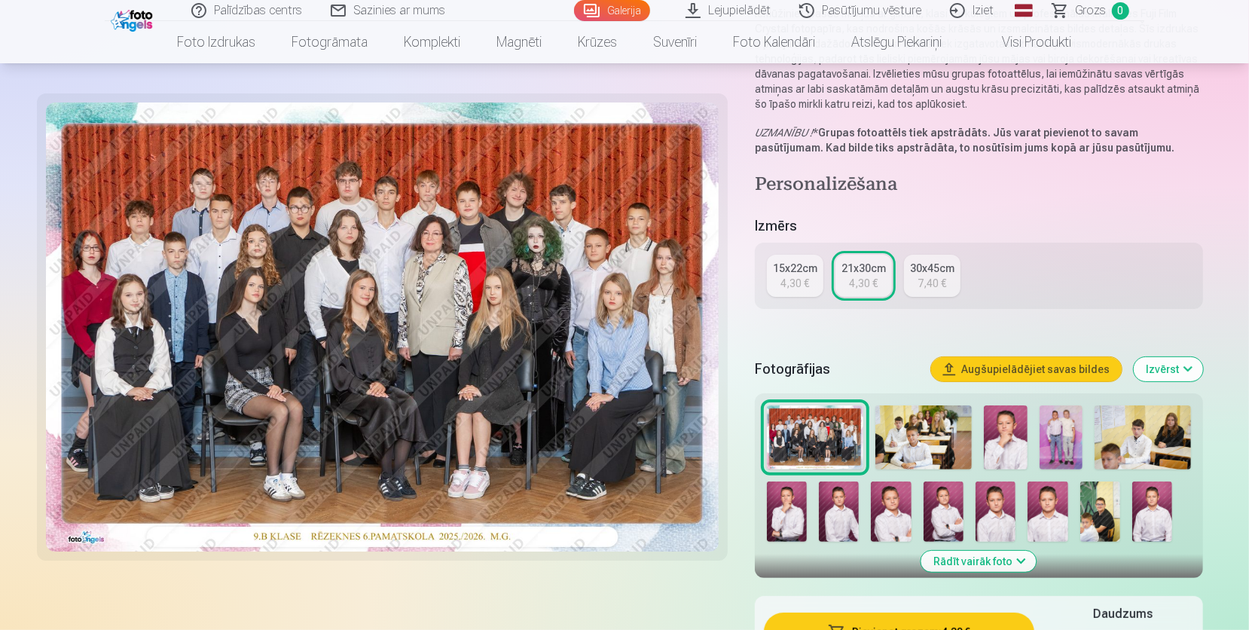
click at [1187, 358] on button "Izvērst" at bounding box center [1168, 369] width 69 height 24
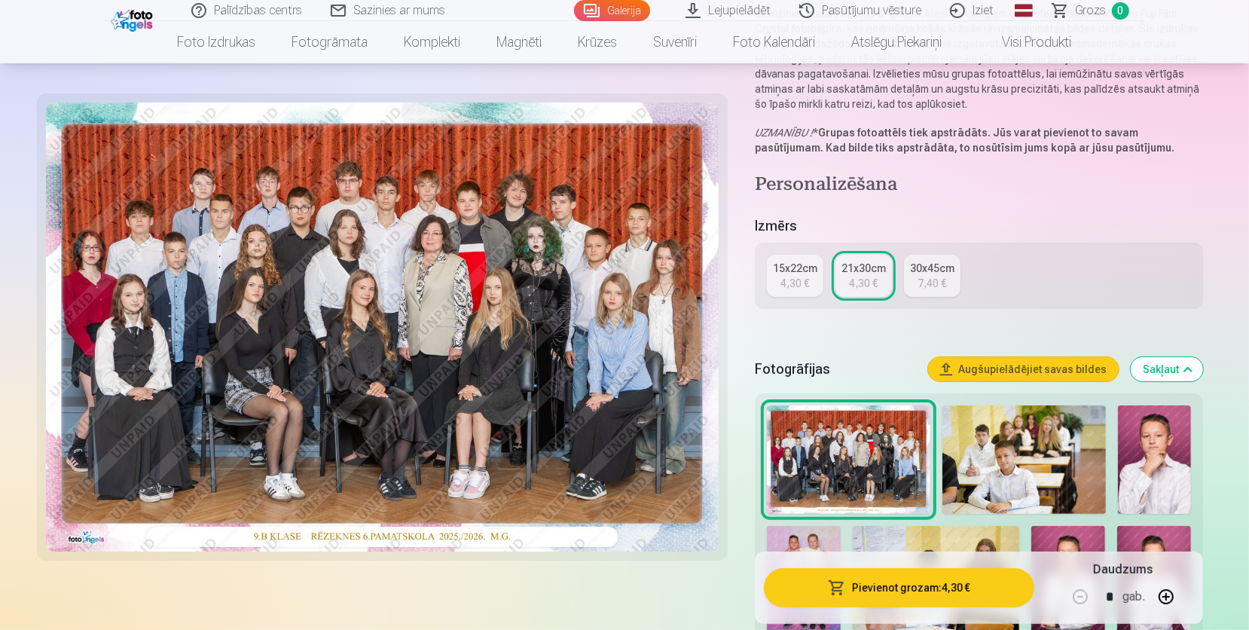
click at [1193, 372] on button "Sakļaut" at bounding box center [1167, 369] width 72 height 24
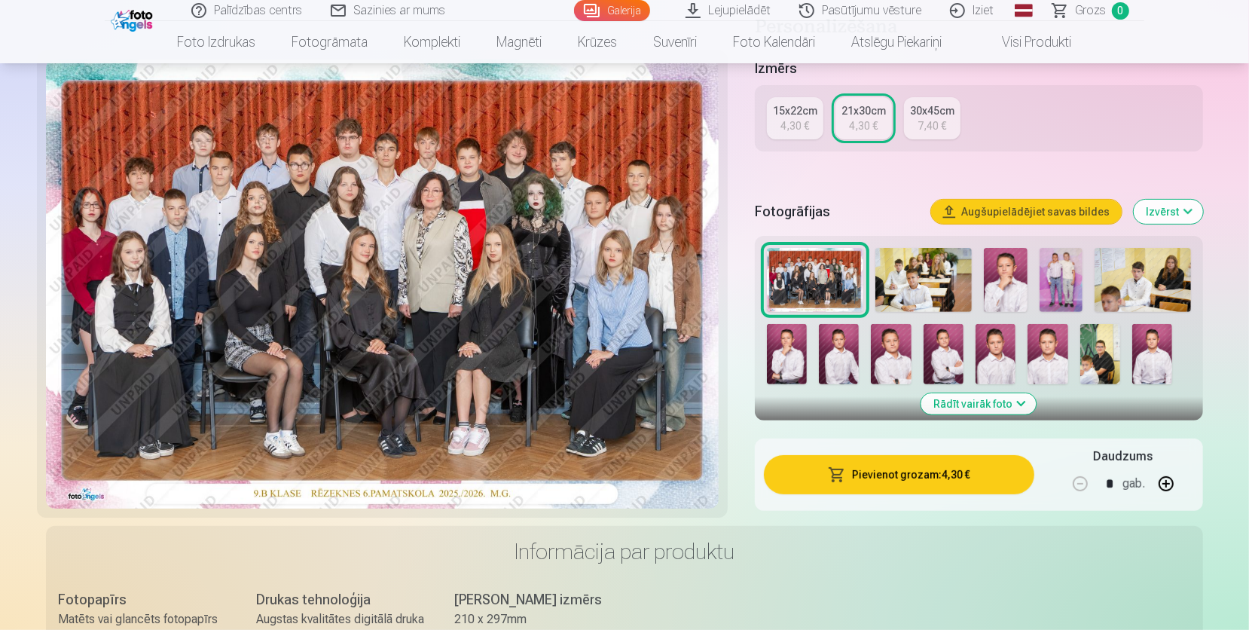
scroll to position [336, 0]
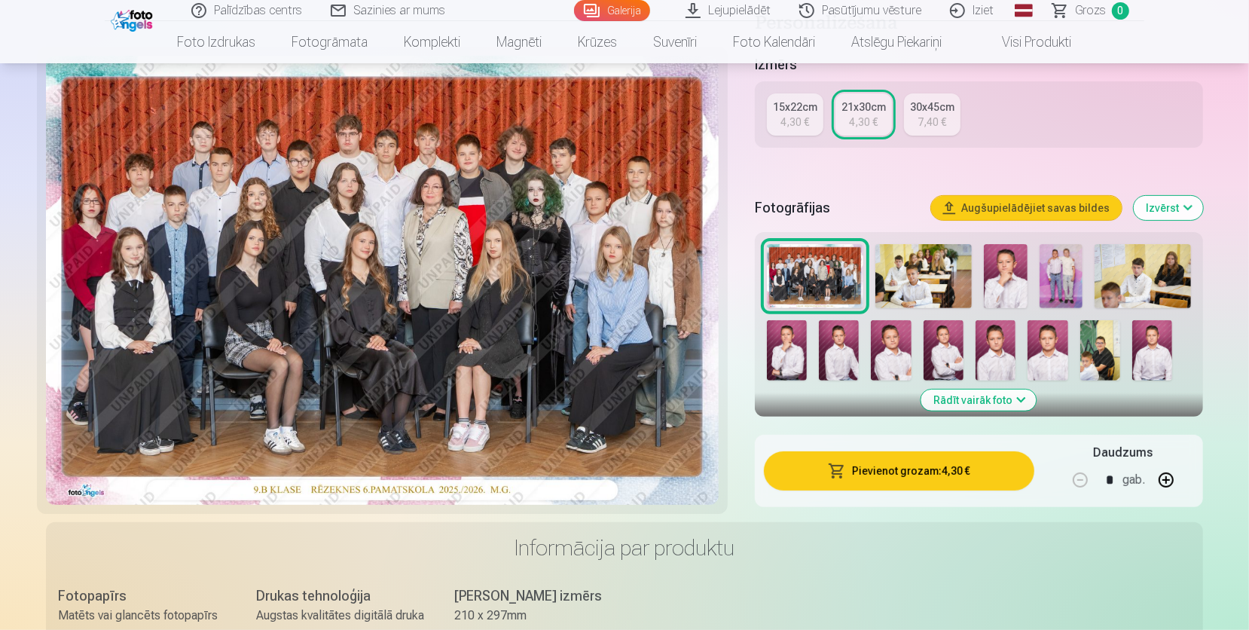
click at [1197, 200] on button "Izvērst" at bounding box center [1168, 208] width 69 height 24
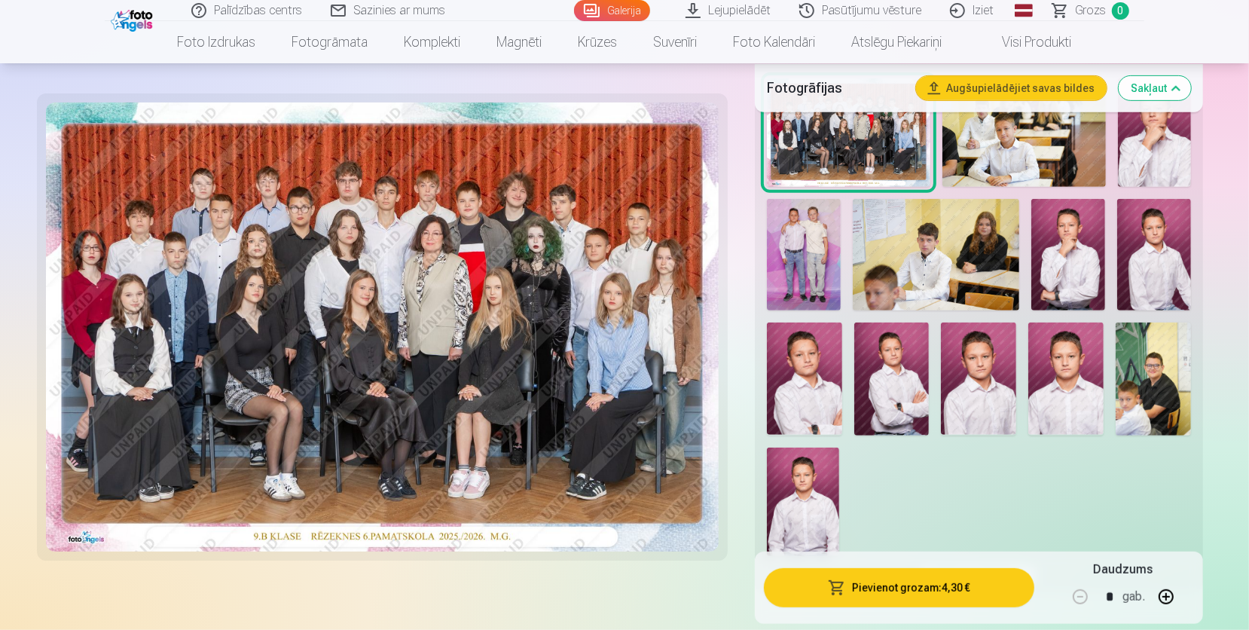
scroll to position [423, 0]
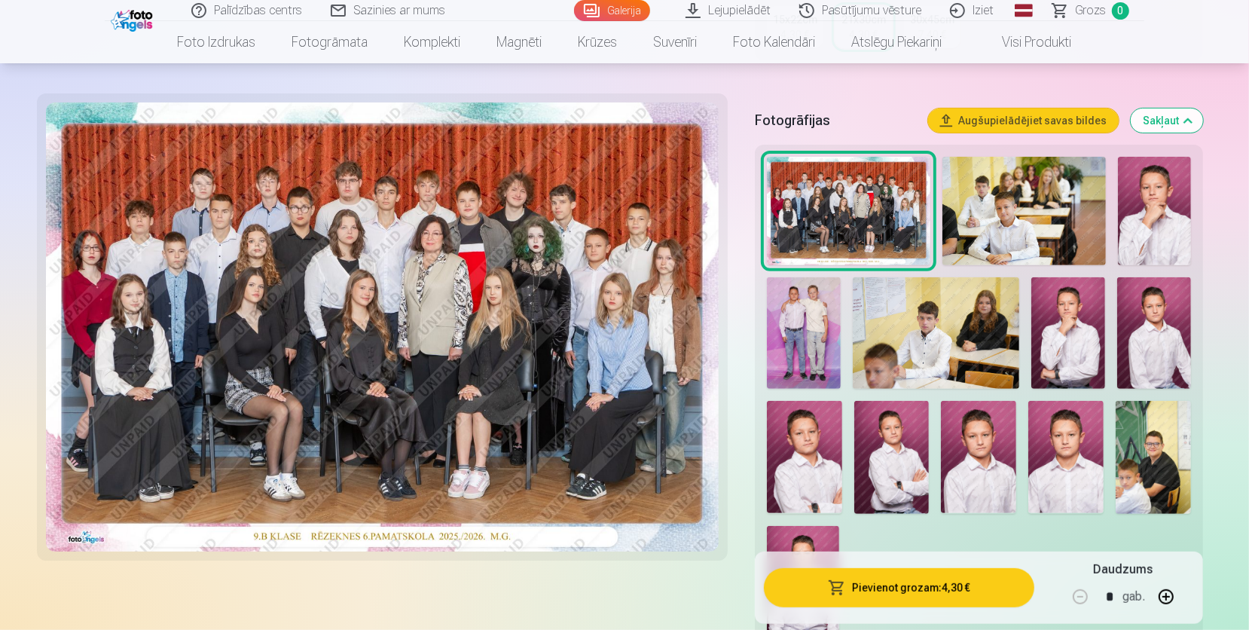
click at [1181, 105] on div "Fotogrāfijas Augšupielādējiet savas bildes Sakļaut" at bounding box center [979, 120] width 448 height 48
click at [1175, 118] on button "Sakļaut" at bounding box center [1167, 120] width 72 height 24
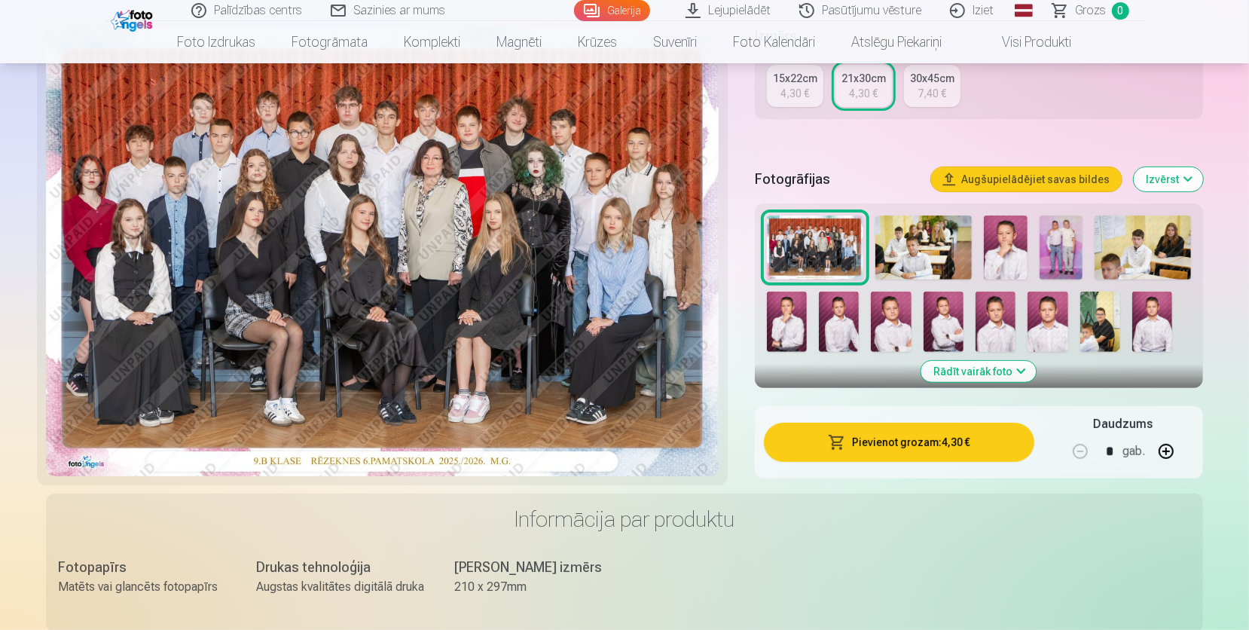
scroll to position [336, 0]
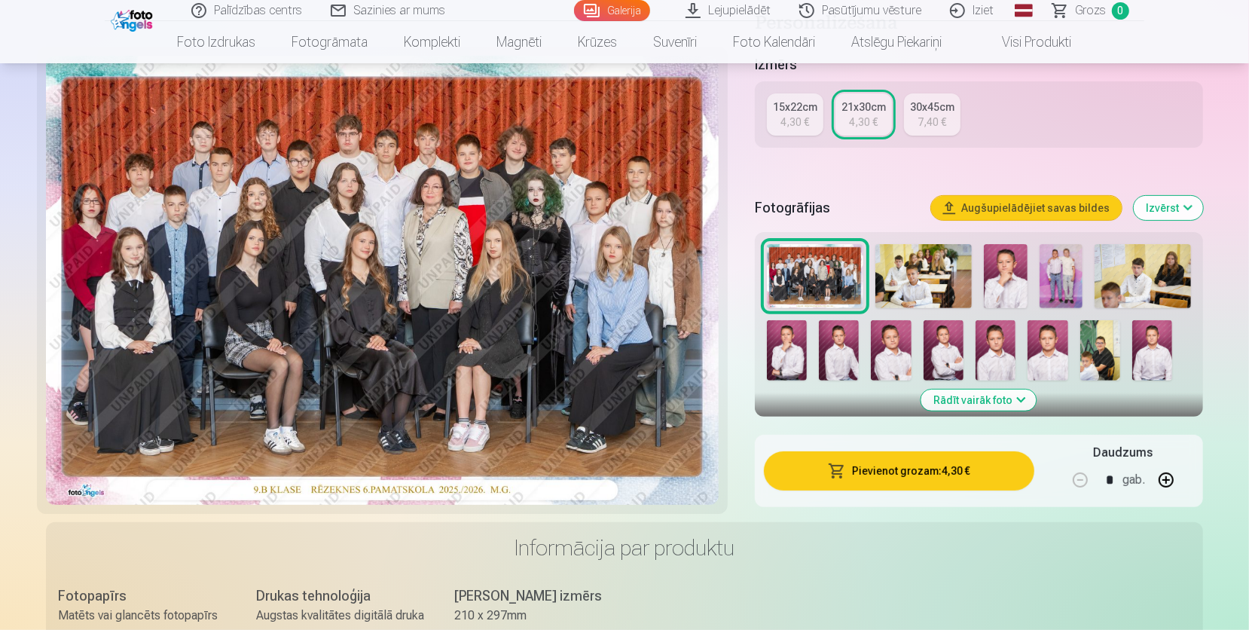
click at [1176, 206] on button "Izvērst" at bounding box center [1168, 208] width 69 height 24
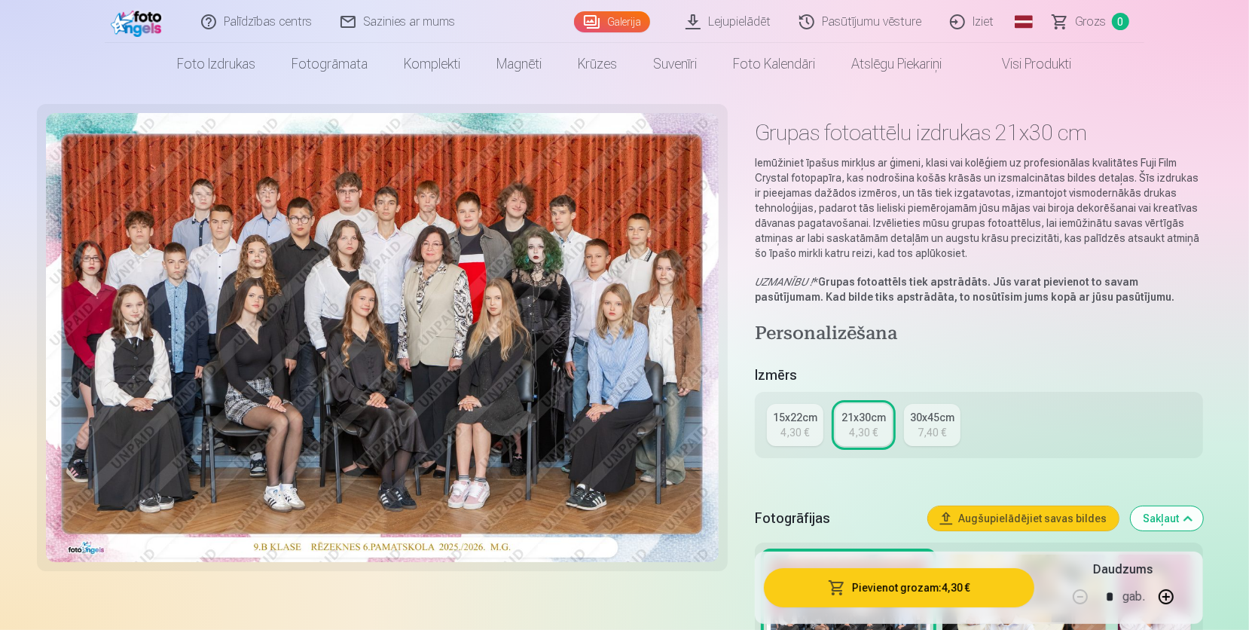
scroll to position [0, 0]
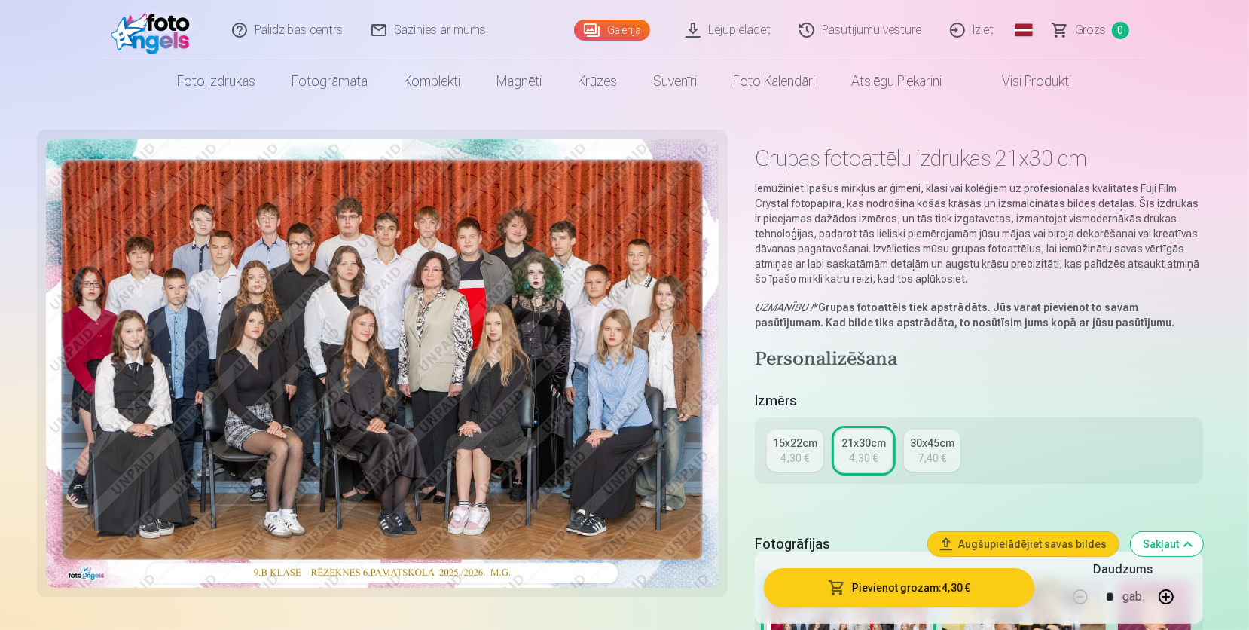
click at [1025, 93] on link "Visi produkti" at bounding box center [1026, 81] width 130 height 42
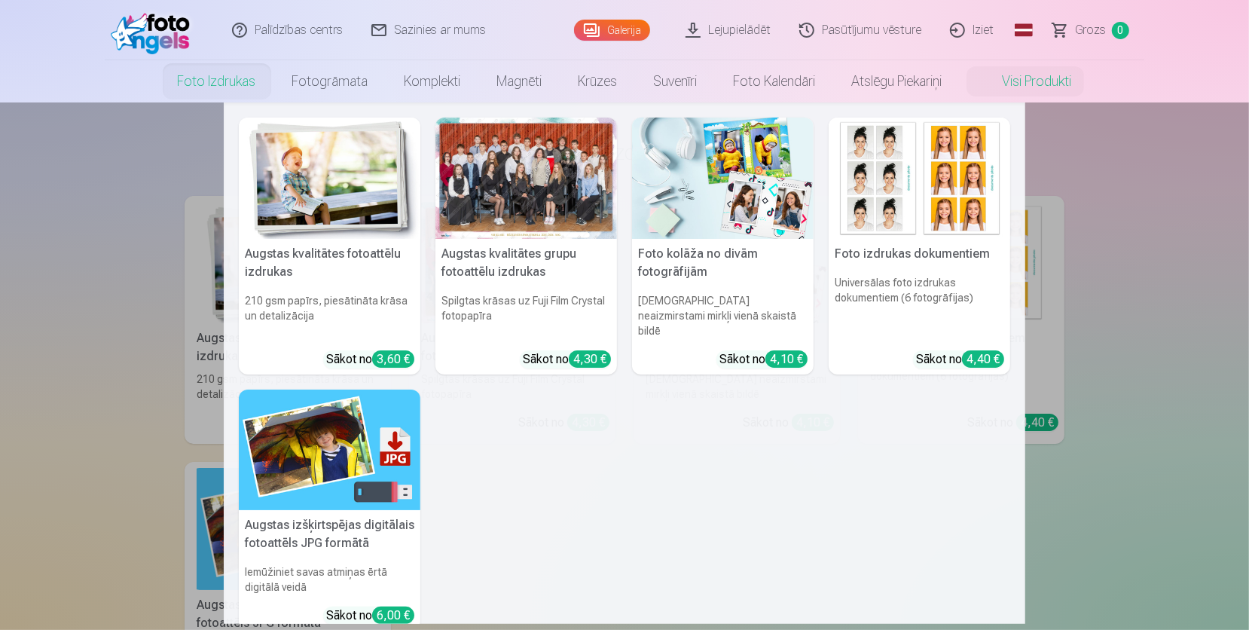
click at [246, 74] on link "Foto izdrukas" at bounding box center [217, 81] width 115 height 42
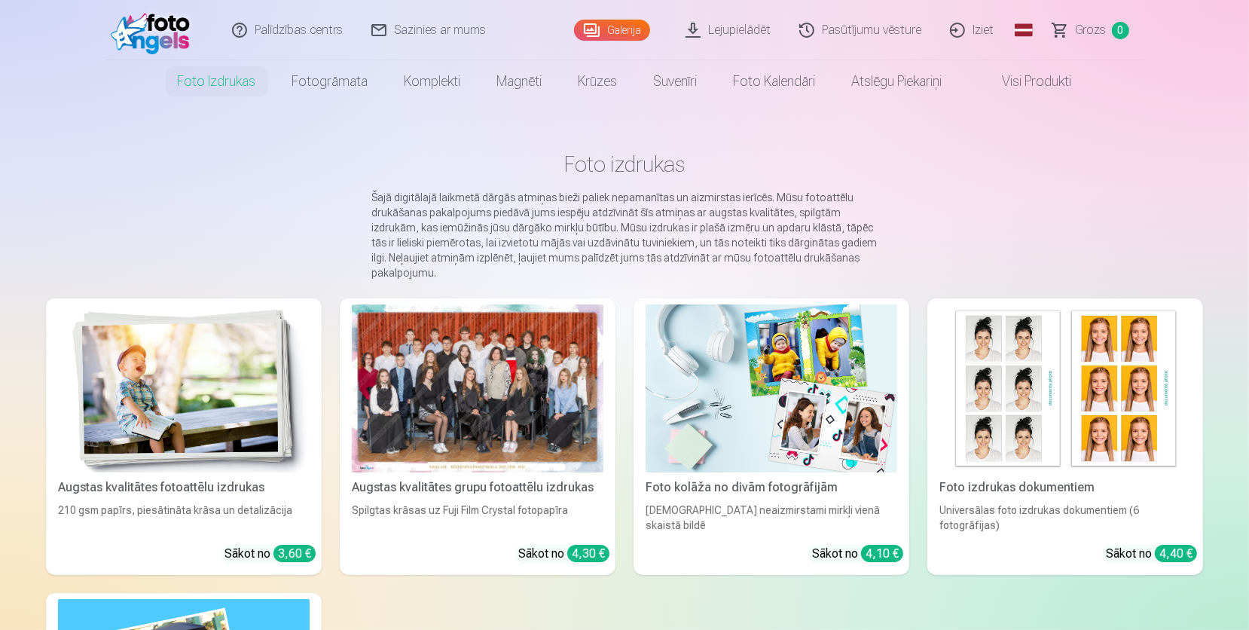
click at [528, 463] on div at bounding box center [478, 388] width 252 height 168
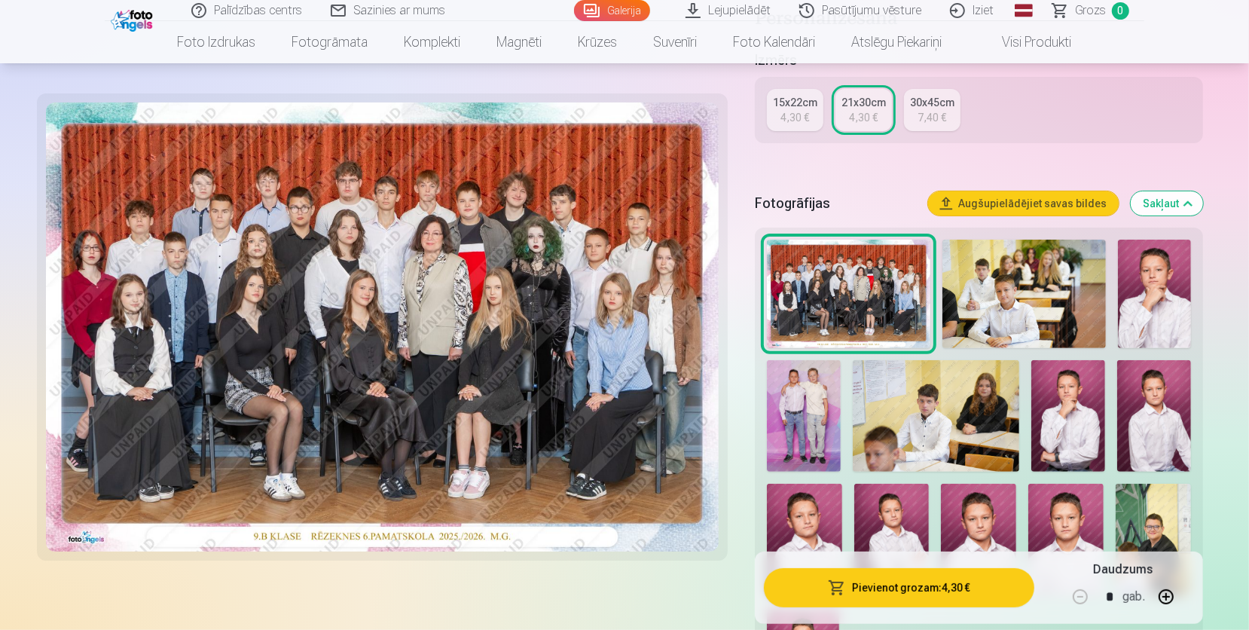
scroll to position [349, 0]
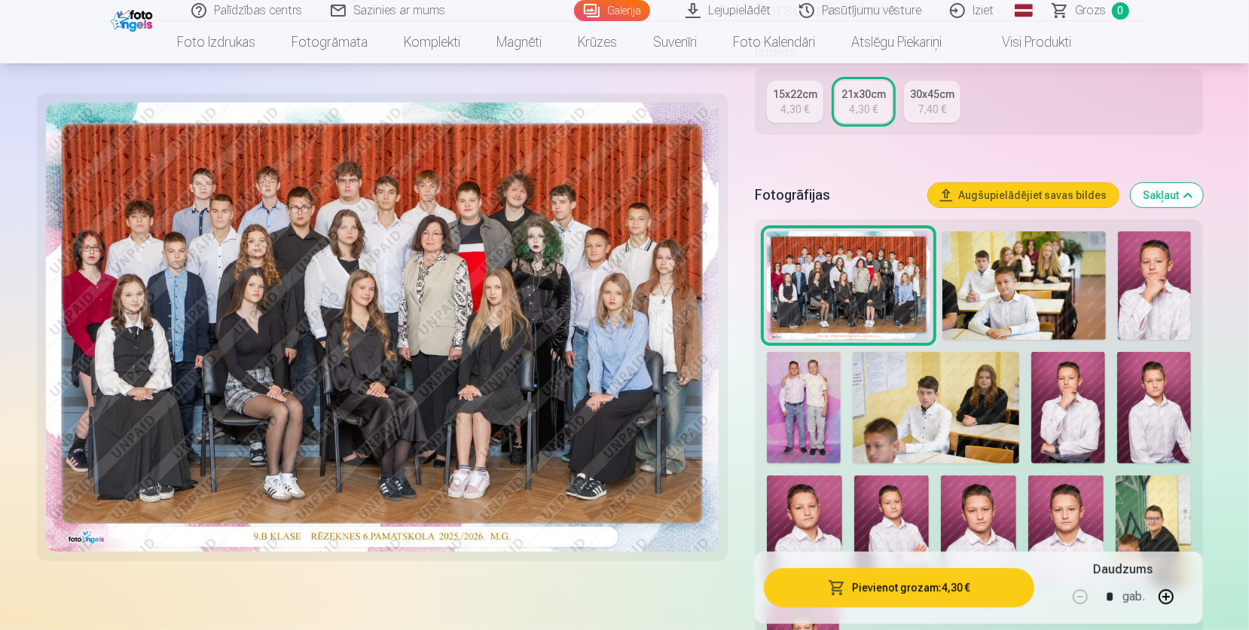
click at [1164, 195] on button "Sakļaut" at bounding box center [1167, 195] width 72 height 24
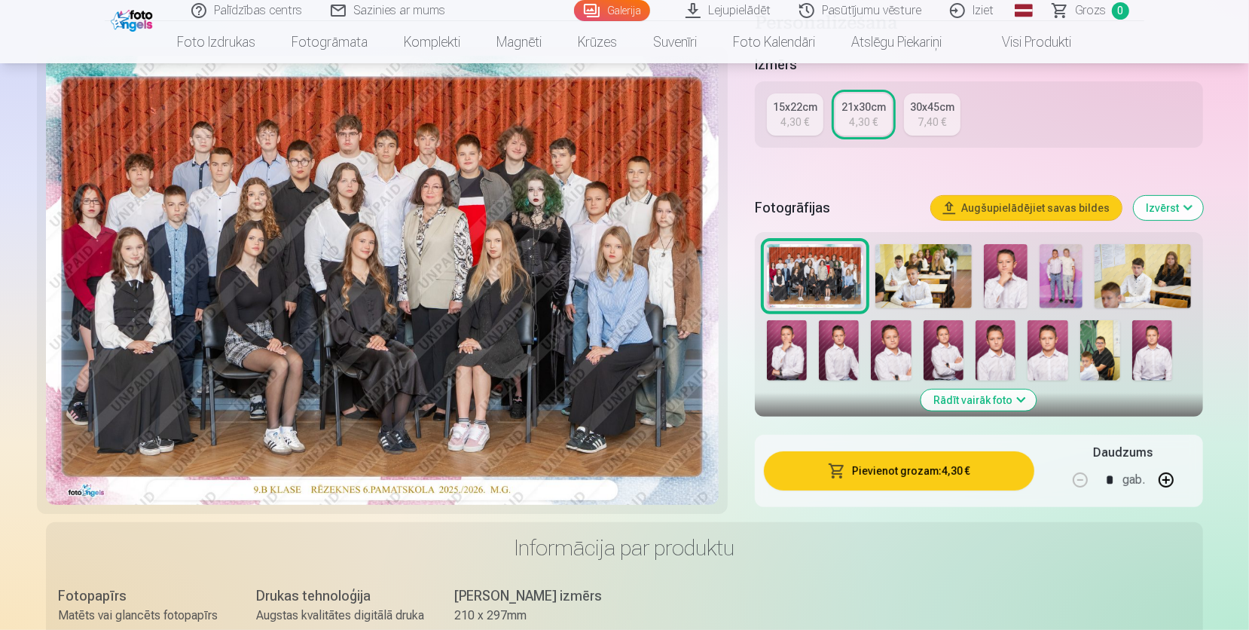
click at [1167, 192] on div "Fotogrāfijas Augšupielādējiet savas bildes Izvērst" at bounding box center [979, 208] width 448 height 48
click at [1166, 197] on button "Izvērst" at bounding box center [1168, 208] width 69 height 24
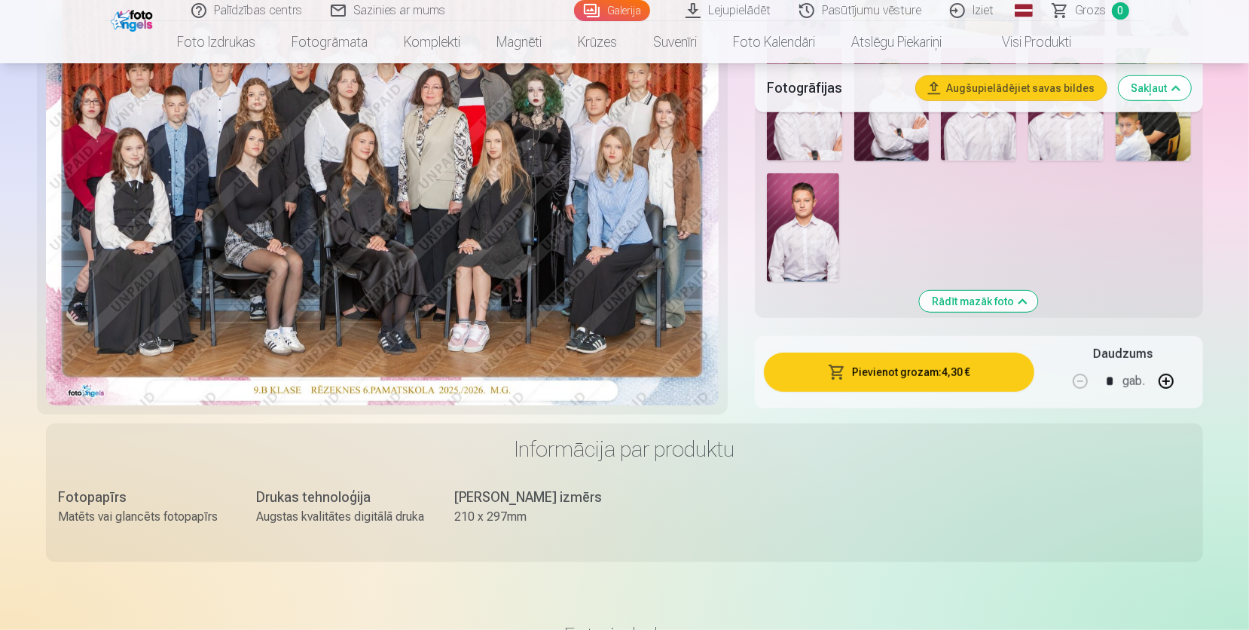
scroll to position [773, 0]
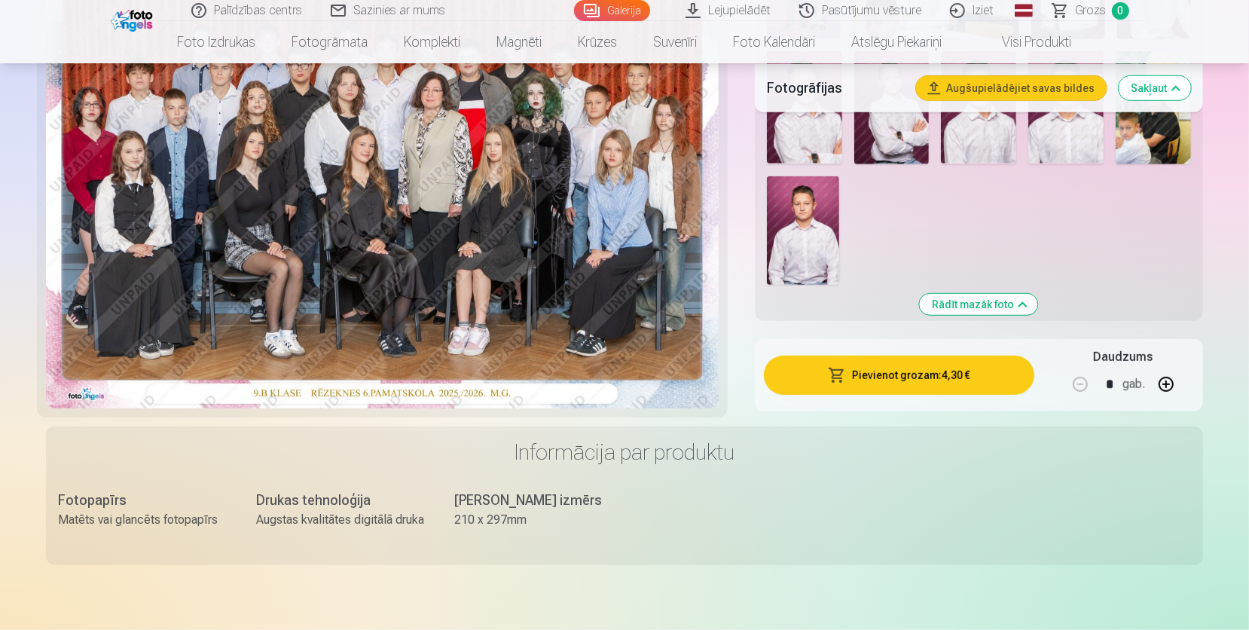
click at [1168, 382] on button "button" at bounding box center [1166, 384] width 36 height 36
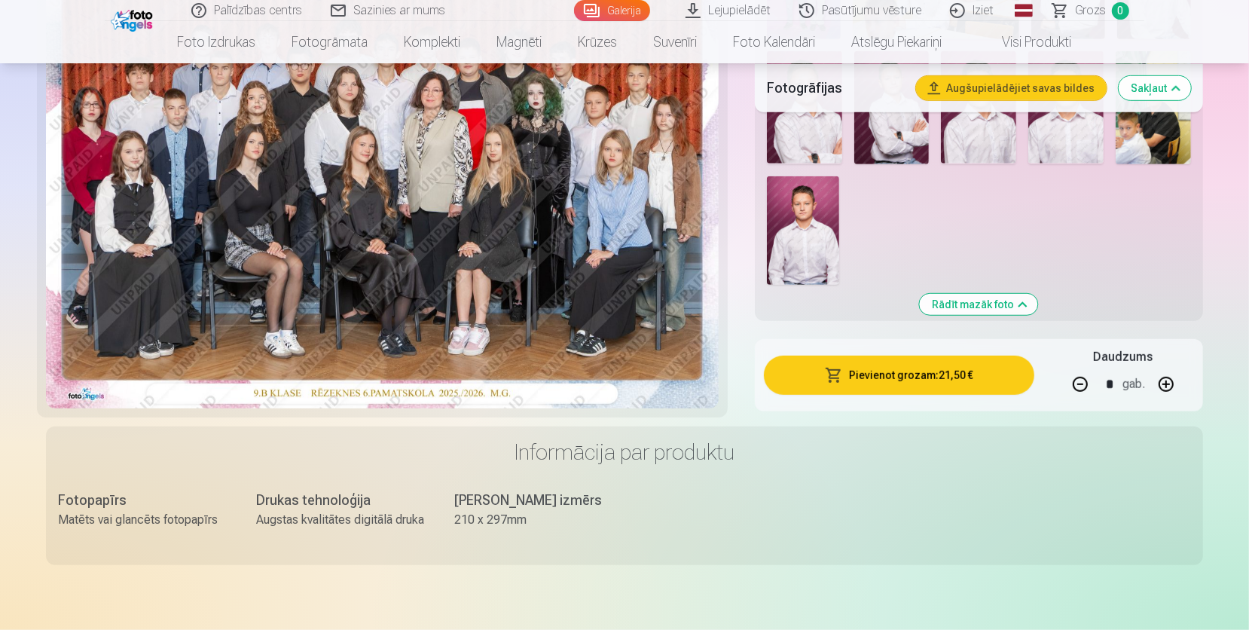
click at [1168, 382] on button "button" at bounding box center [1166, 384] width 36 height 36
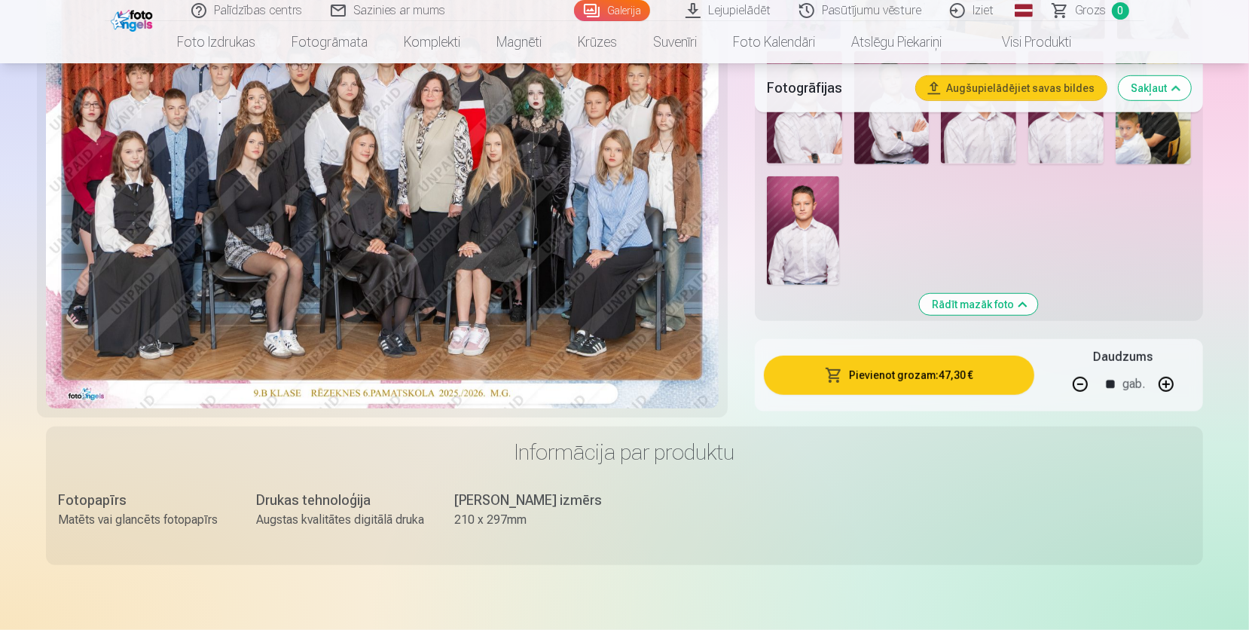
click at [1168, 382] on button "button" at bounding box center [1166, 384] width 36 height 36
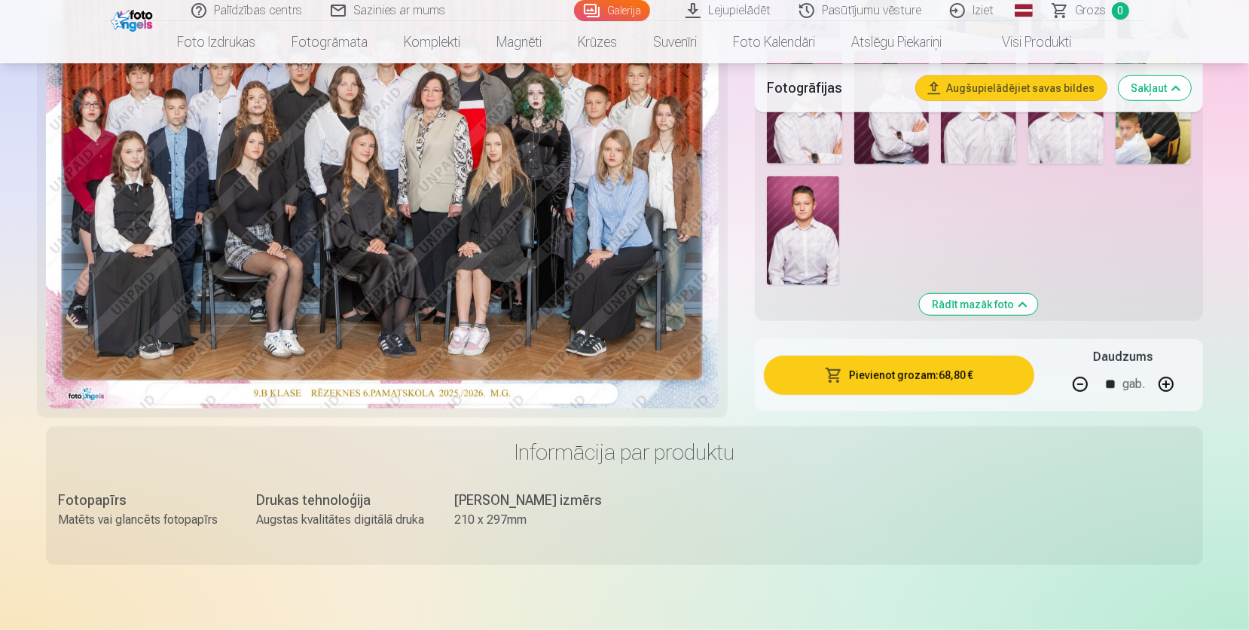
click at [1168, 382] on button "button" at bounding box center [1166, 384] width 36 height 36
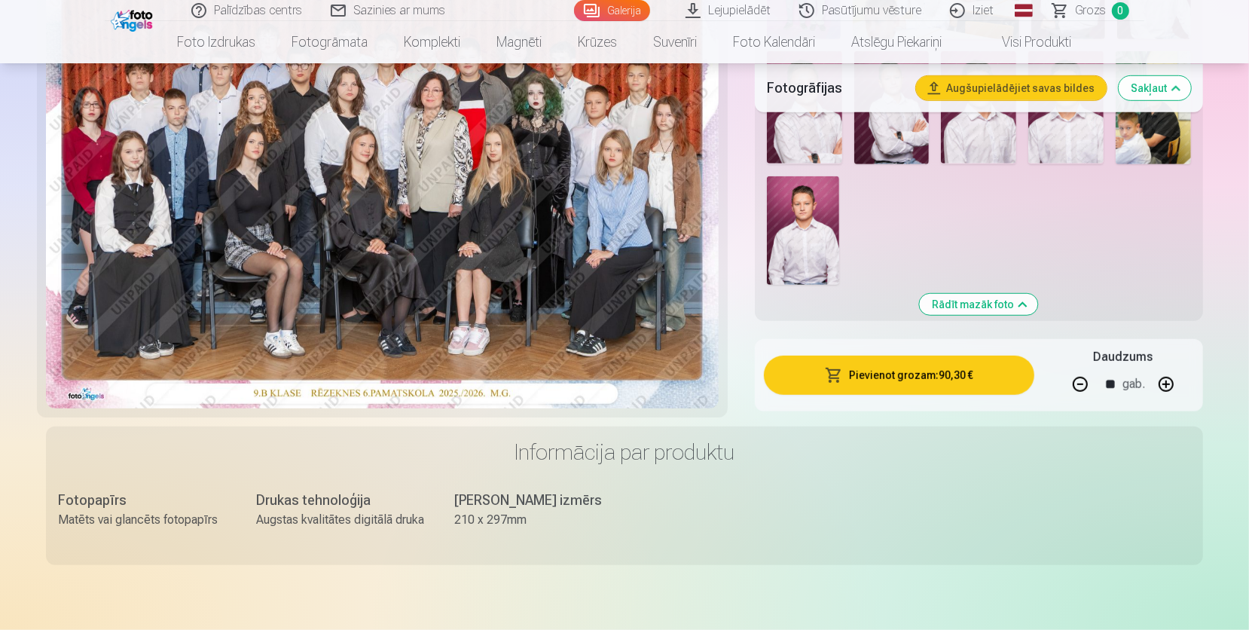
click at [1168, 382] on button "button" at bounding box center [1166, 384] width 36 height 36
click at [1074, 384] on button "button" at bounding box center [1080, 384] width 36 height 36
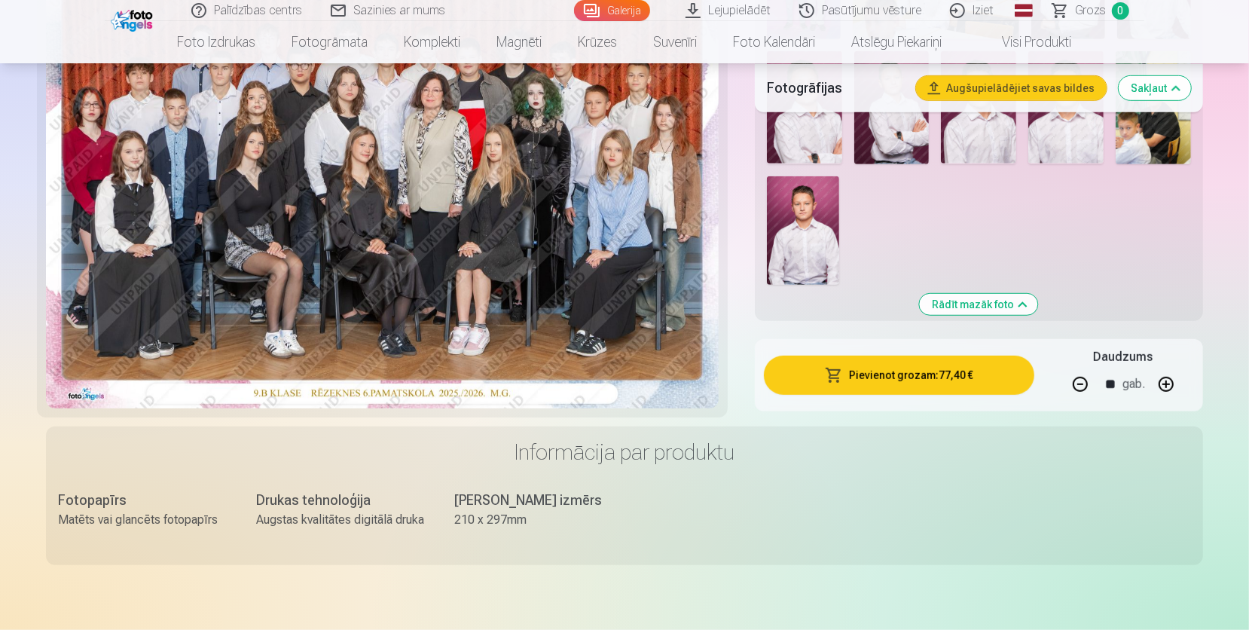
click at [1074, 384] on button "button" at bounding box center [1080, 384] width 36 height 36
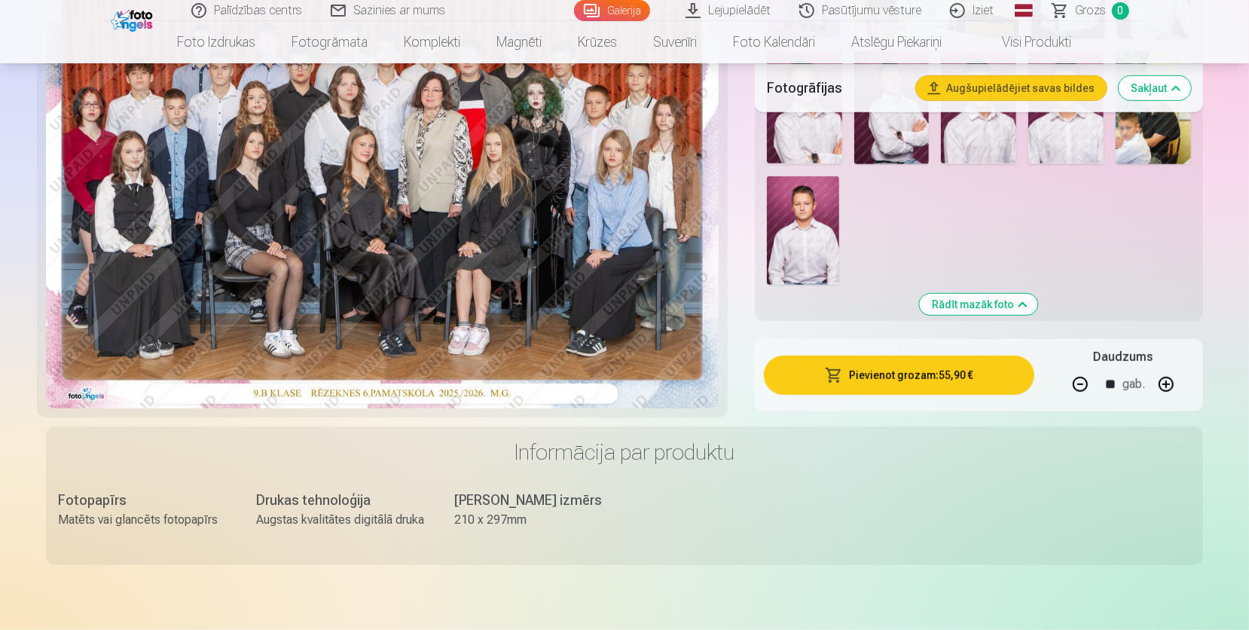
click at [1074, 384] on button "button" at bounding box center [1080, 384] width 36 height 36
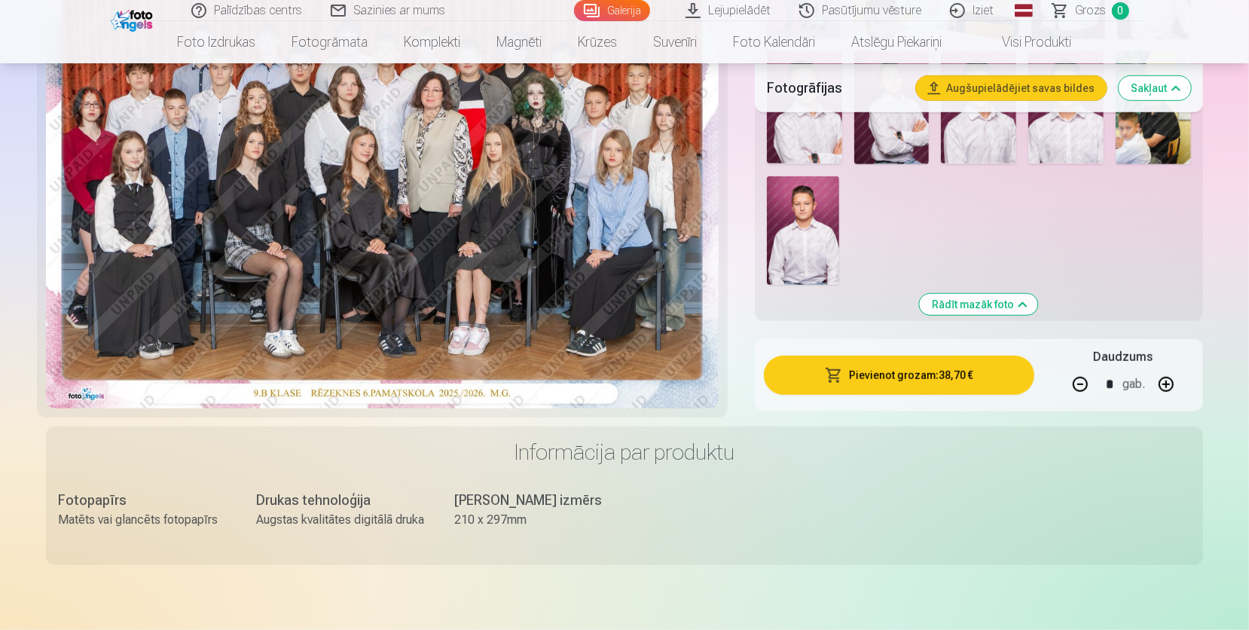
click at [1074, 384] on button "button" at bounding box center [1080, 384] width 36 height 36
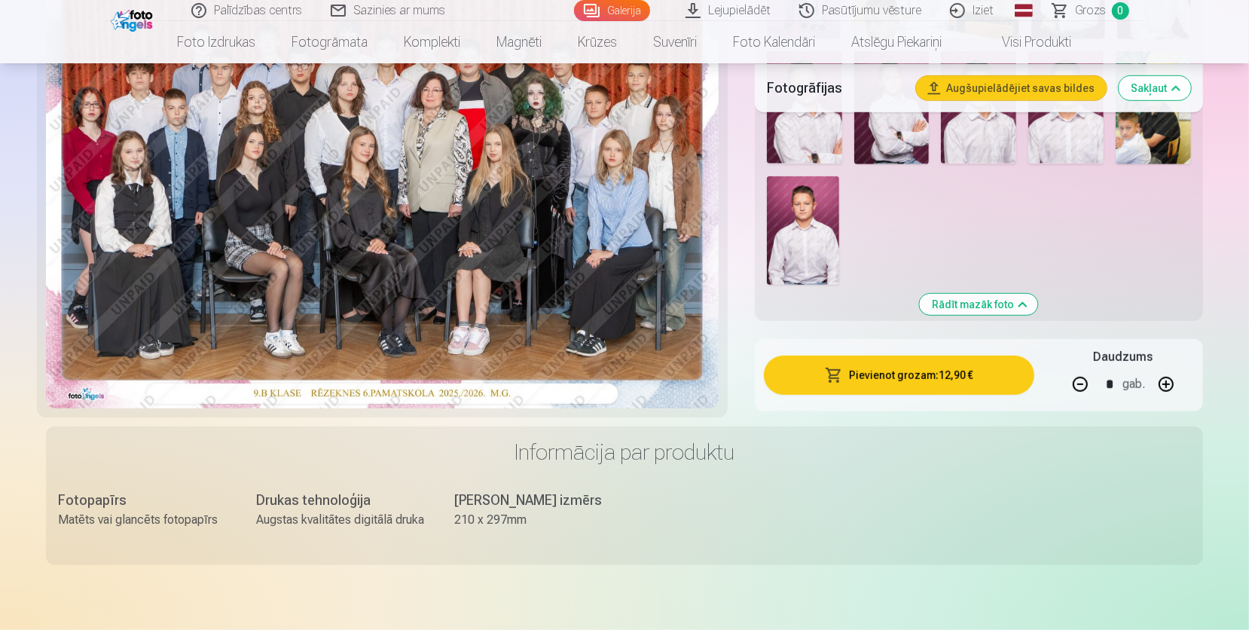
click at [1074, 384] on button "button" at bounding box center [1080, 384] width 36 height 36
type input "*"
click at [940, 368] on button "Pievienot grozam : 4,30 €" at bounding box center [899, 375] width 270 height 39
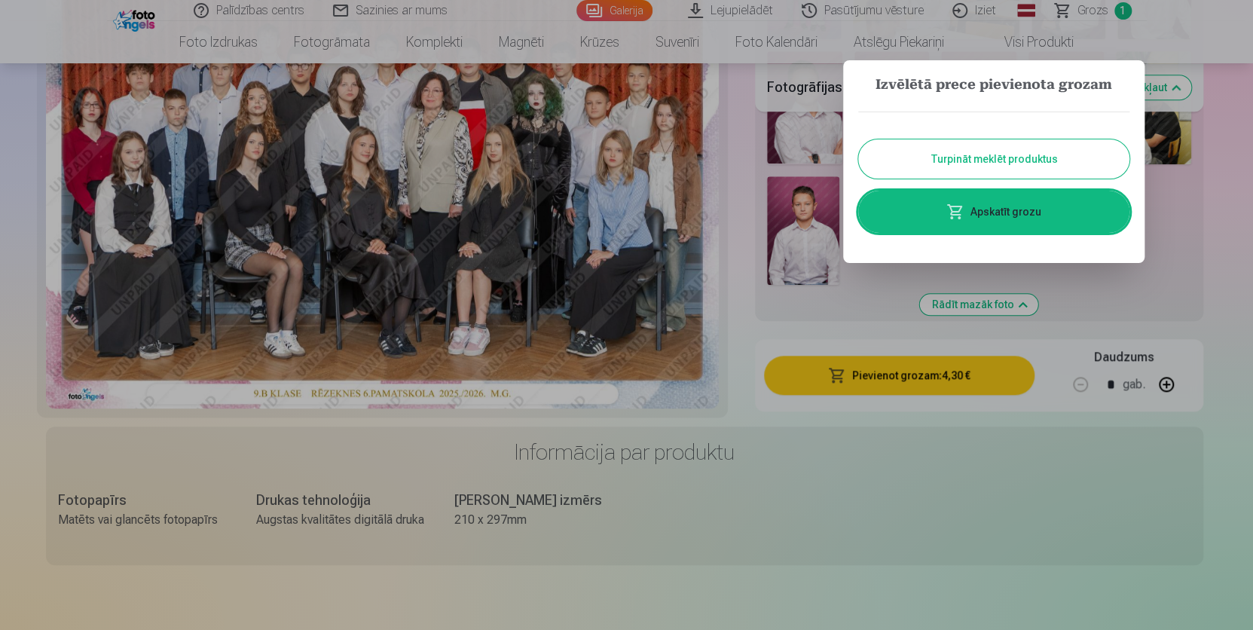
click at [999, 160] on button "Turpināt meklēt produktus" at bounding box center [993, 158] width 271 height 39
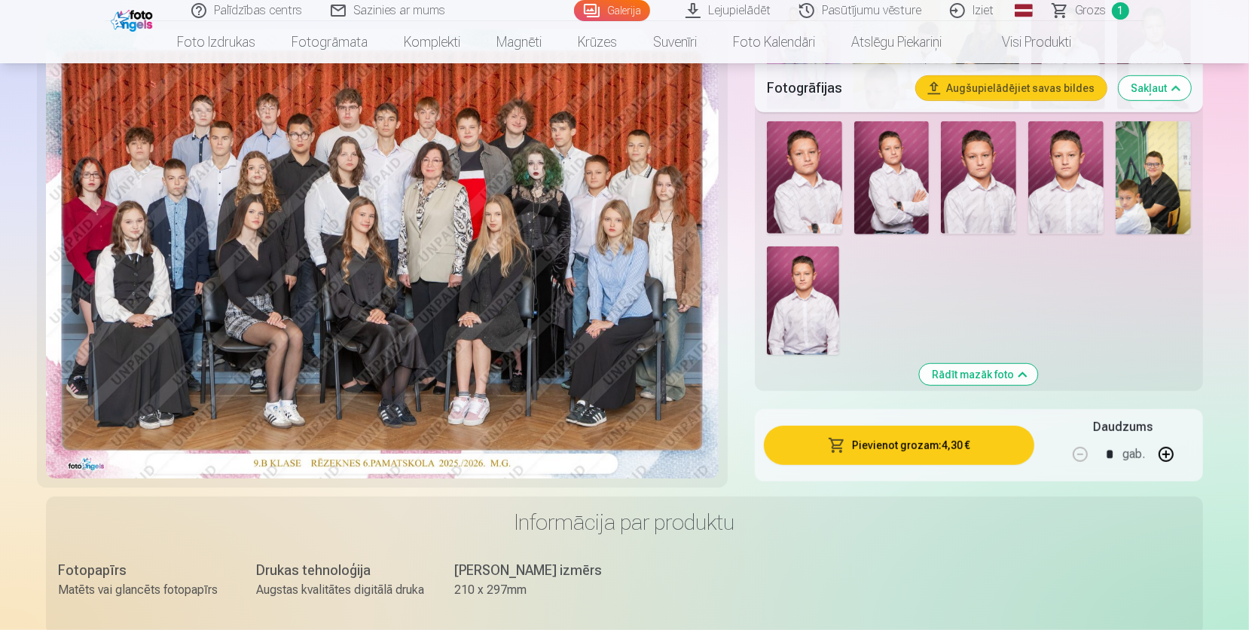
scroll to position [598, 0]
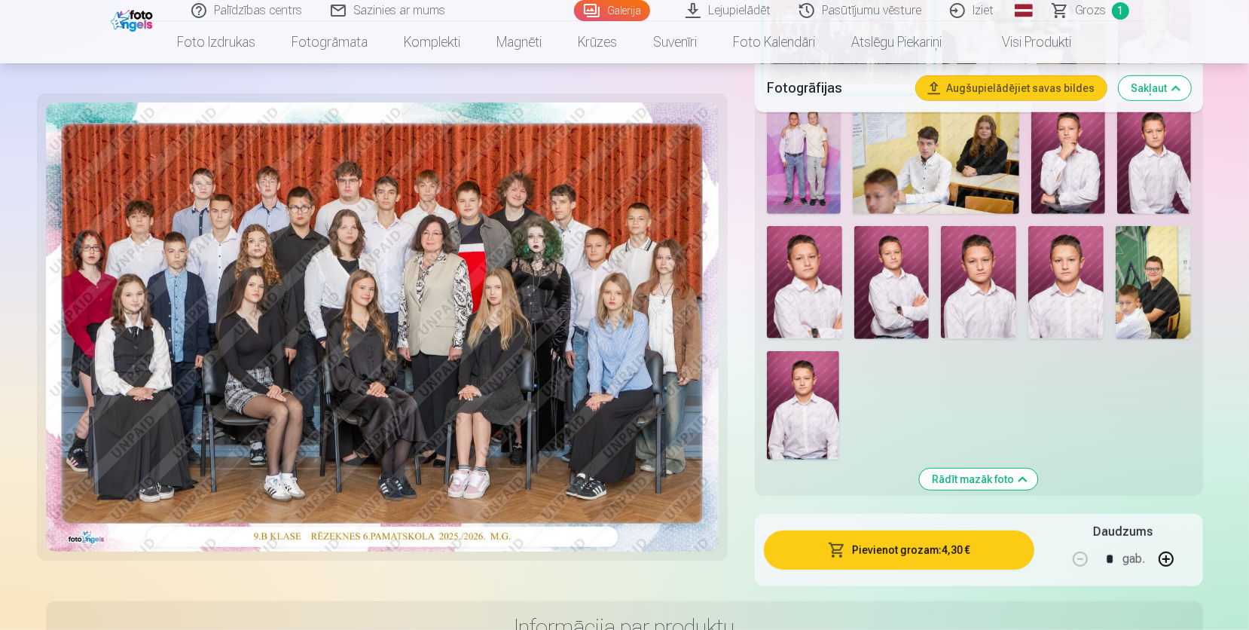
click at [974, 261] on img at bounding box center [978, 282] width 75 height 113
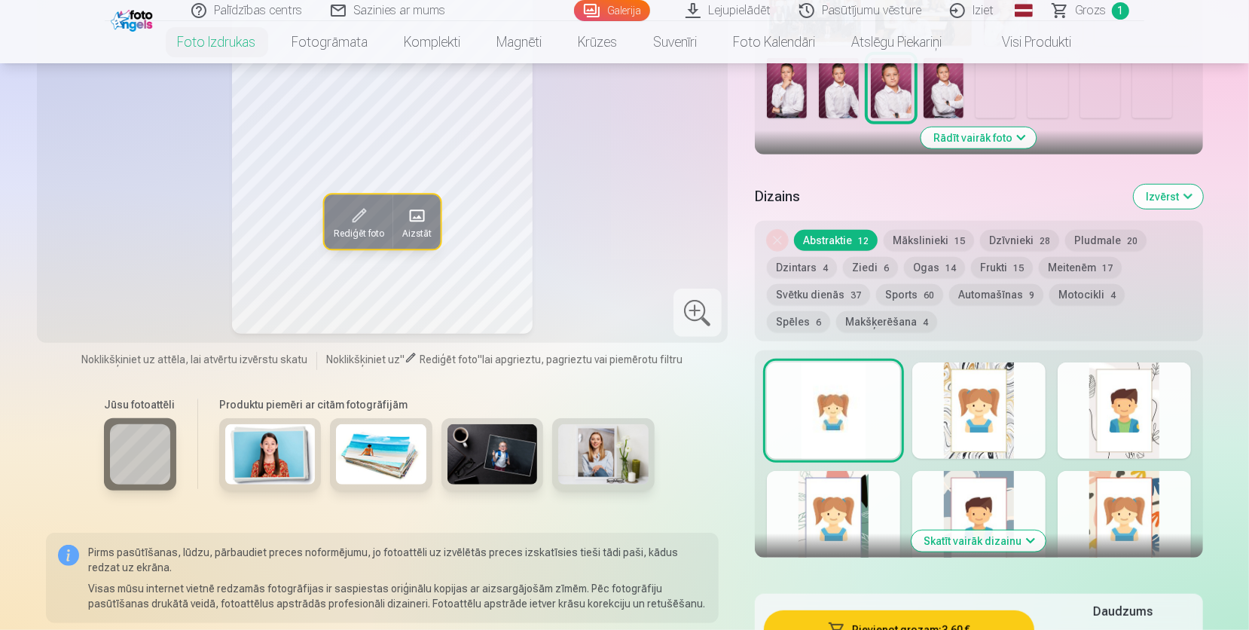
scroll to position [698, 0]
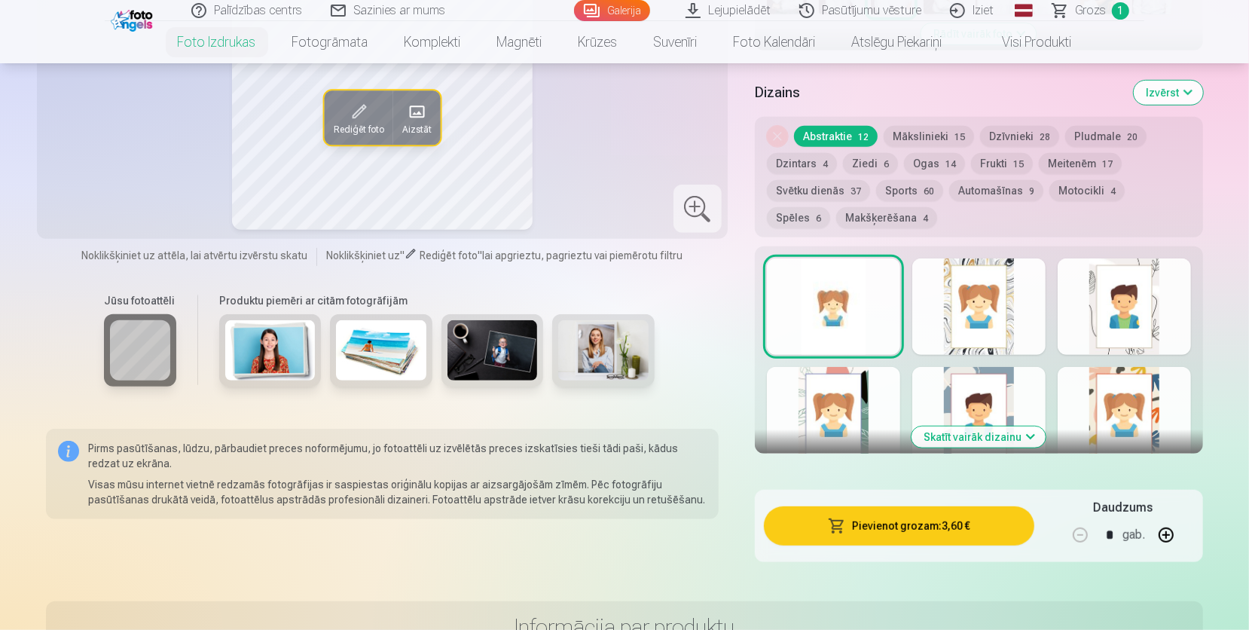
click at [984, 185] on button "Automašīnas 9" at bounding box center [996, 190] width 94 height 21
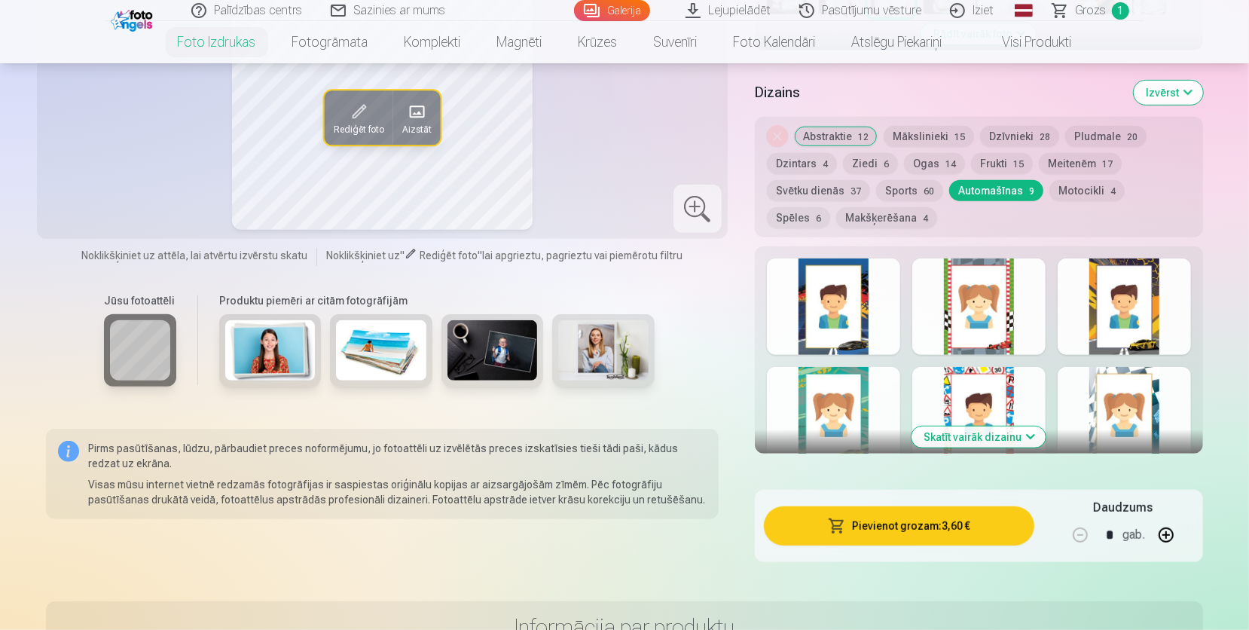
click at [984, 444] on button "Skatīt vairāk dizainu" at bounding box center [979, 436] width 134 height 21
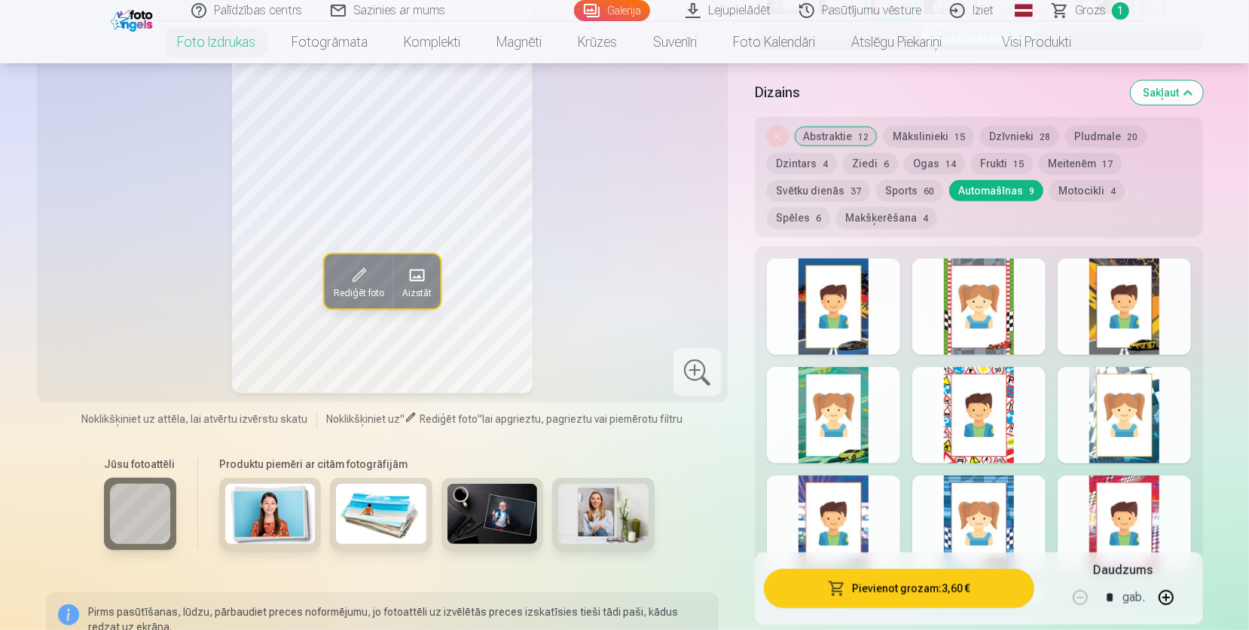
click at [1134, 306] on div at bounding box center [1124, 306] width 133 height 96
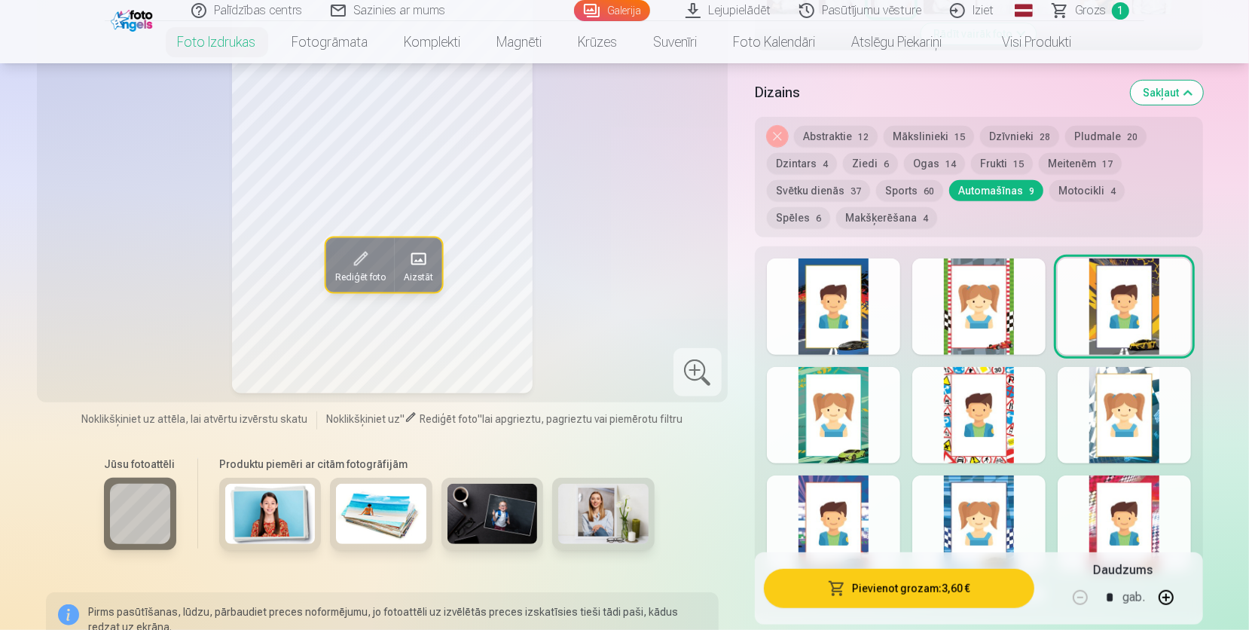
click at [883, 283] on div at bounding box center [833, 306] width 133 height 96
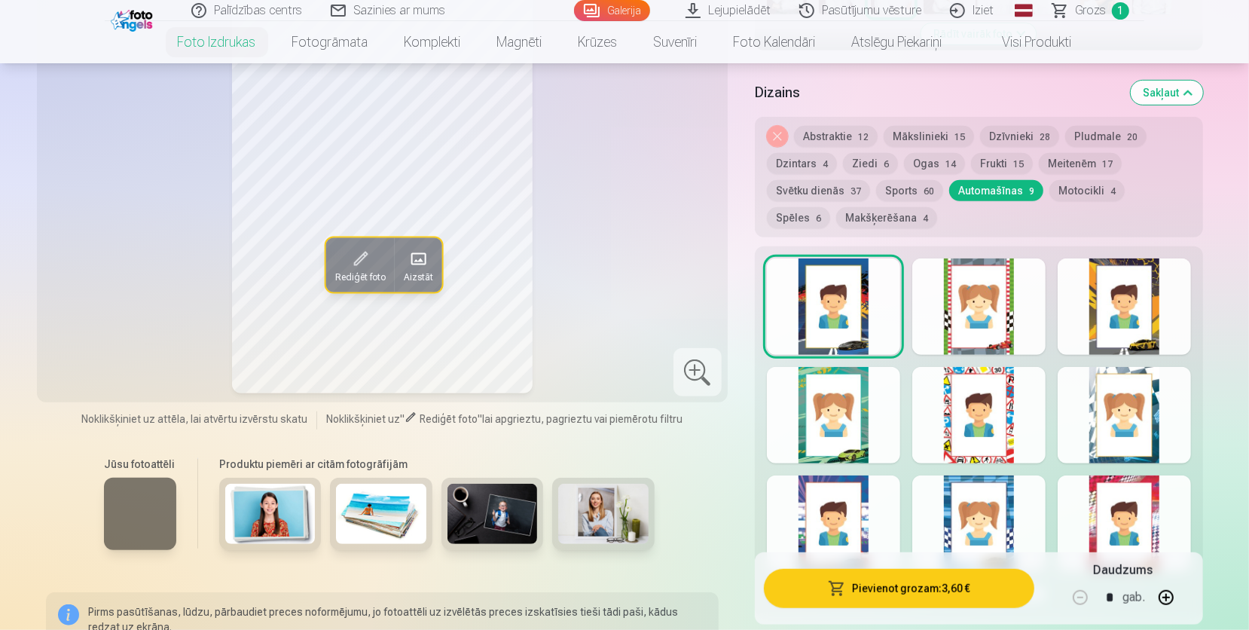
scroll to position [611, 0]
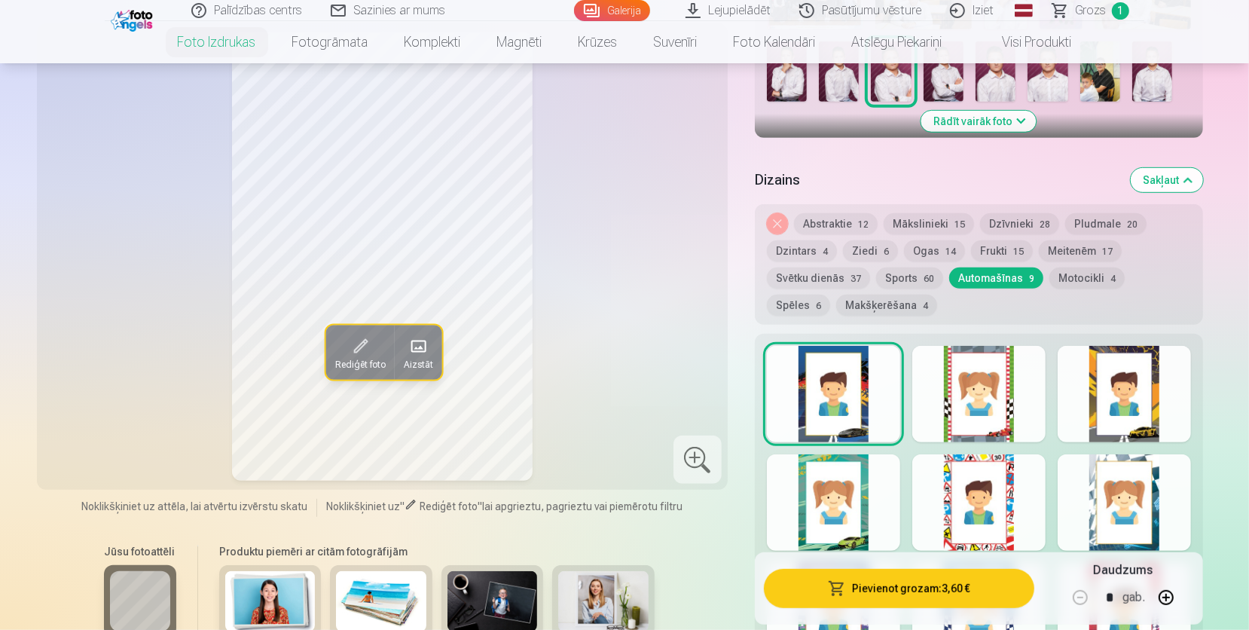
click at [1083, 273] on button "Motocikli 4" at bounding box center [1087, 277] width 75 height 21
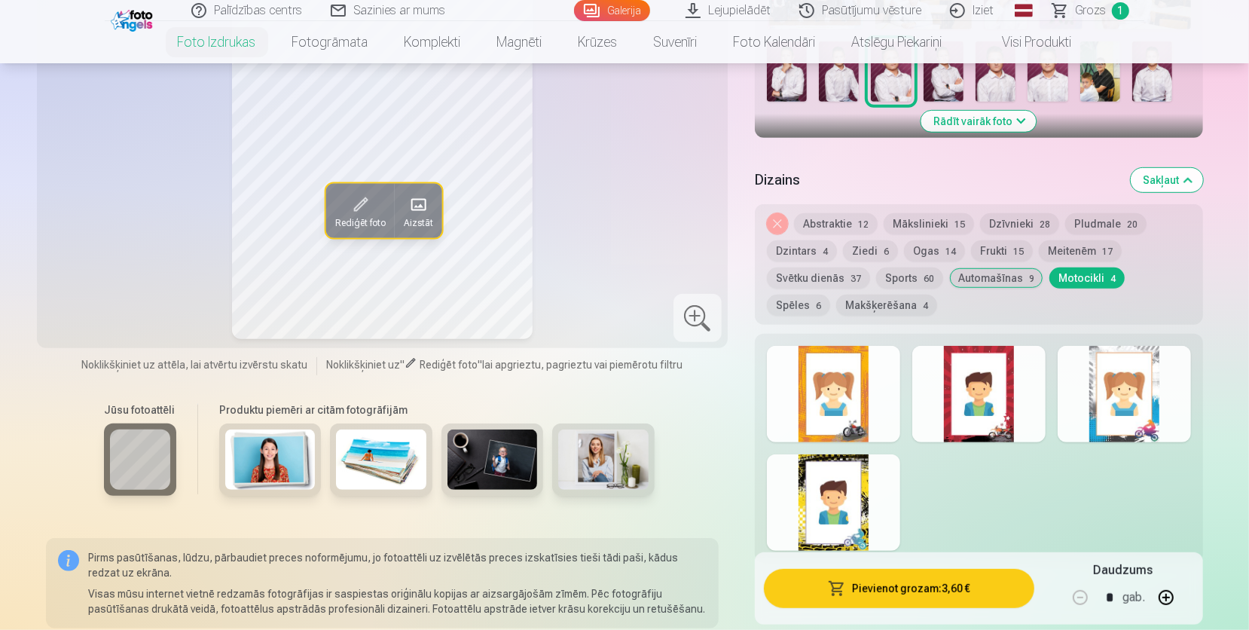
click at [850, 518] on div at bounding box center [833, 502] width 133 height 96
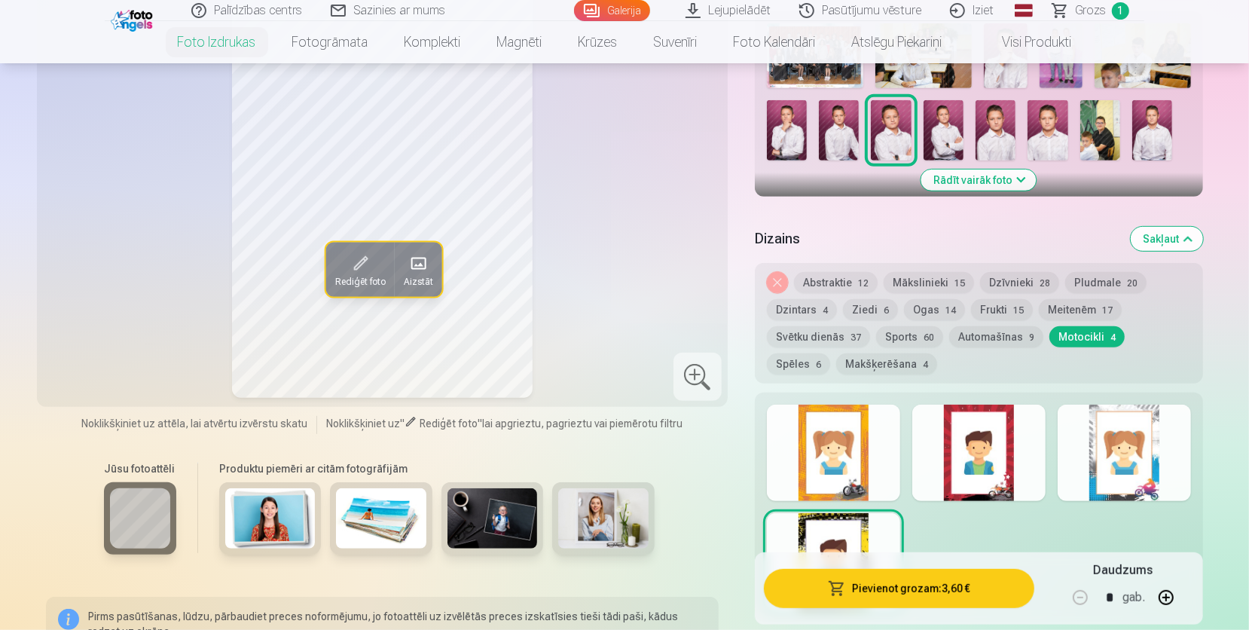
scroll to position [524, 0]
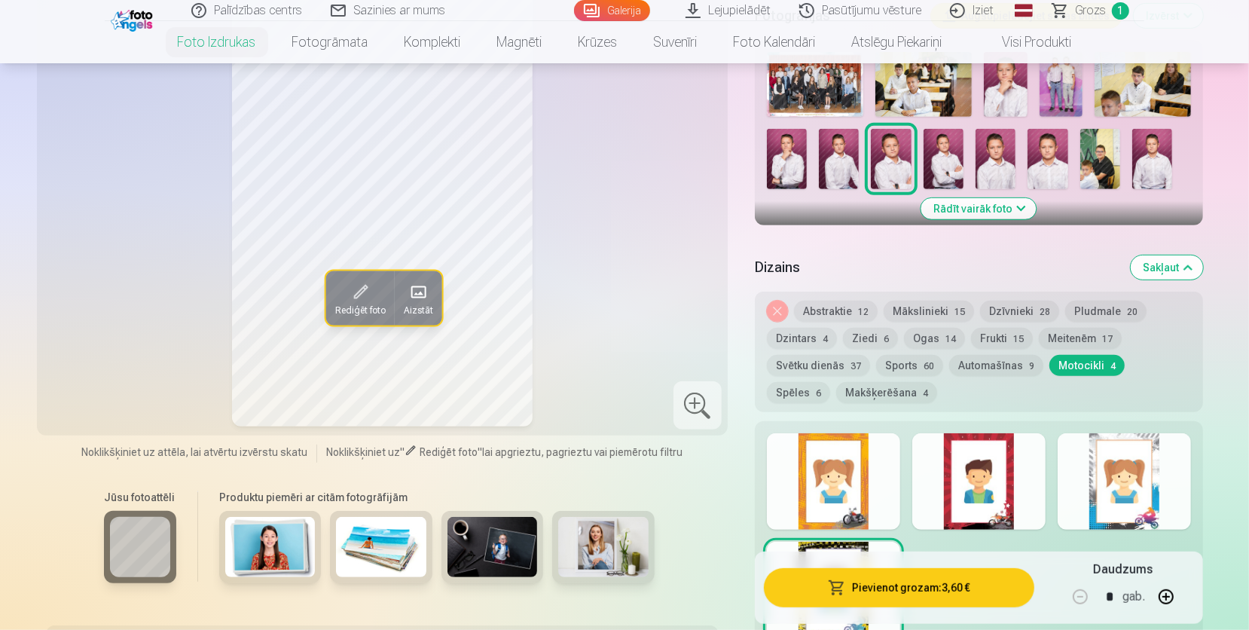
click at [821, 388] on span "6" at bounding box center [818, 393] width 5 height 11
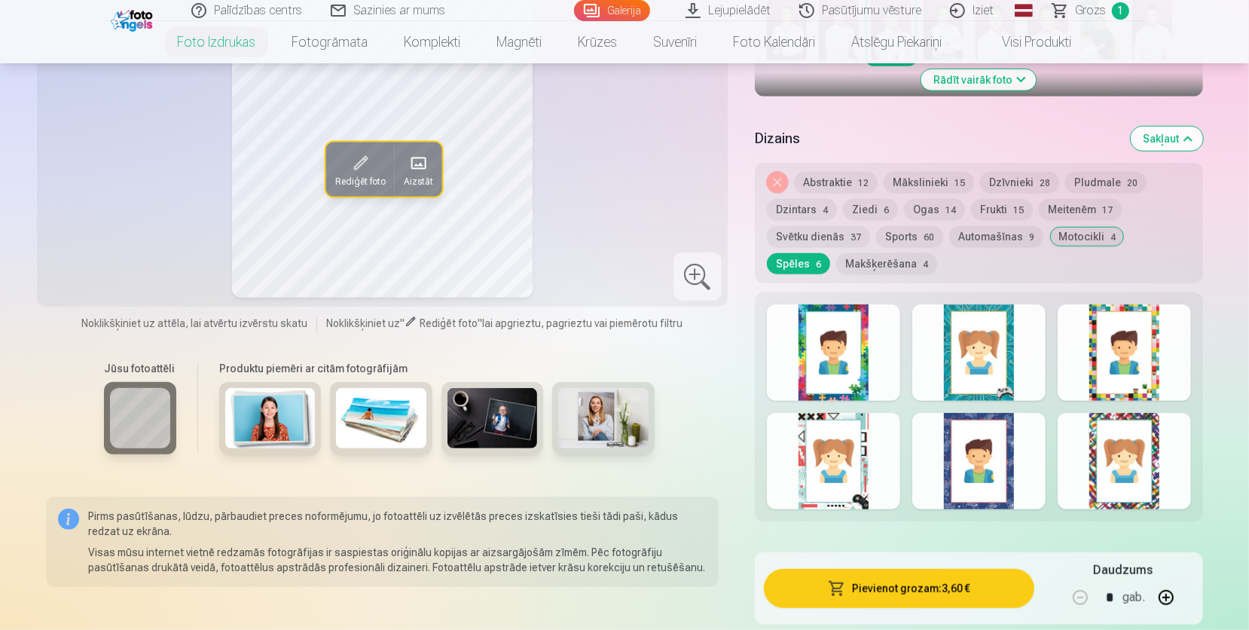
scroll to position [611, 0]
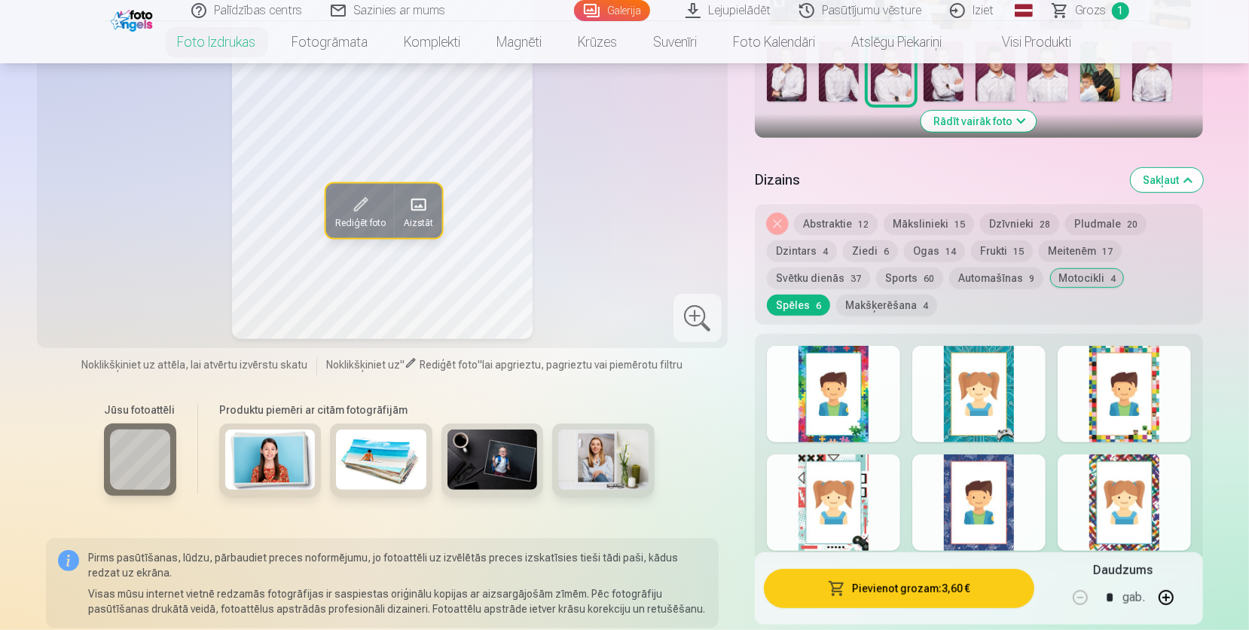
click at [836, 298] on button "Makšķerēšana 4" at bounding box center [886, 305] width 101 height 21
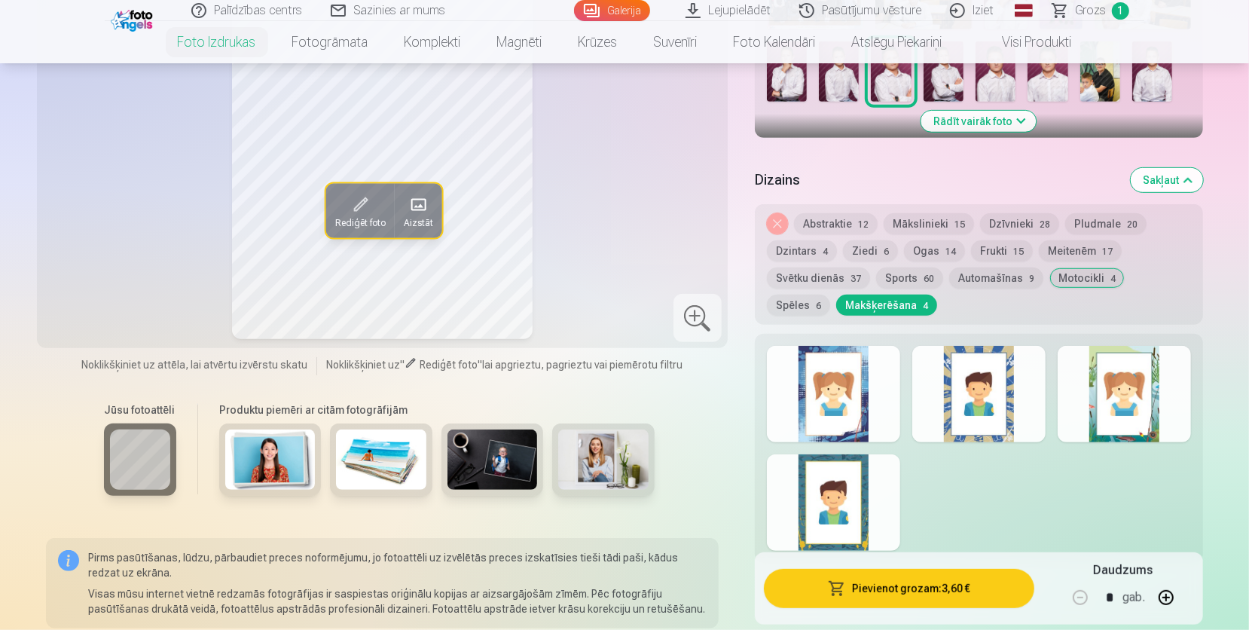
click at [1140, 422] on div at bounding box center [1124, 394] width 133 height 96
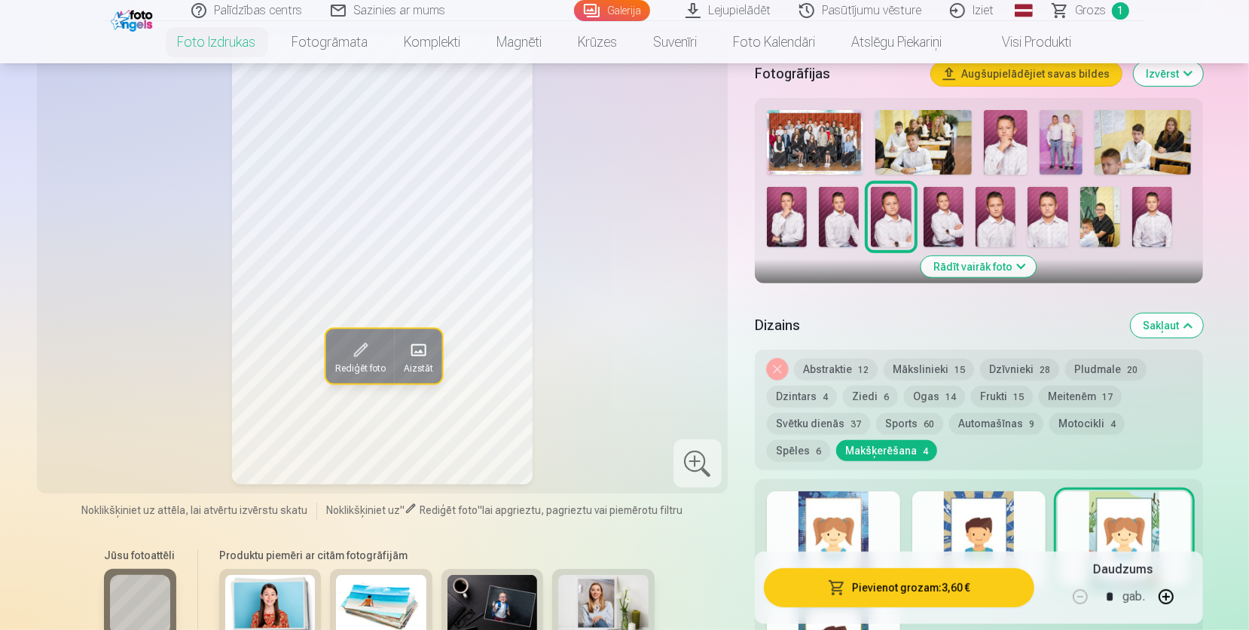
scroll to position [437, 0]
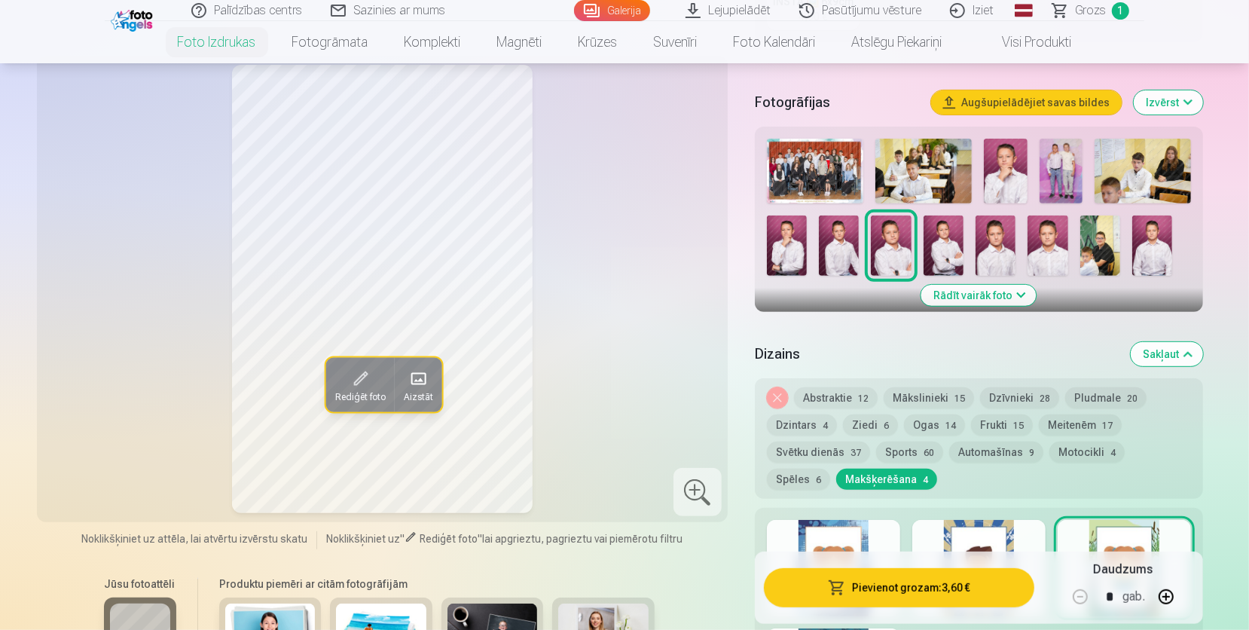
click at [854, 398] on button "Abstraktie 12" at bounding box center [836, 397] width 84 height 21
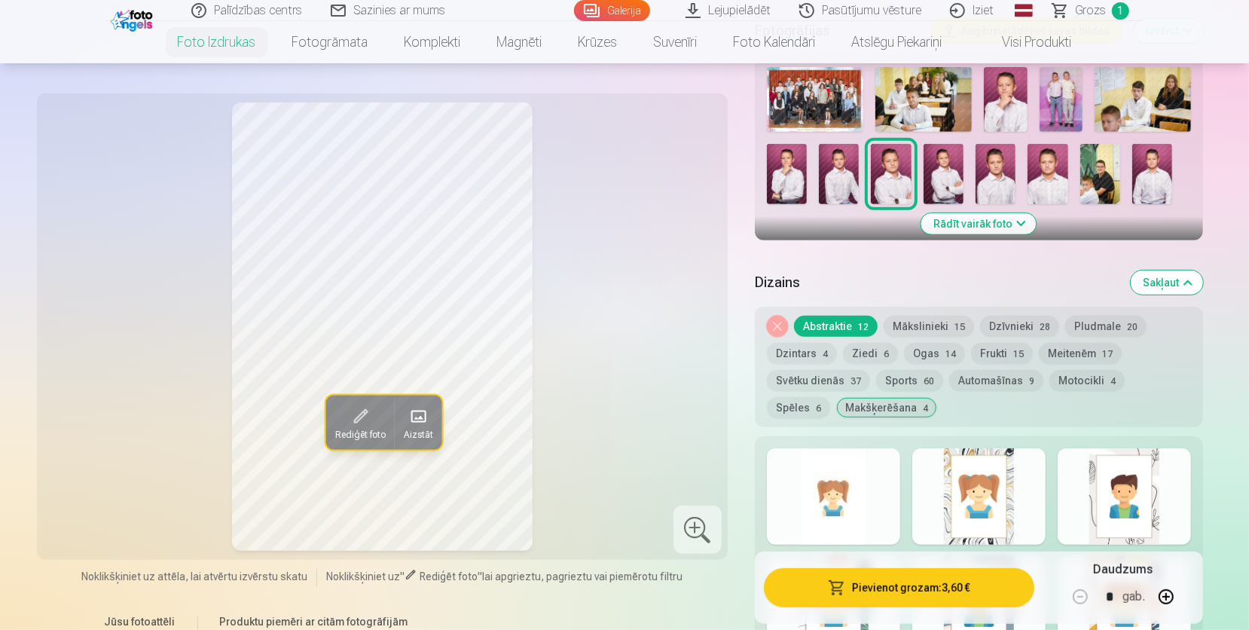
scroll to position [611, 0]
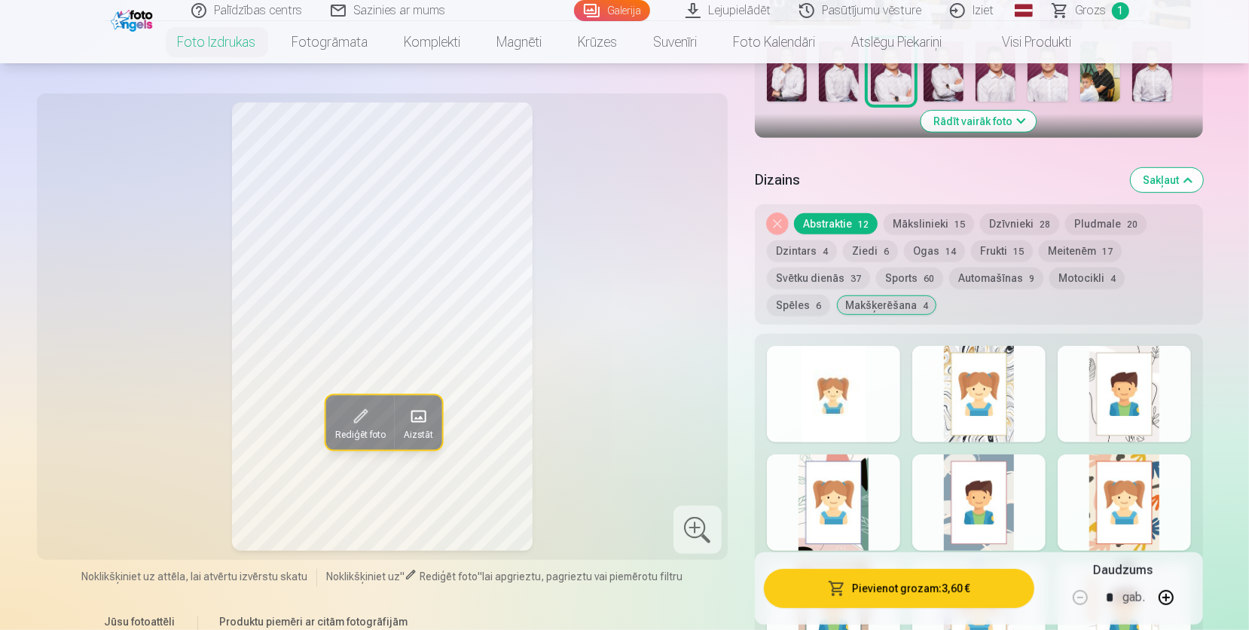
click at [843, 388] on div at bounding box center [833, 394] width 133 height 96
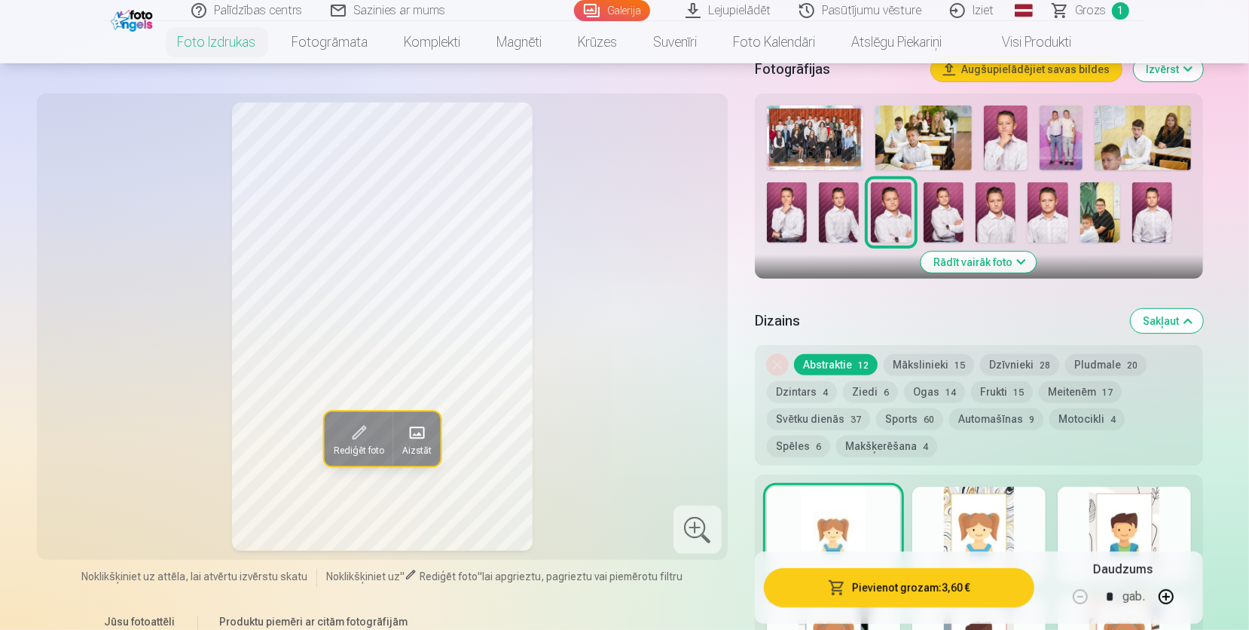
scroll to position [437, 0]
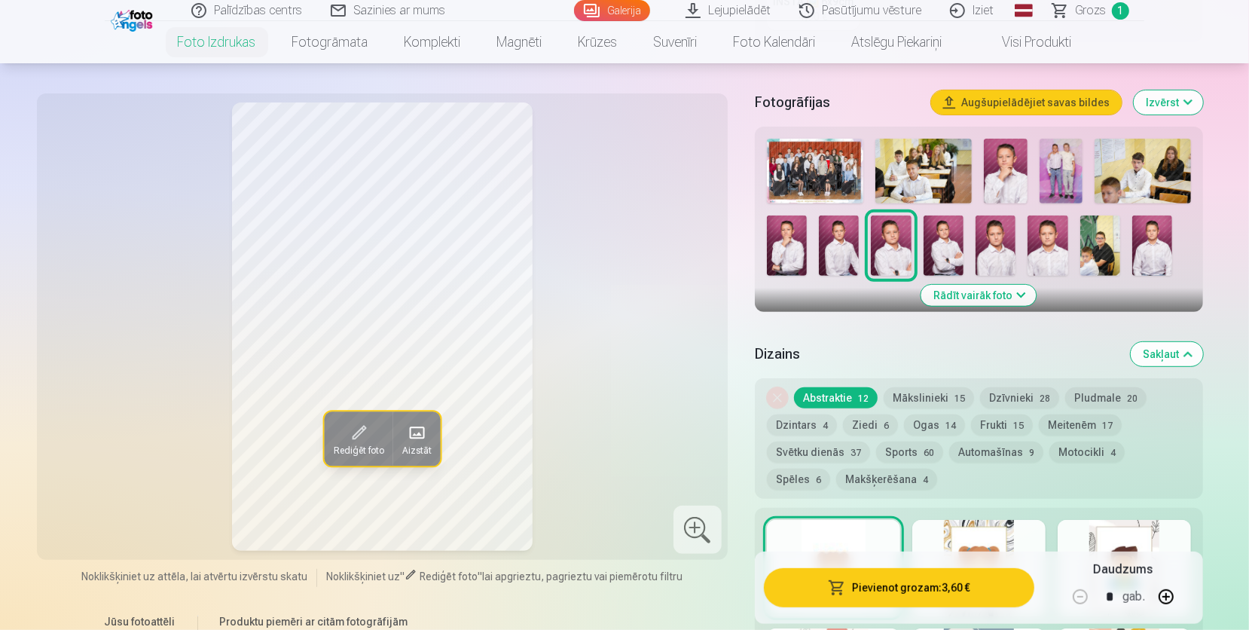
click at [903, 251] on img at bounding box center [891, 245] width 40 height 60
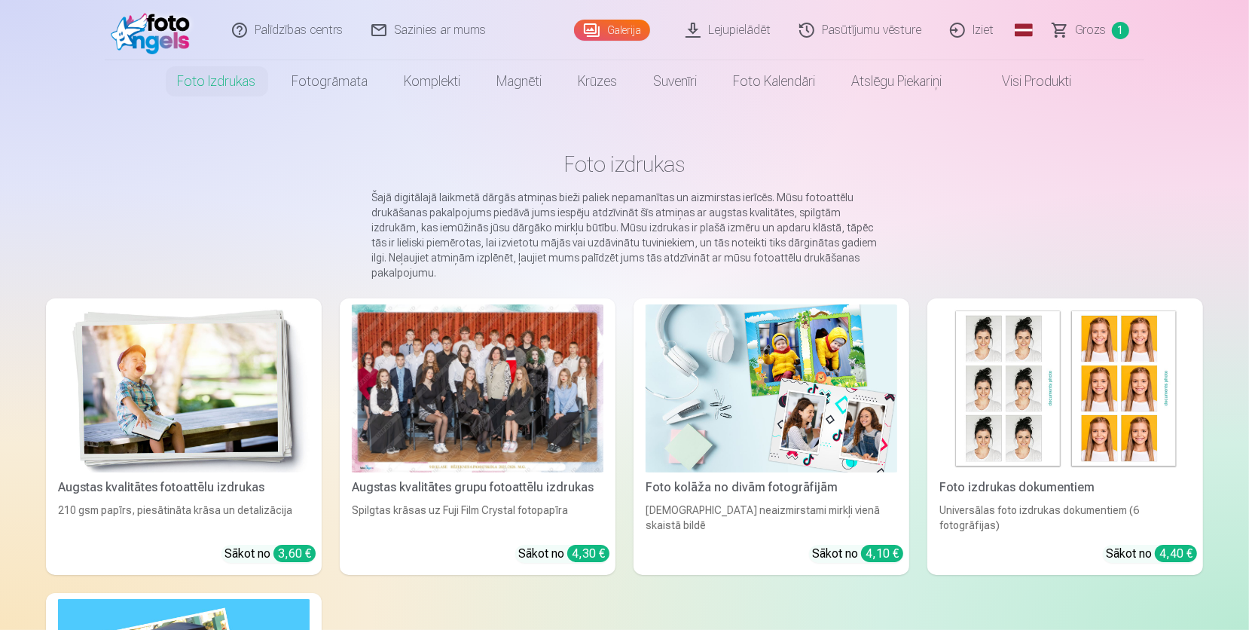
click at [447, 412] on div at bounding box center [478, 388] width 252 height 168
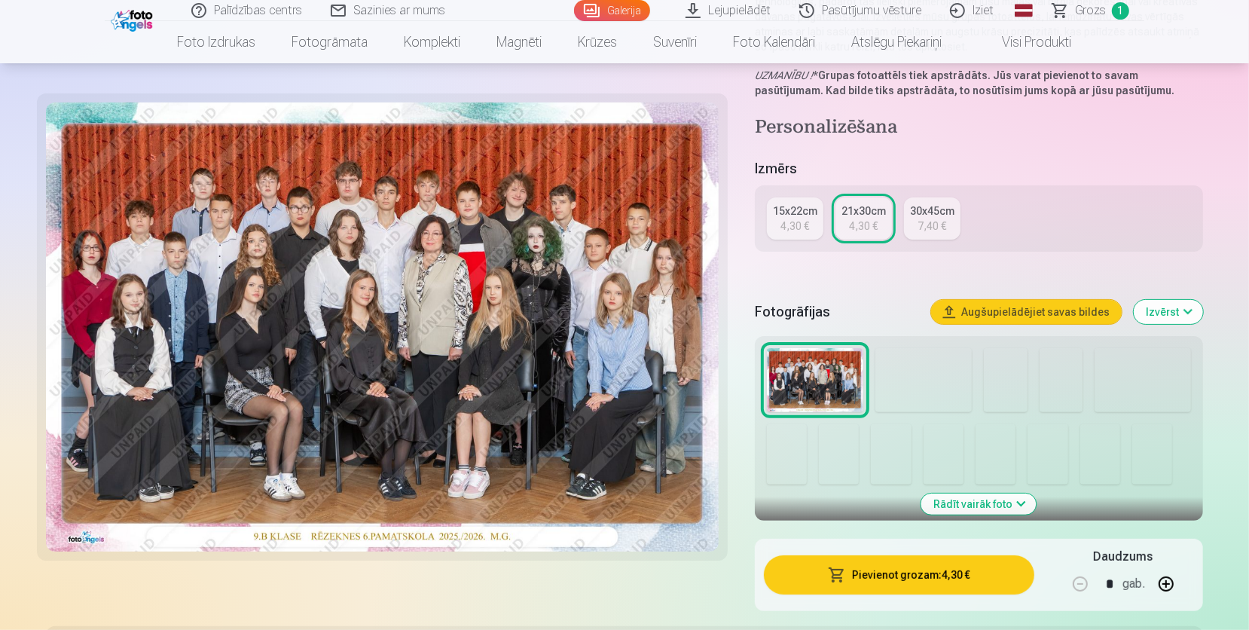
scroll to position [261, 0]
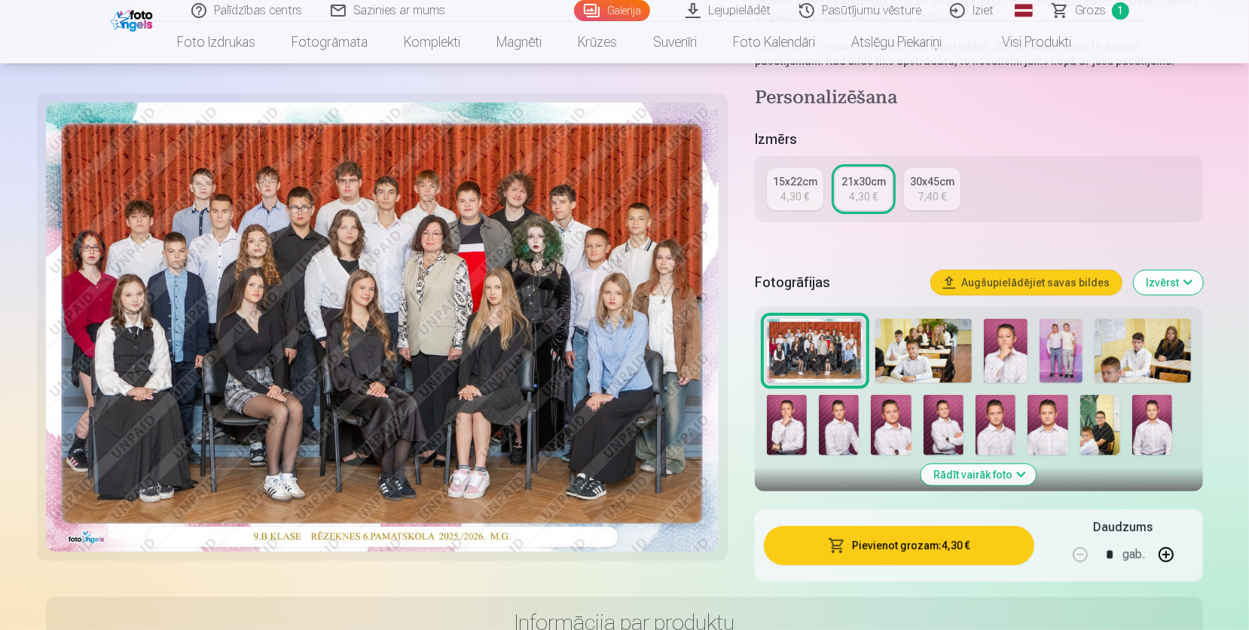
click at [1010, 369] on img at bounding box center [1005, 351] width 43 height 65
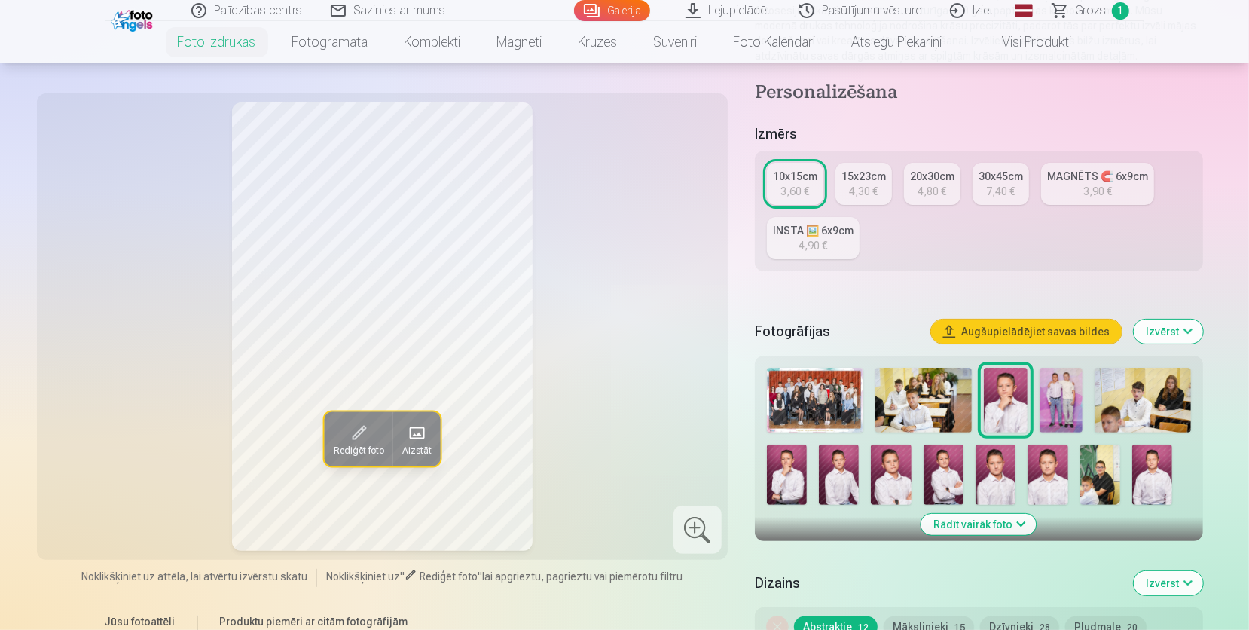
scroll to position [261, 0]
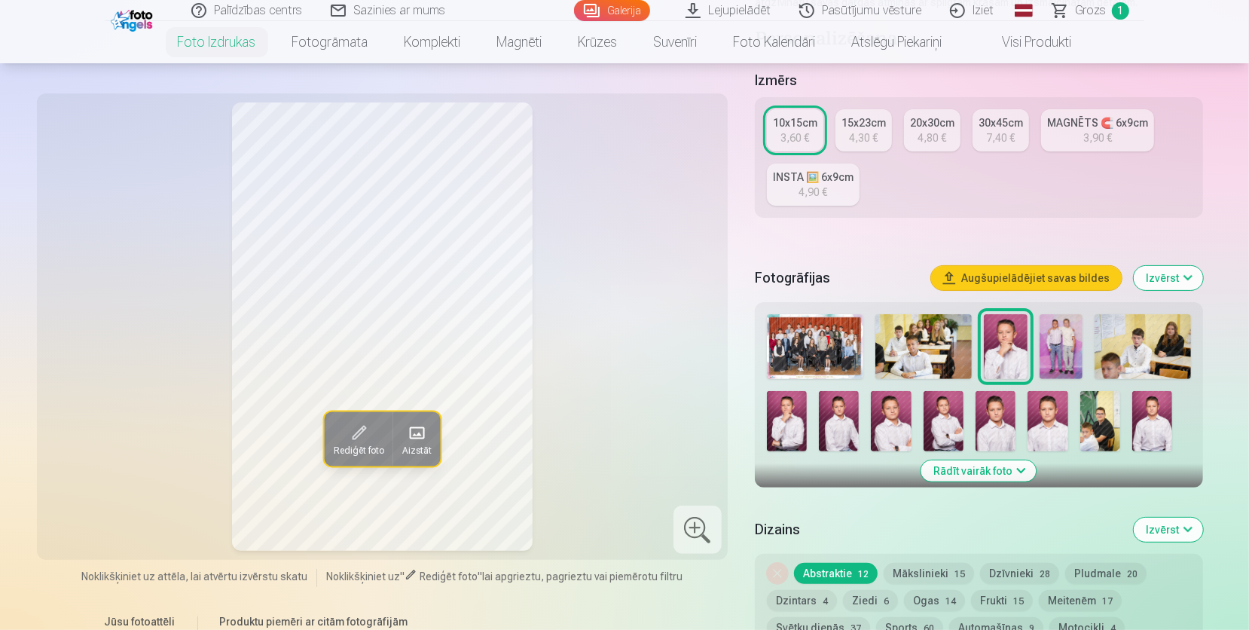
click at [998, 408] on img at bounding box center [996, 421] width 40 height 60
click at [894, 425] on img at bounding box center [891, 421] width 40 height 60
click at [934, 422] on img at bounding box center [944, 421] width 40 height 60
click at [984, 416] on img at bounding box center [996, 421] width 40 height 60
click at [1004, 356] on img at bounding box center [1005, 346] width 43 height 65
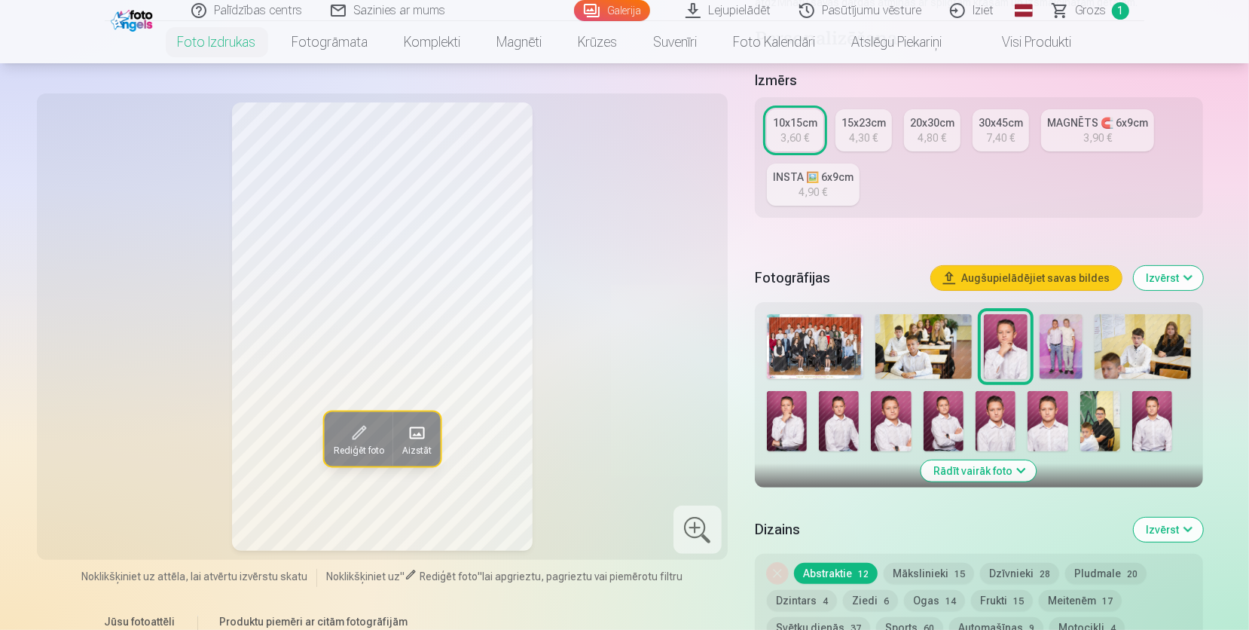
click at [778, 426] on img at bounding box center [787, 421] width 40 height 60
click at [1014, 331] on img at bounding box center [1005, 346] width 43 height 65
click at [812, 194] on div "4,90 €" at bounding box center [813, 192] width 29 height 15
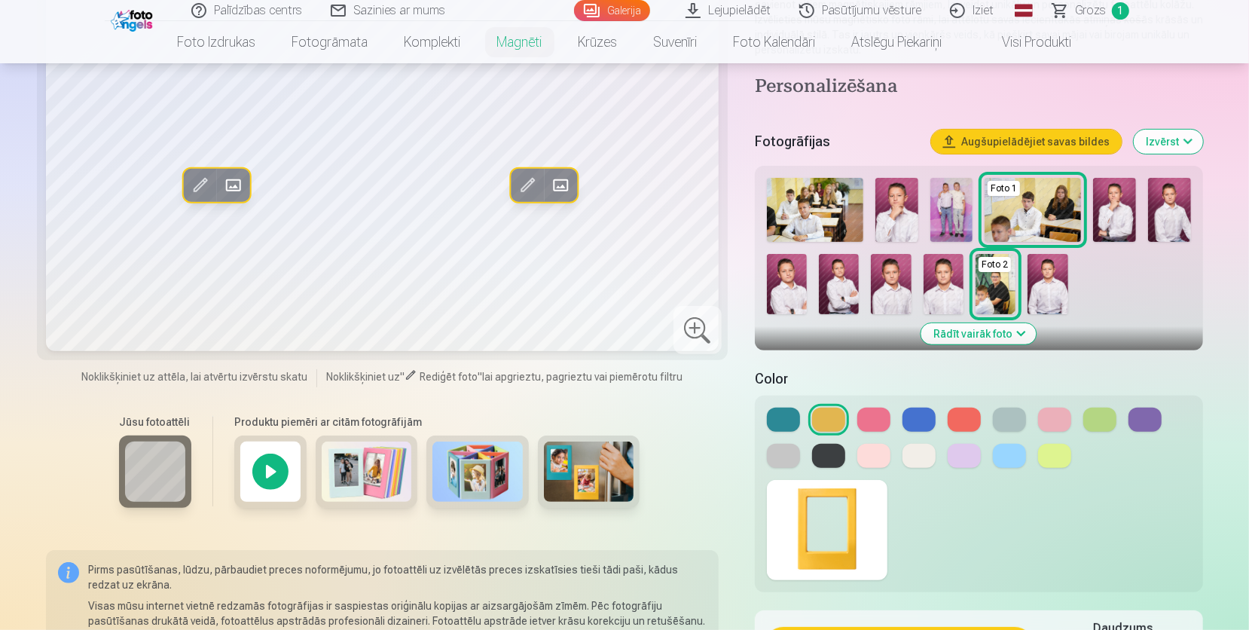
scroll to position [261, 0]
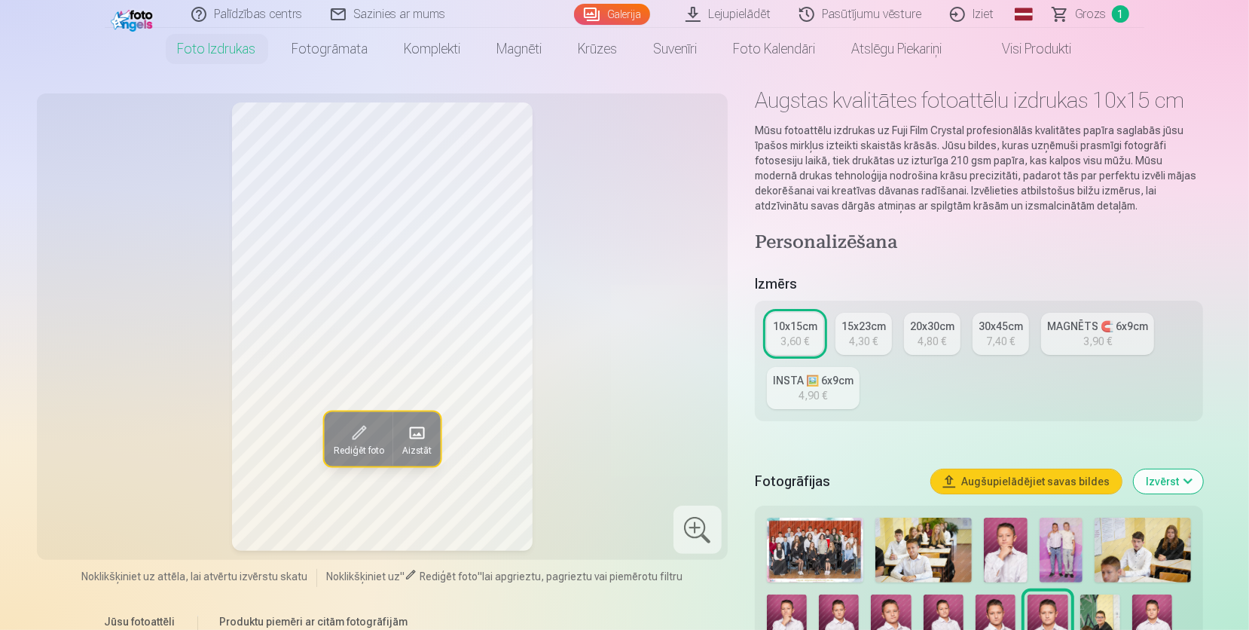
scroll to position [87, 0]
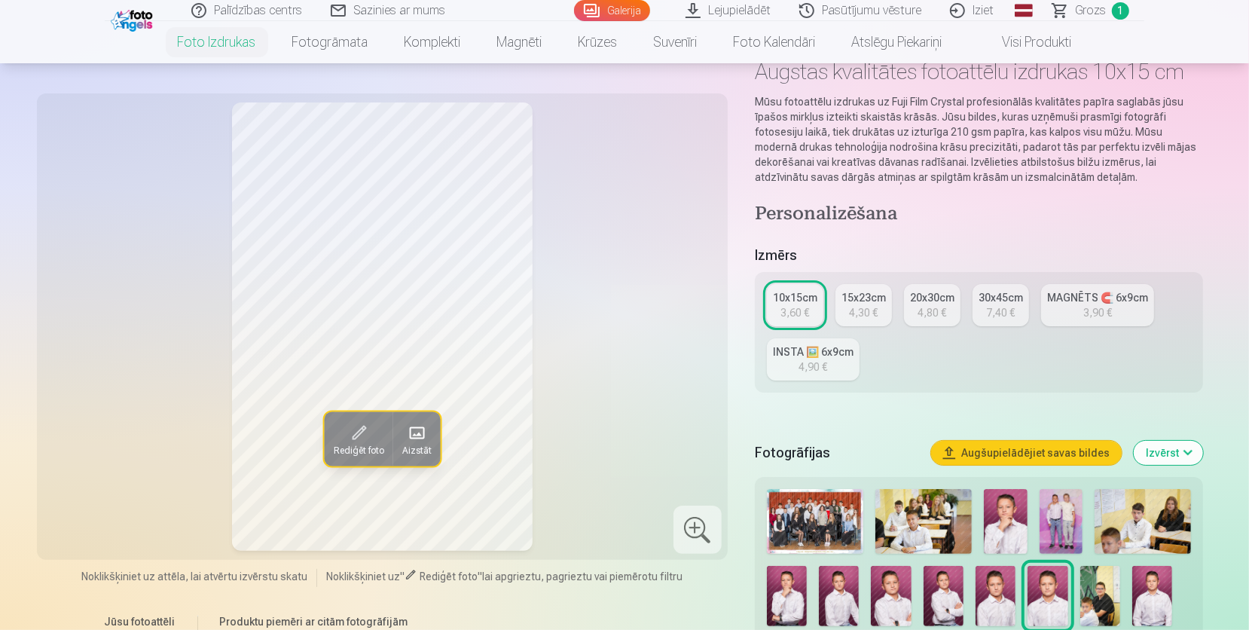
click at [1014, 517] on img at bounding box center [1005, 521] width 43 height 65
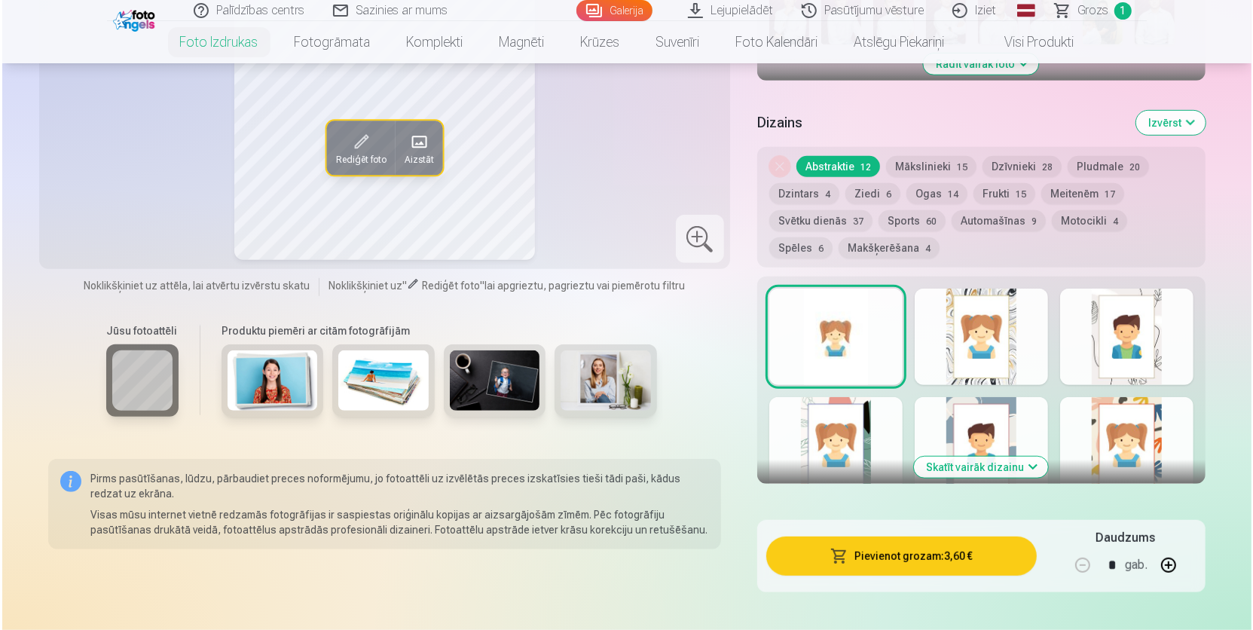
scroll to position [698, 0]
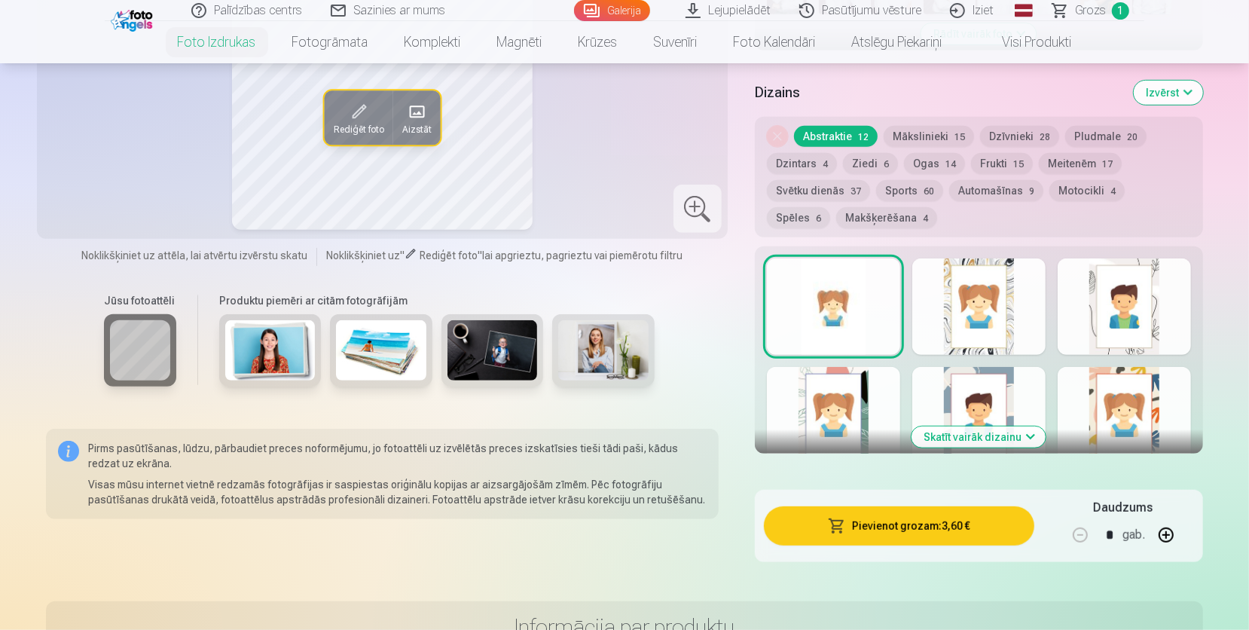
click at [919, 529] on button "Pievienot grozam : 3,60 €" at bounding box center [899, 525] width 270 height 39
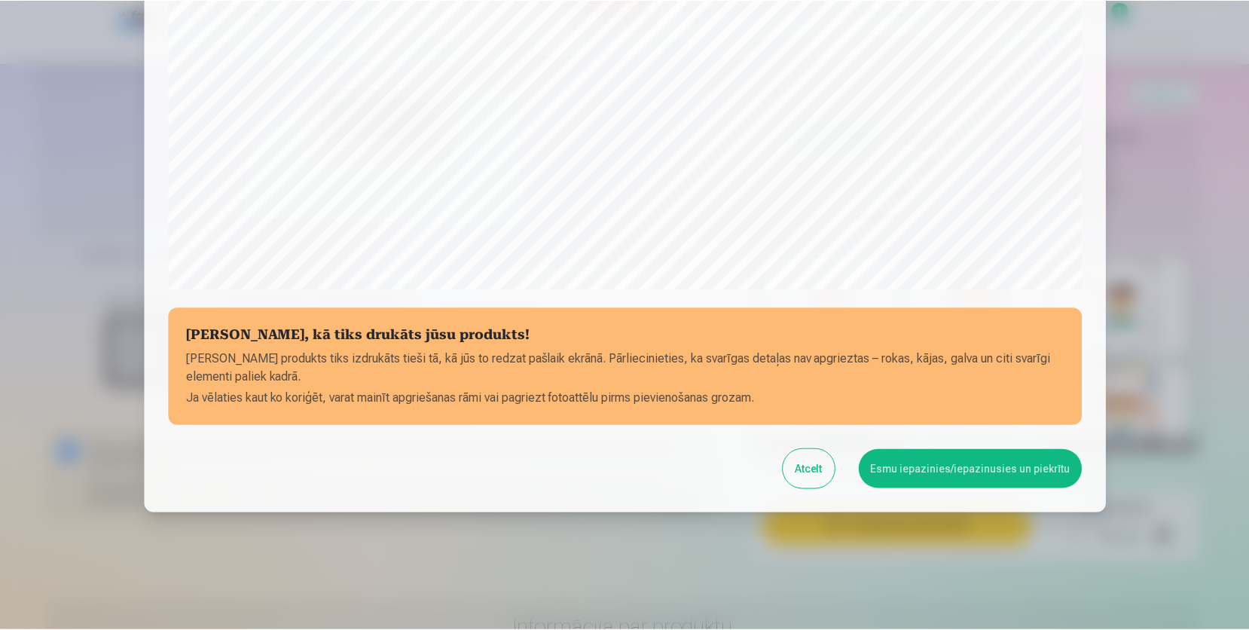
scroll to position [454, 0]
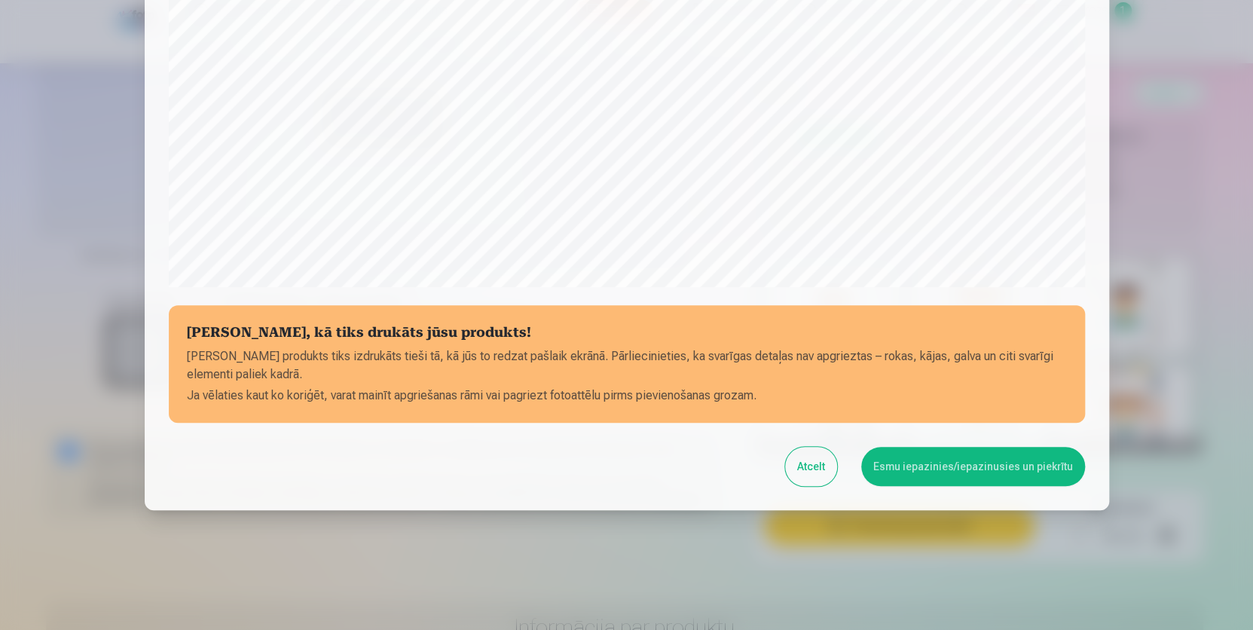
click at [815, 472] on button "Atcelt" at bounding box center [811, 466] width 52 height 39
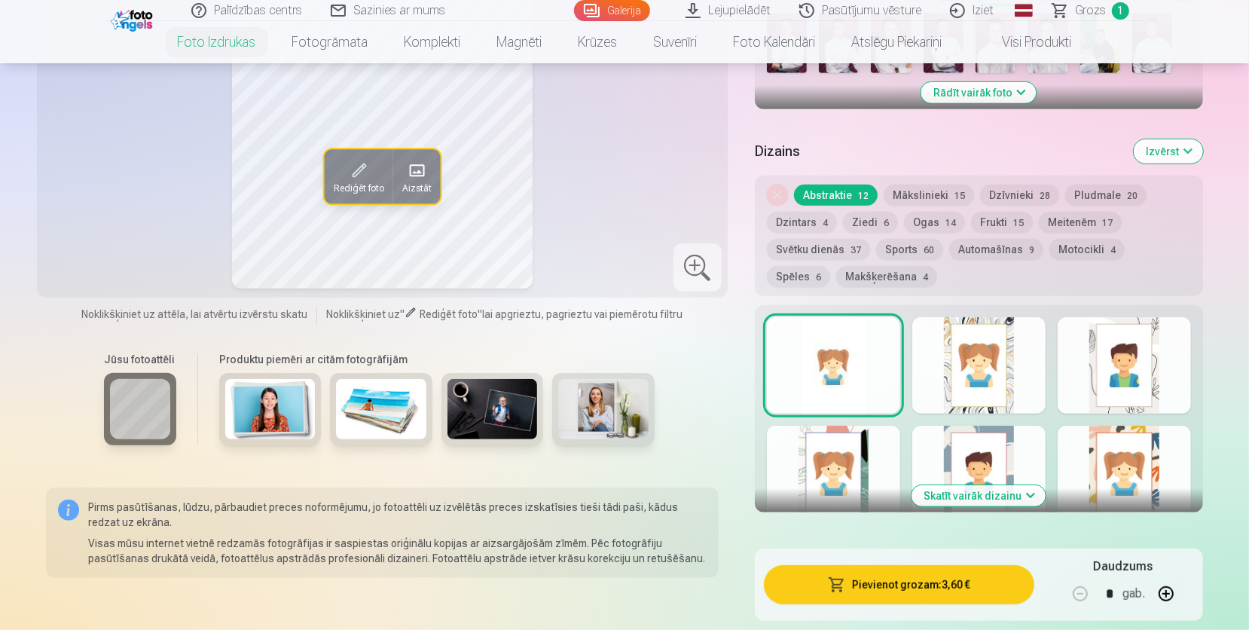
scroll to position [611, 0]
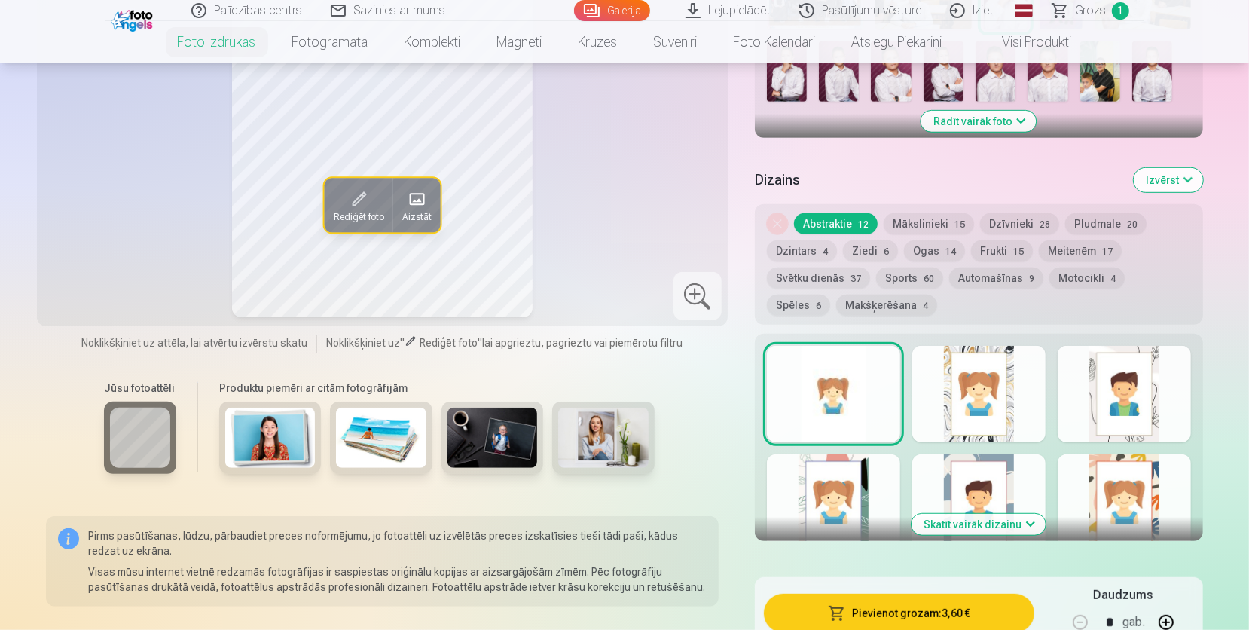
click at [863, 405] on div at bounding box center [833, 394] width 133 height 96
click at [892, 607] on button "Pievienot grozam : 3,60 €" at bounding box center [899, 613] width 270 height 39
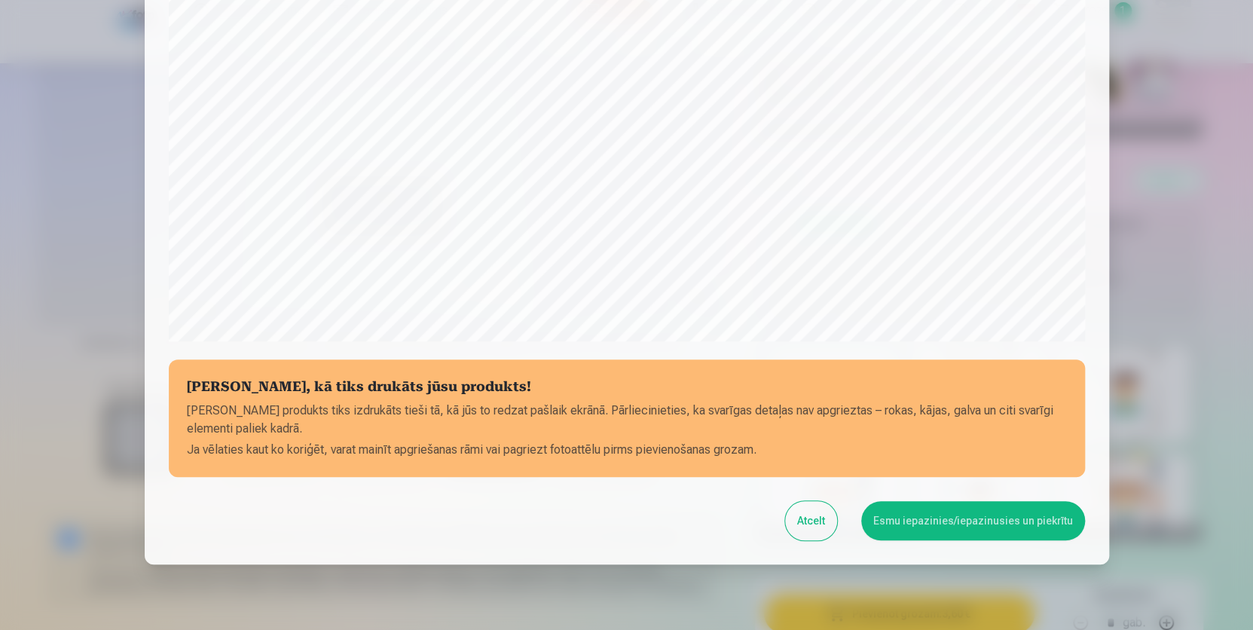
scroll to position [454, 0]
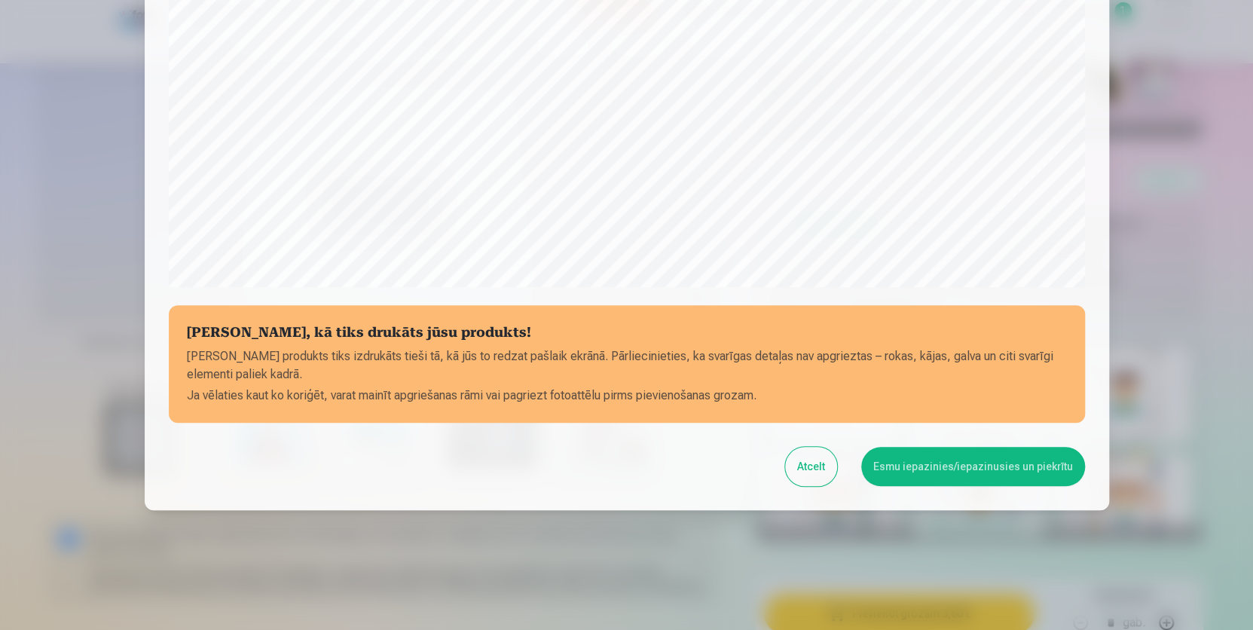
click at [811, 466] on button "Atcelt" at bounding box center [811, 466] width 52 height 39
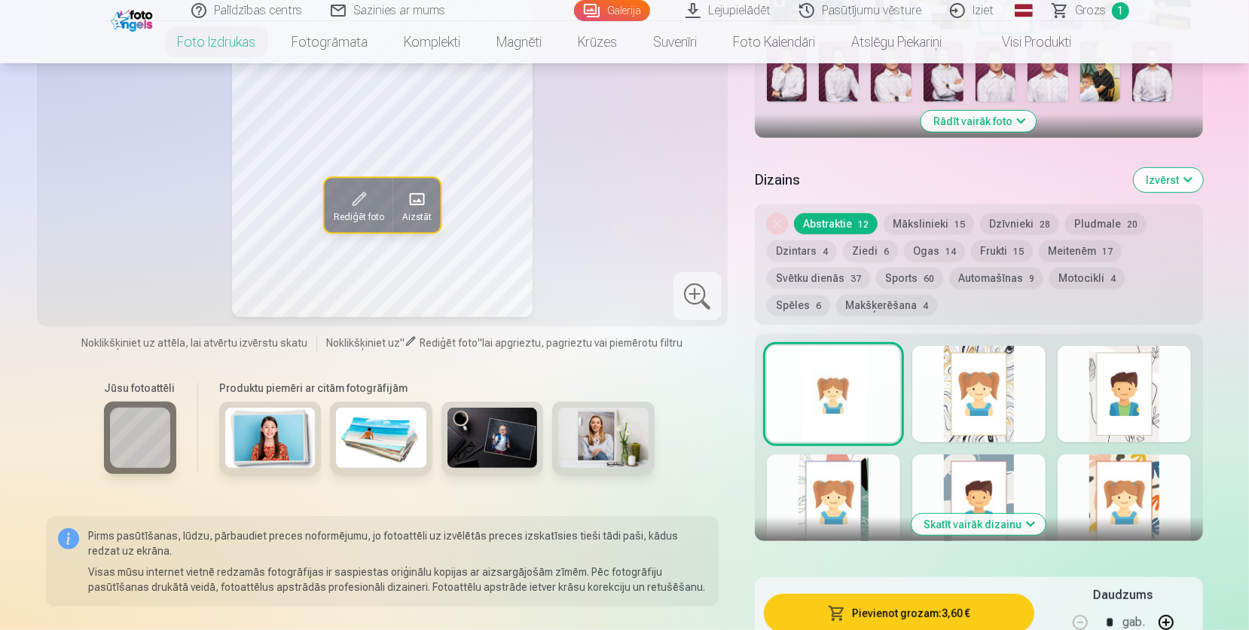
click at [950, 377] on div at bounding box center [978, 394] width 133 height 96
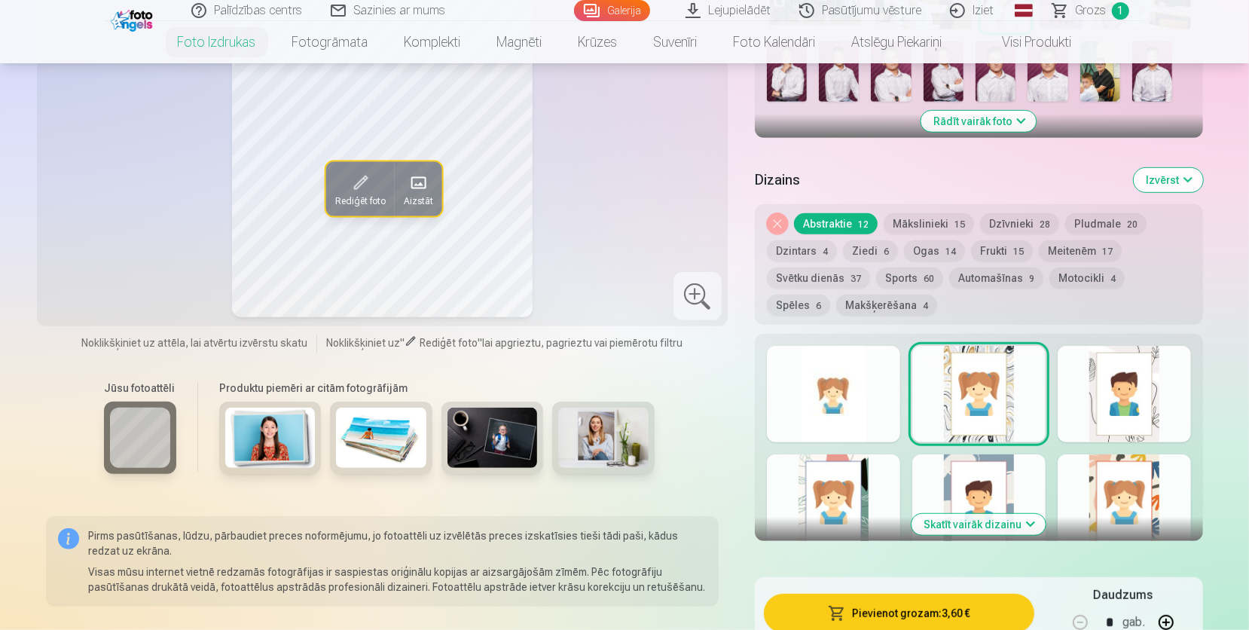
click at [900, 612] on button "Pievienot grozam : 3,60 €" at bounding box center [899, 613] width 270 height 39
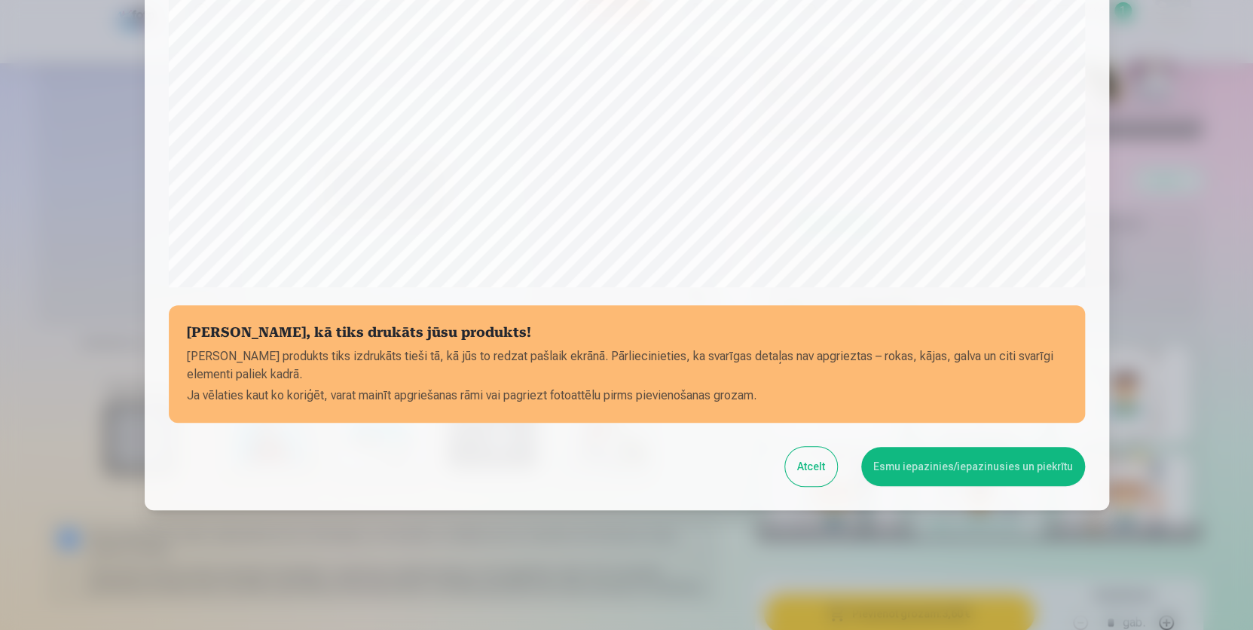
click at [816, 472] on button "Atcelt" at bounding box center [811, 466] width 52 height 39
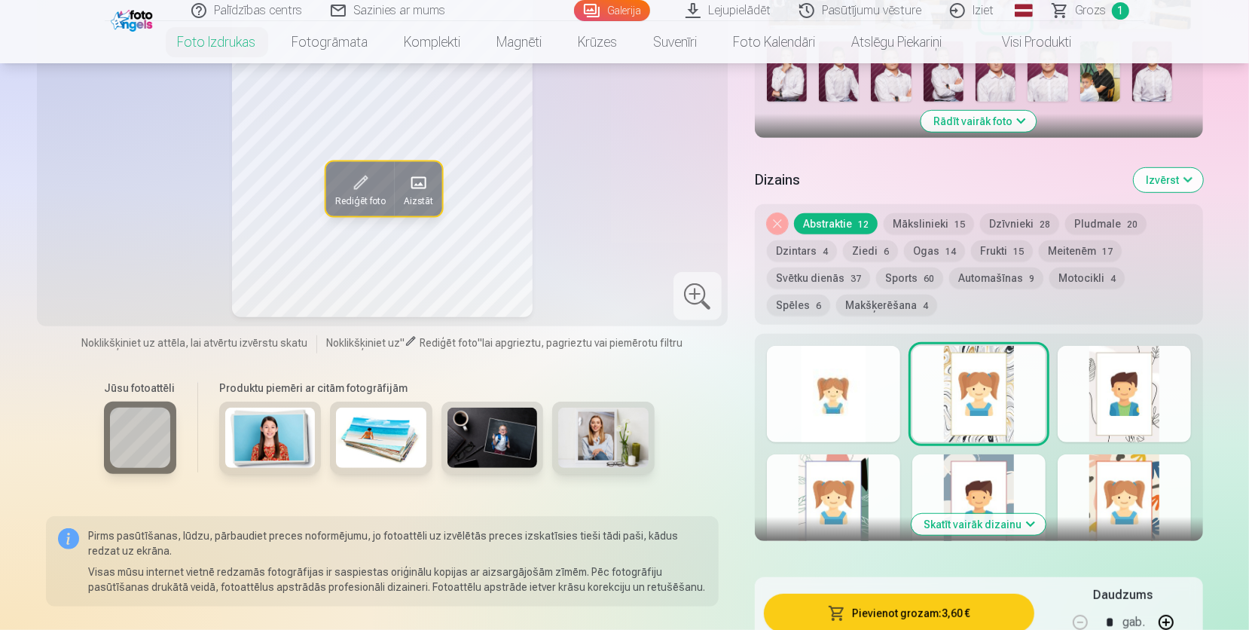
click at [826, 383] on div at bounding box center [833, 394] width 133 height 96
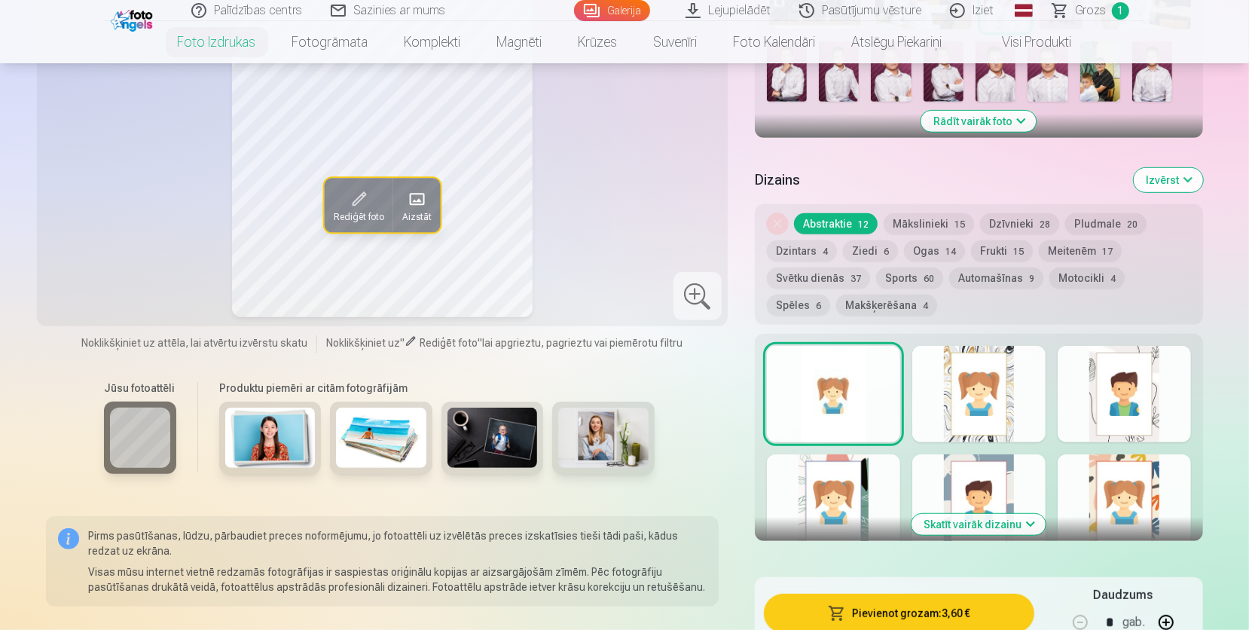
click at [909, 607] on button "Pievienot grozam : 3,60 €" at bounding box center [899, 613] width 270 height 39
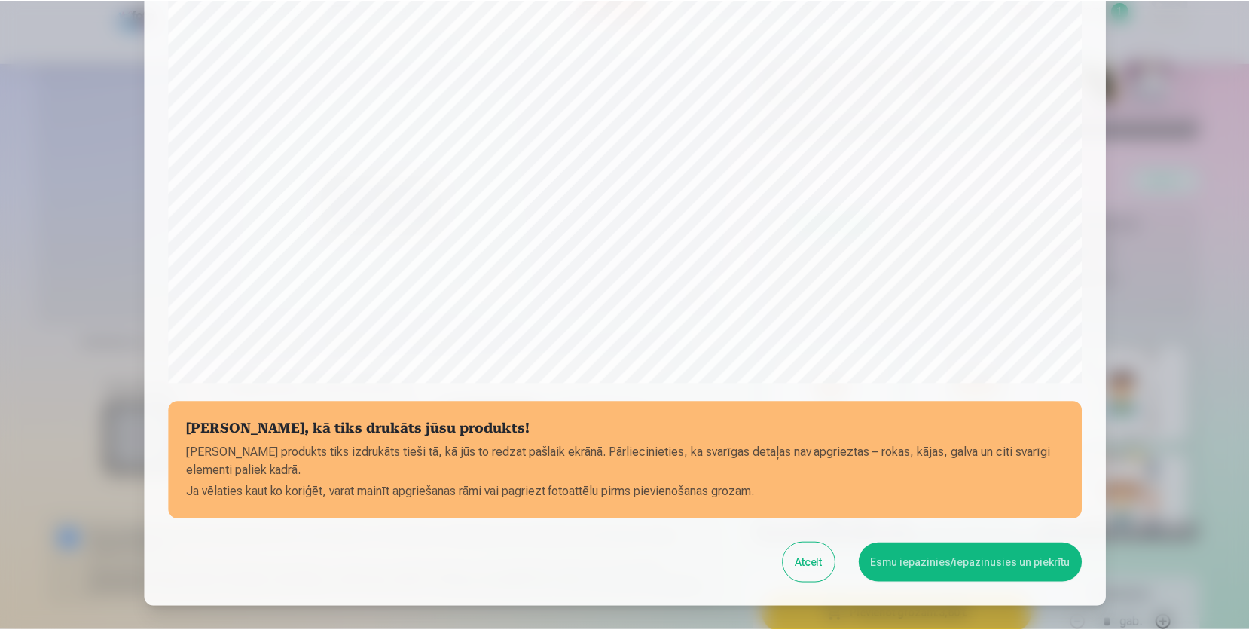
scroll to position [367, 0]
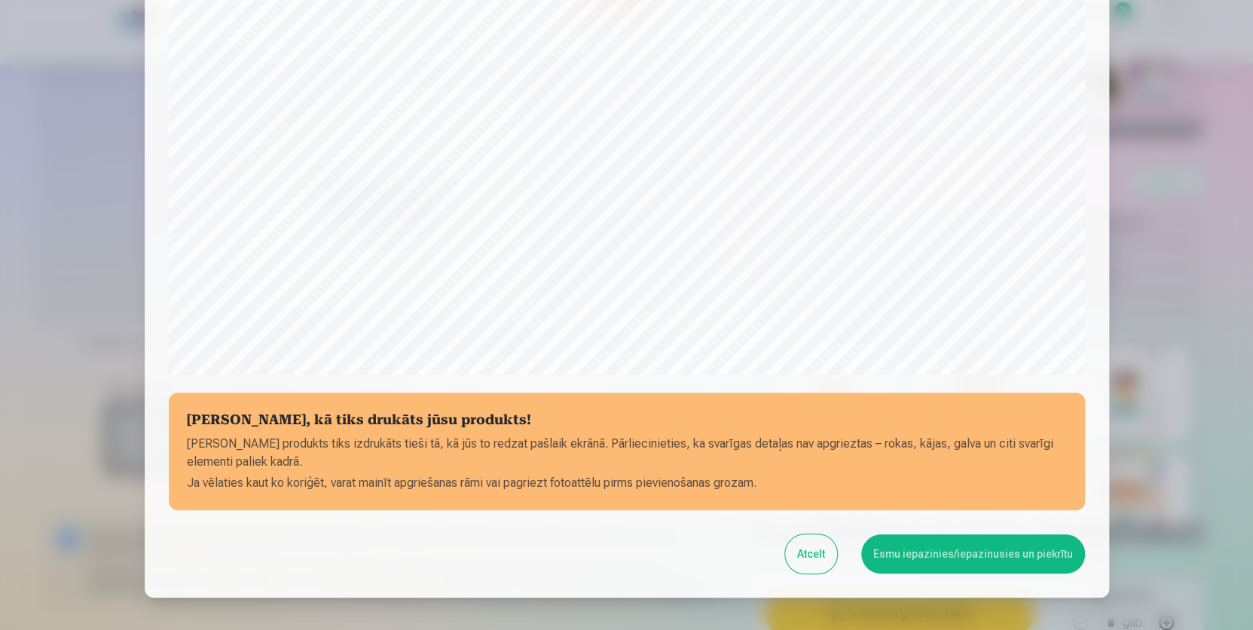
click at [970, 562] on button "Esmu iepazinies/iepazinusies un piekrītu" at bounding box center [973, 553] width 224 height 39
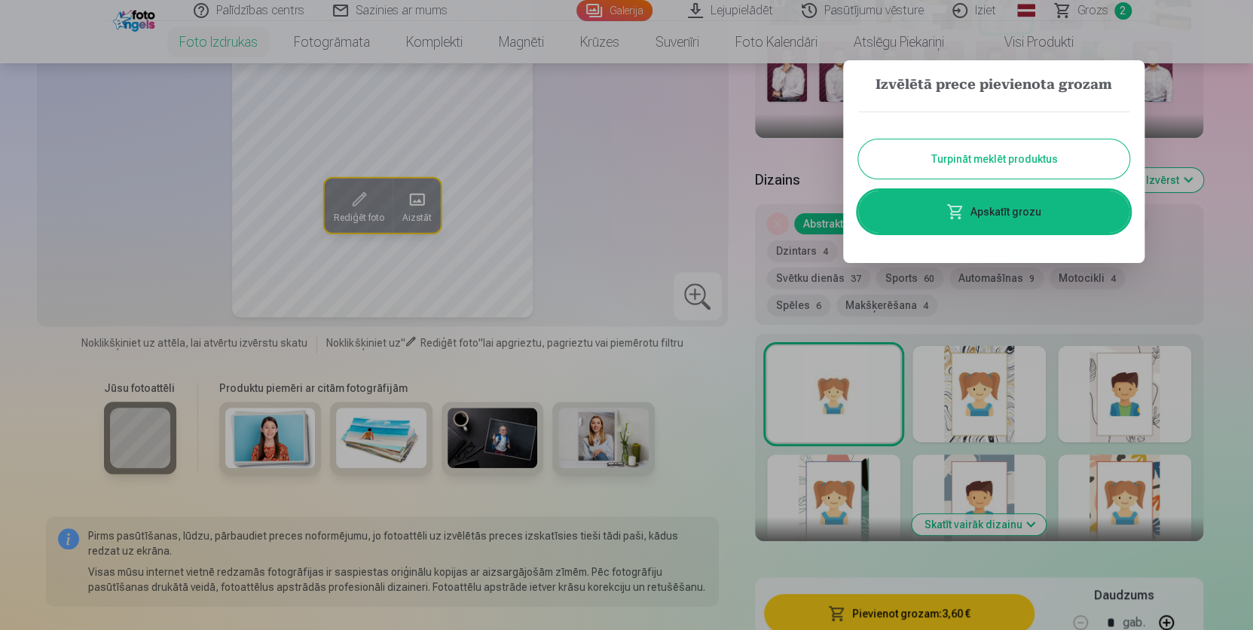
click at [1032, 160] on button "Turpināt meklēt produktus" at bounding box center [993, 158] width 271 height 39
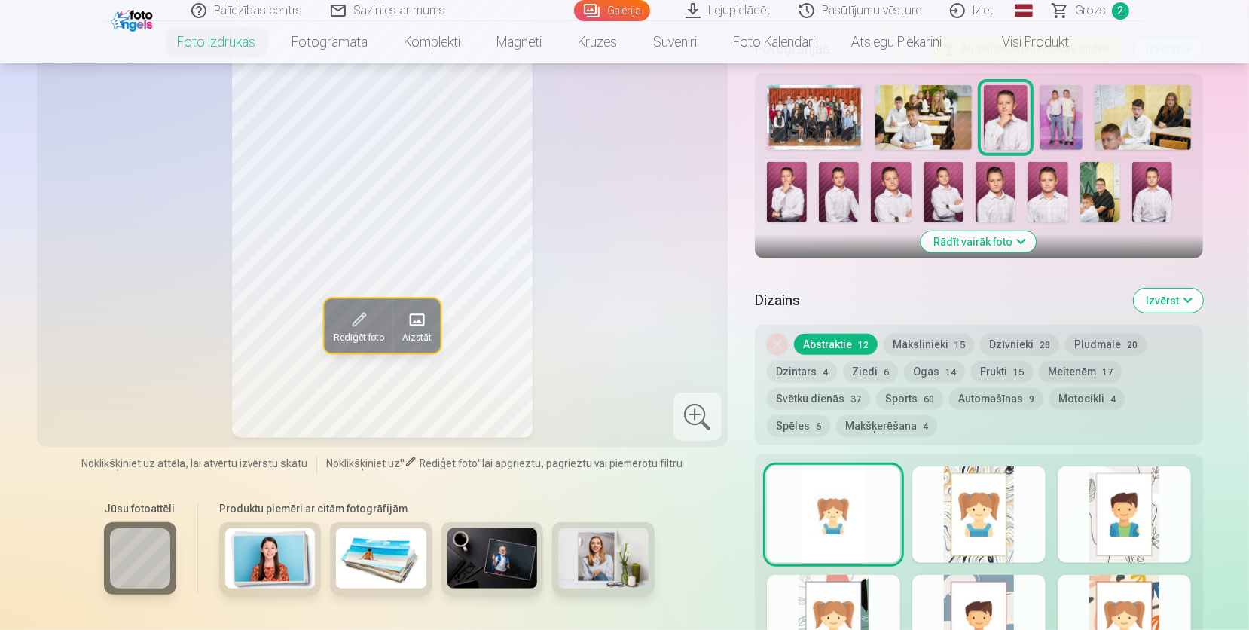
scroll to position [437, 0]
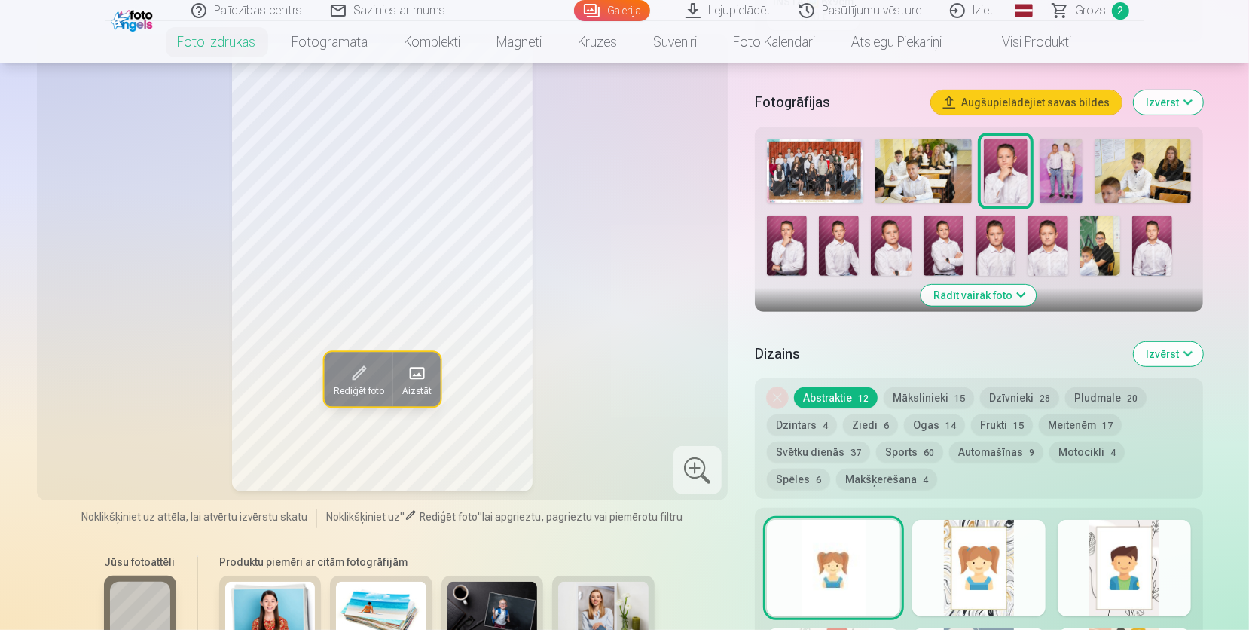
click at [983, 237] on img at bounding box center [996, 245] width 40 height 60
click at [1014, 185] on img at bounding box center [1005, 171] width 43 height 65
click at [983, 243] on img at bounding box center [996, 245] width 40 height 60
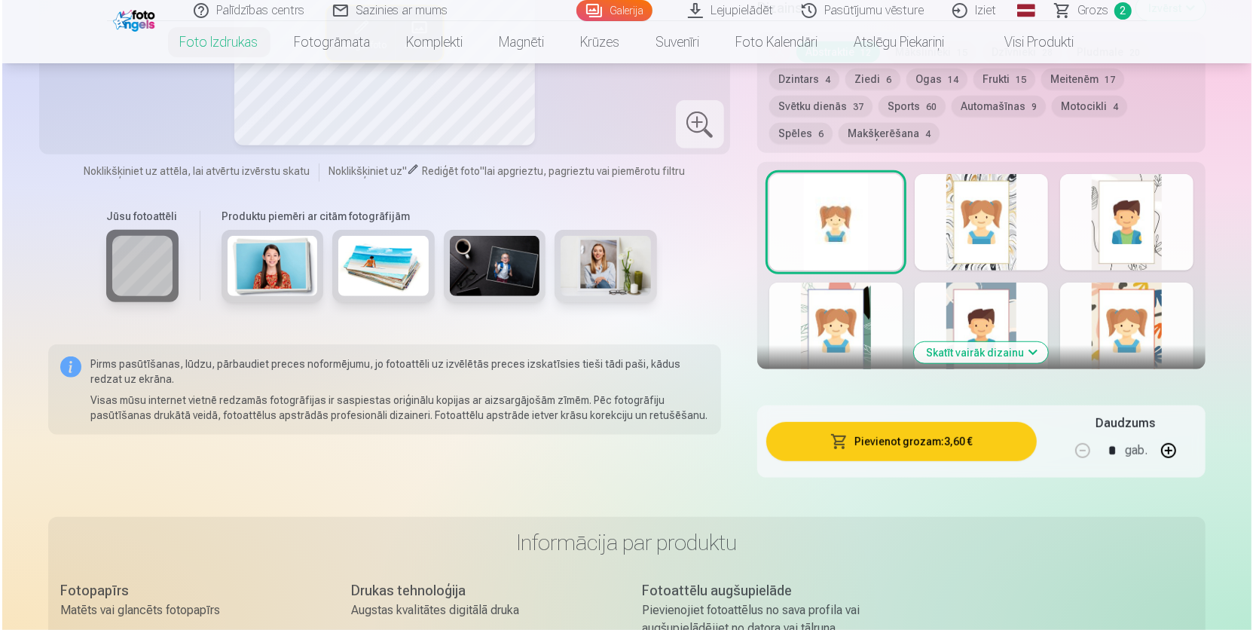
scroll to position [786, 0]
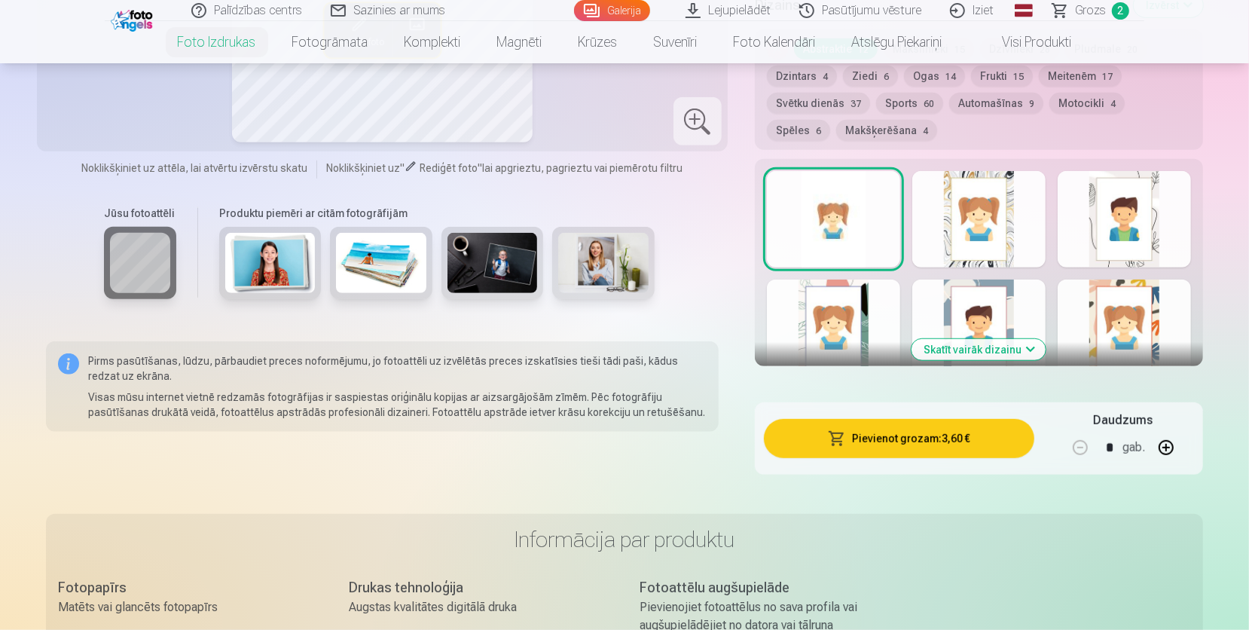
click at [929, 437] on button "Pievienot grozam : 3,60 €" at bounding box center [899, 438] width 270 height 39
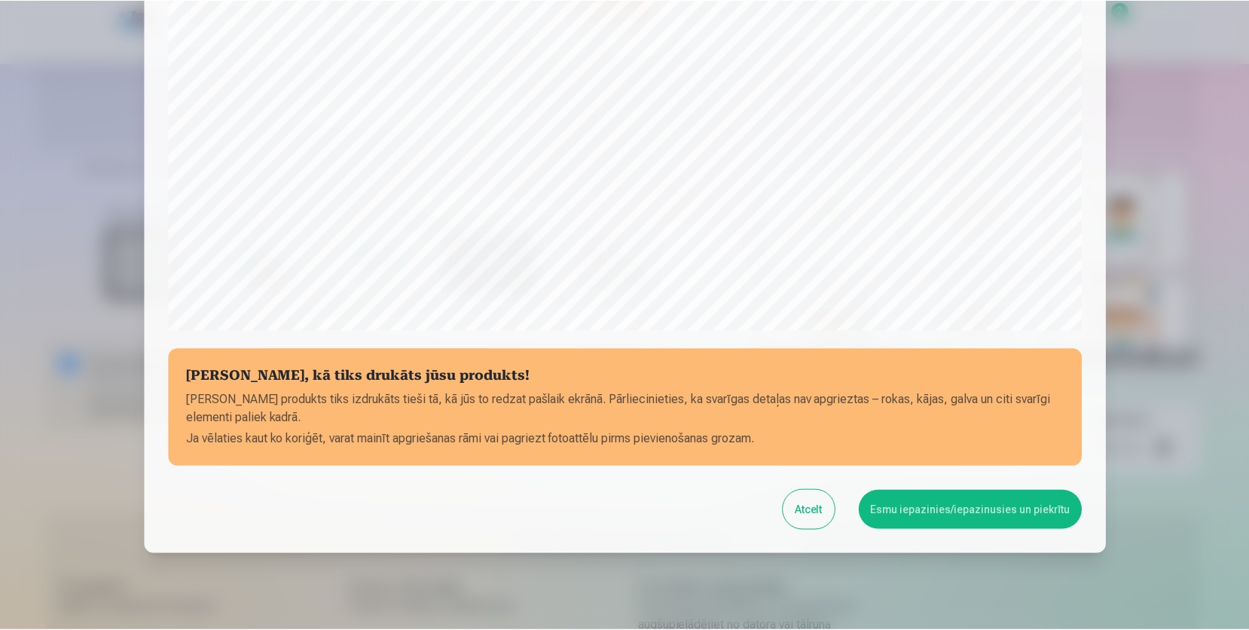
scroll to position [454, 0]
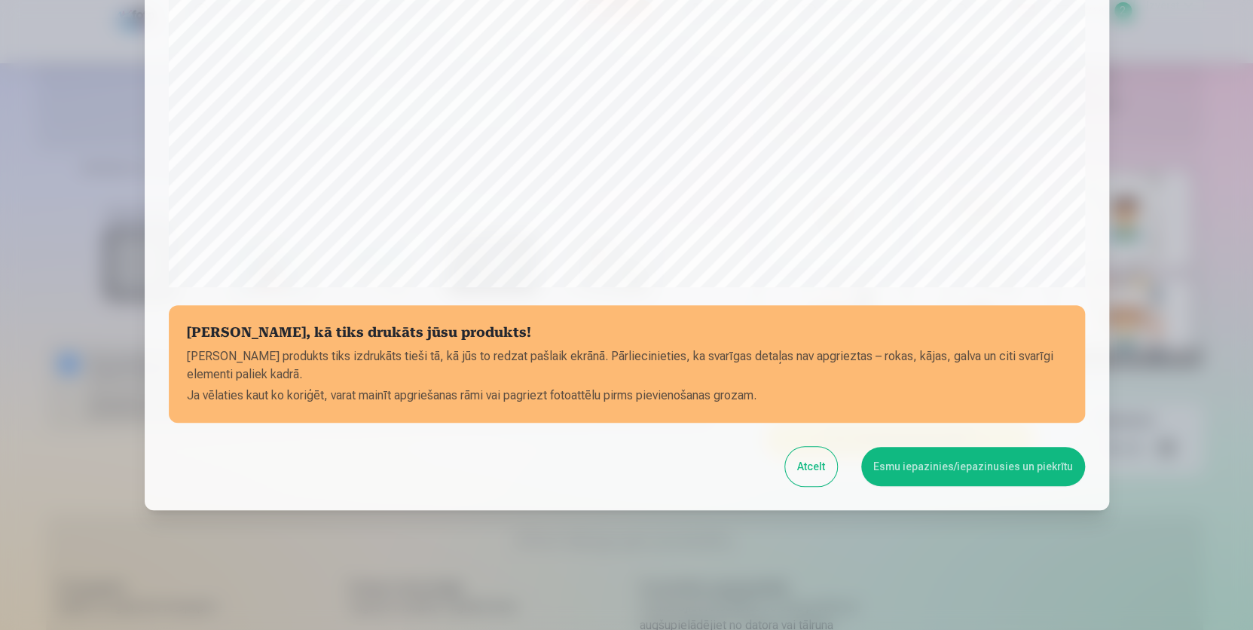
click at [807, 469] on button "Atcelt" at bounding box center [811, 466] width 52 height 39
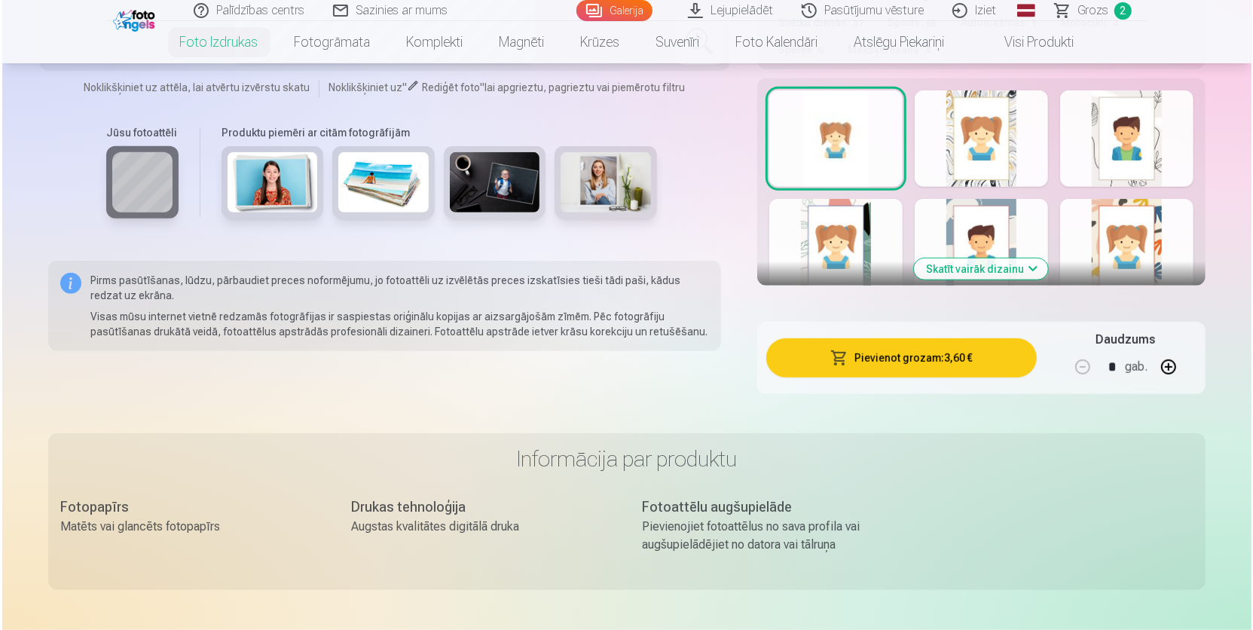
scroll to position [961, 0]
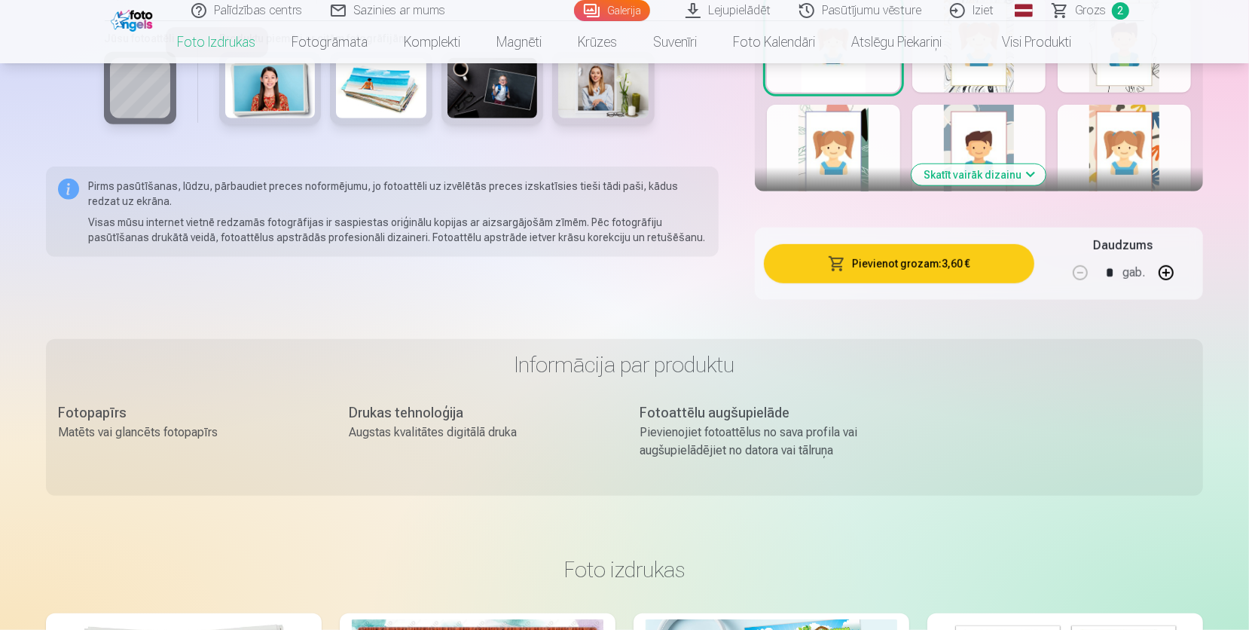
click at [930, 263] on button "Pievienot grozam : 3,60 €" at bounding box center [899, 263] width 270 height 39
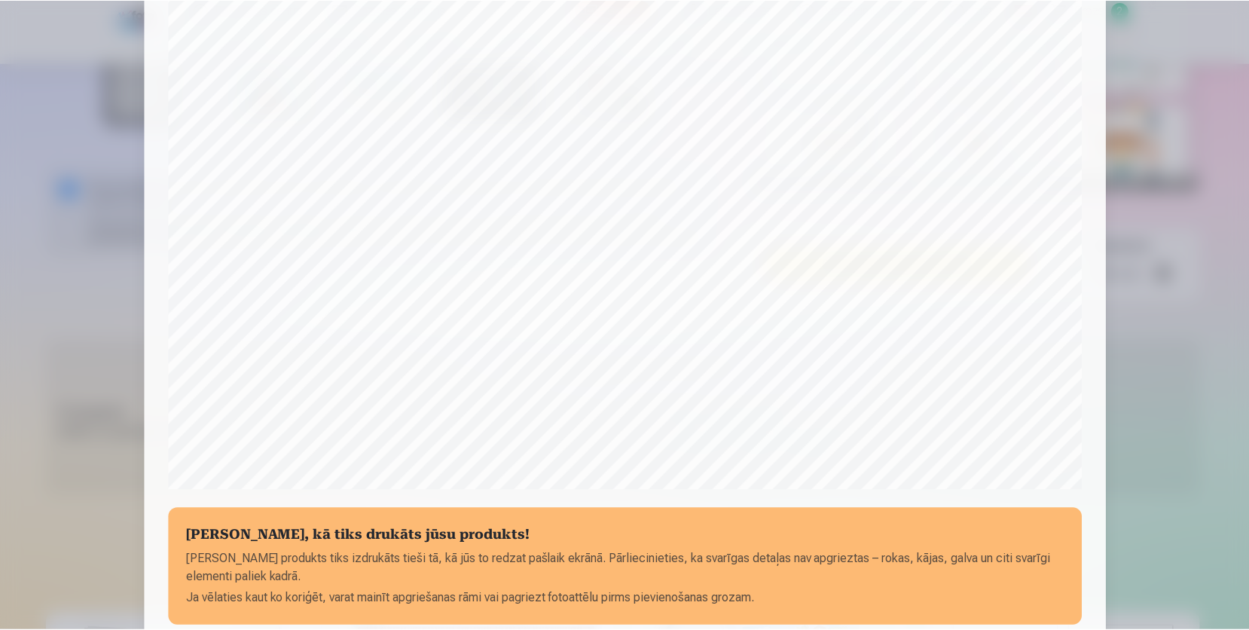
scroll to position [454, 0]
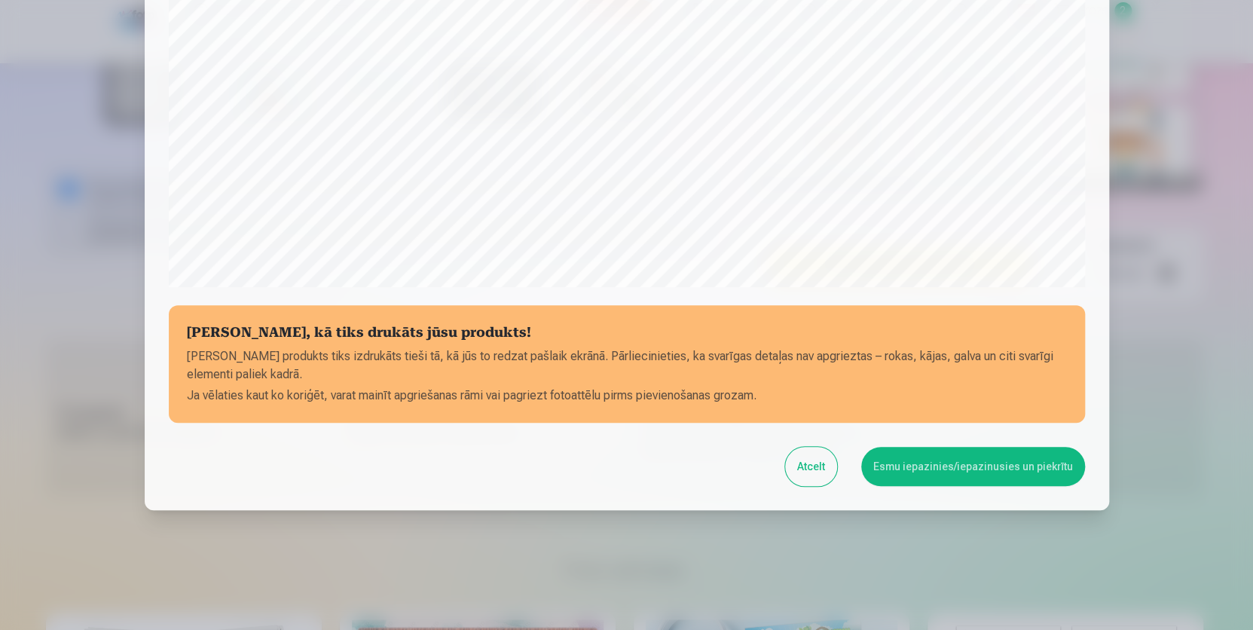
click at [928, 472] on button "Esmu iepazinies/iepazinusies un piekrītu" at bounding box center [973, 466] width 224 height 39
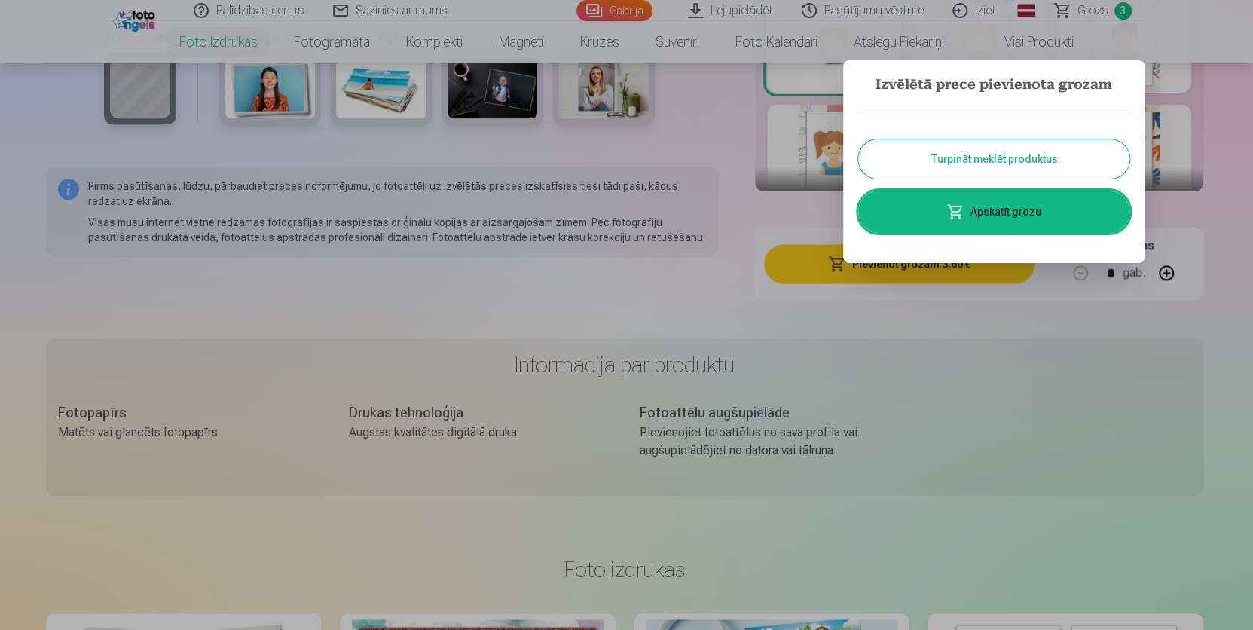
click at [970, 165] on button "Turpināt meklēt produktus" at bounding box center [993, 158] width 271 height 39
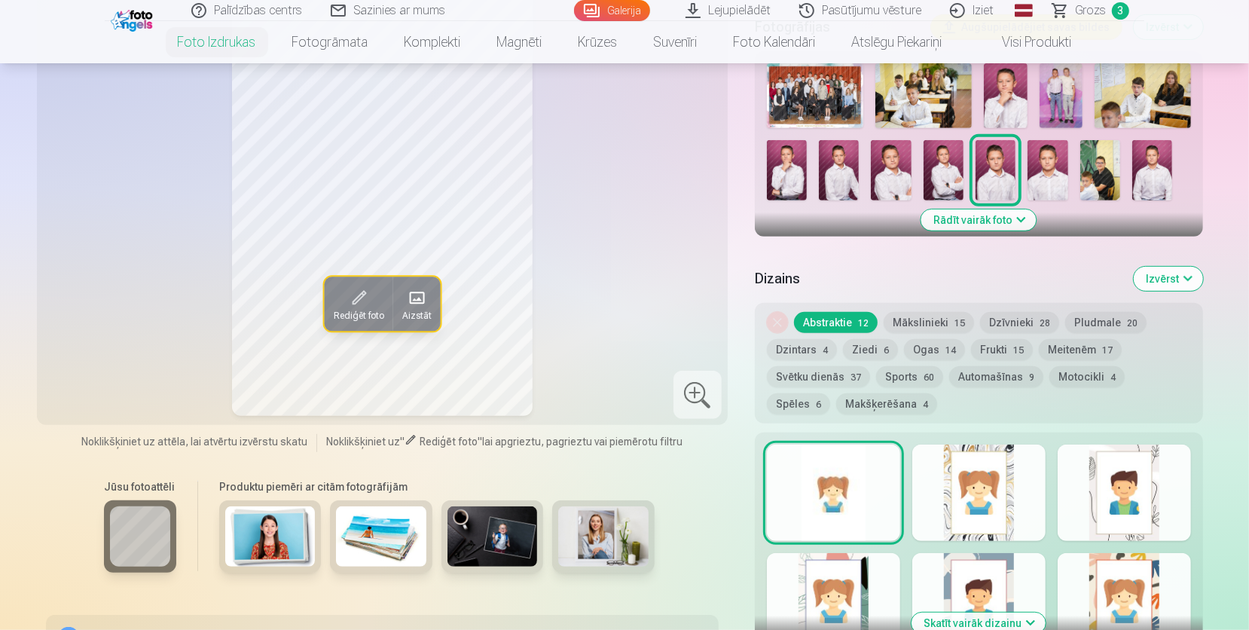
scroll to position [349, 0]
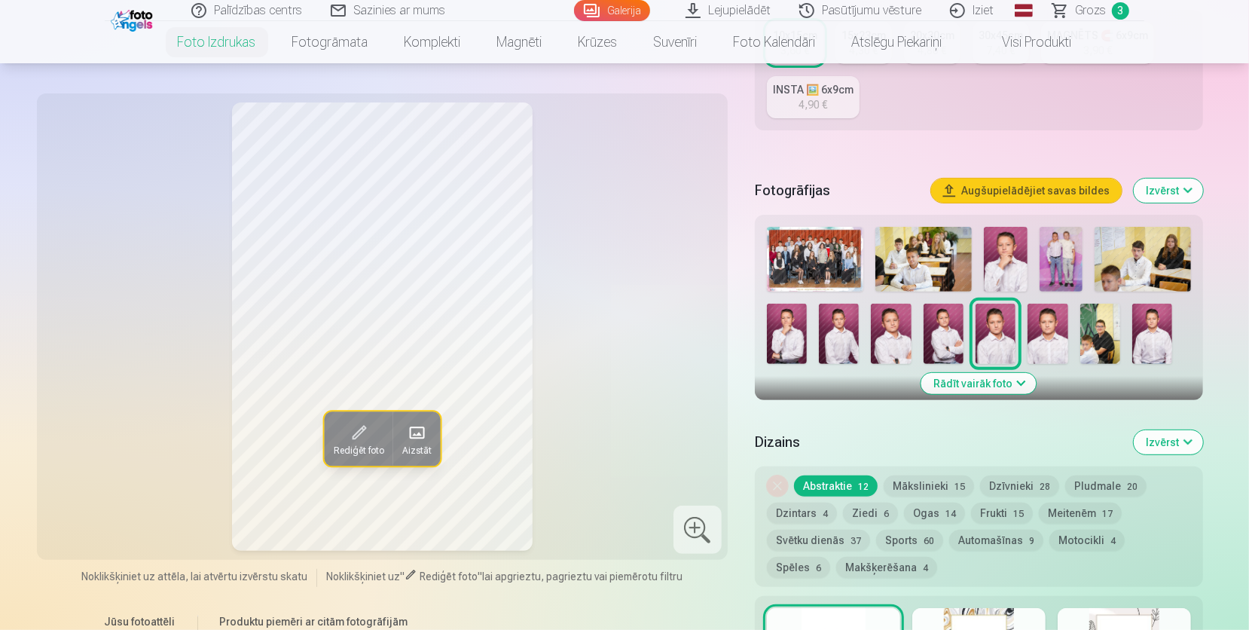
click at [871, 330] on img at bounding box center [891, 334] width 40 height 60
click at [849, 334] on img at bounding box center [839, 334] width 40 height 60
click at [948, 333] on img at bounding box center [944, 334] width 40 height 60
click at [1163, 328] on img at bounding box center [1152, 334] width 40 height 60
click at [1040, 347] on img at bounding box center [1048, 334] width 40 height 60
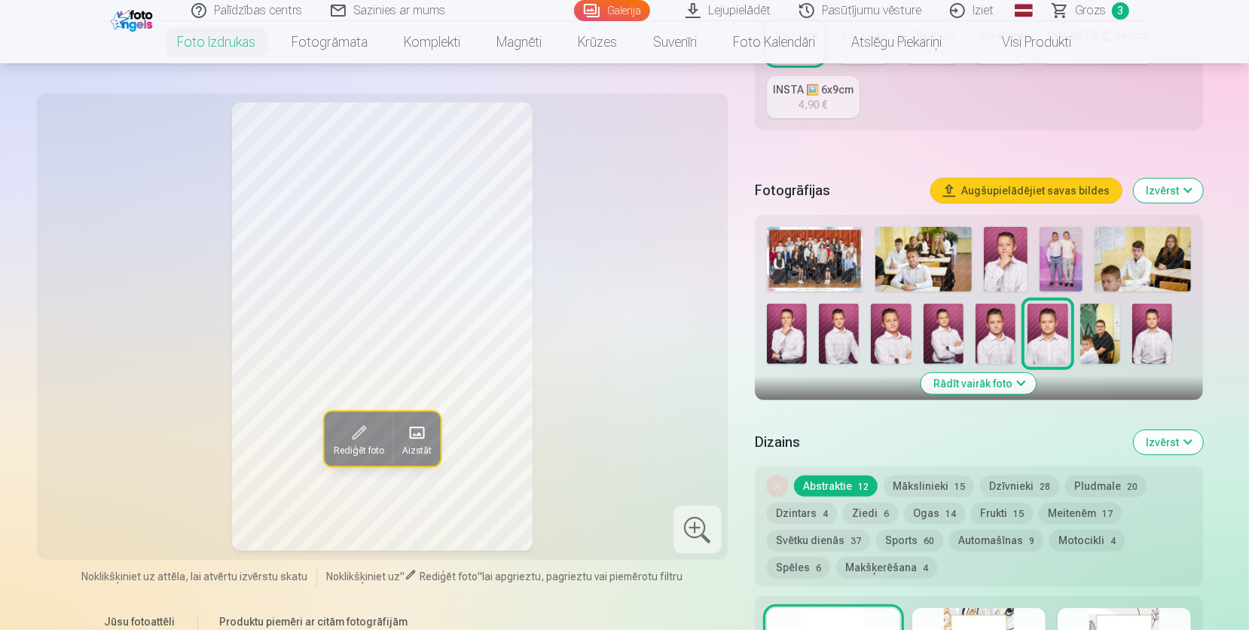
click at [998, 344] on img at bounding box center [996, 334] width 40 height 60
click at [1039, 335] on img at bounding box center [1048, 334] width 40 height 60
click at [1009, 341] on img at bounding box center [996, 334] width 40 height 60
click at [1028, 339] on img at bounding box center [1048, 334] width 40 height 60
click at [998, 343] on img at bounding box center [996, 334] width 40 height 60
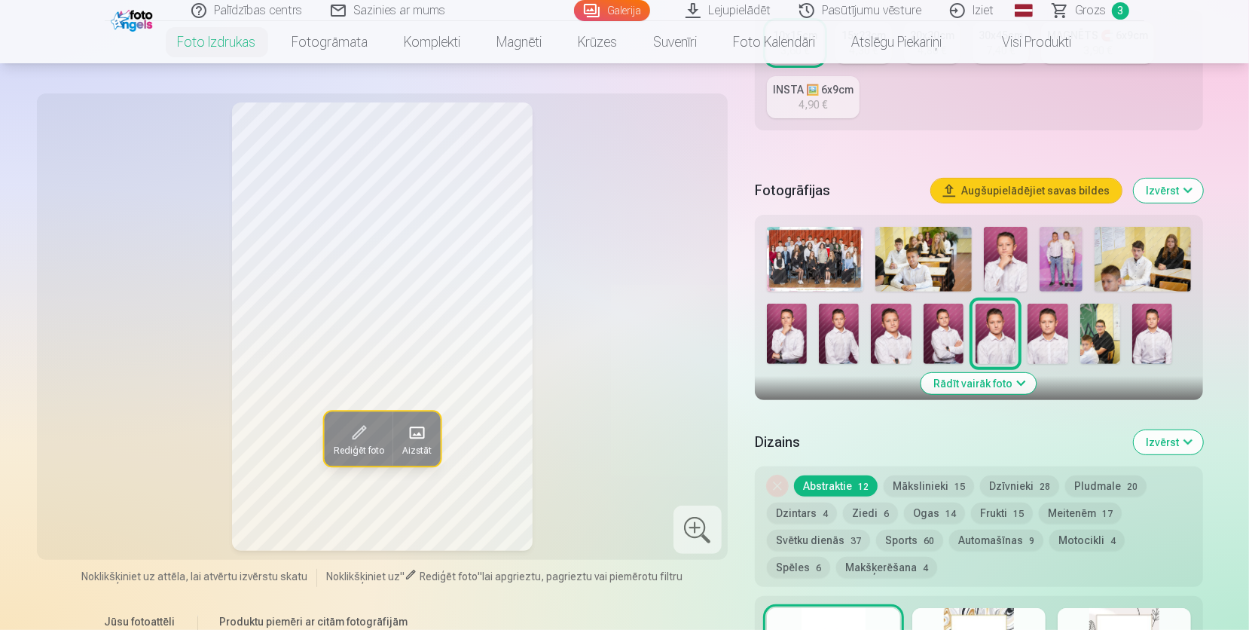
click at [1013, 264] on img at bounding box center [1005, 259] width 43 height 65
click at [1014, 331] on img at bounding box center [996, 334] width 40 height 60
click at [1019, 286] on img at bounding box center [1005, 259] width 43 height 65
click at [1017, 322] on div at bounding box center [979, 295] width 436 height 149
click at [1015, 280] on img at bounding box center [1005, 259] width 43 height 65
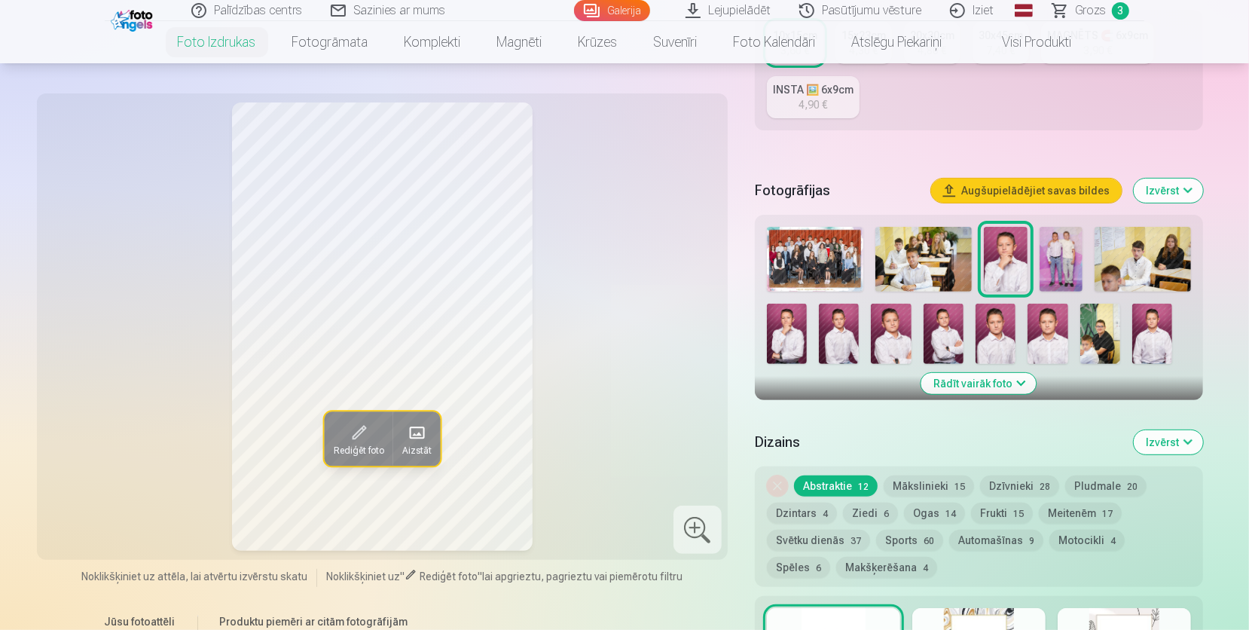
click at [1002, 338] on img at bounding box center [996, 334] width 40 height 60
click at [1000, 291] on div at bounding box center [979, 295] width 436 height 149
click at [989, 334] on img at bounding box center [996, 334] width 40 height 60
click at [1003, 270] on img at bounding box center [1005, 259] width 43 height 65
click at [1003, 328] on img at bounding box center [996, 334] width 40 height 60
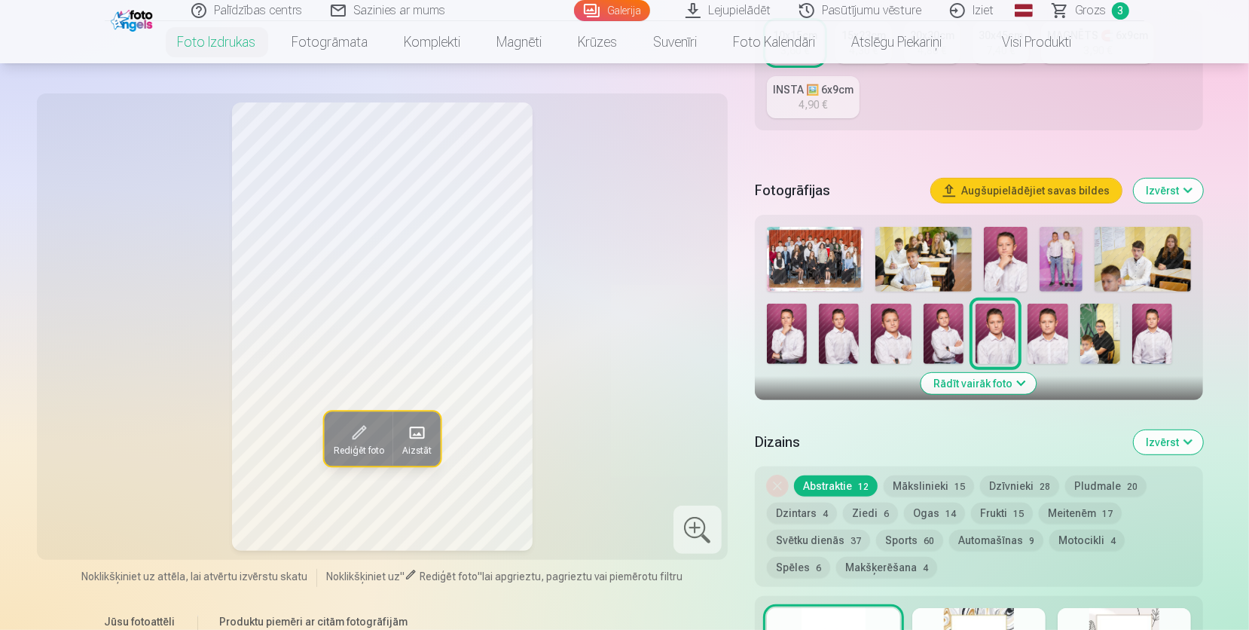
click at [1005, 243] on img at bounding box center [1005, 259] width 43 height 65
click at [899, 270] on img at bounding box center [924, 259] width 96 height 65
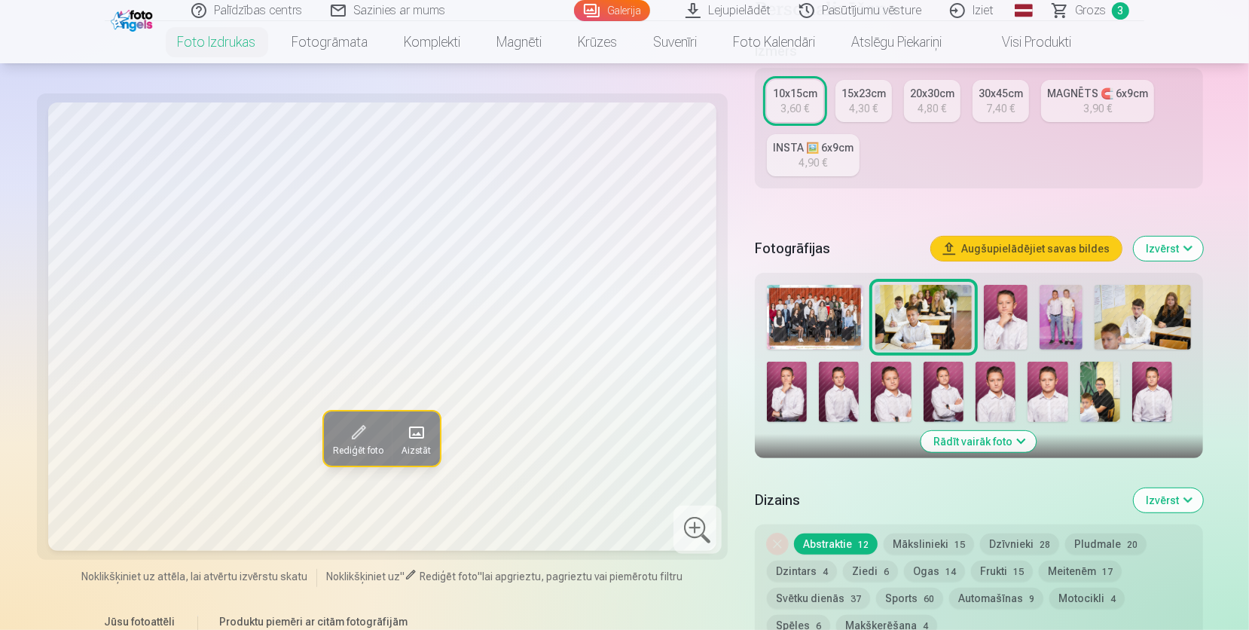
scroll to position [261, 0]
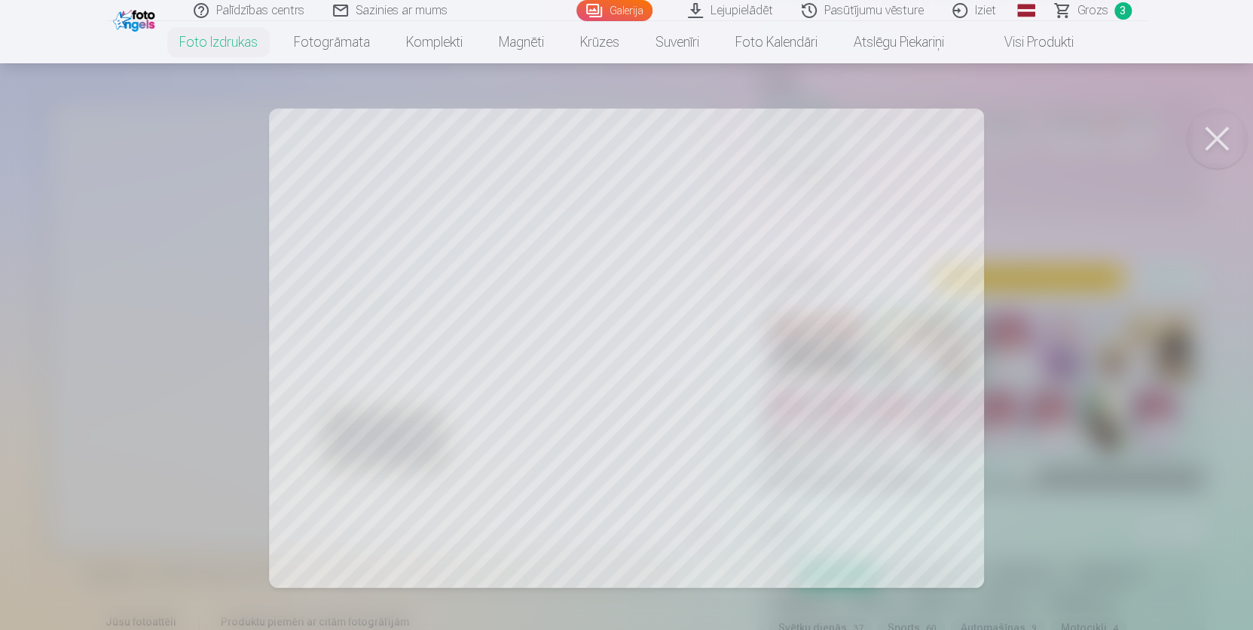
click at [1207, 158] on button at bounding box center [1217, 138] width 60 height 60
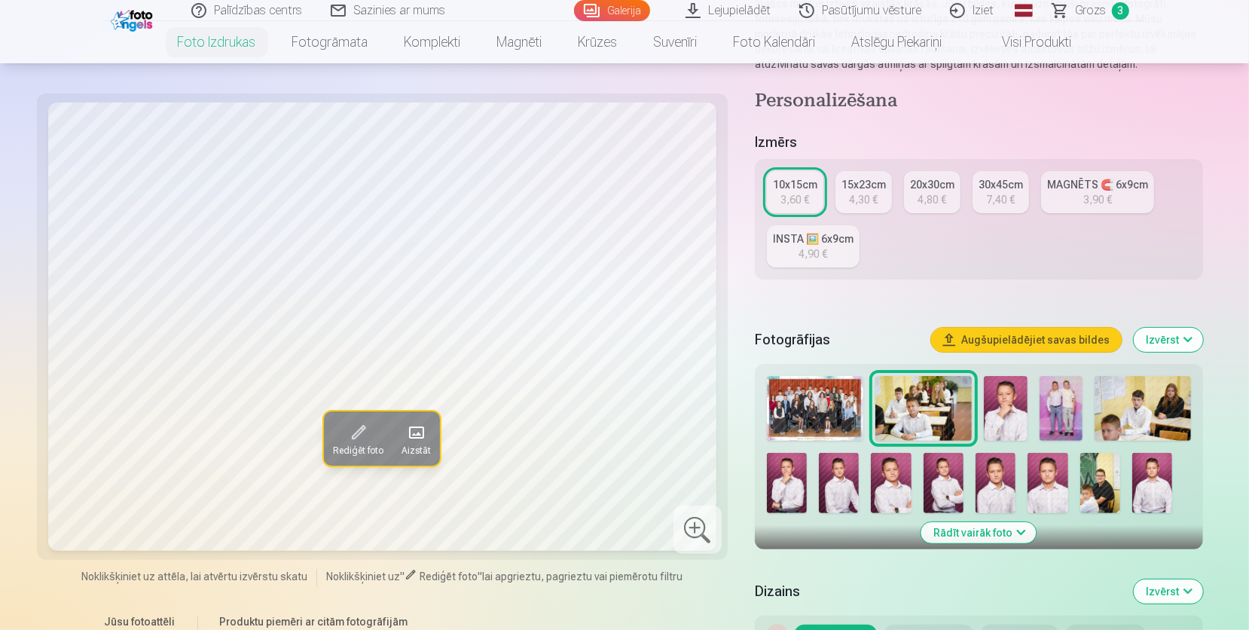
scroll to position [87, 0]
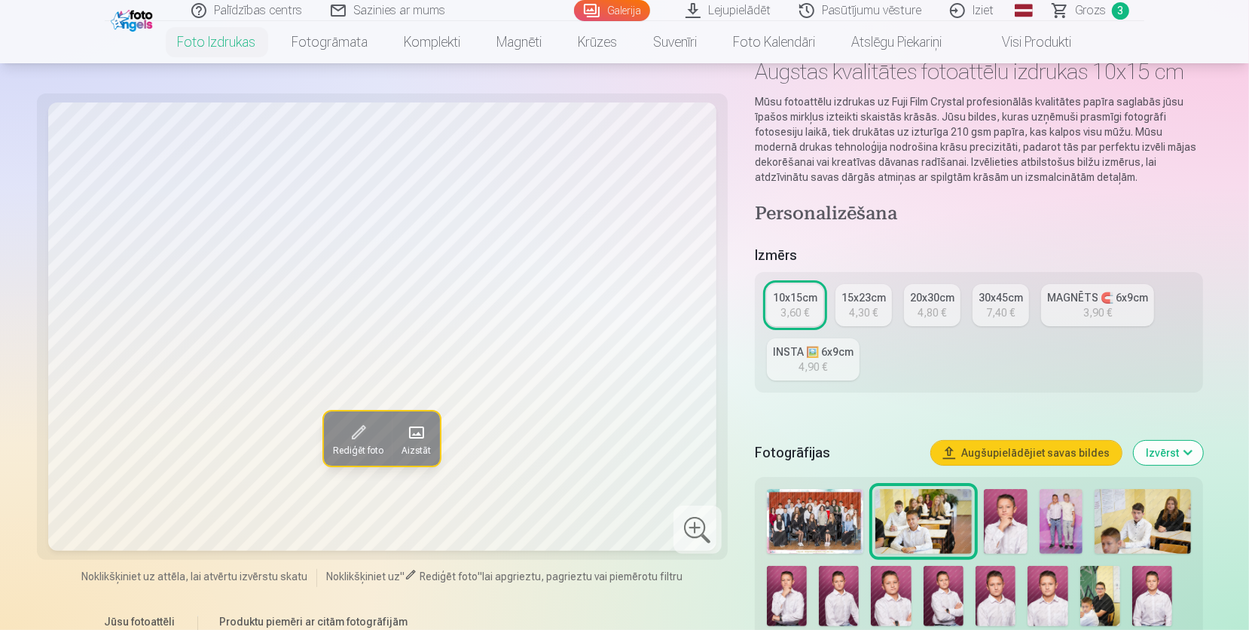
click at [1106, 8] on link "Grozs 3" at bounding box center [1091, 10] width 105 height 21
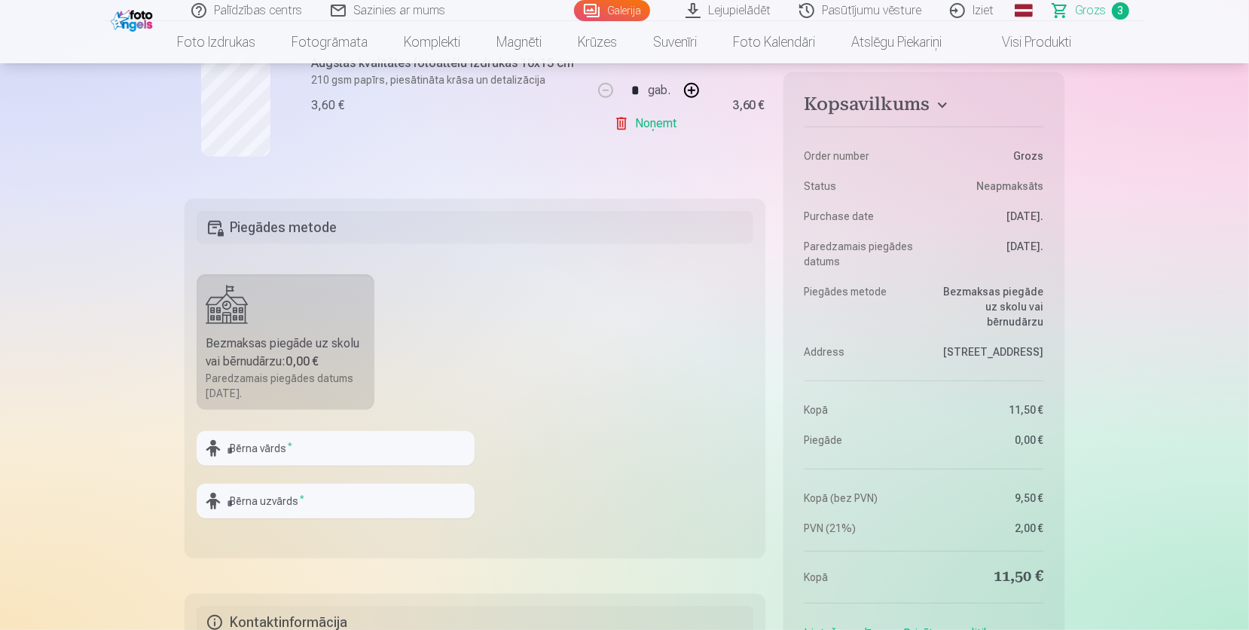
scroll to position [698, 0]
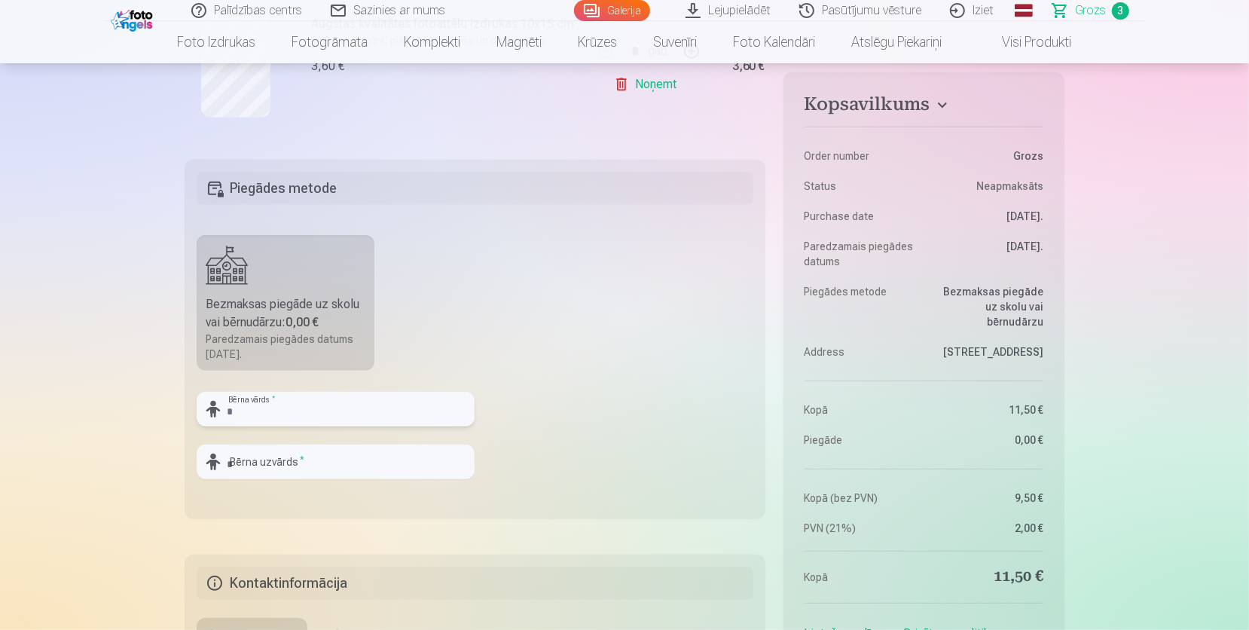
click at [369, 405] on input "text" at bounding box center [336, 409] width 278 height 35
type input "******"
type input "*******"
click at [632, 459] on fieldset "Piegādes metode Bezmaksas piegāde uz skolu vai bērnudārzu : 0,00 € Paredzamais …" at bounding box center [475, 339] width 581 height 359
click at [345, 309] on div "Bezmaksas piegāde uz skolu vai bērnudārzu : 0,00 €" at bounding box center [286, 313] width 160 height 36
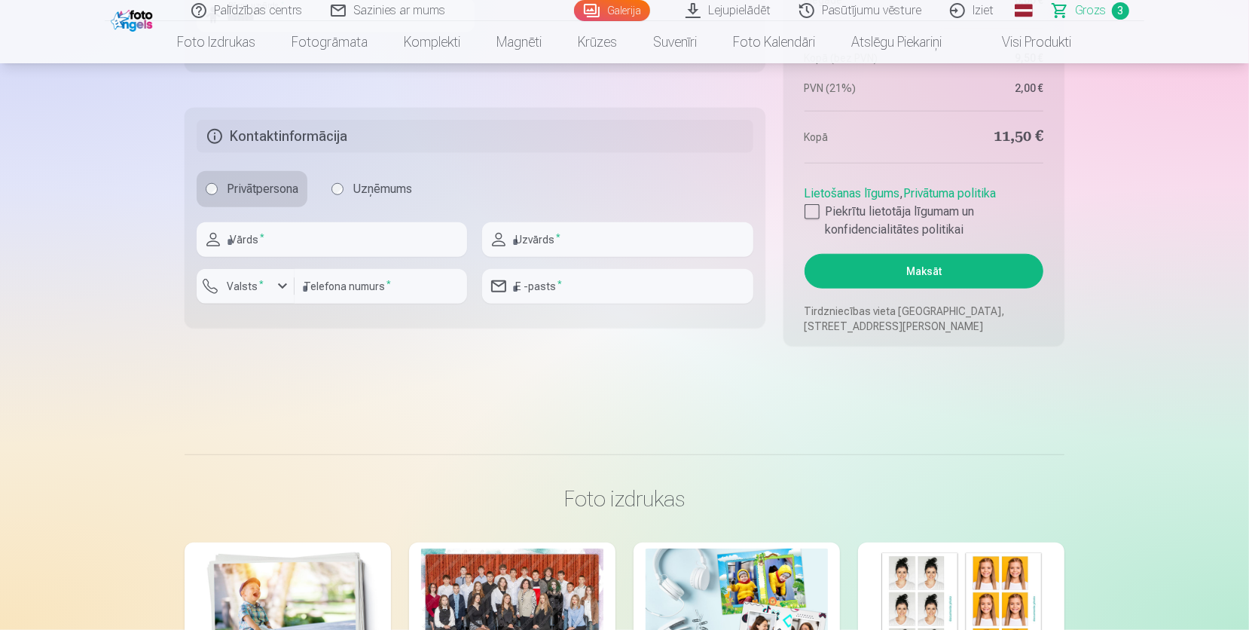
scroll to position [1135, 0]
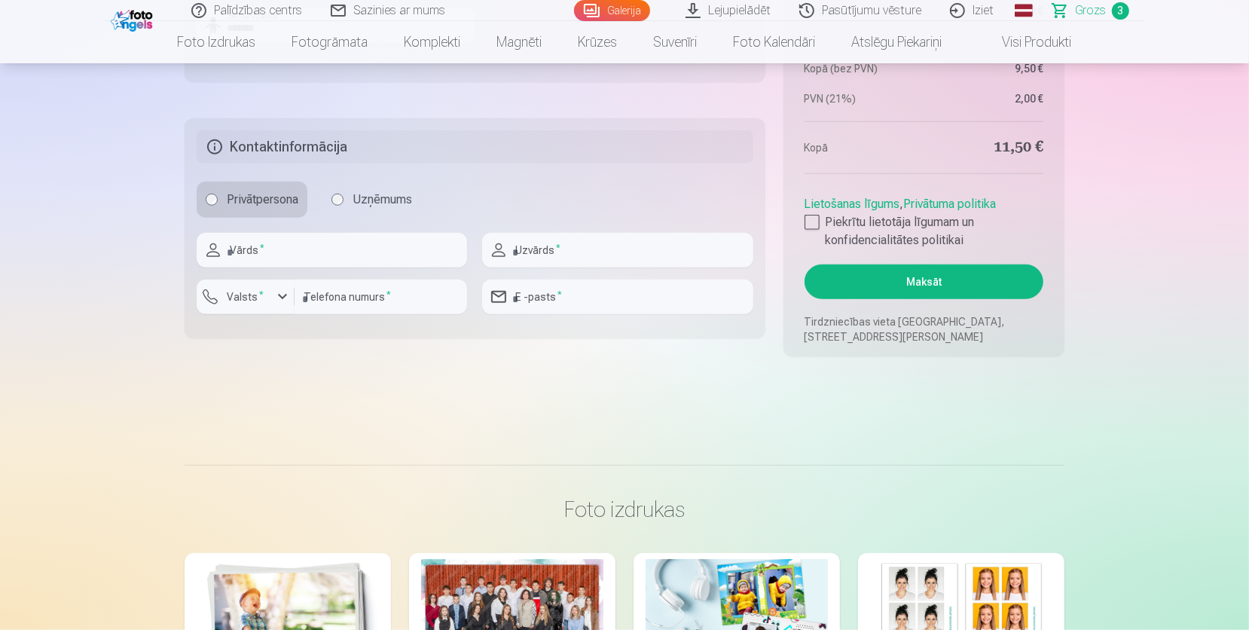
click at [923, 273] on button "Maksāt" at bounding box center [924, 281] width 239 height 35
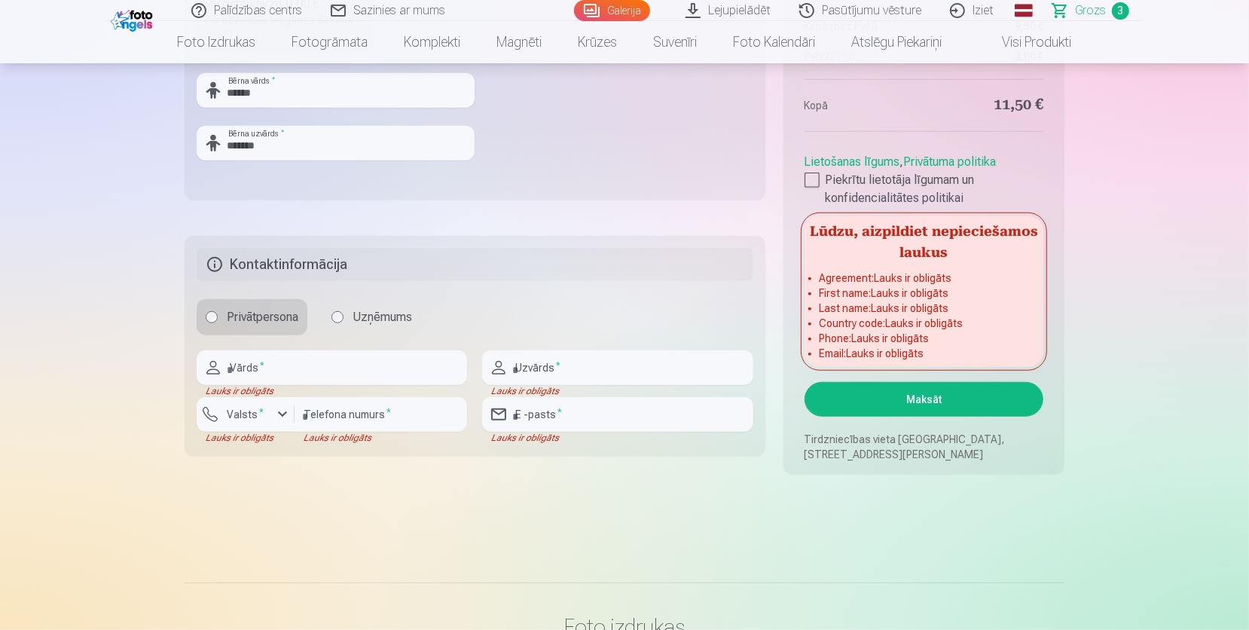
scroll to position [988, 0]
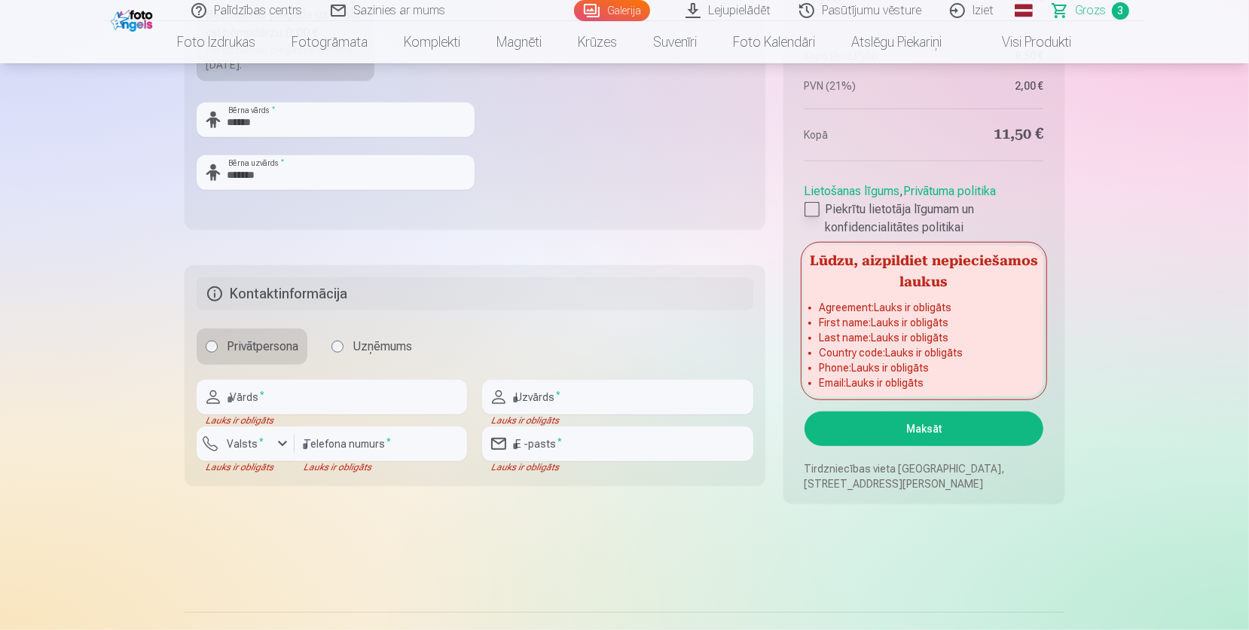
click at [814, 204] on div at bounding box center [812, 209] width 15 height 15
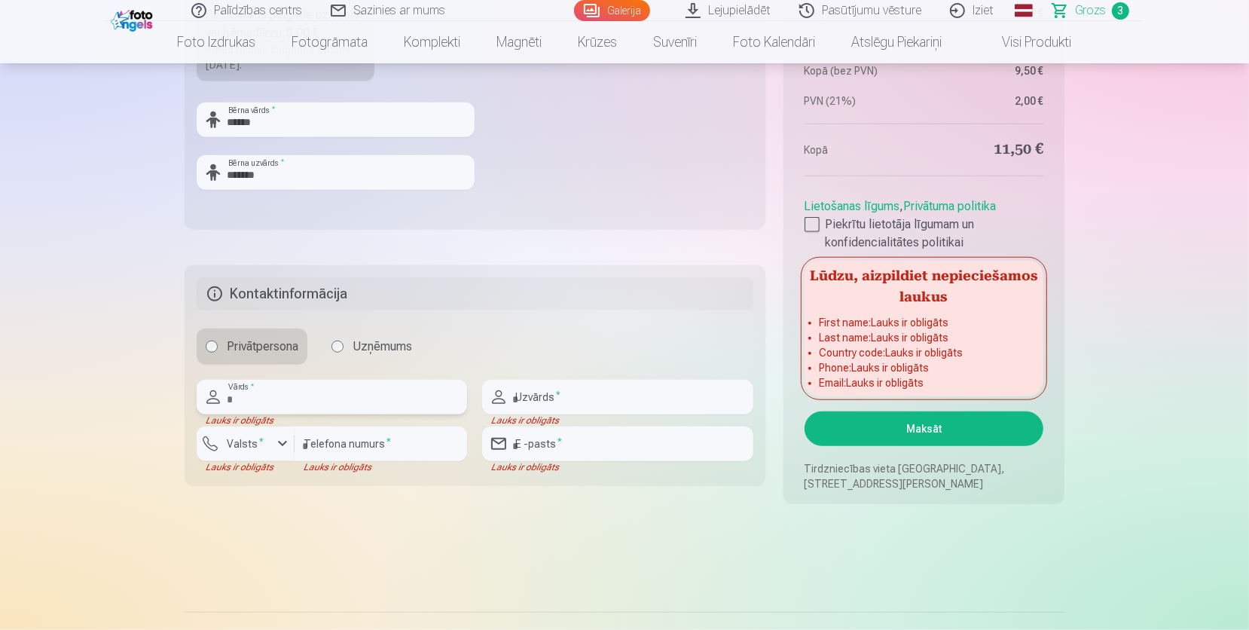
click at [266, 399] on input "text" at bounding box center [332, 397] width 270 height 35
type input "**********"
type input "*******"
type input "********"
type input "**********"
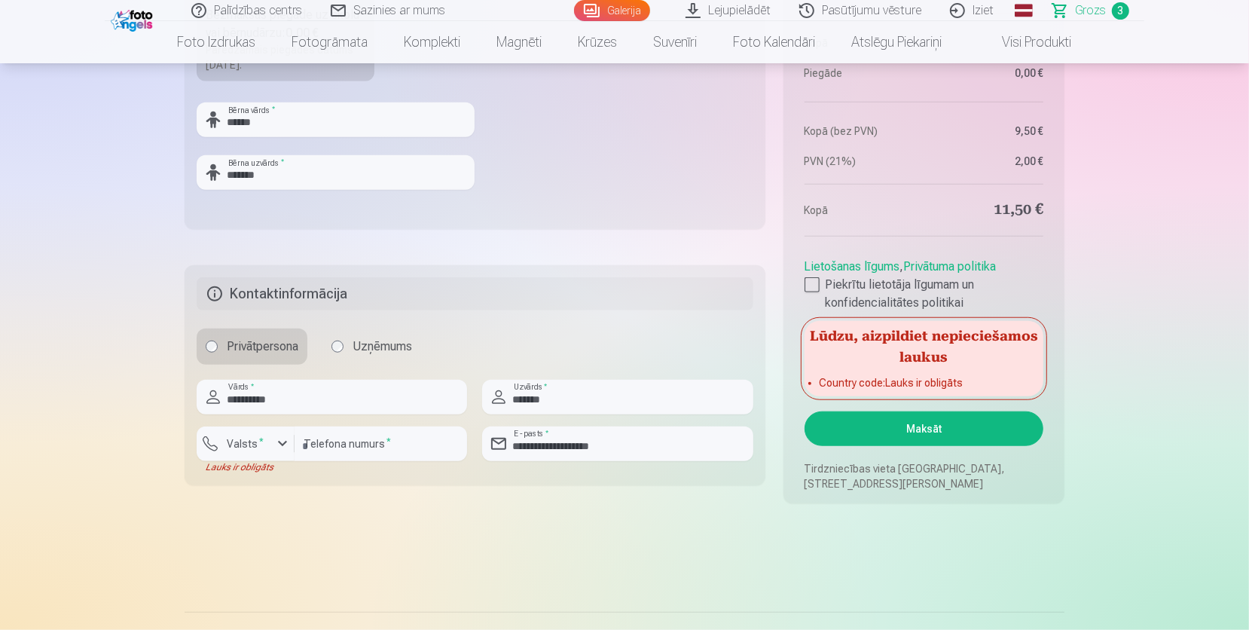
click at [980, 423] on button "Maksāt" at bounding box center [924, 428] width 239 height 35
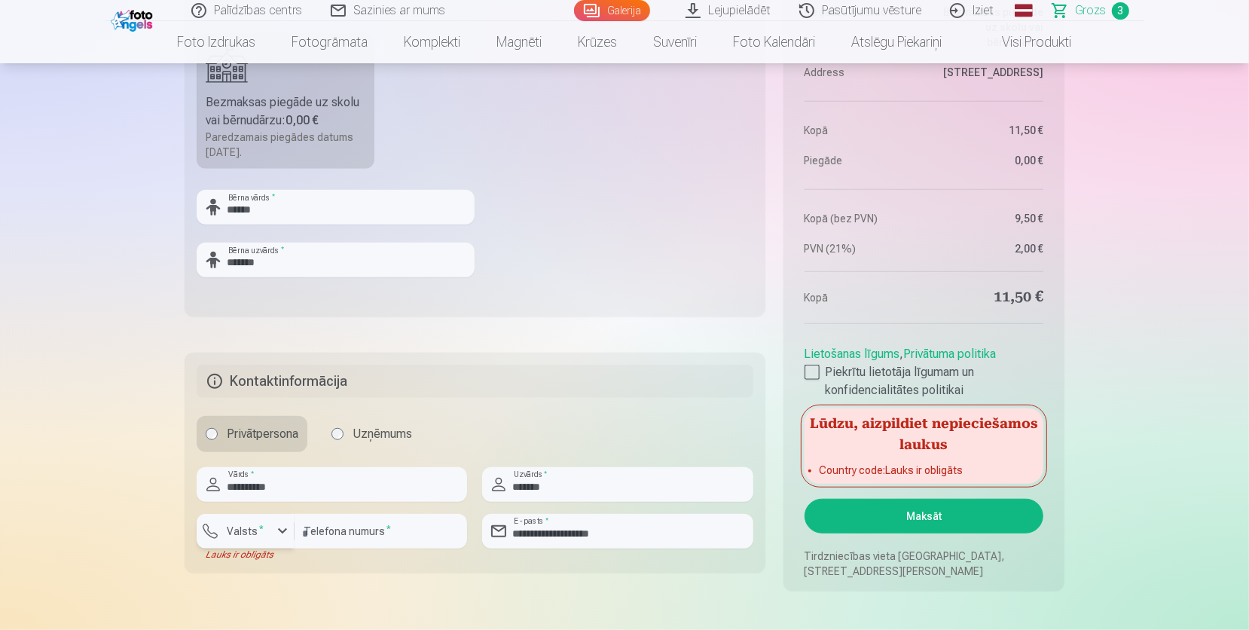
click at [276, 534] on div "button" at bounding box center [283, 531] width 18 height 18
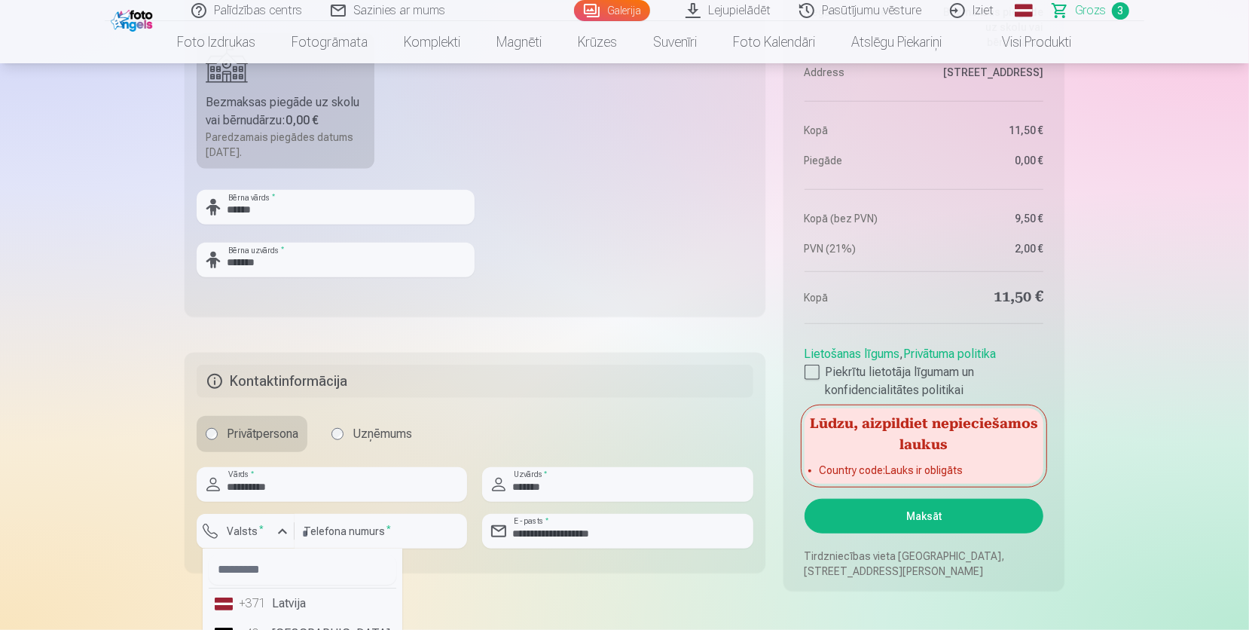
click at [316, 607] on li "+371 Latvija" at bounding box center [303, 603] width 188 height 30
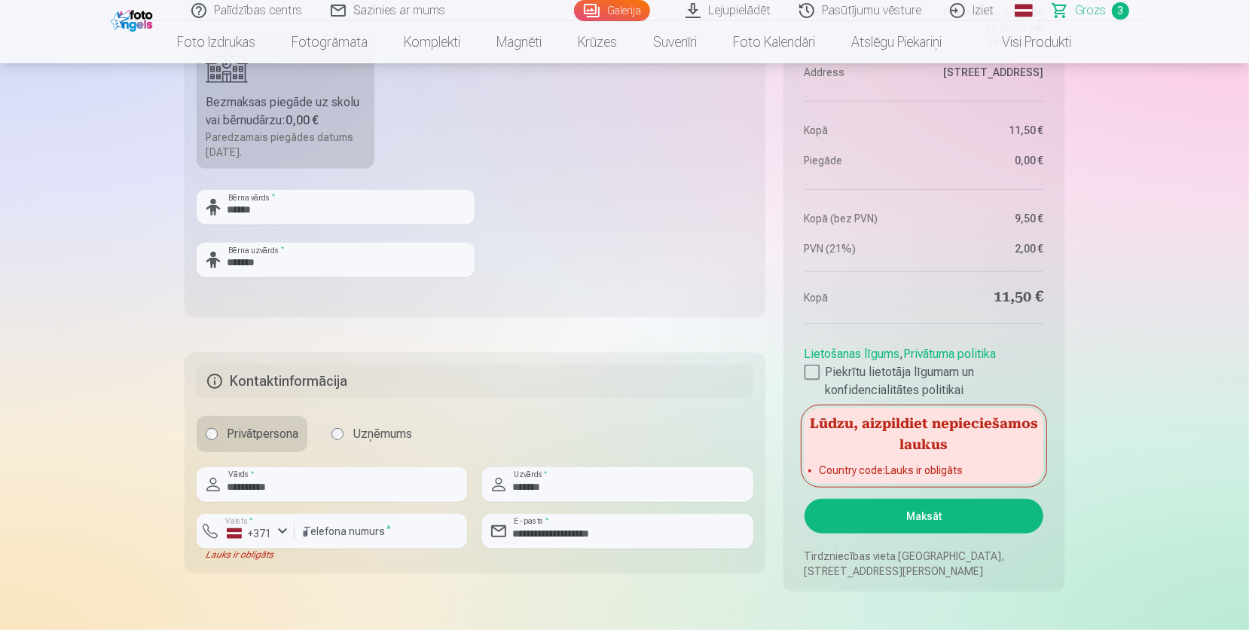
click at [970, 509] on button "Maksāt" at bounding box center [924, 516] width 239 height 35
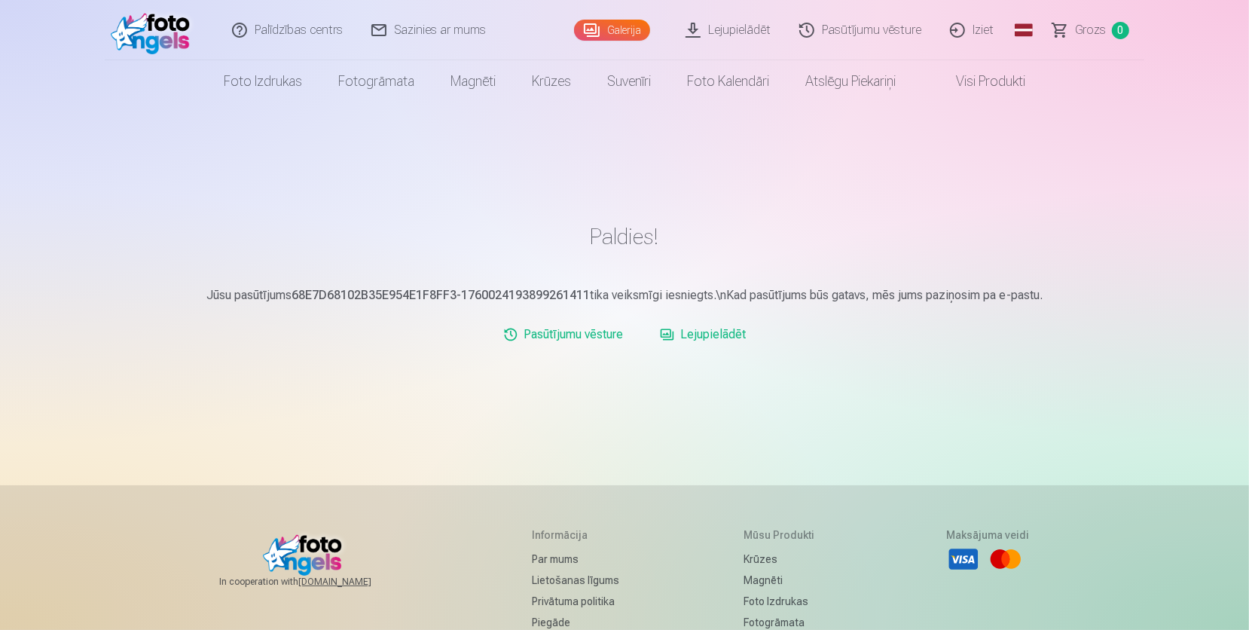
click at [365, 88] on link "Fotogrāmata" at bounding box center [376, 81] width 112 height 42
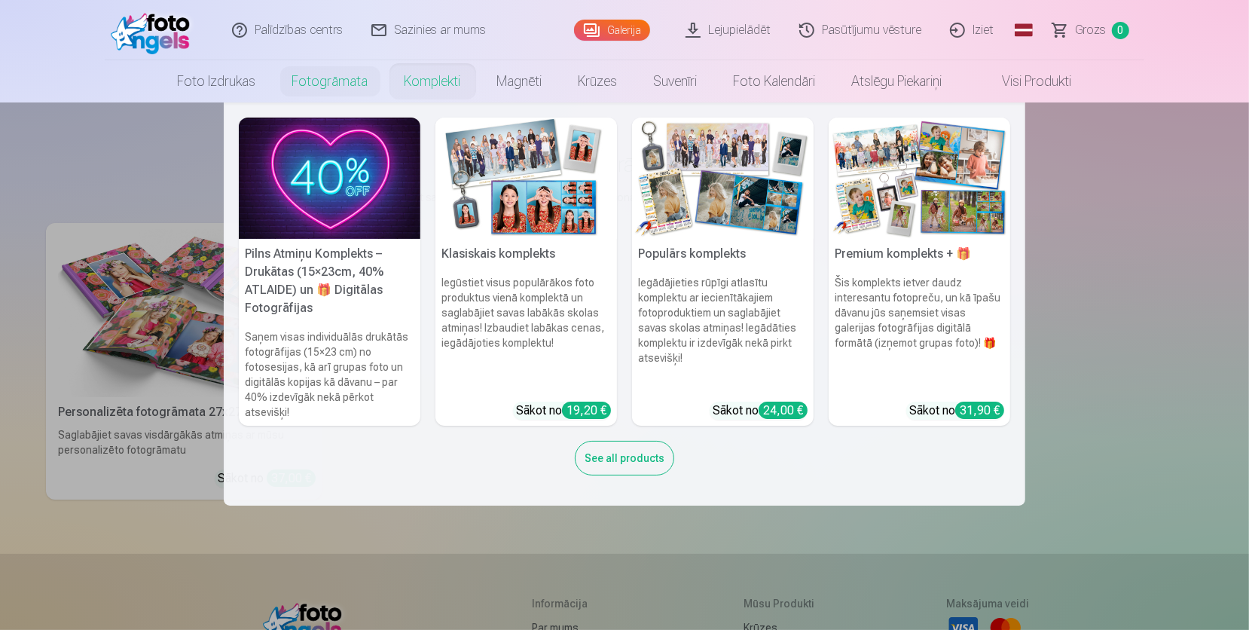
click at [469, 73] on link "Komplekti" at bounding box center [433, 81] width 93 height 42
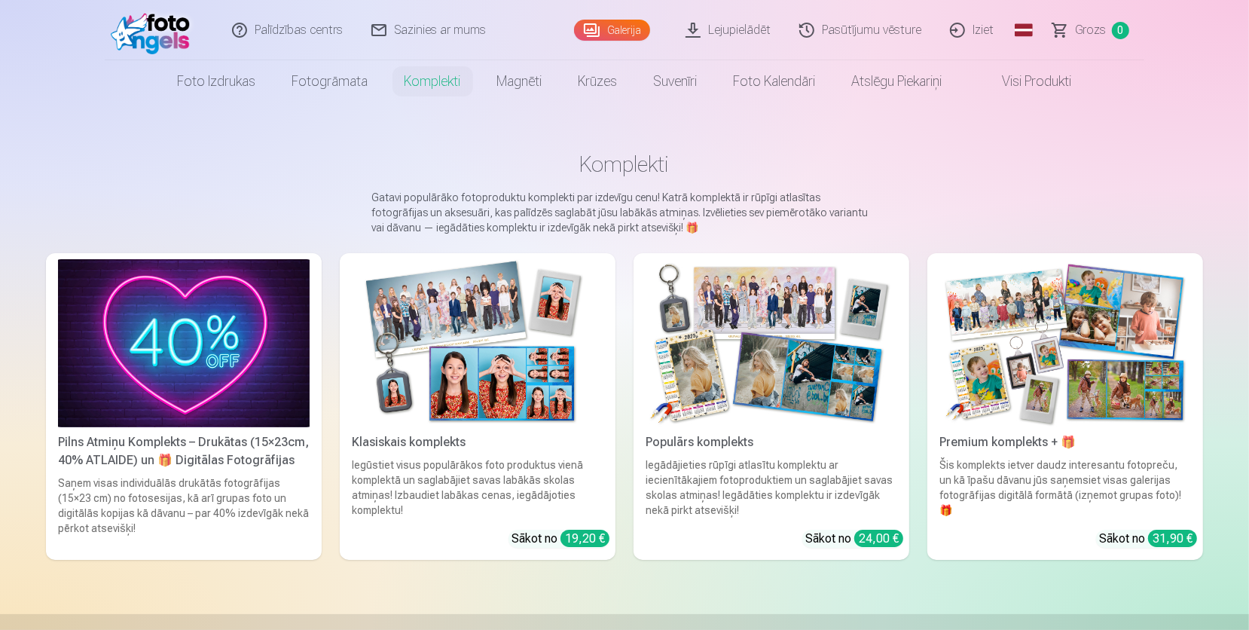
click at [478, 369] on img at bounding box center [478, 343] width 252 height 168
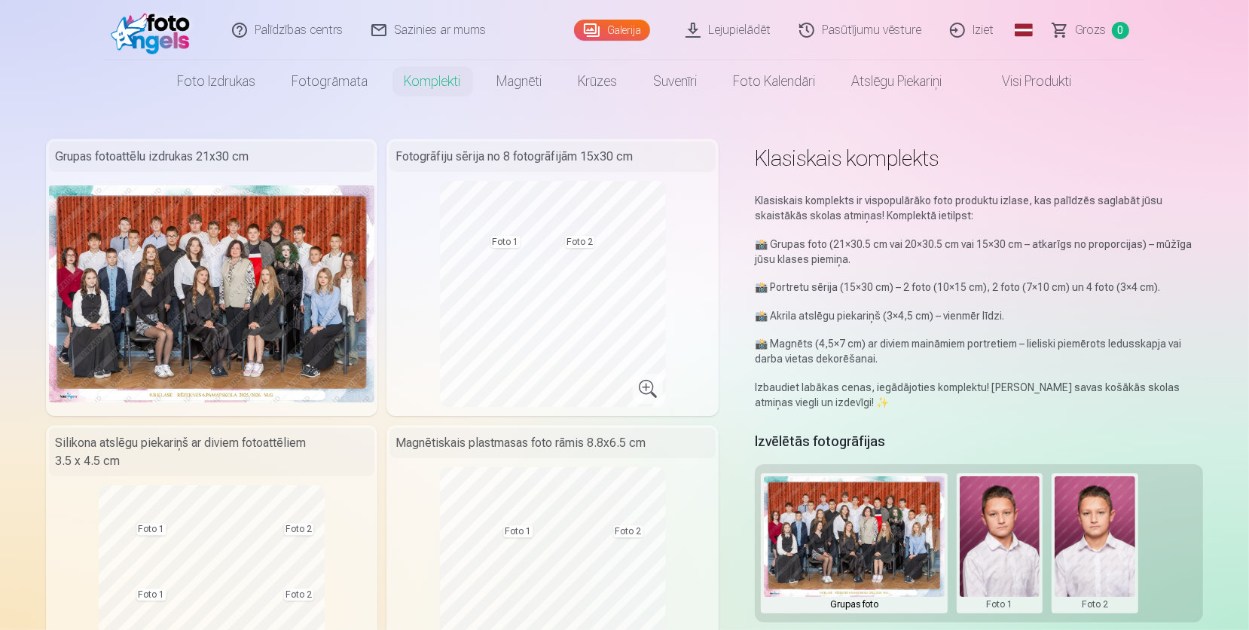
click at [205, 315] on img at bounding box center [211, 293] width 325 height 217
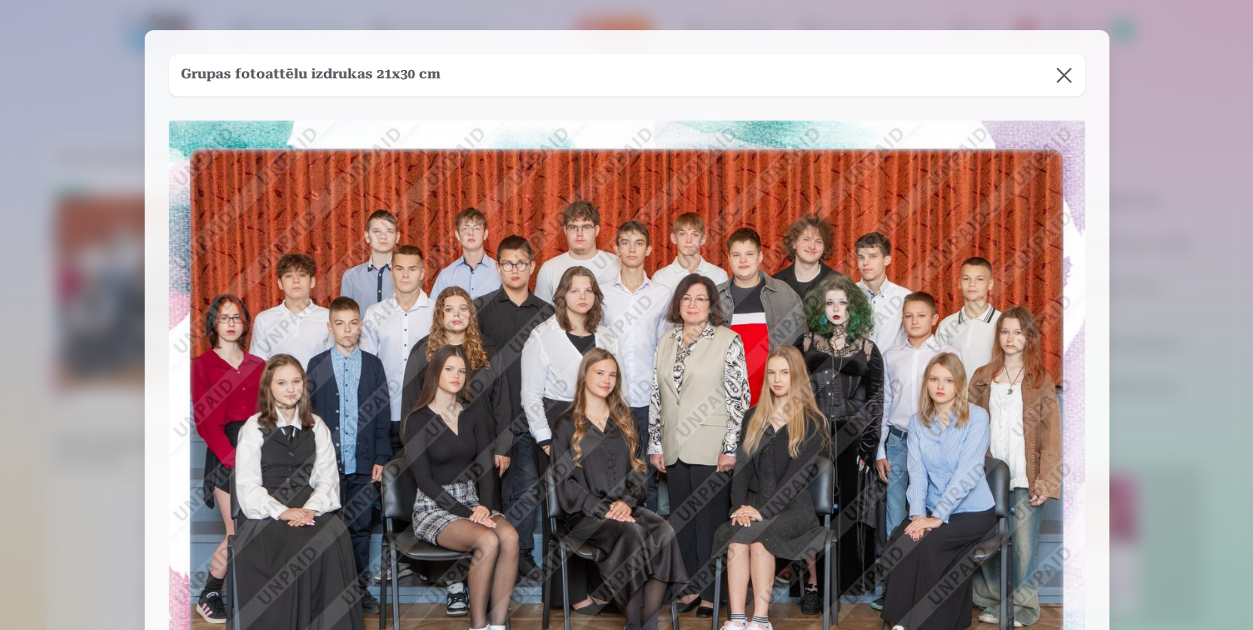
drag, startPoint x: 457, startPoint y: 458, endPoint x: 411, endPoint y: 463, distance: 46.9
click at [411, 463] on img at bounding box center [627, 426] width 916 height 611
click at [413, 462] on img at bounding box center [627, 426] width 916 height 611
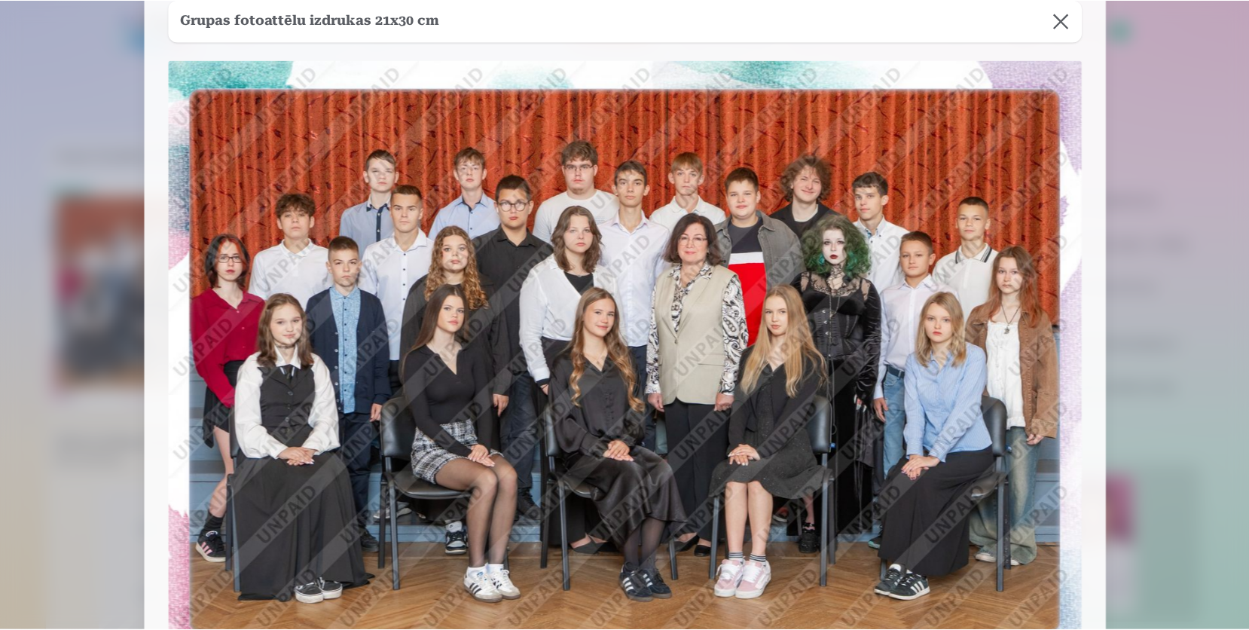
scroll to position [87, 0]
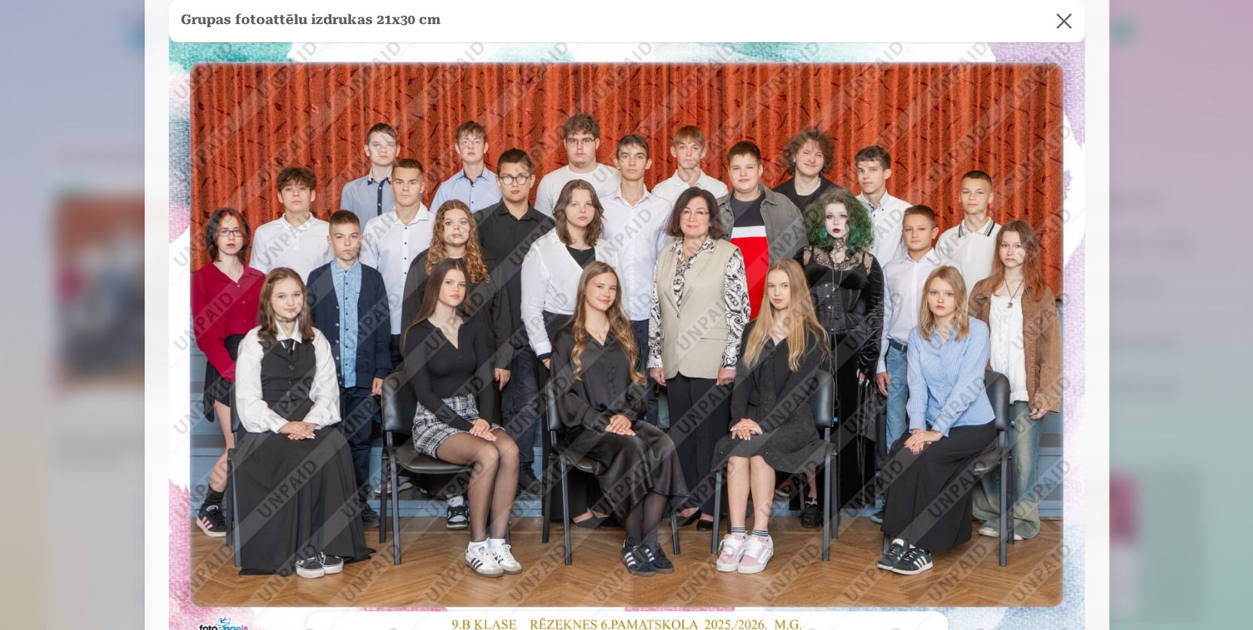
click at [1057, 32] on button at bounding box center [1064, 21] width 42 height 42
